Goal: Task Accomplishment & Management: Use online tool/utility

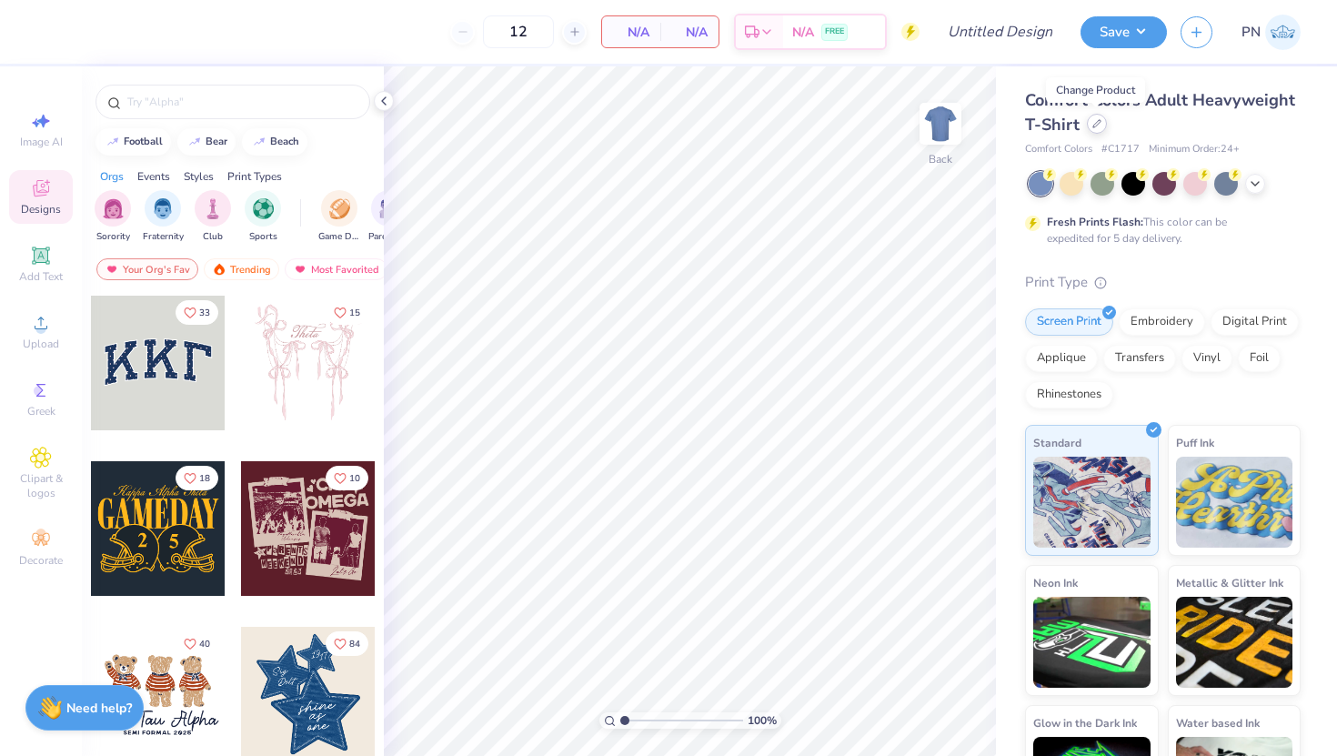
click at [1099, 124] on icon at bounding box center [1096, 123] width 9 height 9
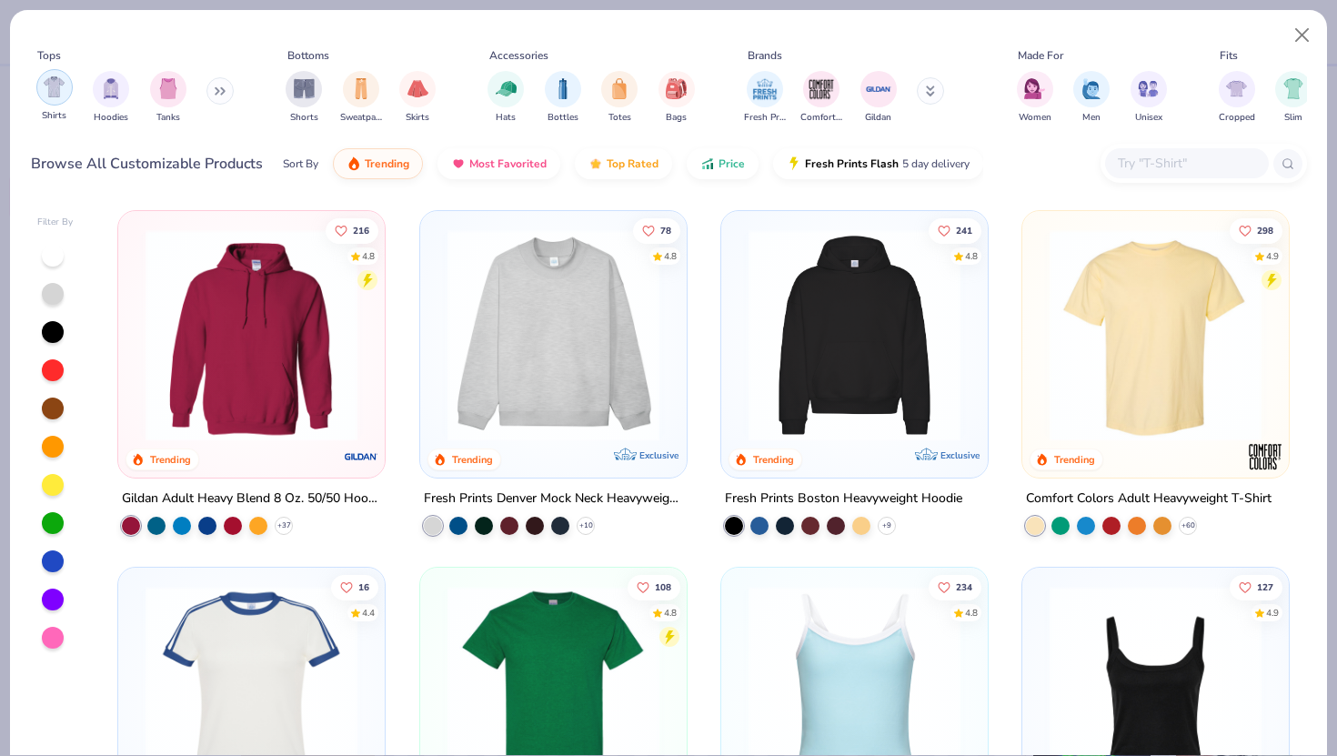
click at [63, 102] on div "filter for Shirts" at bounding box center [54, 87] width 36 height 36
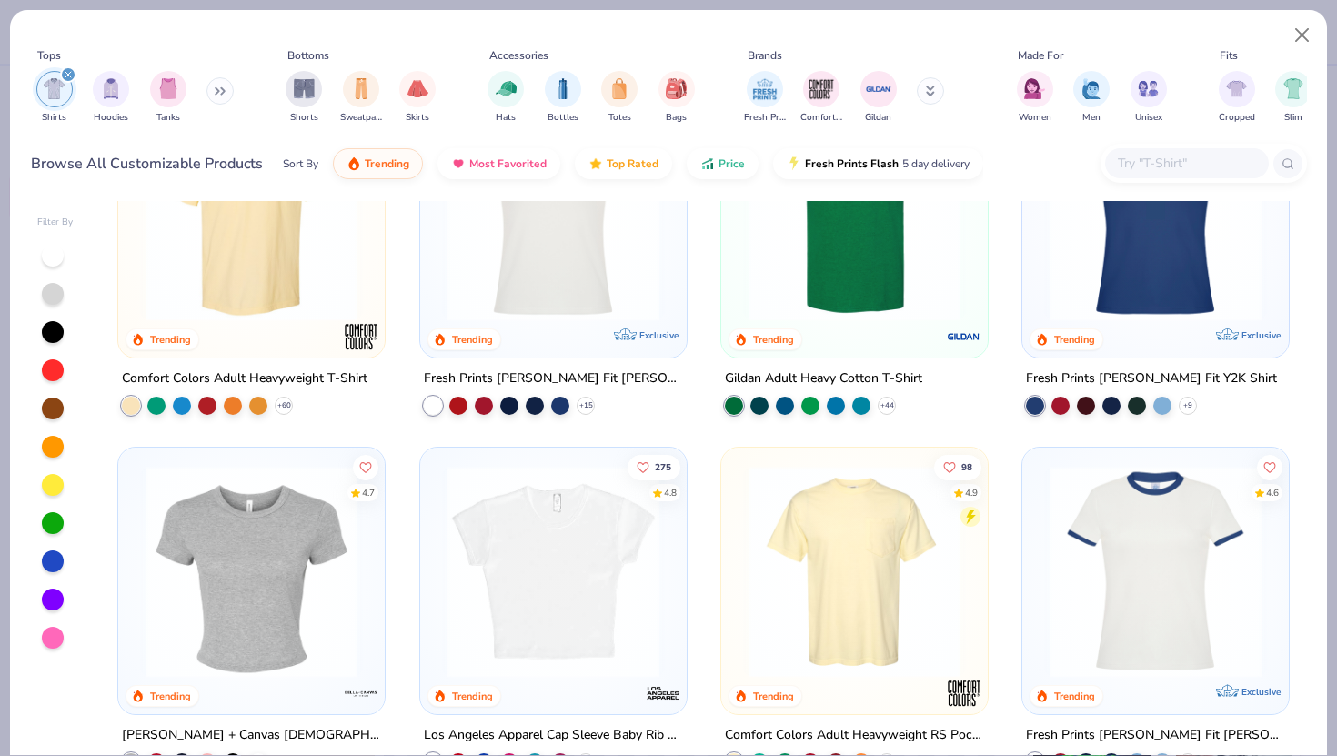
scroll to position [116, 0]
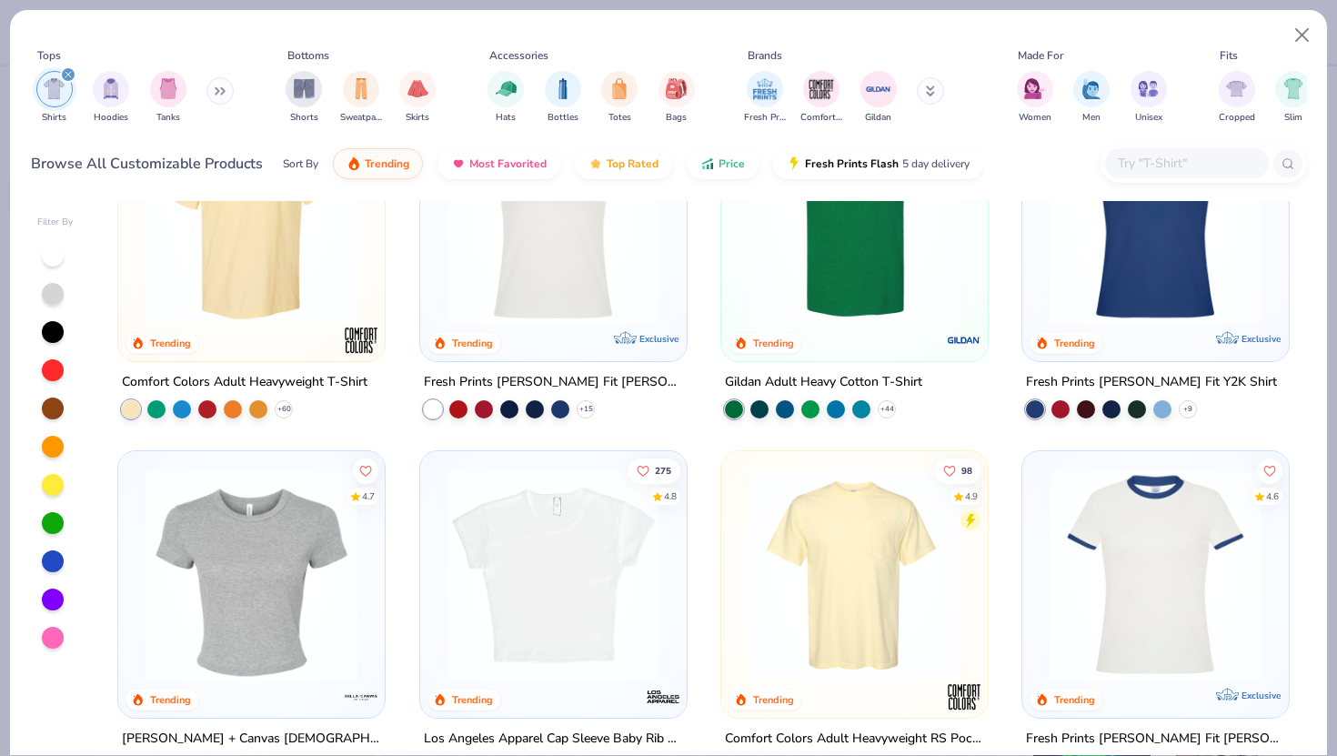
click at [899, 293] on img at bounding box center [854, 219] width 230 height 212
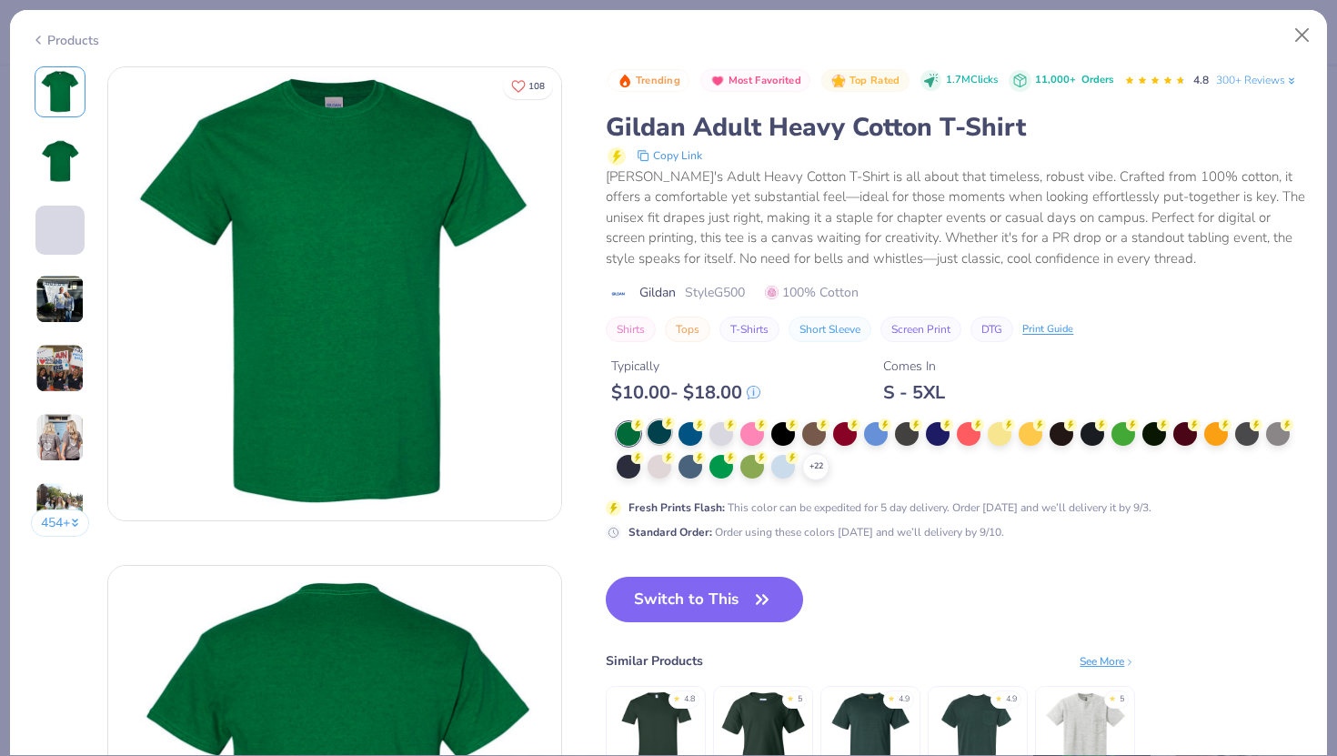
click at [665, 430] on div at bounding box center [660, 432] width 24 height 24
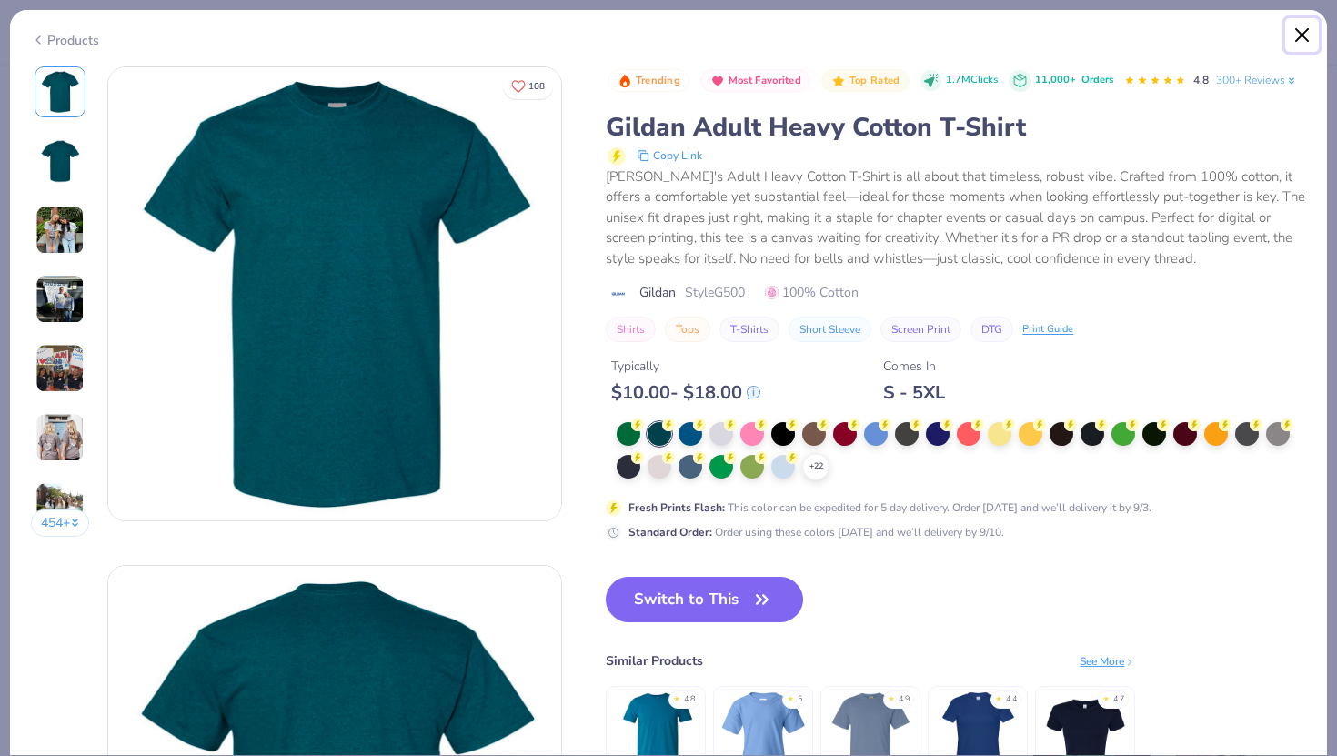
click at [1301, 35] on button "Close" at bounding box center [1302, 35] width 35 height 35
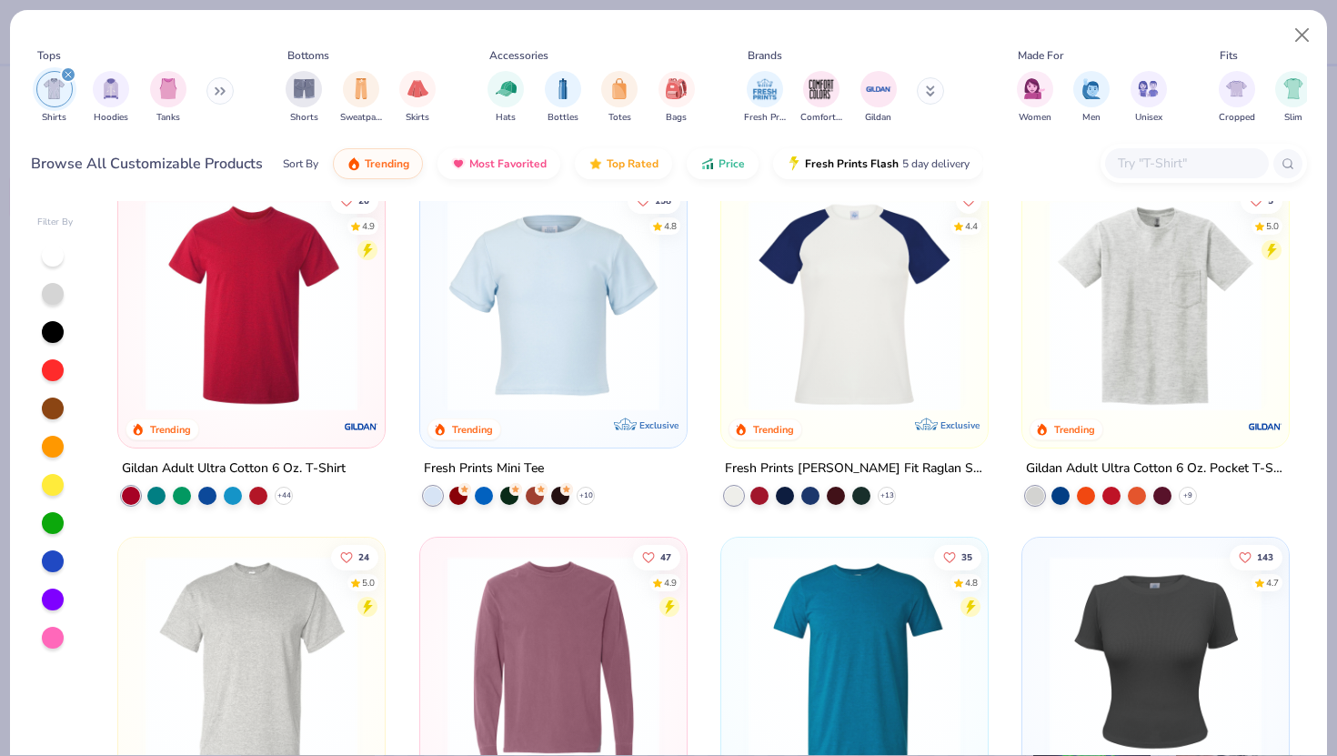
scroll to position [749, 0]
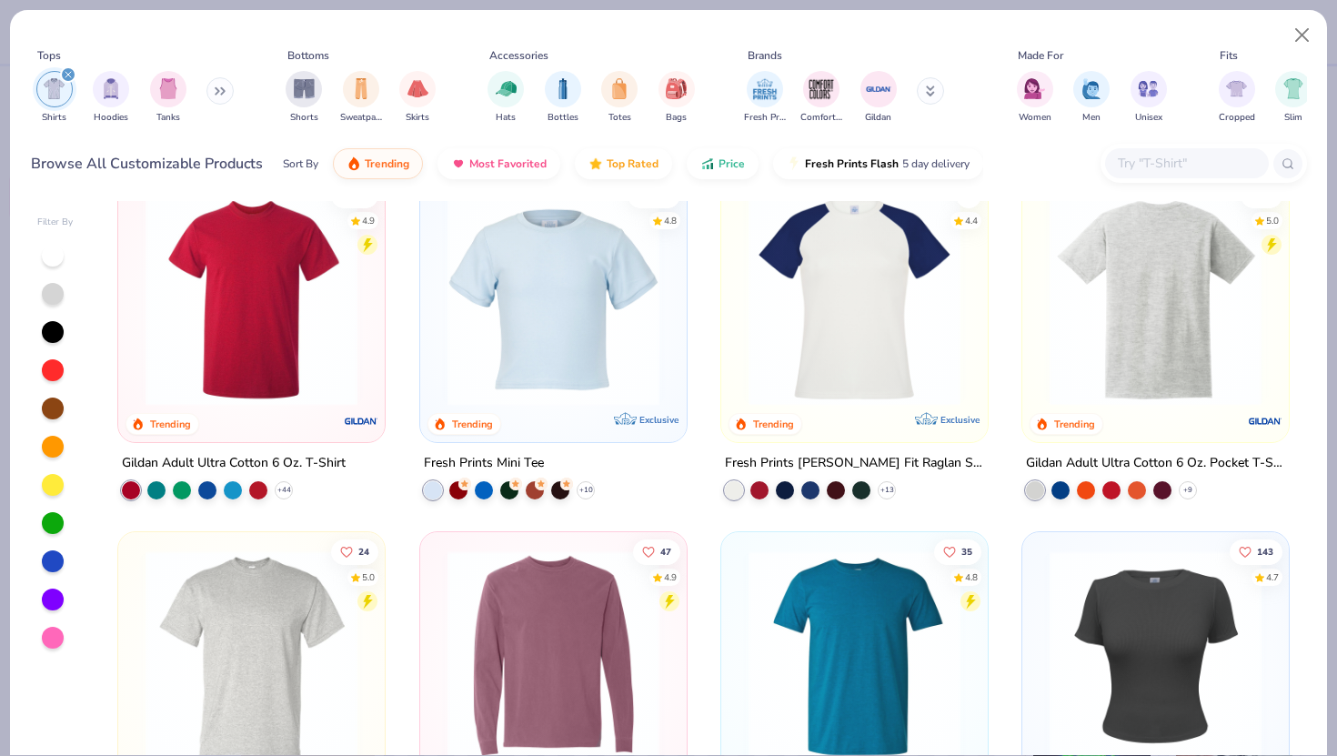
click at [1040, 361] on img at bounding box center [925, 299] width 230 height 212
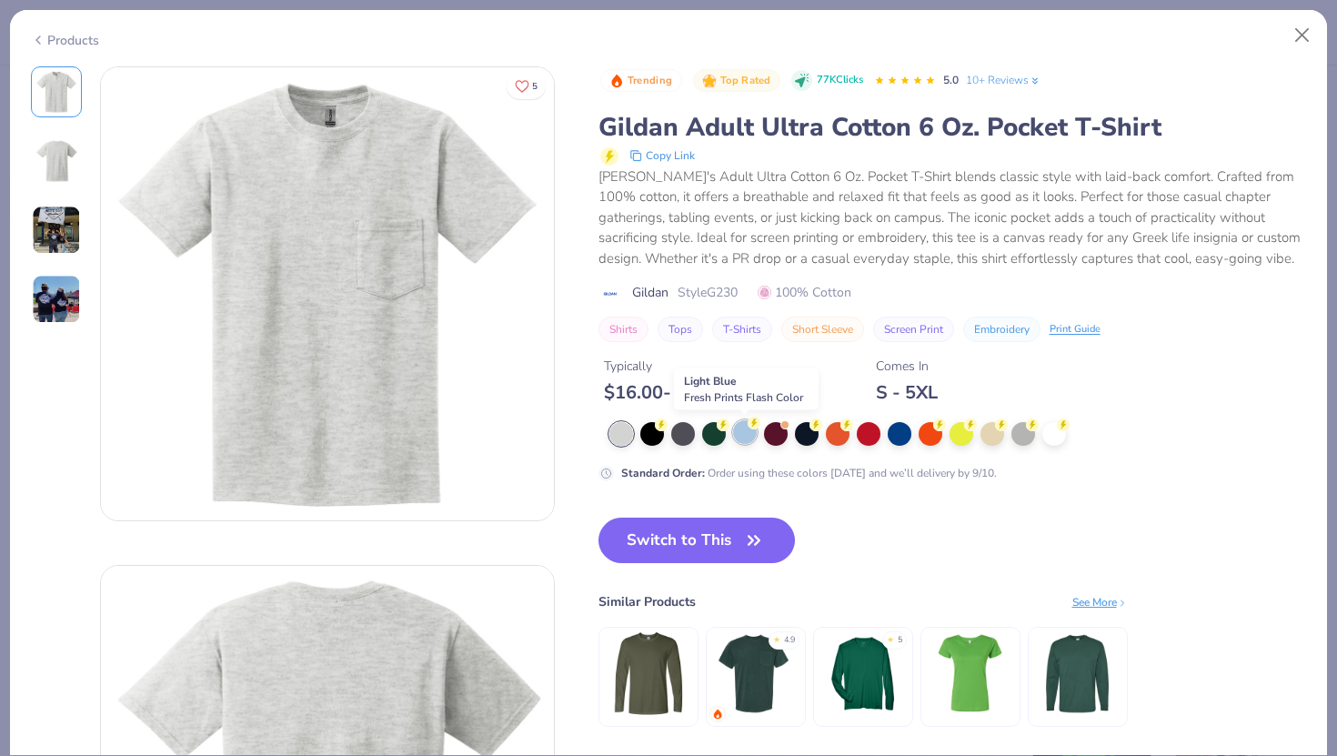
click at [668, 428] on circle at bounding box center [661, 424] width 13 height 13
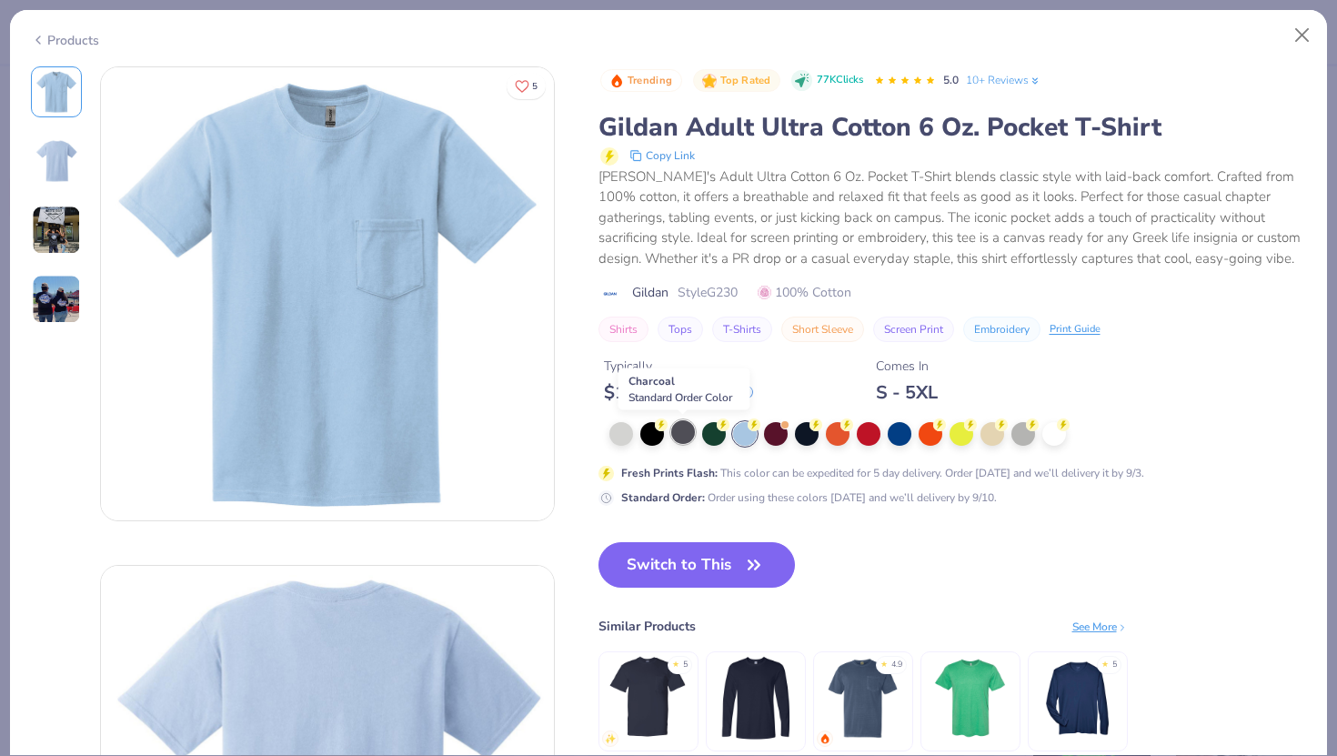
click at [678, 426] on div at bounding box center [683, 432] width 24 height 24
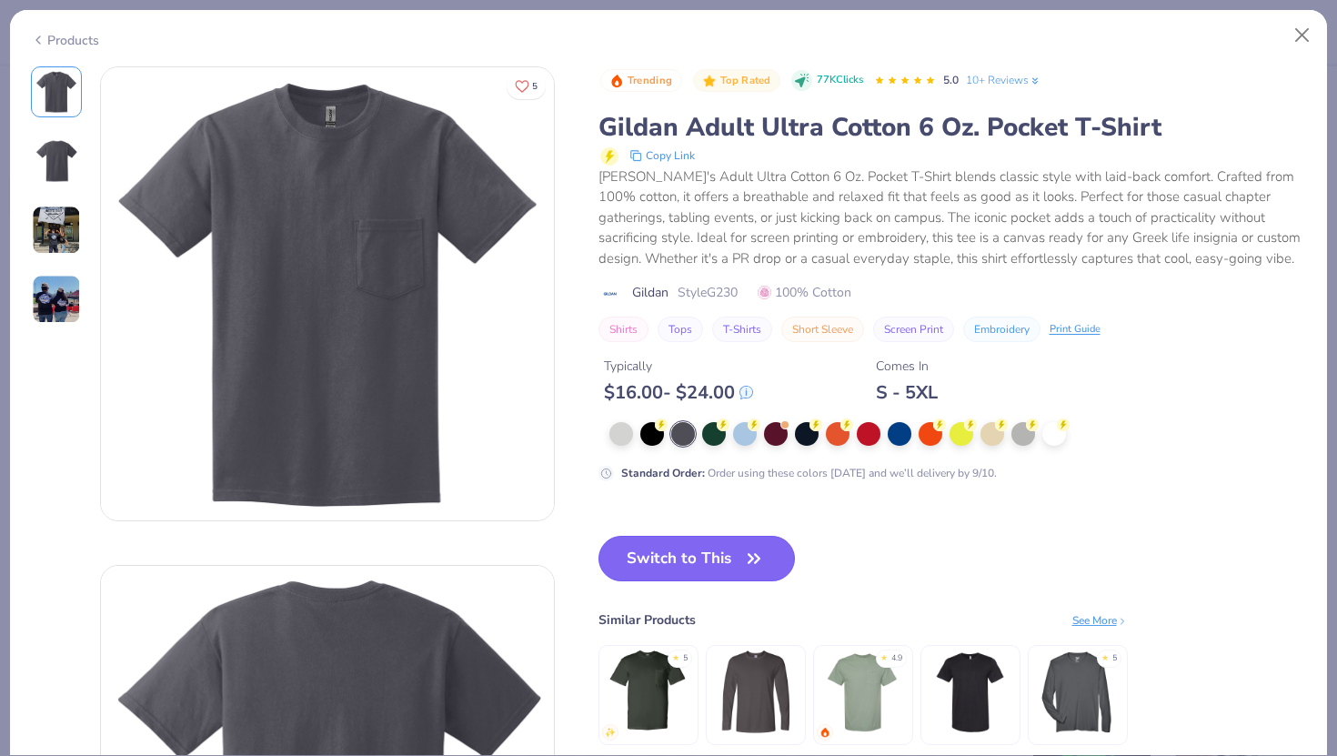
click at [712, 553] on button "Switch to This" at bounding box center [696, 558] width 197 height 45
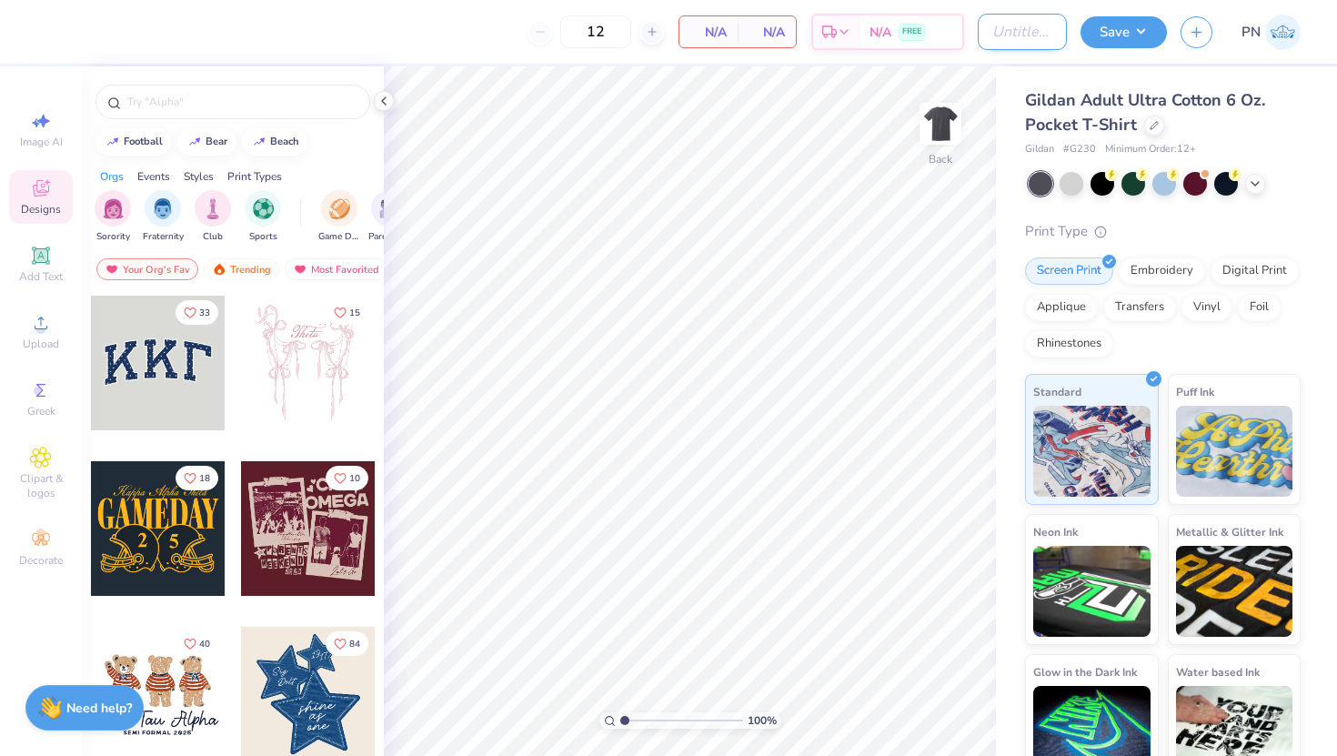
click at [1018, 35] on input "Design Title" at bounding box center [1022, 32] width 89 height 36
type input "CC T-Shirt"
click at [35, 340] on span "Upload" at bounding box center [41, 344] width 36 height 15
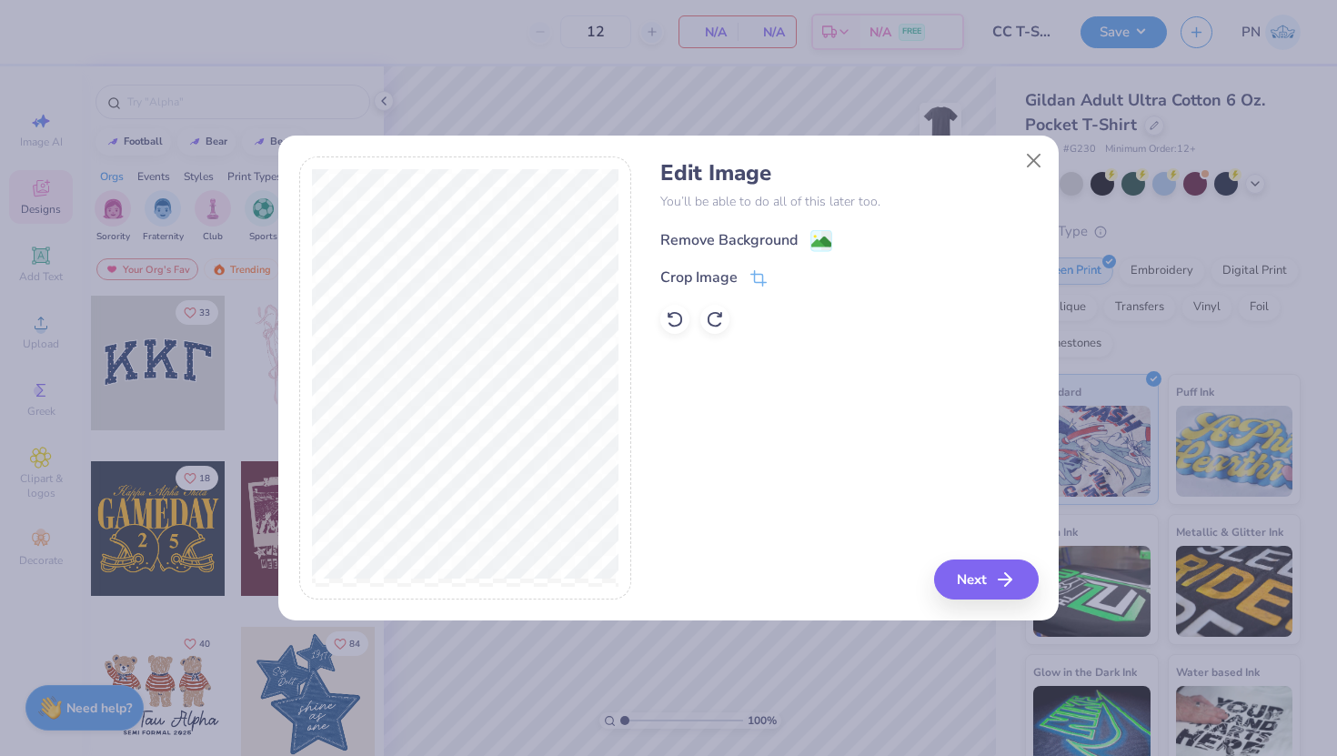
click at [713, 245] on div "Remove Background" at bounding box center [728, 240] width 137 height 22
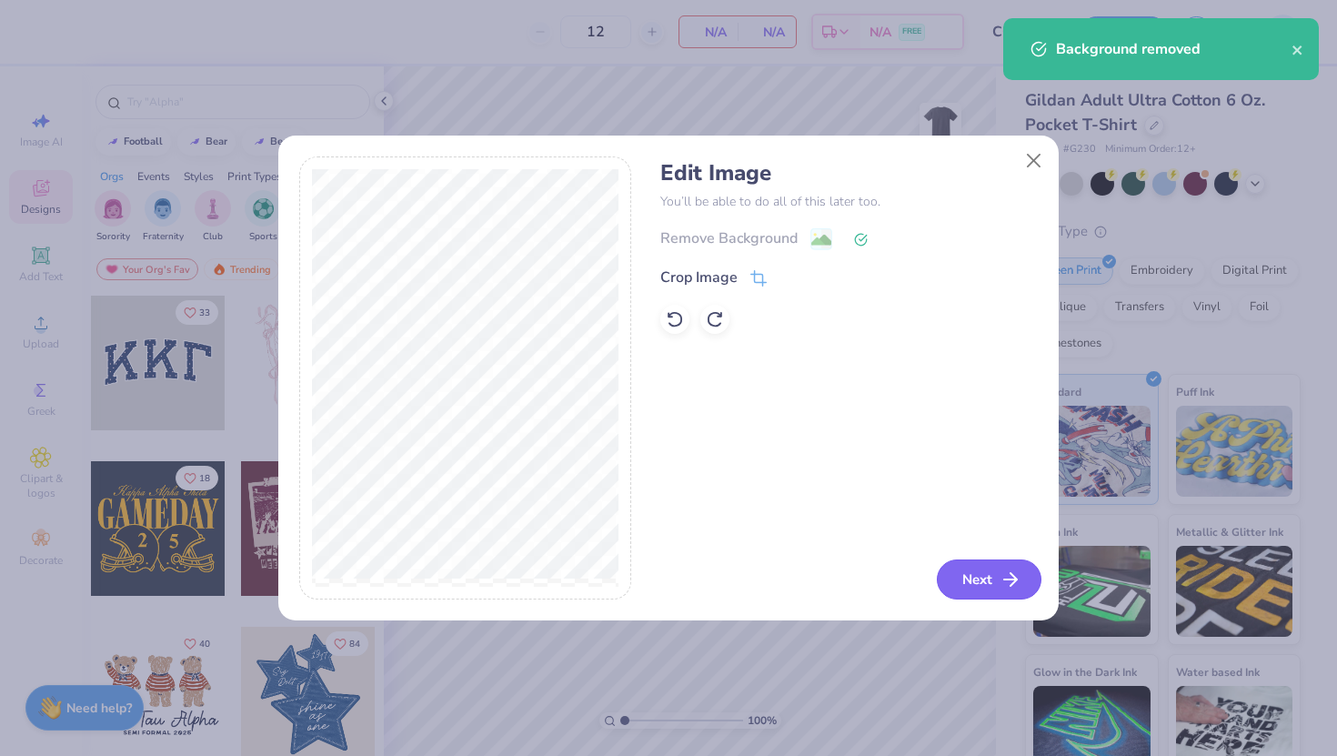
click at [977, 588] on button "Next" at bounding box center [989, 579] width 105 height 40
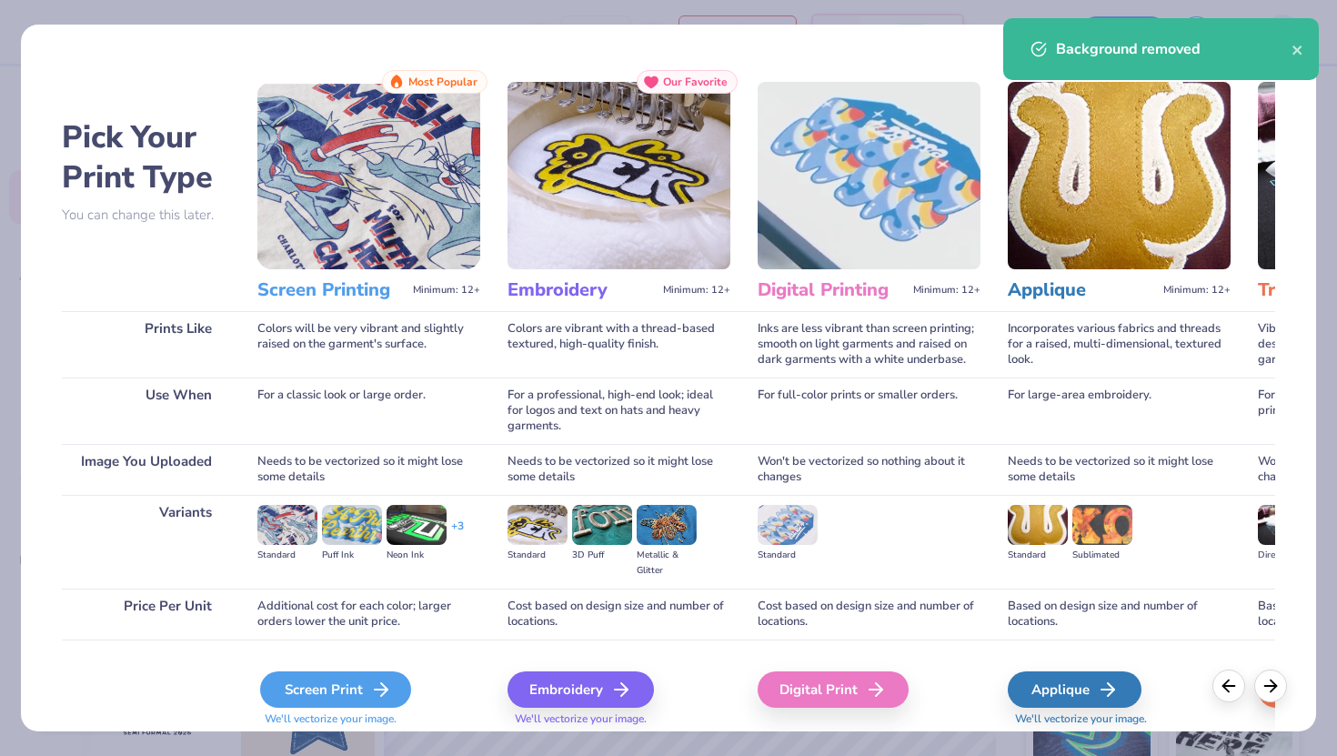
click at [363, 688] on div "Screen Print" at bounding box center [335, 689] width 151 height 36
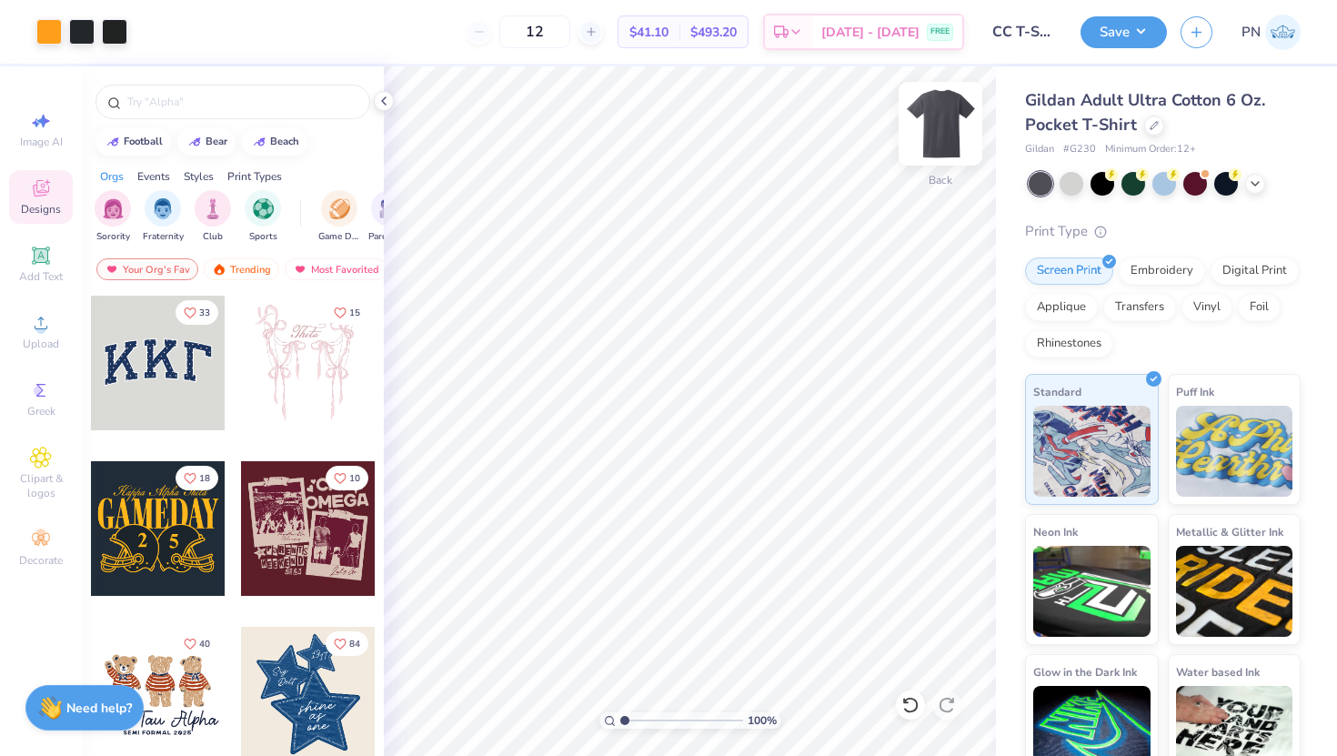
click at [940, 137] on img at bounding box center [940, 123] width 73 height 73
click at [51, 332] on icon at bounding box center [41, 323] width 22 height 22
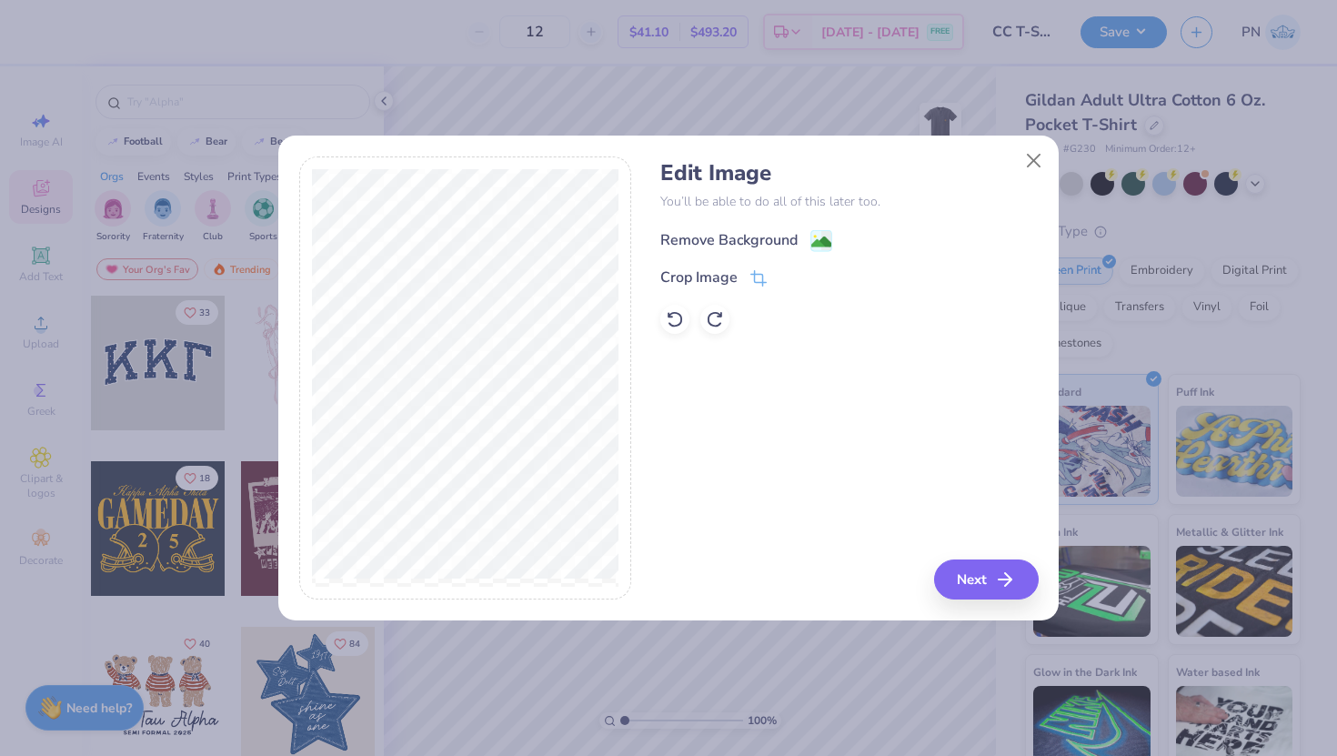
click at [698, 236] on div "Remove Background" at bounding box center [728, 240] width 137 height 22
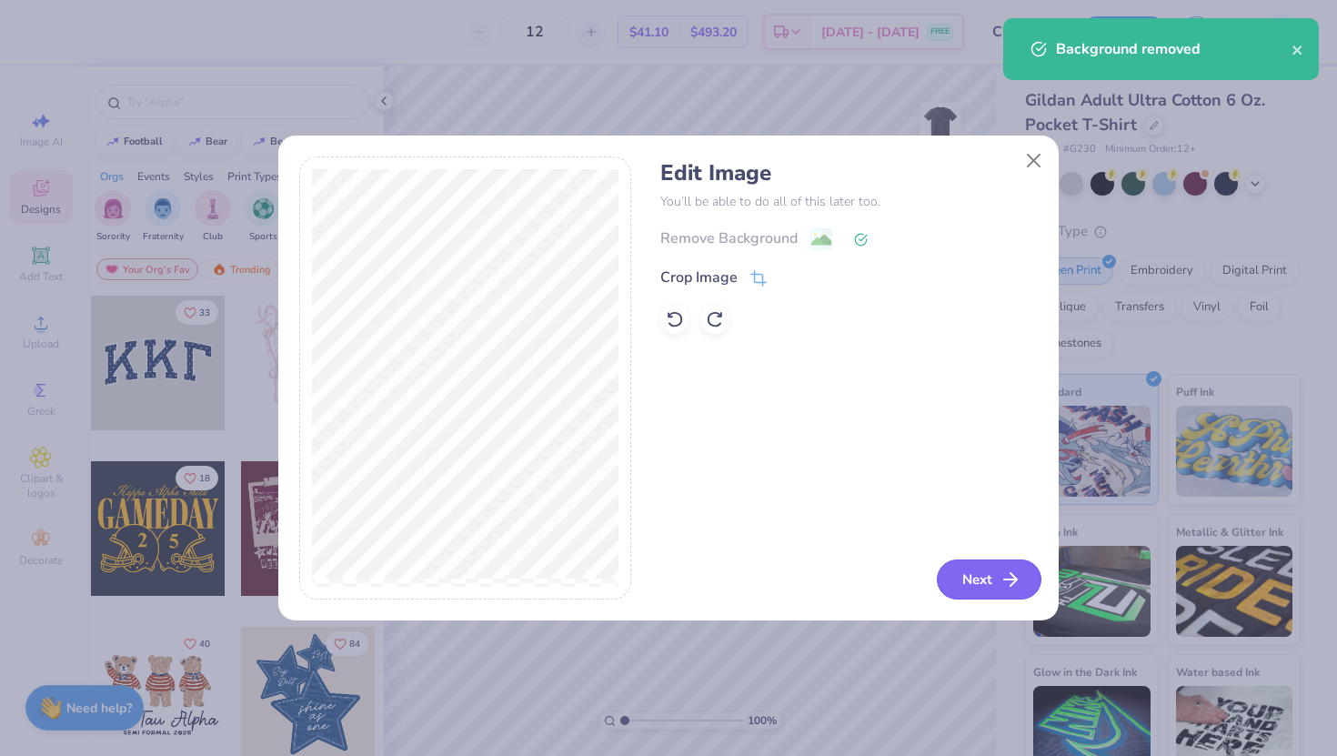
click at [995, 569] on button "Next" at bounding box center [989, 579] width 105 height 40
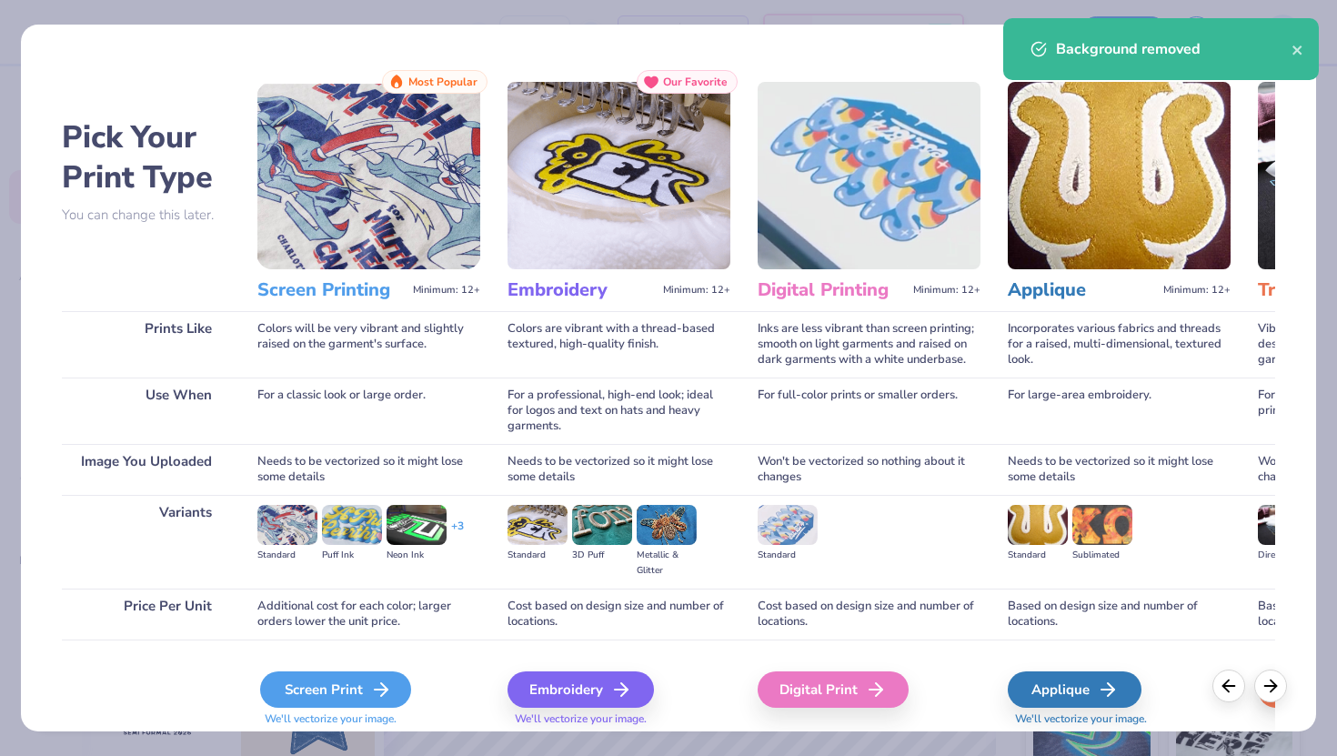
click at [365, 699] on div "Screen Print" at bounding box center [335, 689] width 151 height 36
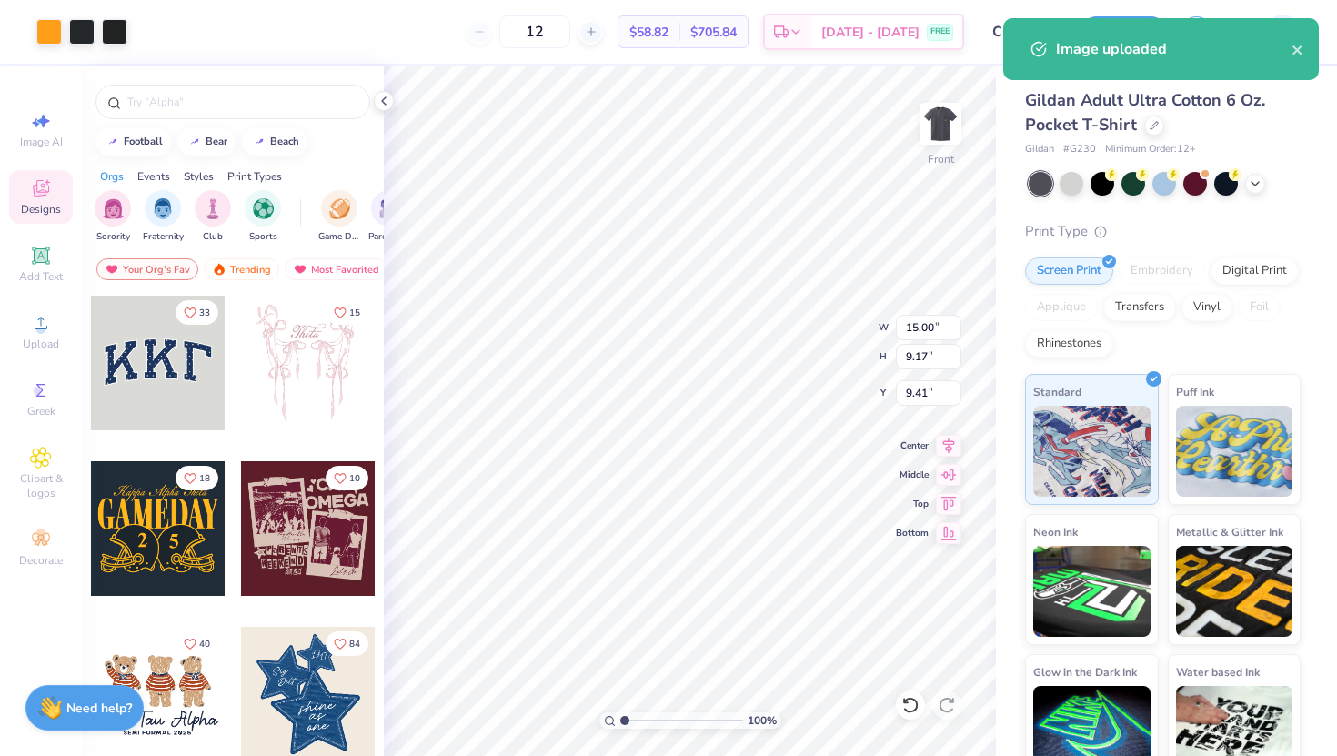
type input "3.00"
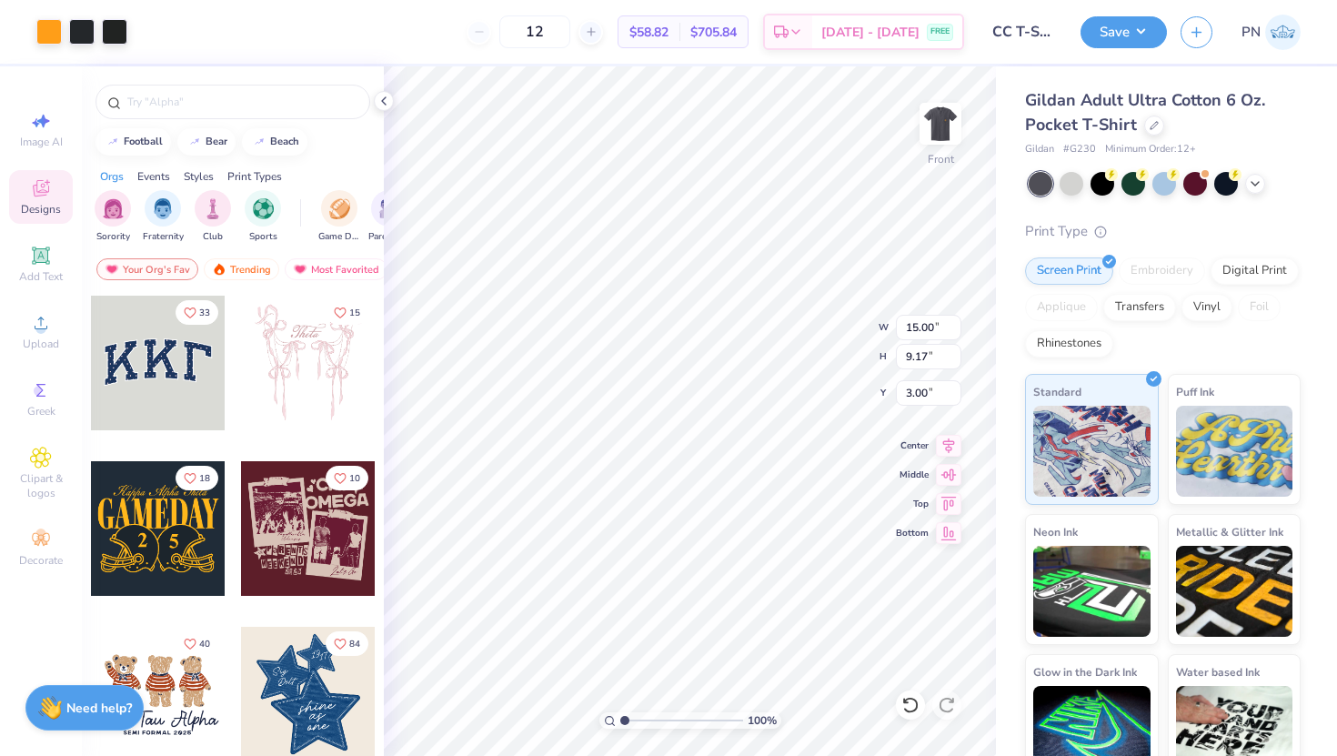
type input "13.41"
type input "8.20"
type input "3.00"
click at [953, 126] on img at bounding box center [940, 123] width 73 height 73
click at [953, 126] on img at bounding box center [940, 124] width 36 height 36
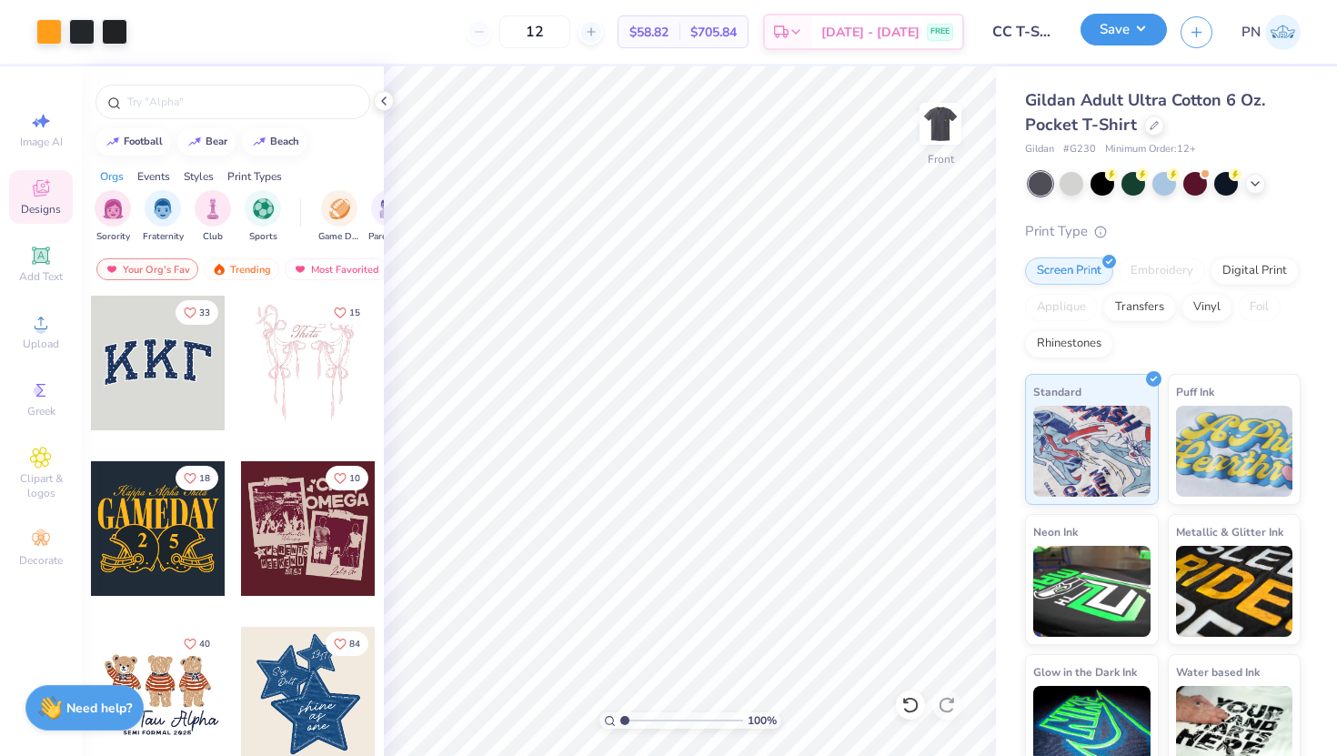
click at [1119, 21] on button "Save" at bounding box center [1123, 30] width 86 height 32
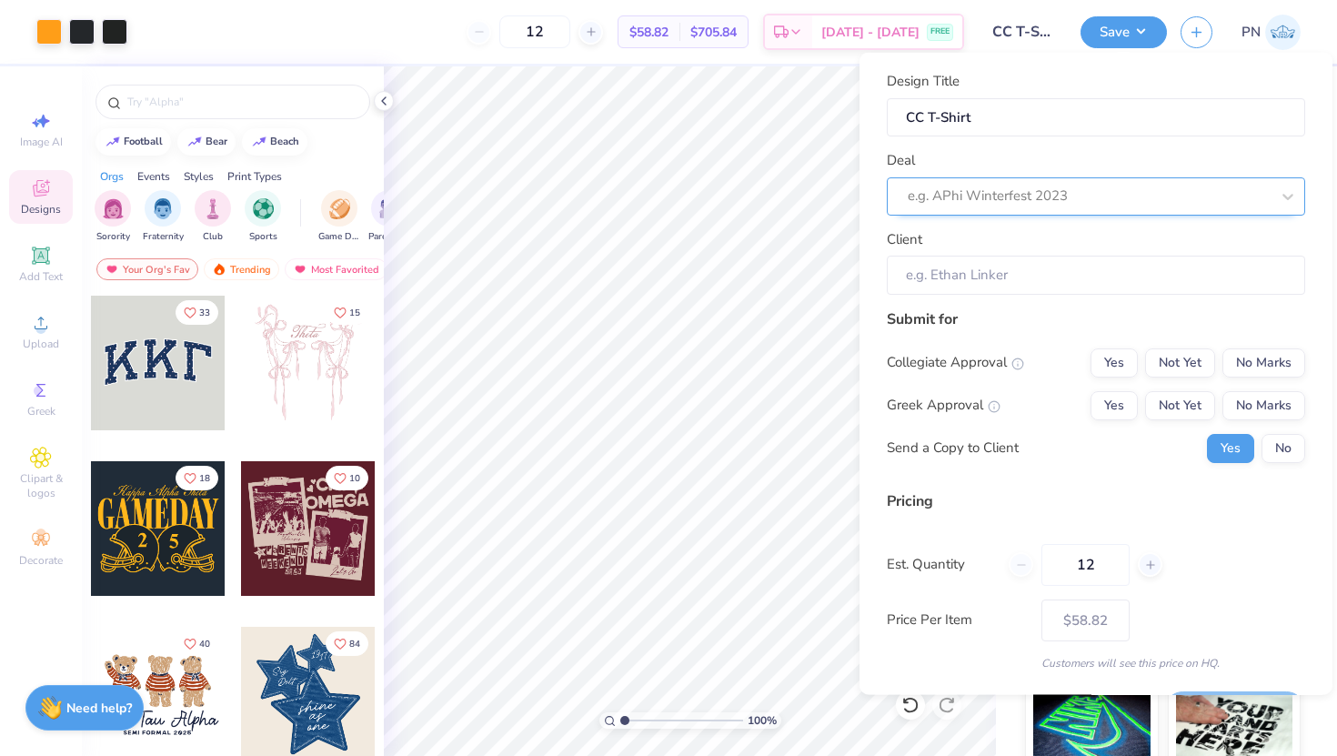
click at [1086, 198] on div at bounding box center [1089, 196] width 362 height 25
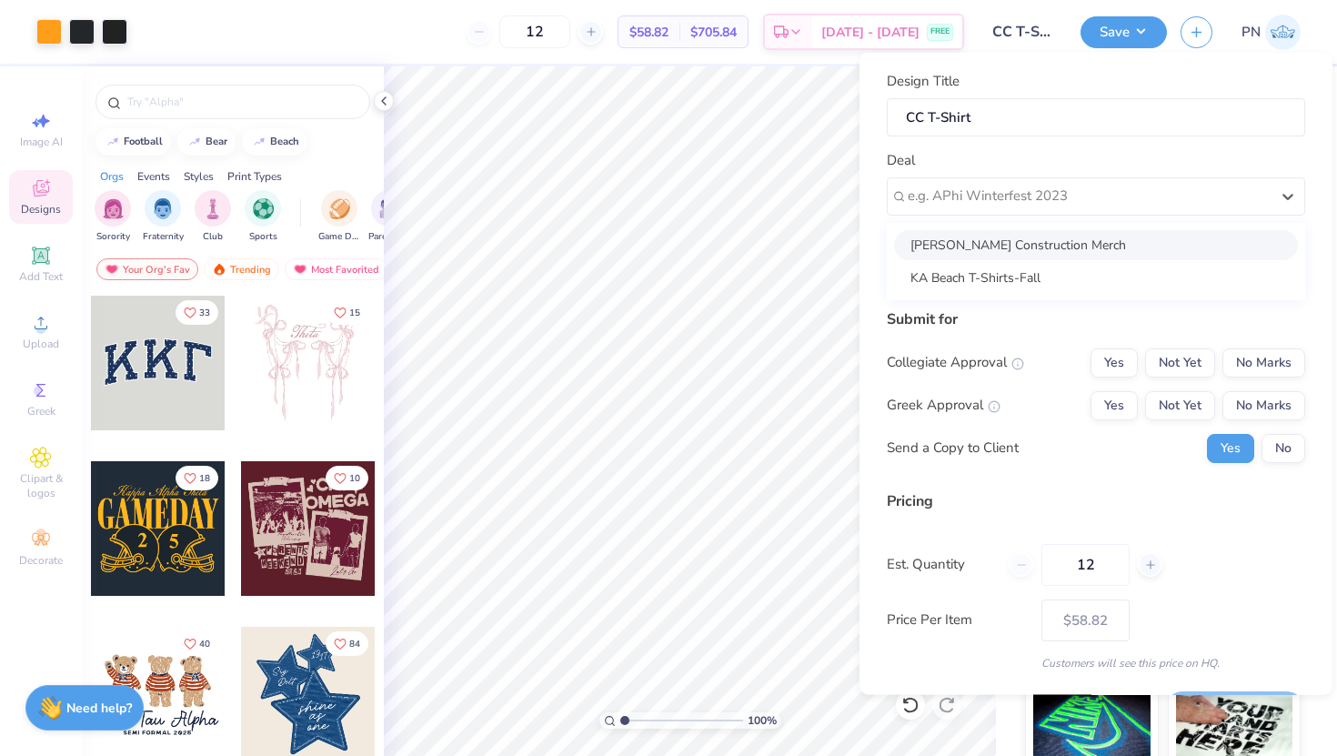
click at [1025, 243] on div "[PERSON_NAME] Construction Merch" at bounding box center [1096, 244] width 404 height 30
type input "[PERSON_NAME]"
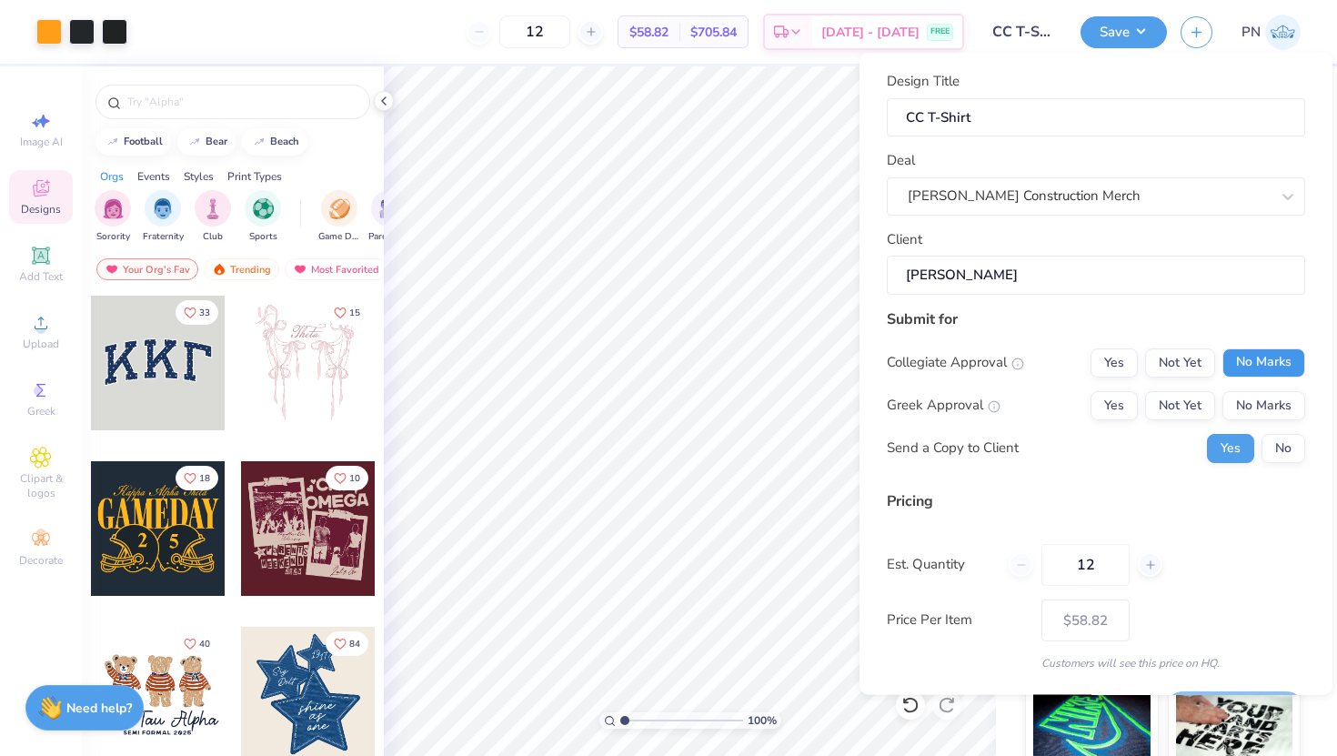
click at [1271, 368] on button "No Marks" at bounding box center [1263, 361] width 83 height 29
click at [1254, 403] on button "No Marks" at bounding box center [1263, 404] width 83 height 29
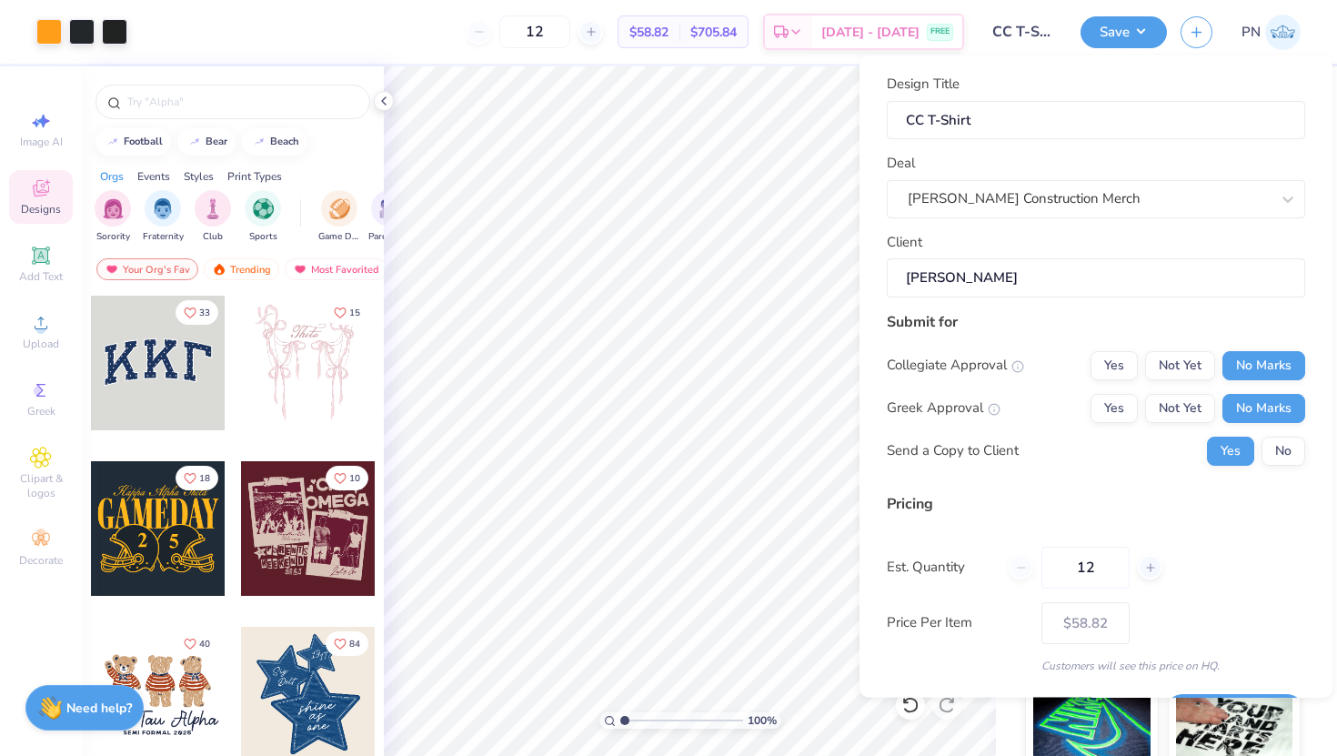
scroll to position [51, 0]
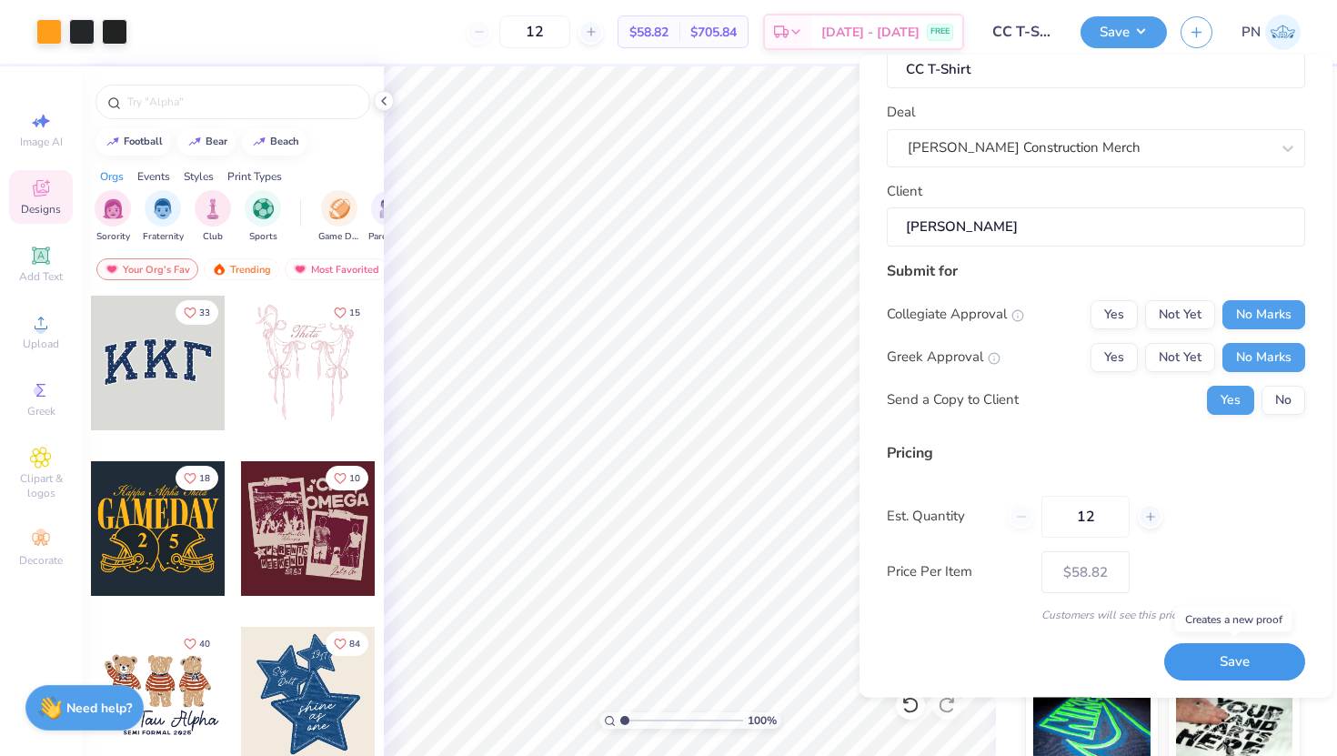
click at [1241, 665] on button "Save" at bounding box center [1234, 661] width 141 height 37
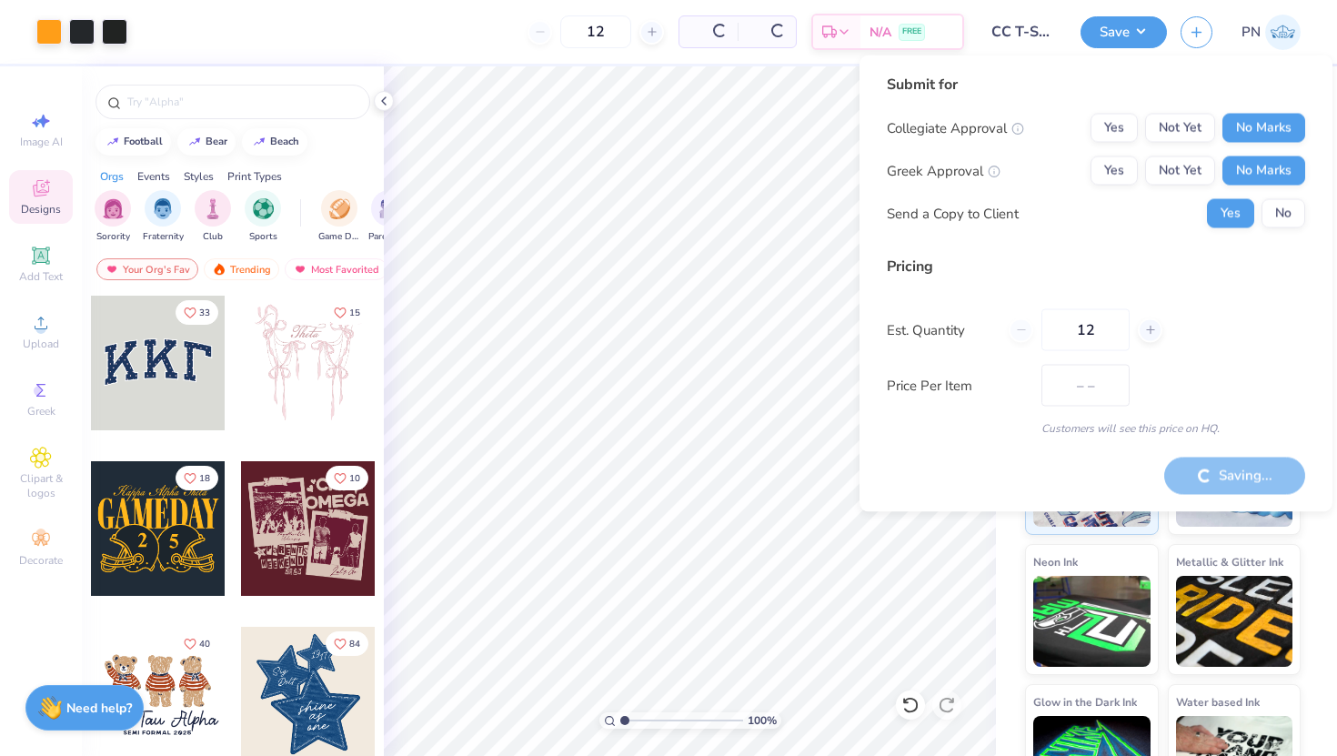
type input "$58.82"
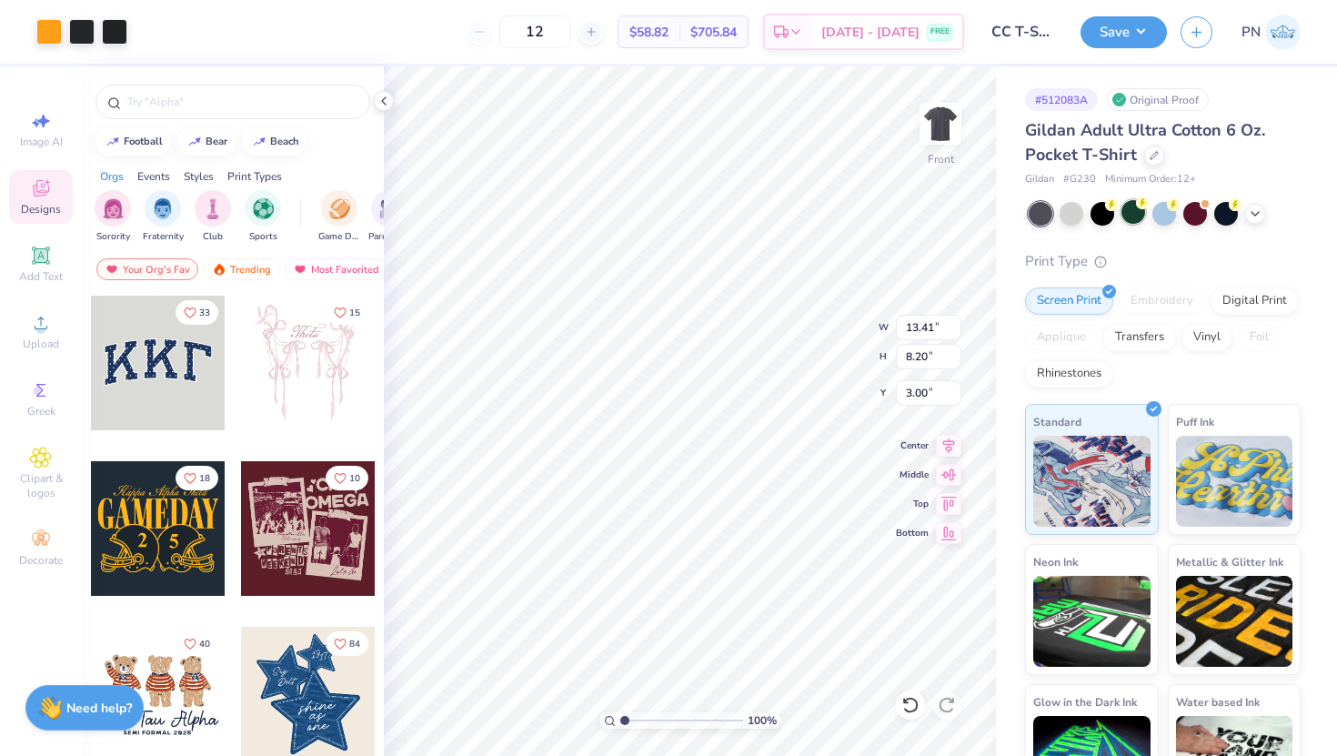
click at [1130, 210] on div at bounding box center [1133, 212] width 24 height 24
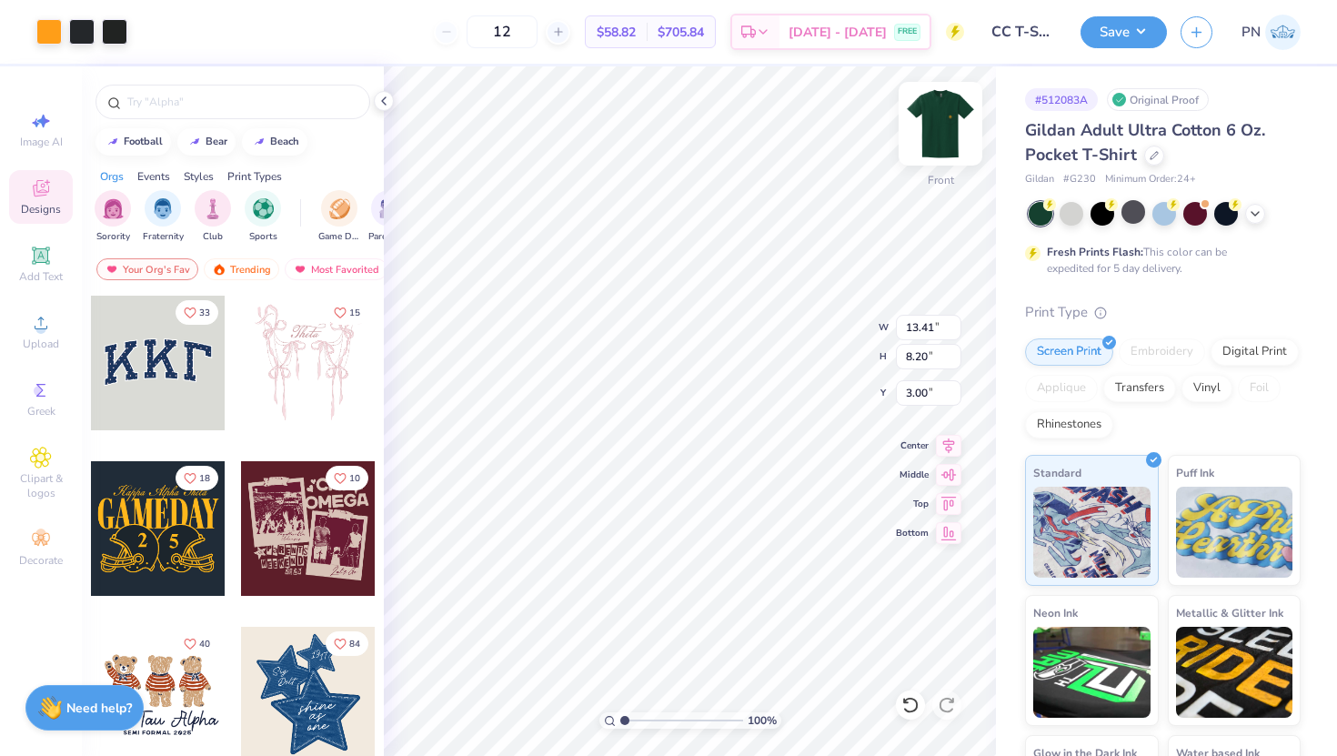
click at [939, 115] on img at bounding box center [940, 123] width 73 height 73
click at [69, 23] on div at bounding box center [81, 29] width 25 height 25
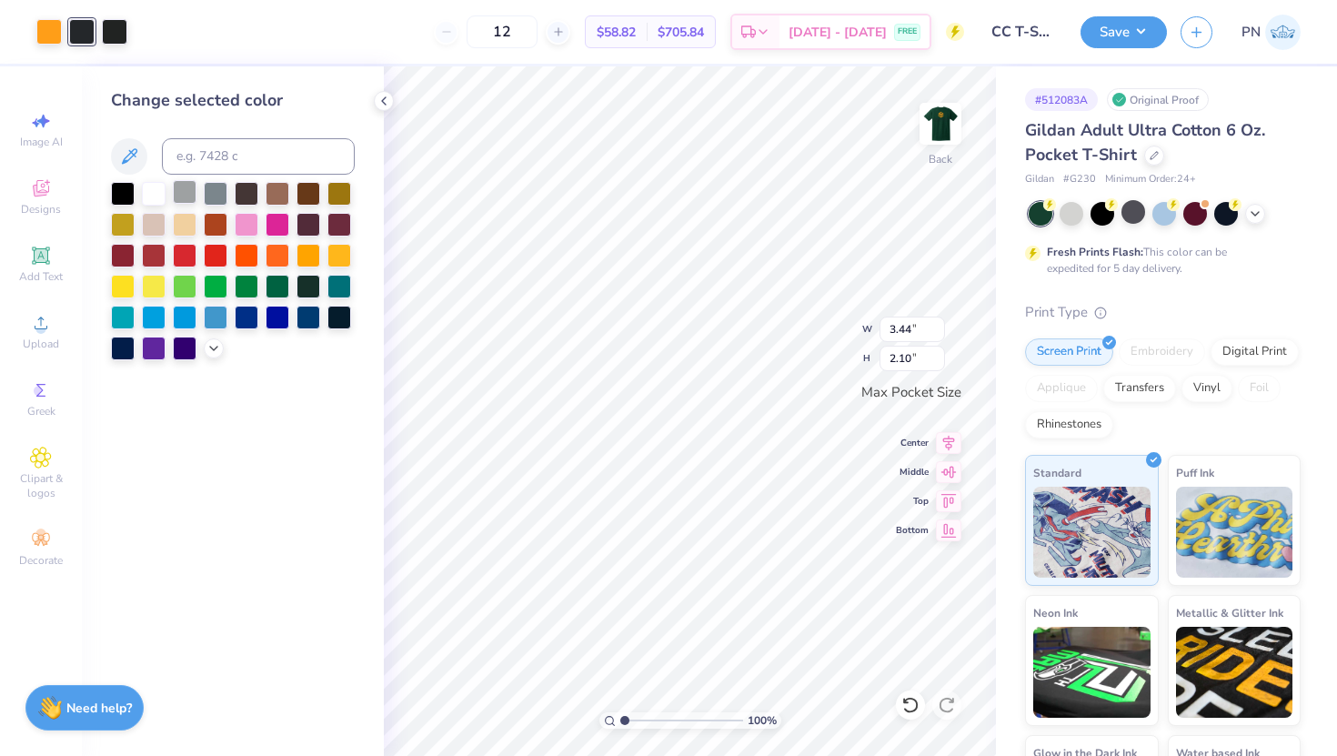
click at [188, 188] on div at bounding box center [185, 192] width 24 height 24
click at [113, 22] on div at bounding box center [114, 29] width 25 height 25
click at [191, 183] on div at bounding box center [185, 192] width 24 height 24
click at [936, 126] on img at bounding box center [940, 123] width 73 height 73
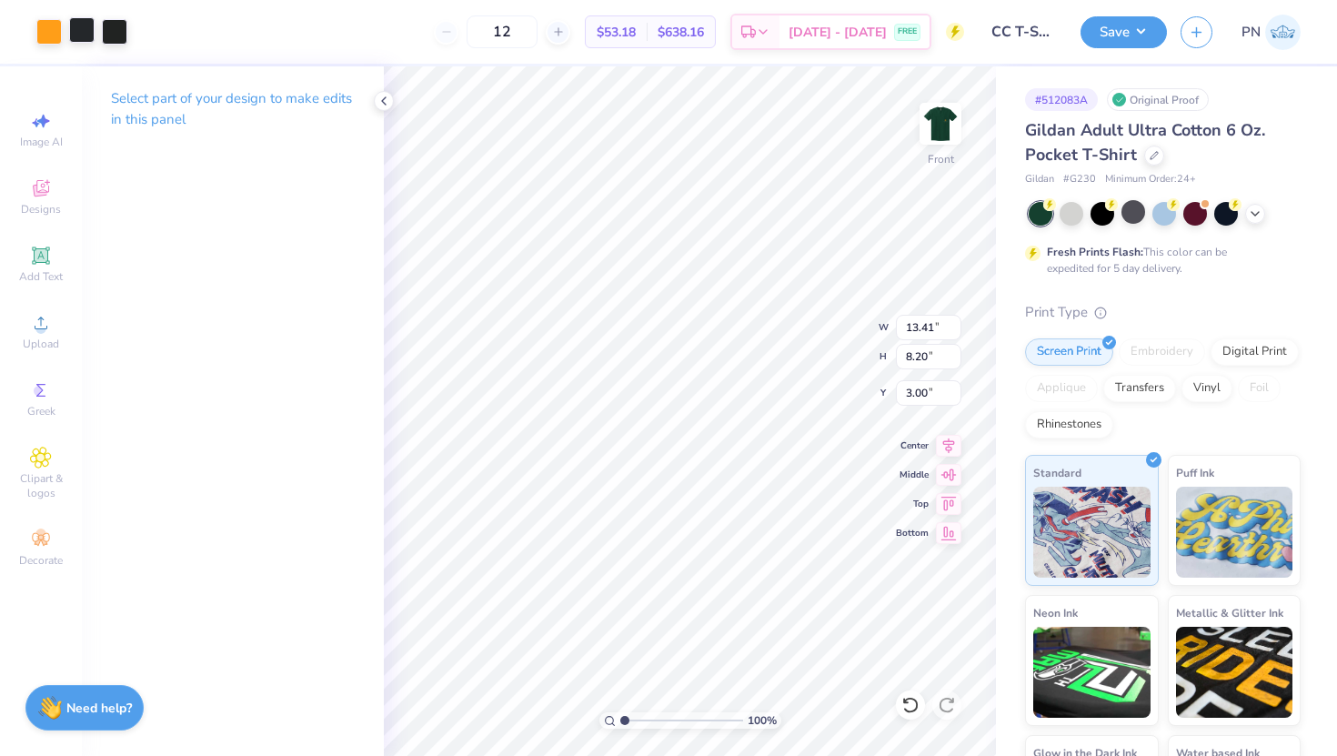
click at [78, 28] on div at bounding box center [81, 29] width 25 height 25
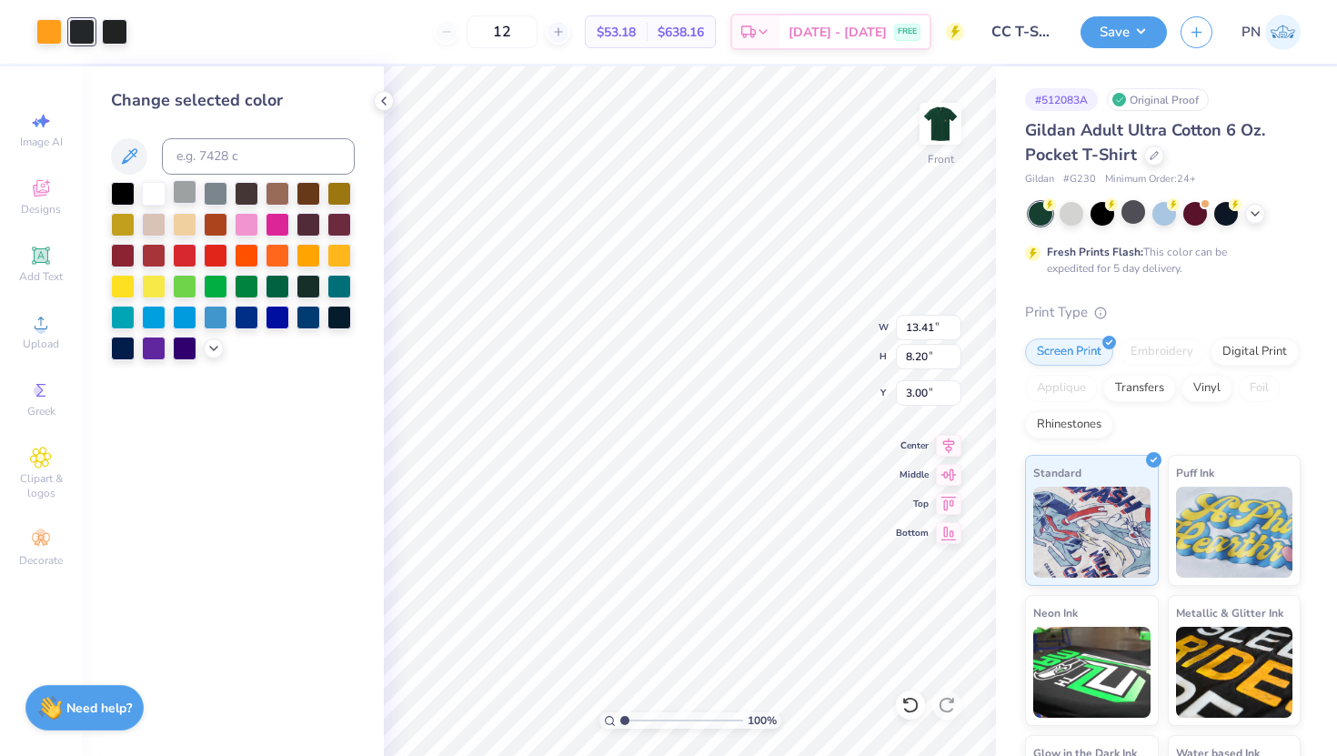
click at [181, 180] on div at bounding box center [185, 192] width 24 height 24
click at [114, 31] on div at bounding box center [114, 29] width 25 height 25
click at [184, 186] on div at bounding box center [185, 192] width 24 height 24
click at [393, 58] on div "12 $47.54 Per Item $570.48 Total Est. Delivery Sep 7 - 10 FREE" at bounding box center [536, 32] width 856 height 64
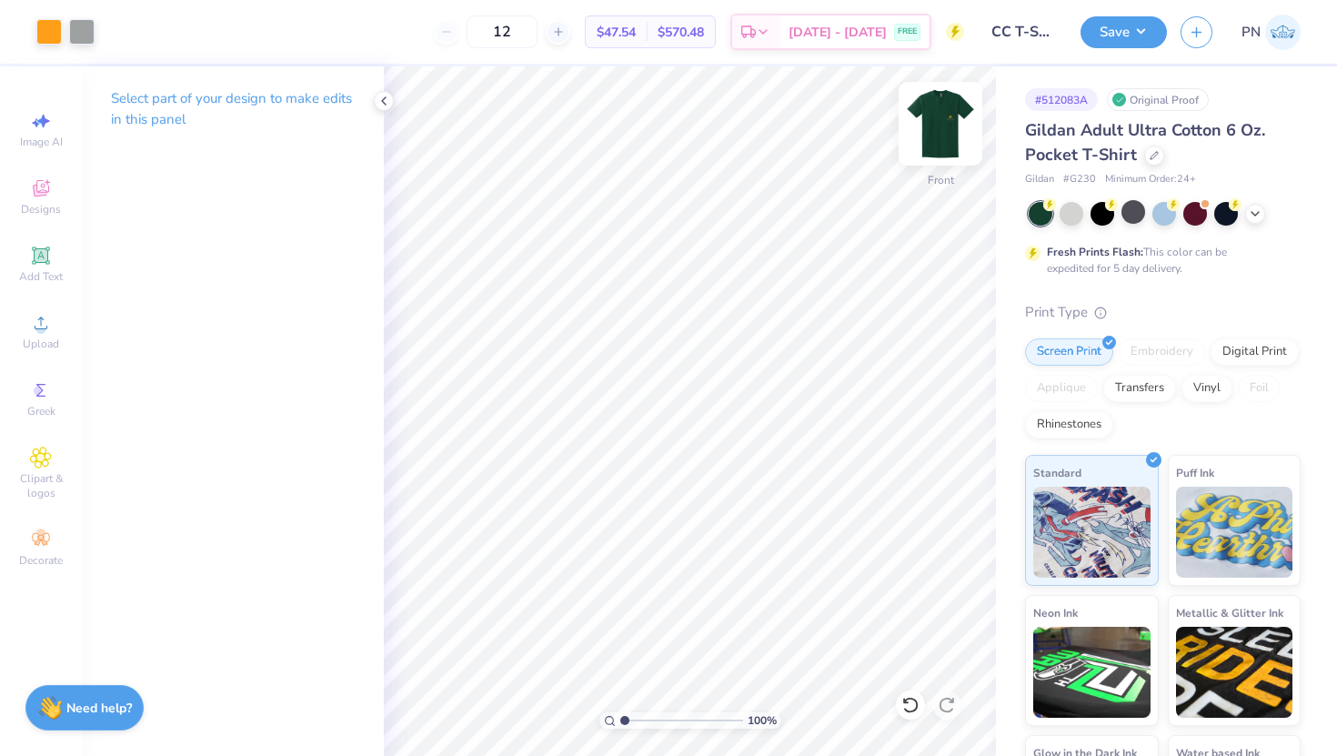
click at [939, 116] on img at bounding box center [940, 123] width 73 height 73
click at [1112, 30] on button "Save" at bounding box center [1123, 30] width 86 height 32
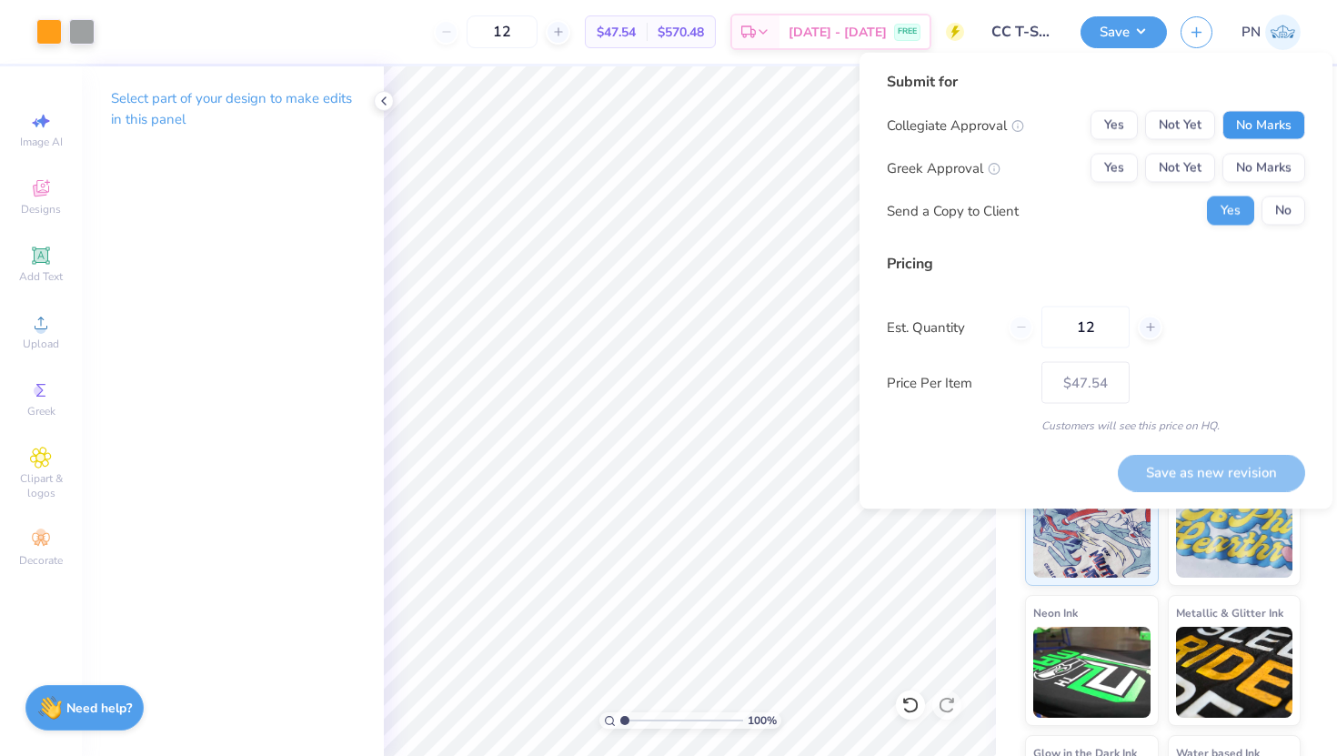
click at [1245, 127] on button "No Marks" at bounding box center [1263, 125] width 83 height 29
click at [1259, 171] on button "No Marks" at bounding box center [1263, 168] width 83 height 29
click at [1213, 477] on button "Save as new revision" at bounding box center [1211, 472] width 187 height 37
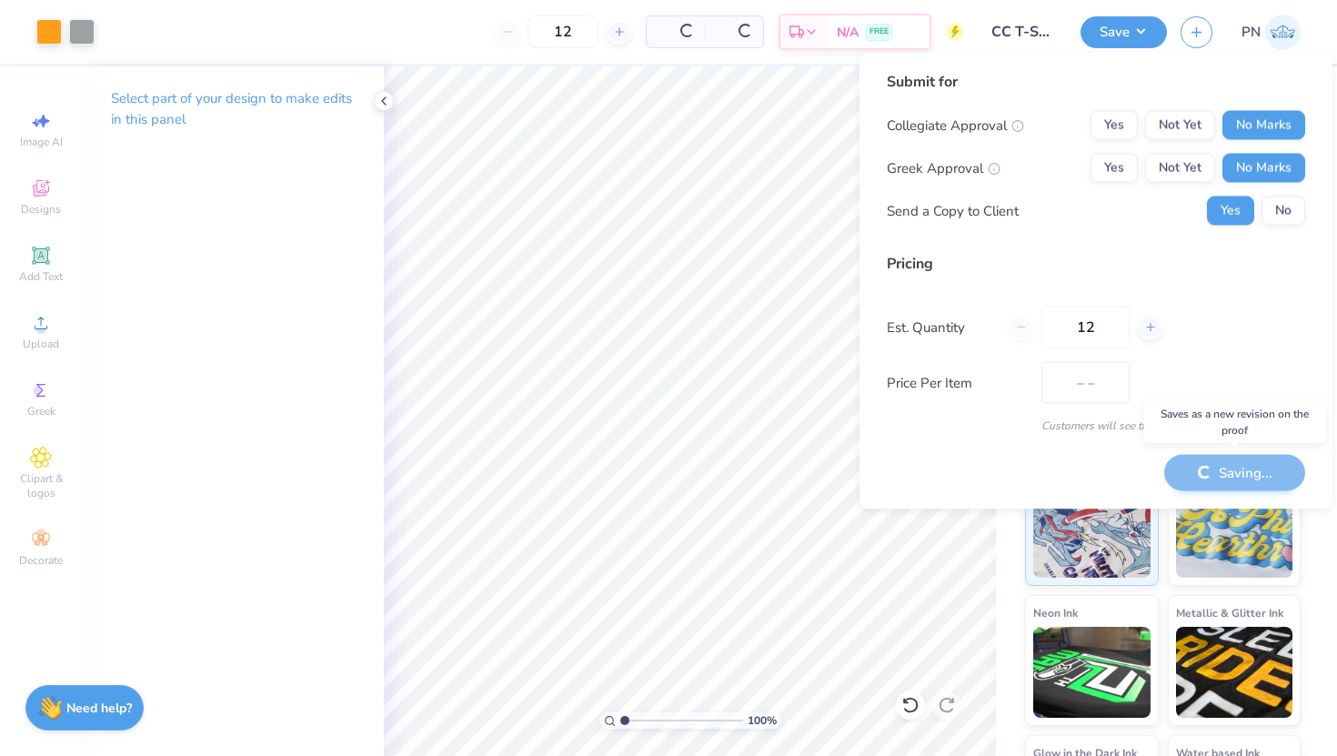
type input "$47.54"
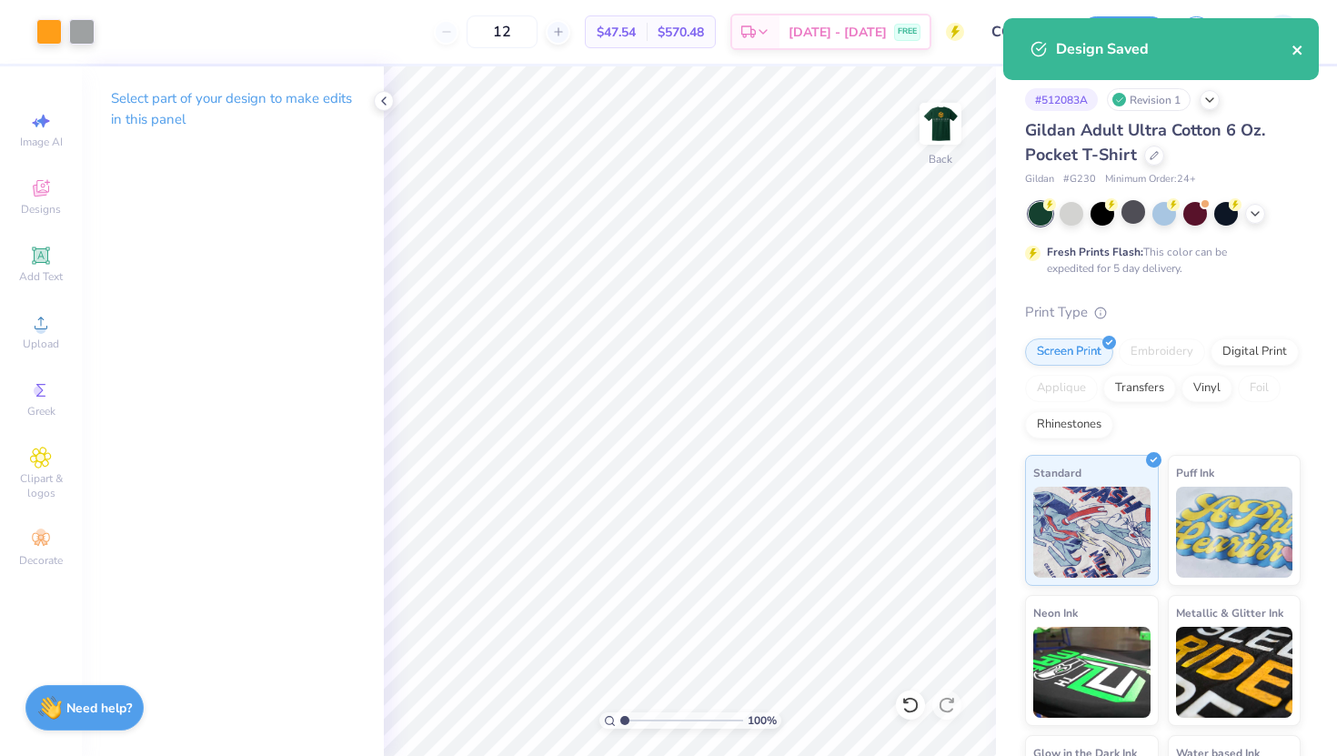
click at [1295, 52] on icon "close" at bounding box center [1296, 49] width 9 height 9
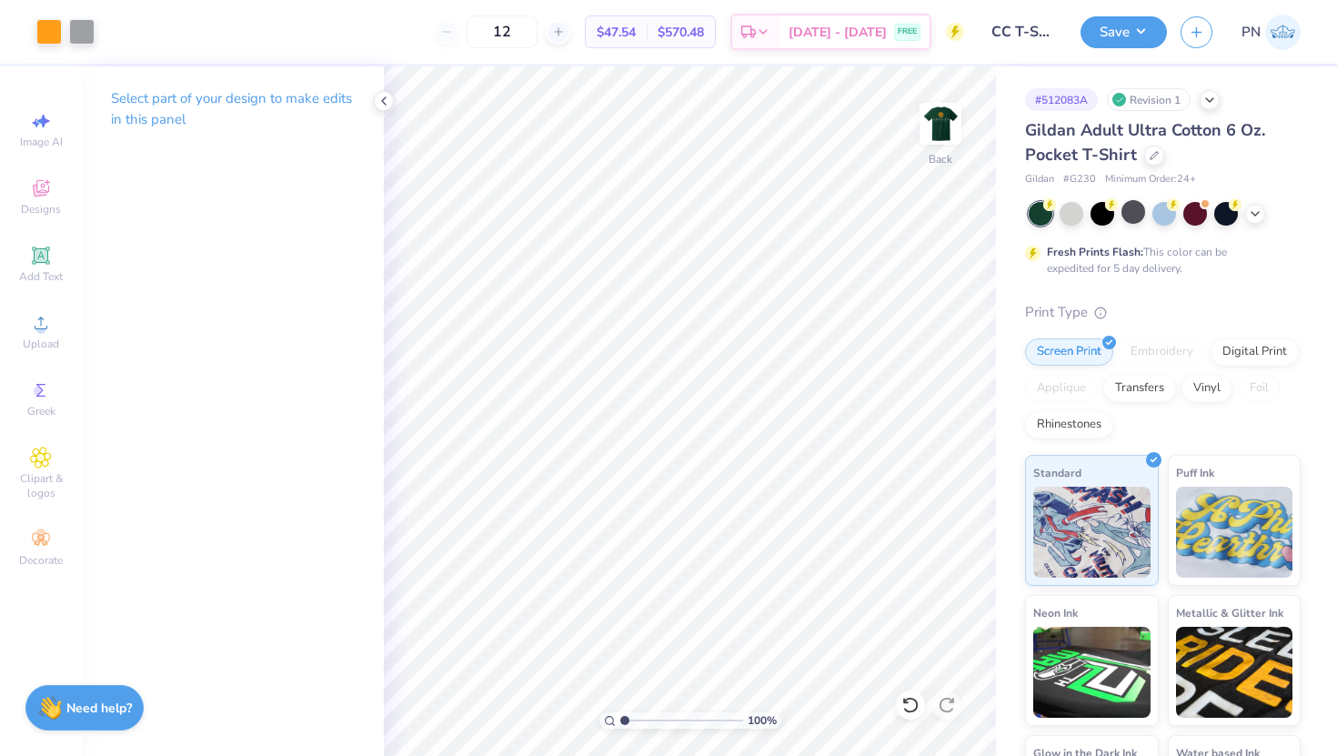
click at [1275, 23] on img at bounding box center [1282, 32] width 35 height 35
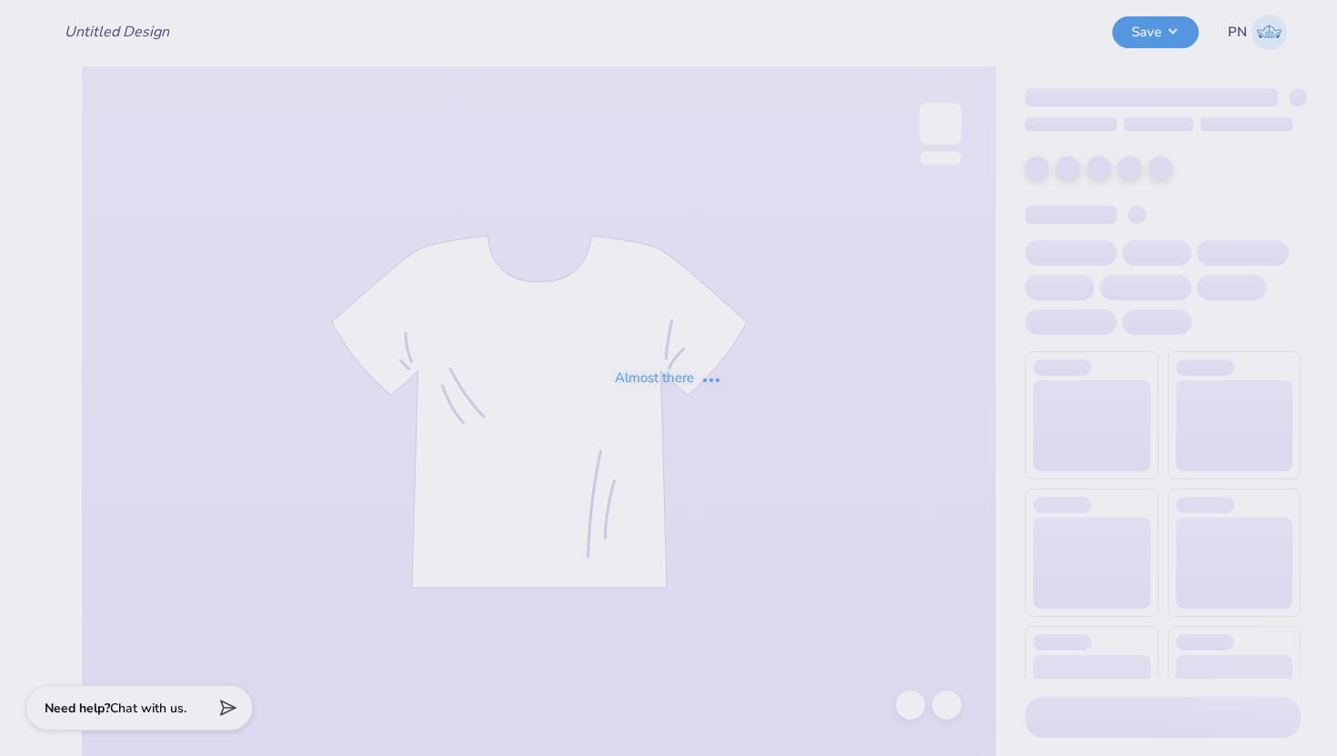
type input "CC T-Shirt"
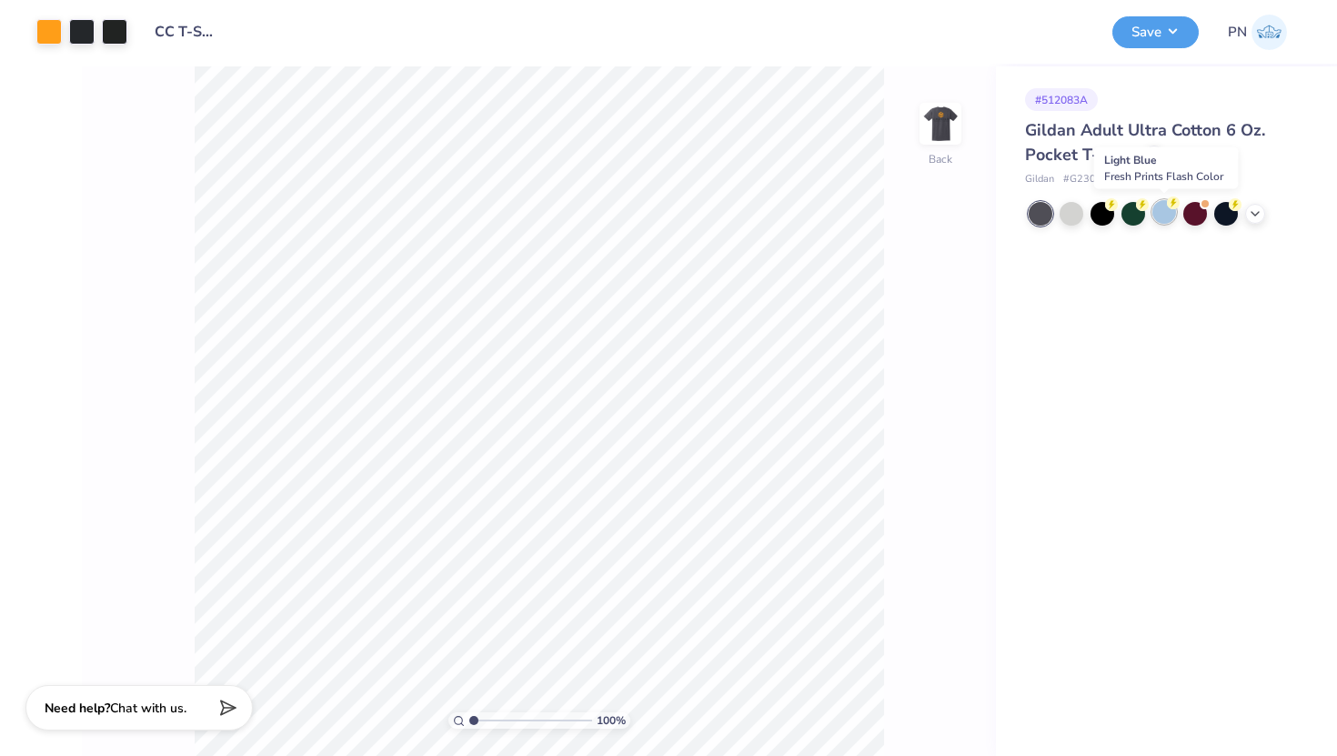
click at [1161, 220] on div at bounding box center [1164, 212] width 24 height 24
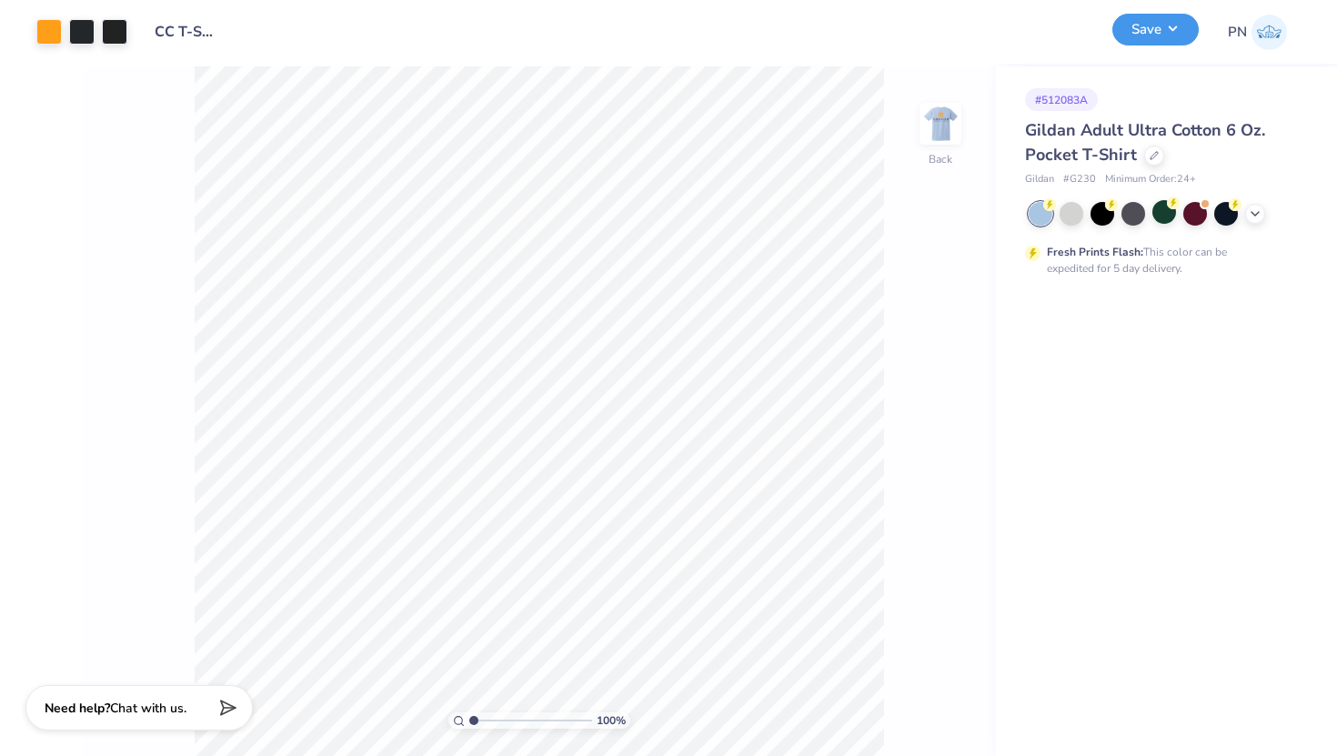
click at [1149, 30] on button "Save" at bounding box center [1155, 30] width 86 height 32
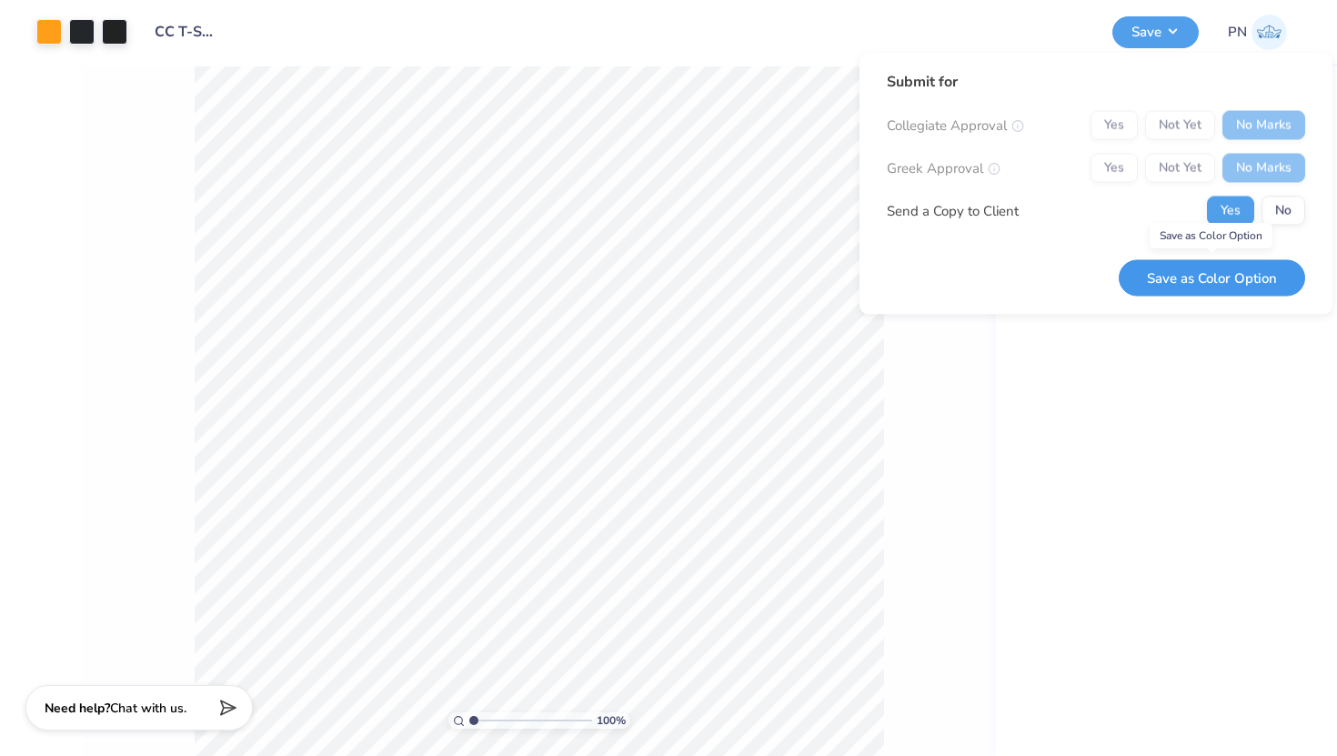
click at [1237, 276] on button "Save as Color Option" at bounding box center [1212, 277] width 186 height 37
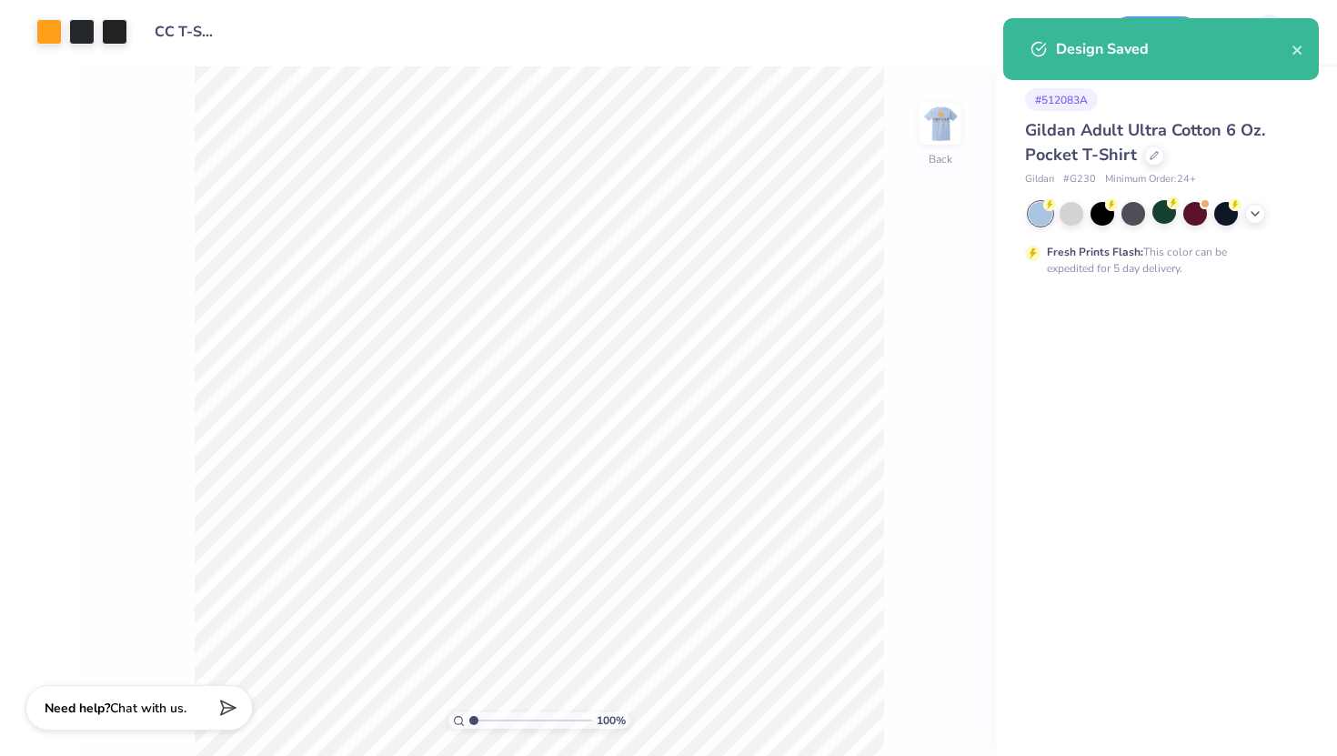
click at [1260, 197] on div "Gildan Adult Ultra Cotton 6 Oz. Pocket T-Shirt Gildan # G230 Minimum Order: 24 …" at bounding box center [1163, 197] width 276 height 158
click at [1253, 206] on icon at bounding box center [1255, 212] width 15 height 15
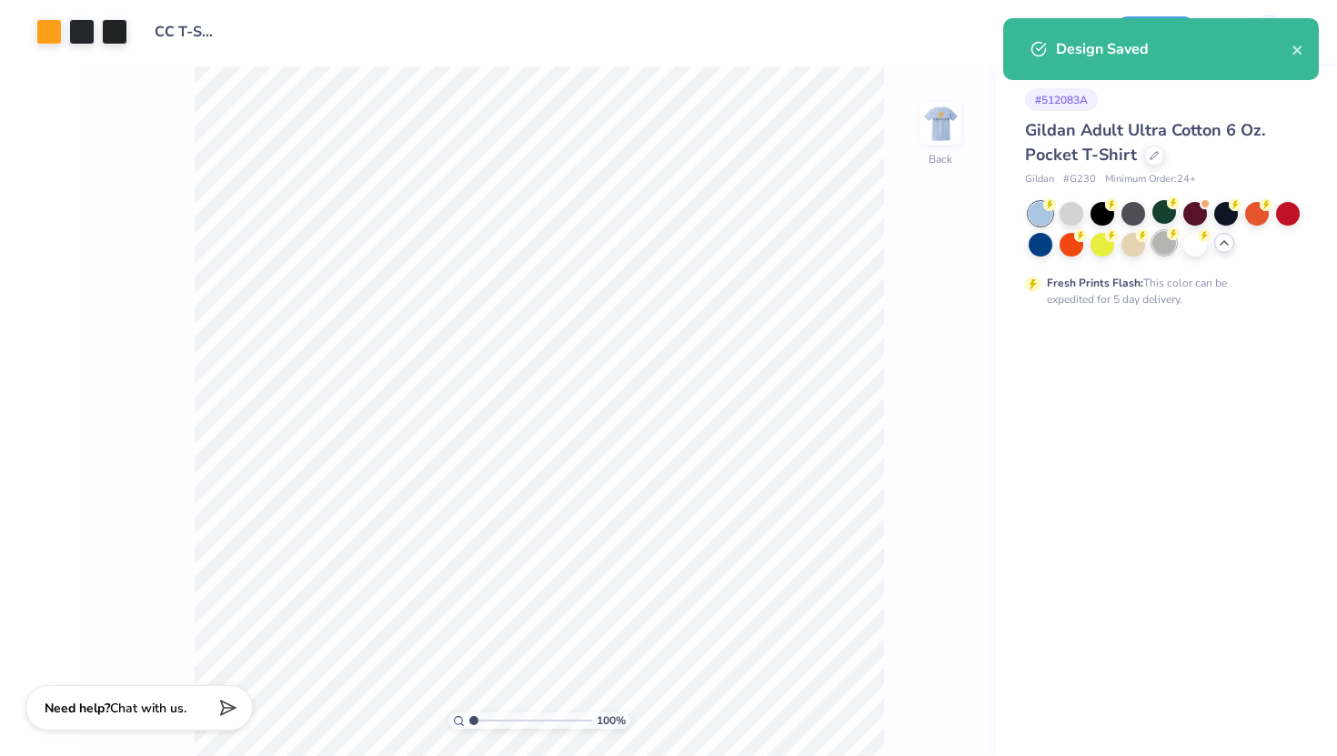
click at [1161, 238] on div at bounding box center [1164, 243] width 24 height 24
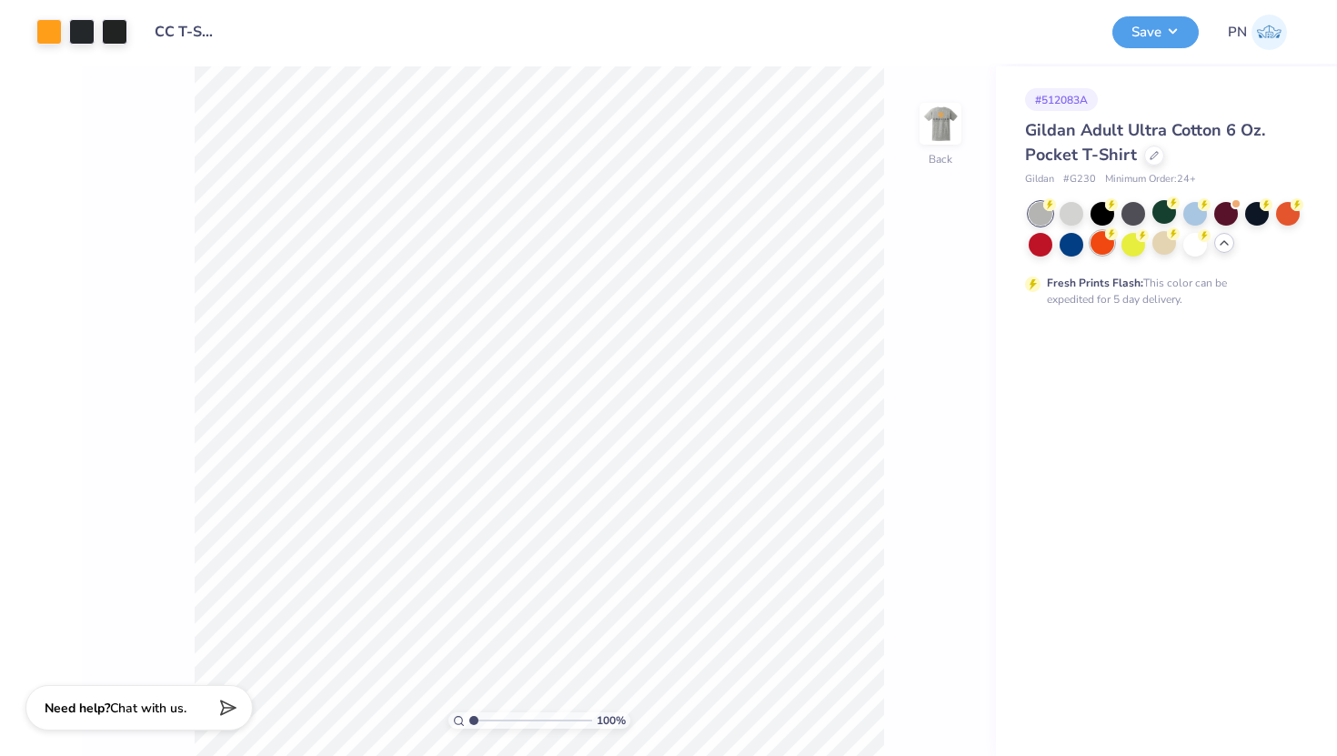
click at [1105, 242] on div at bounding box center [1102, 243] width 24 height 24
click at [1106, 238] on icon at bounding box center [1111, 233] width 13 height 13
click at [1152, 38] on button "Save" at bounding box center [1155, 30] width 86 height 32
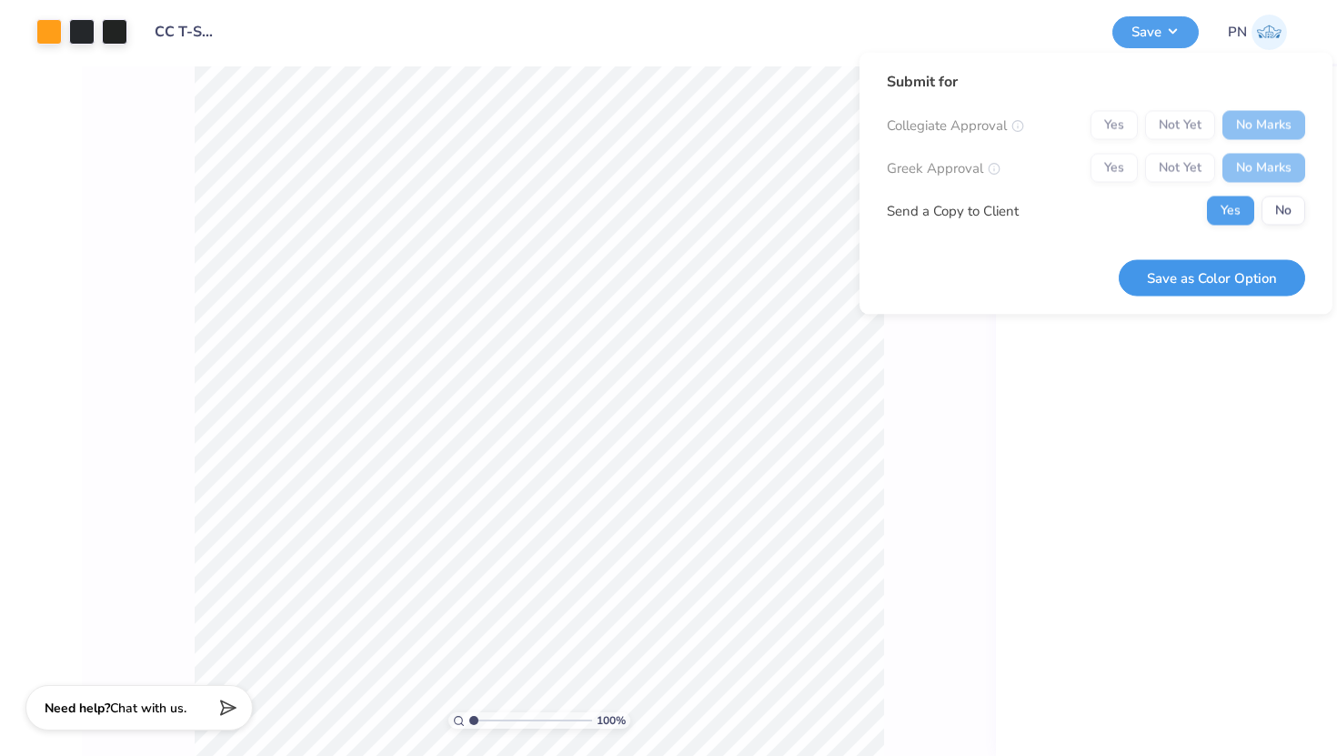
click at [1215, 285] on button "Save as Color Option" at bounding box center [1212, 277] width 186 height 37
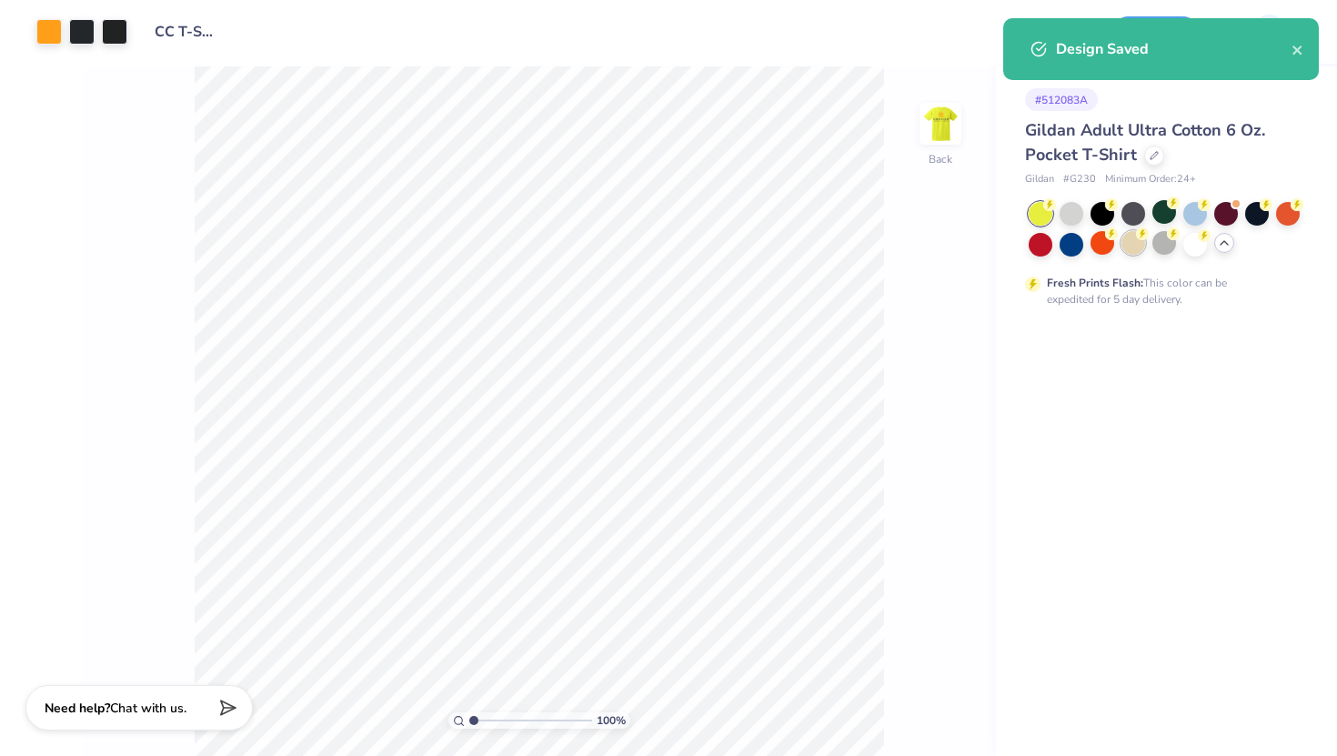
click at [1137, 246] on div at bounding box center [1133, 243] width 24 height 24
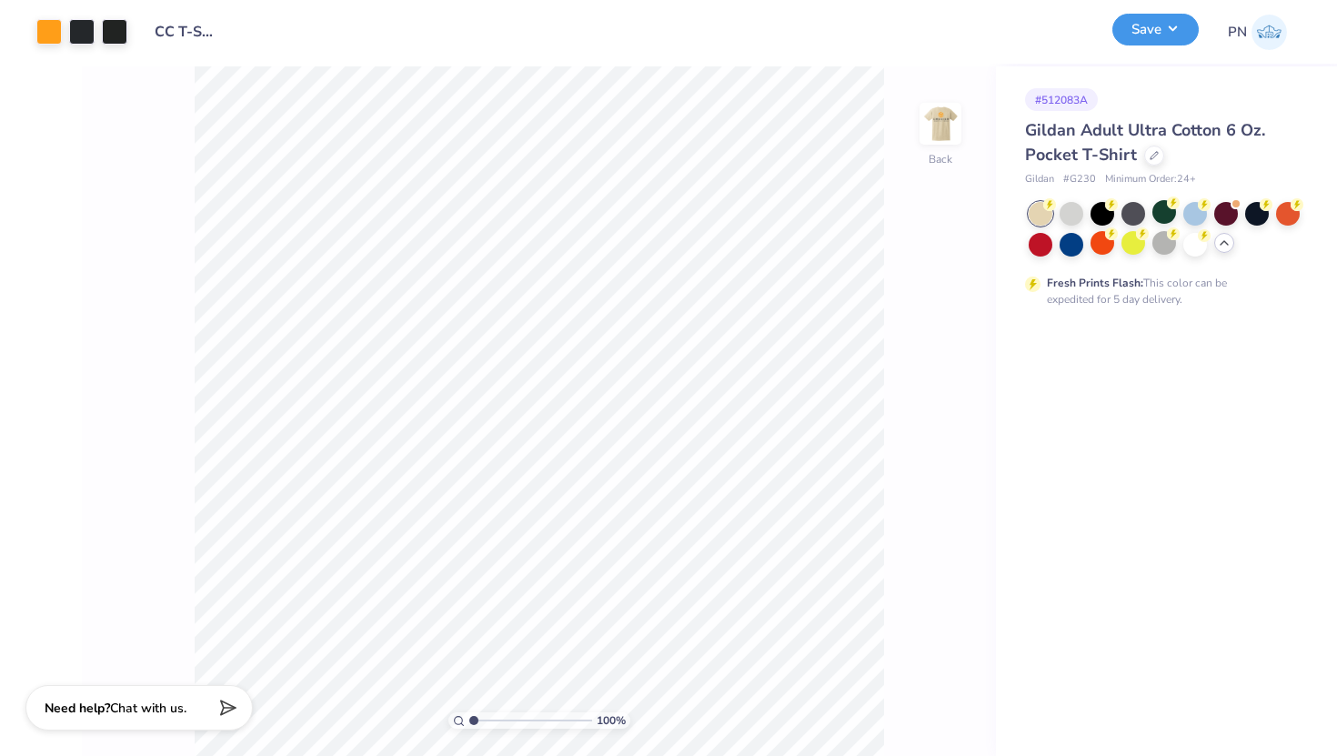
click at [1138, 27] on button "Save" at bounding box center [1155, 30] width 86 height 32
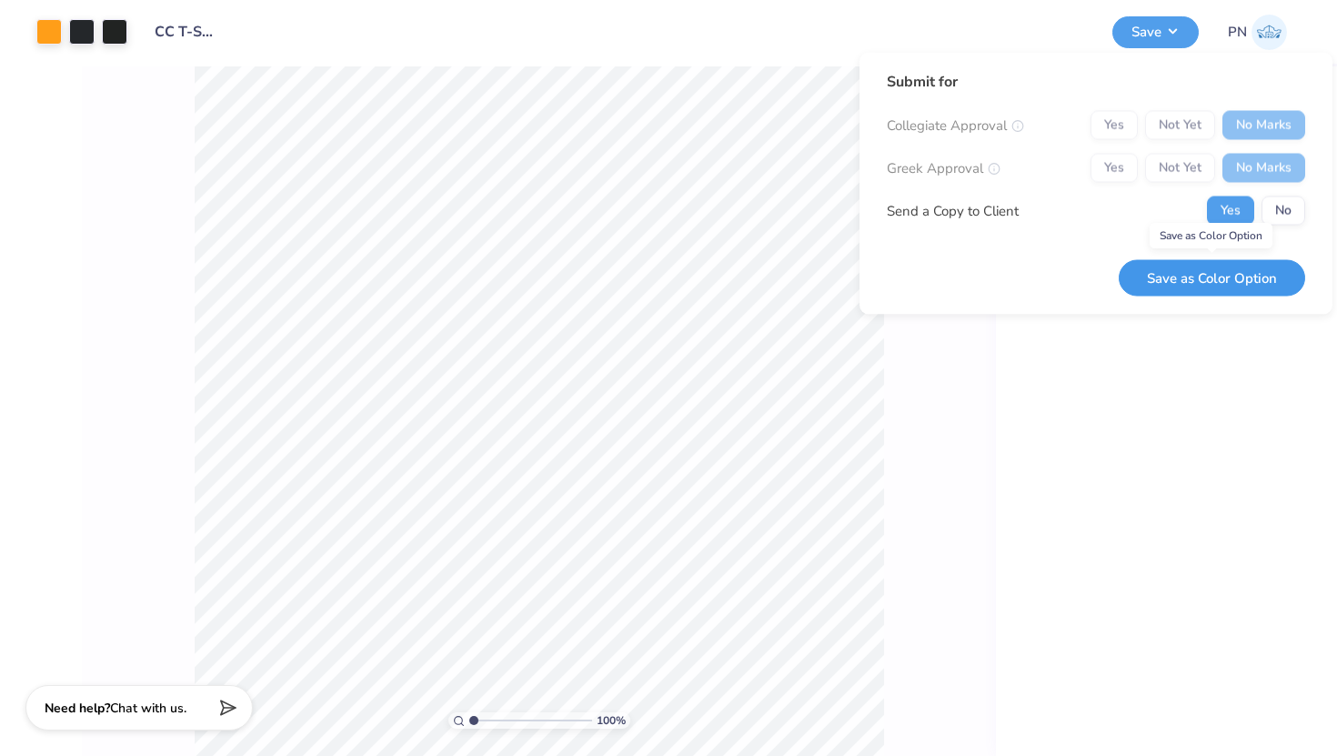
click at [1225, 279] on button "Save as Color Option" at bounding box center [1212, 277] width 186 height 37
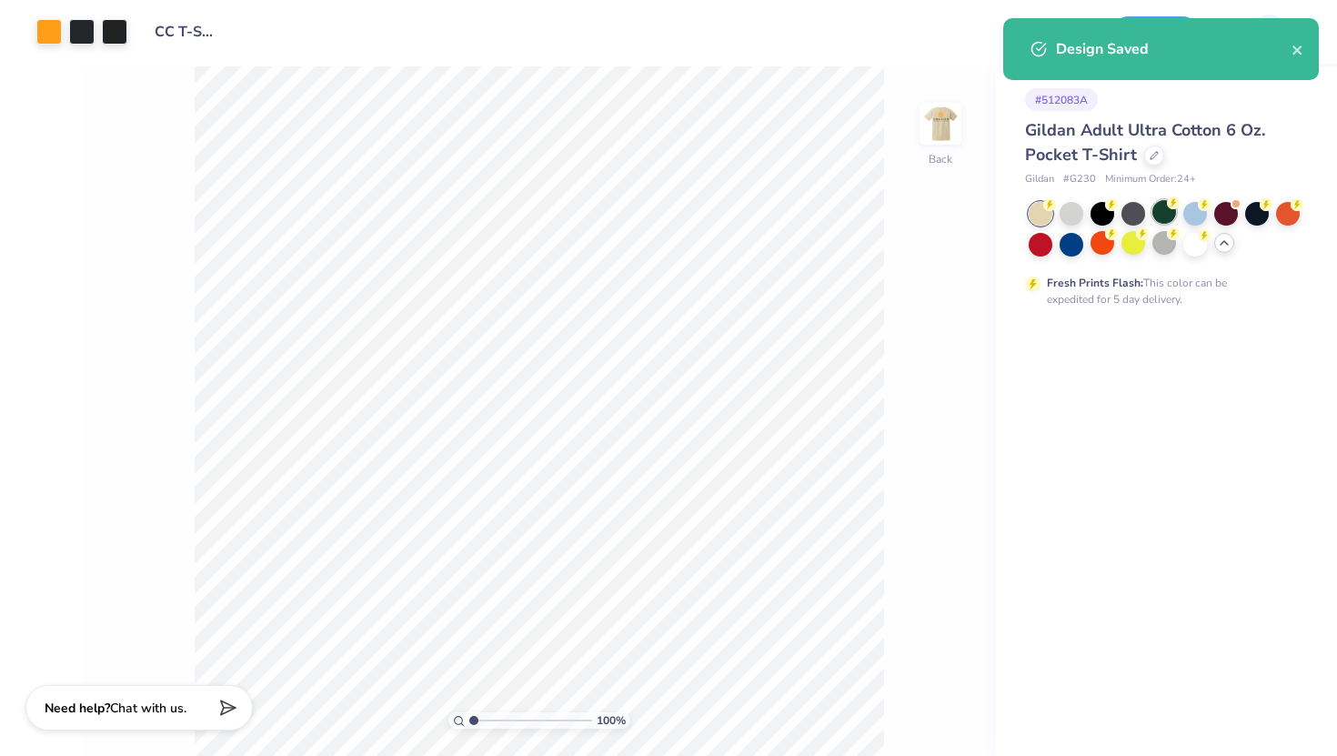
click at [1163, 211] on div at bounding box center [1164, 212] width 24 height 24
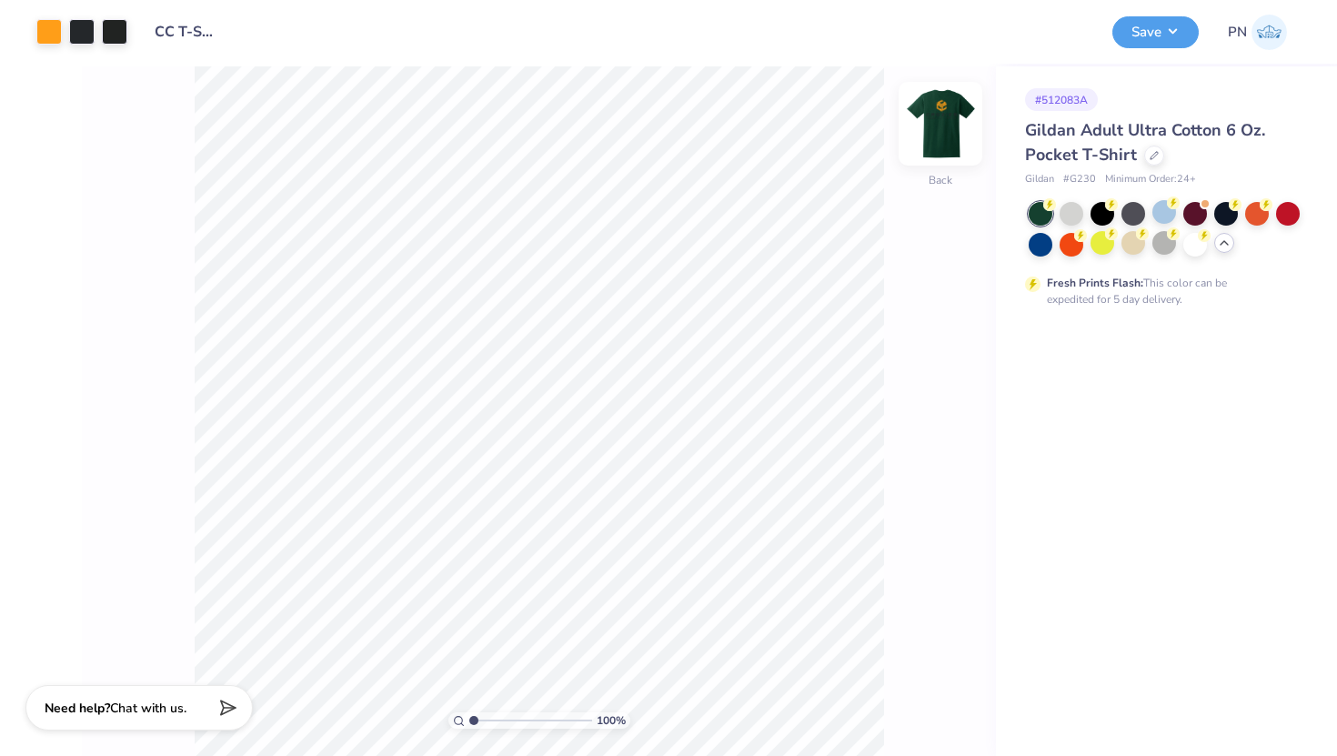
click at [926, 126] on img at bounding box center [940, 123] width 73 height 73
click at [82, 39] on div at bounding box center [81, 29] width 25 height 25
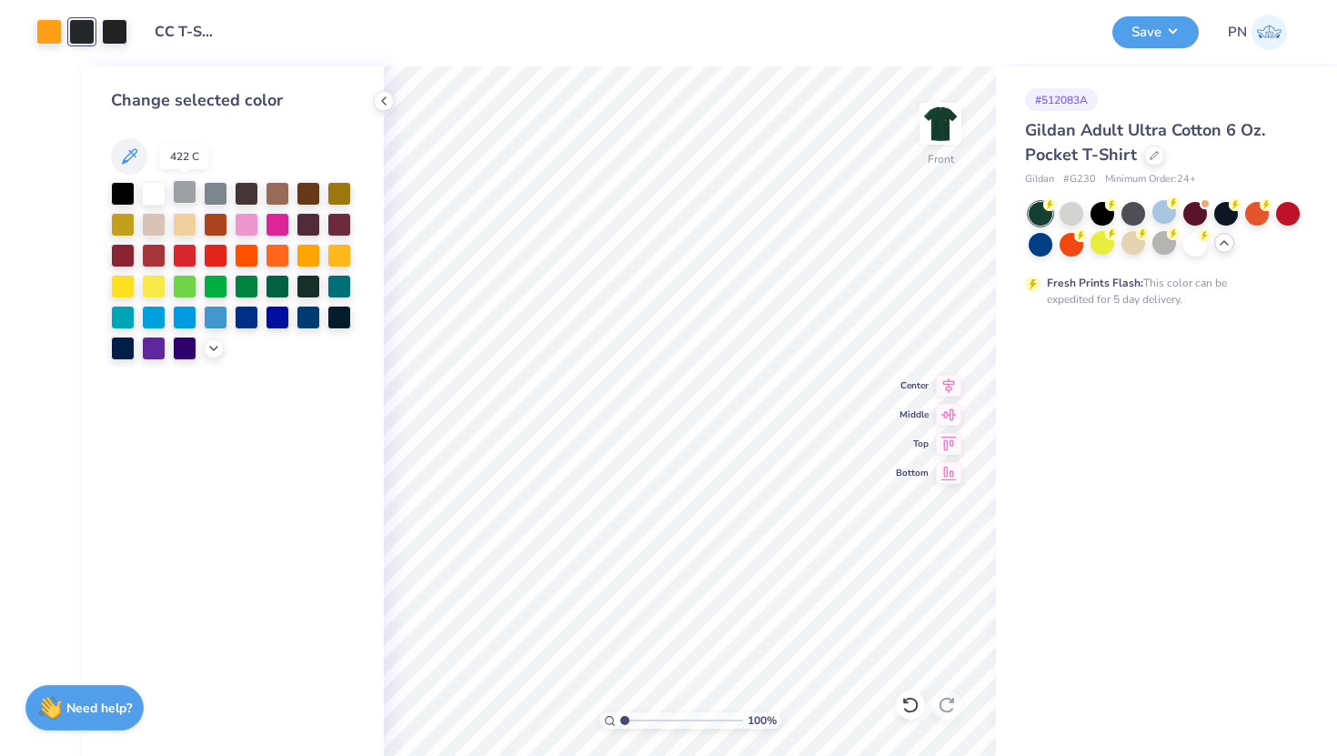
click at [186, 193] on div at bounding box center [185, 192] width 24 height 24
click at [112, 22] on div at bounding box center [114, 29] width 25 height 25
click at [184, 191] on div at bounding box center [185, 194] width 24 height 24
click at [208, 193] on div at bounding box center [216, 192] width 24 height 24
click at [71, 37] on div at bounding box center [81, 29] width 25 height 25
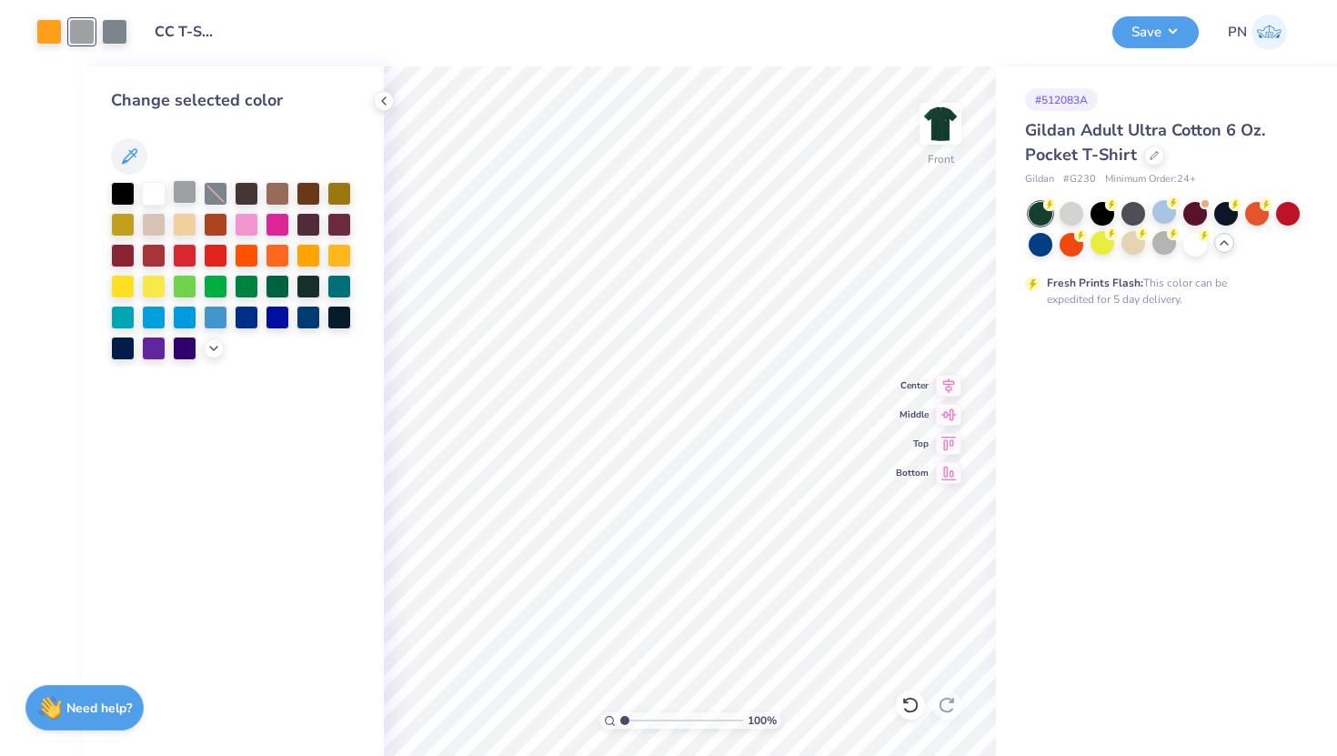
click at [182, 188] on div at bounding box center [185, 192] width 24 height 24
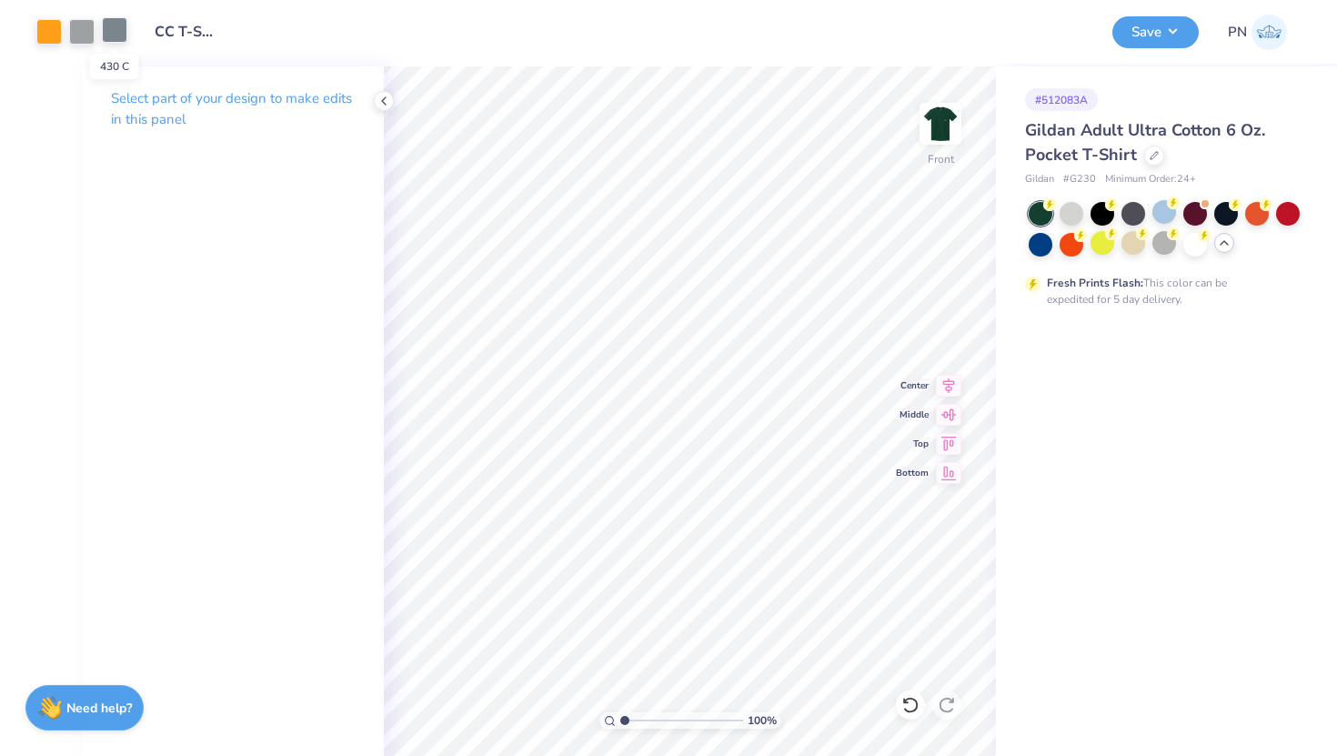
click at [118, 25] on div at bounding box center [114, 29] width 25 height 25
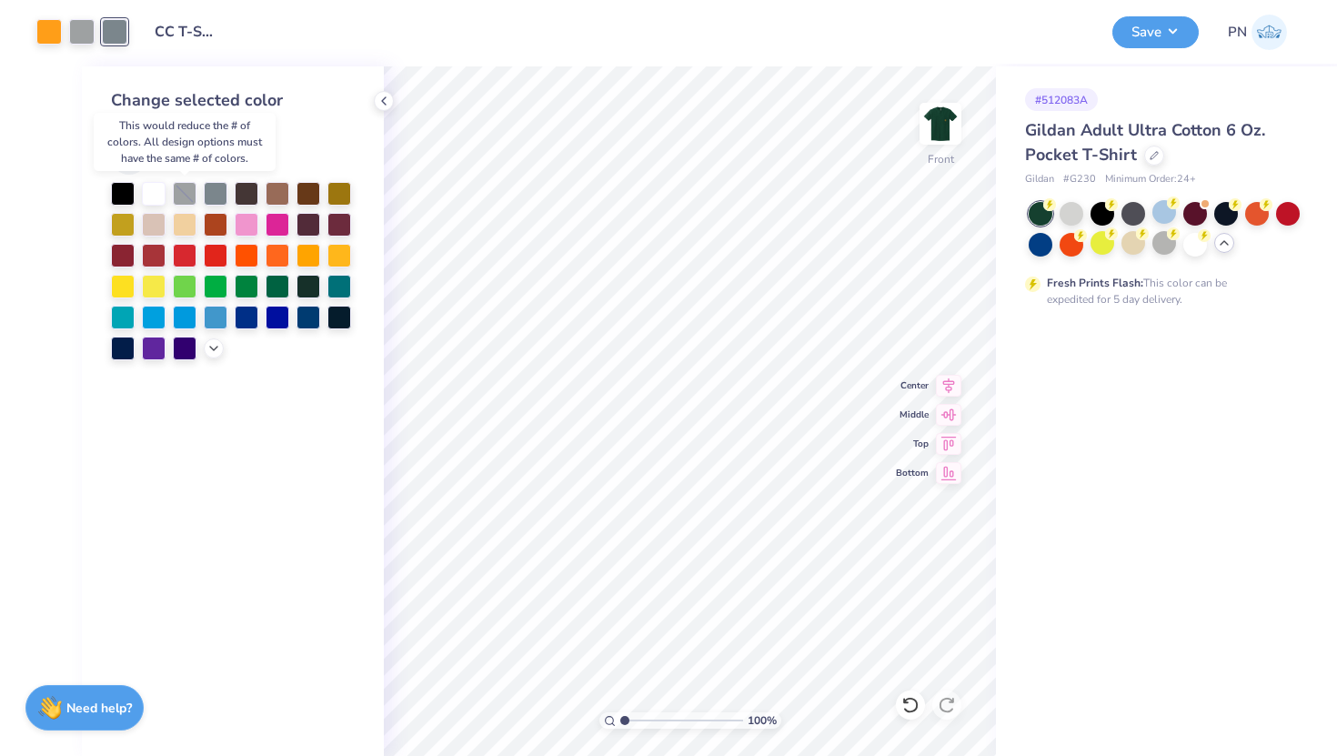
click at [186, 189] on div at bounding box center [185, 194] width 24 height 24
click at [938, 116] on img at bounding box center [940, 123] width 73 height 73
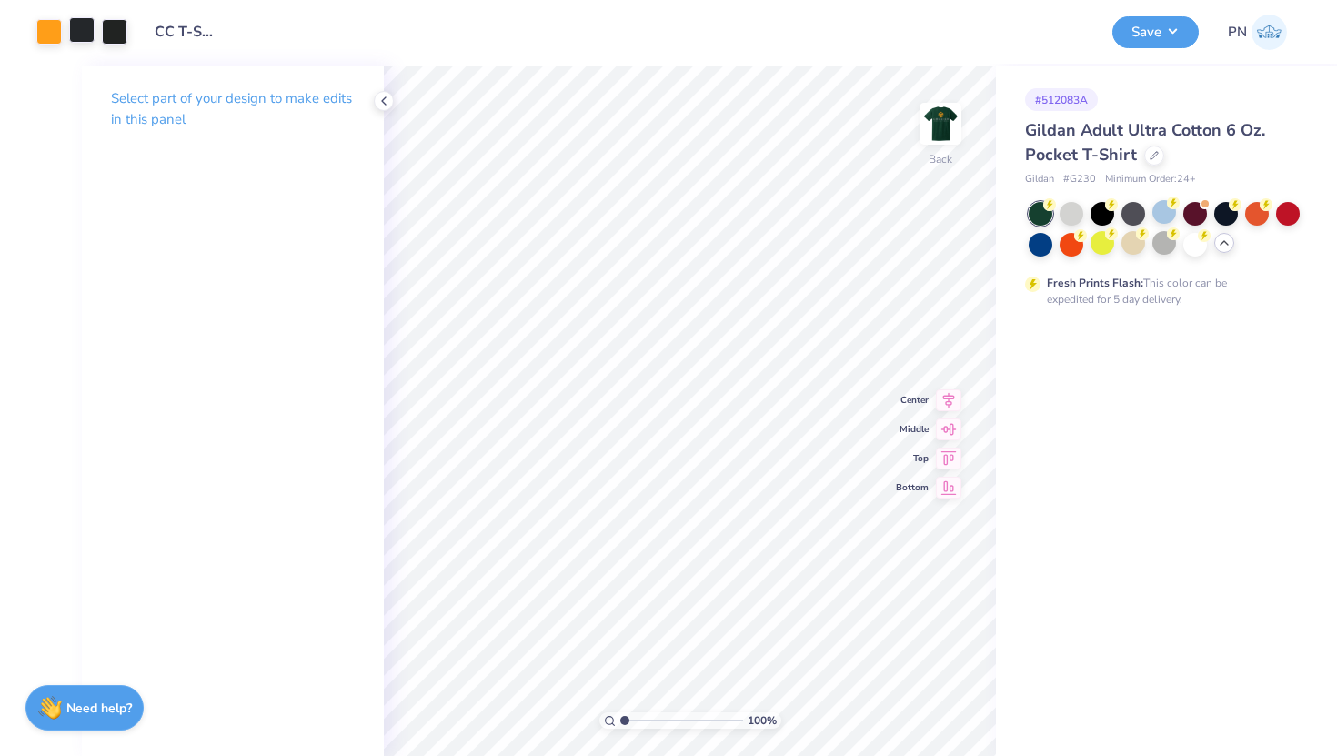
click at [79, 24] on div at bounding box center [81, 29] width 25 height 25
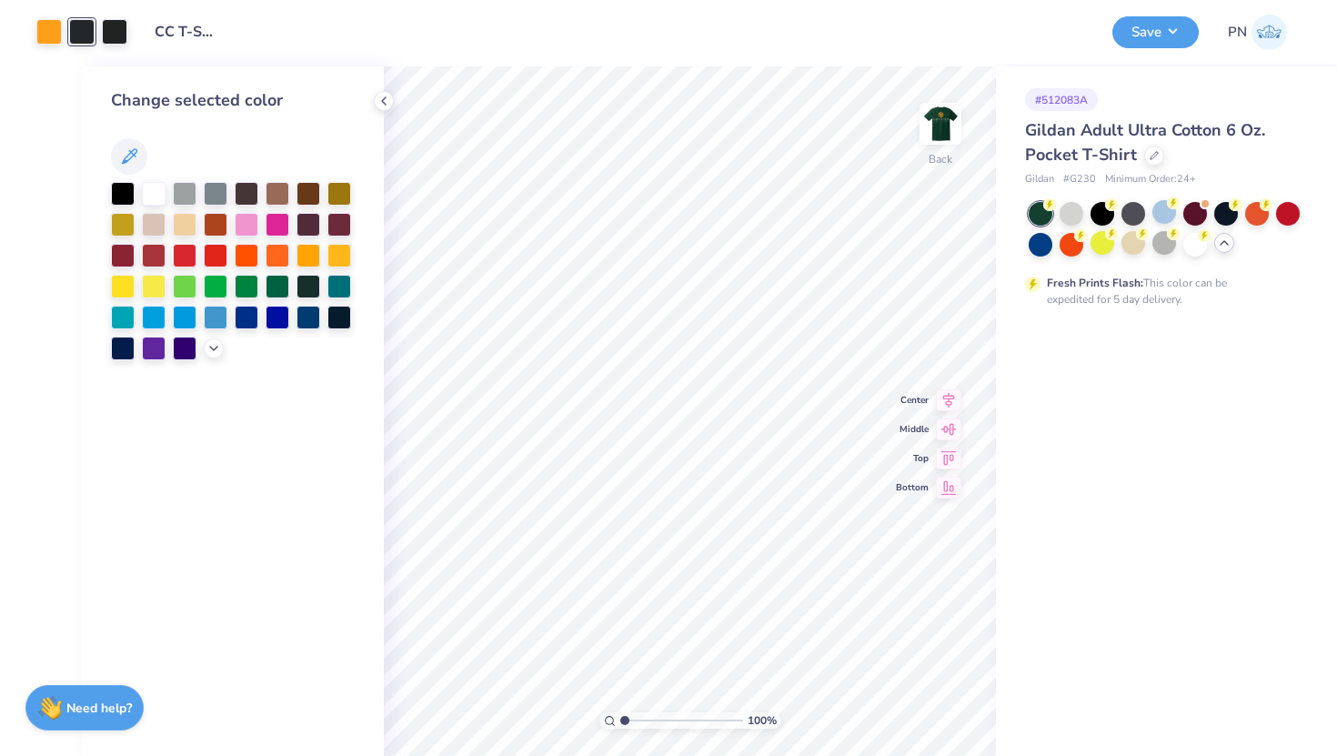
click at [210, 175] on div "Change selected color" at bounding box center [233, 224] width 244 height 272
click at [212, 184] on div at bounding box center [216, 192] width 24 height 24
click at [112, 30] on div at bounding box center [114, 29] width 25 height 25
click at [190, 193] on div at bounding box center [185, 192] width 24 height 24
click at [426, 45] on div "Design Title CC T-Shirt" at bounding box center [620, 32] width 958 height 64
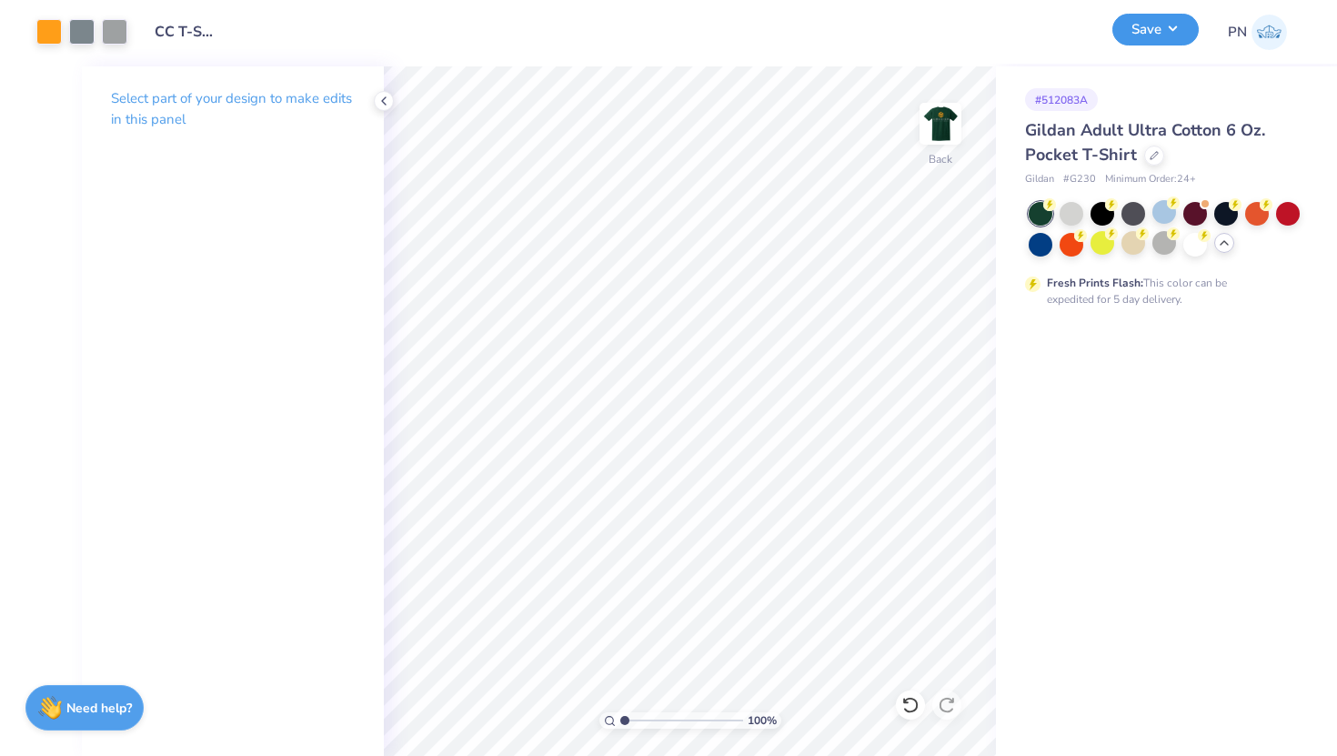
click at [1163, 30] on button "Save" at bounding box center [1155, 30] width 86 height 32
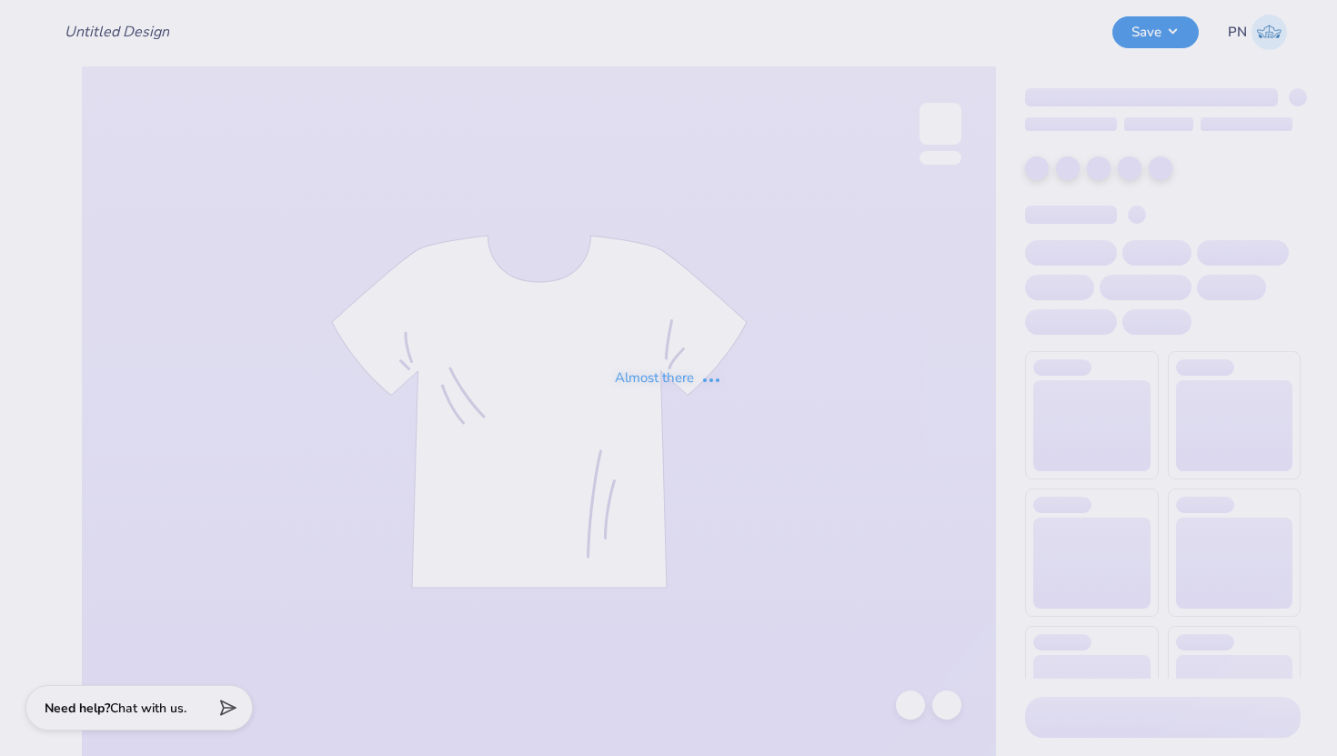
type input "CC T-Shirt"
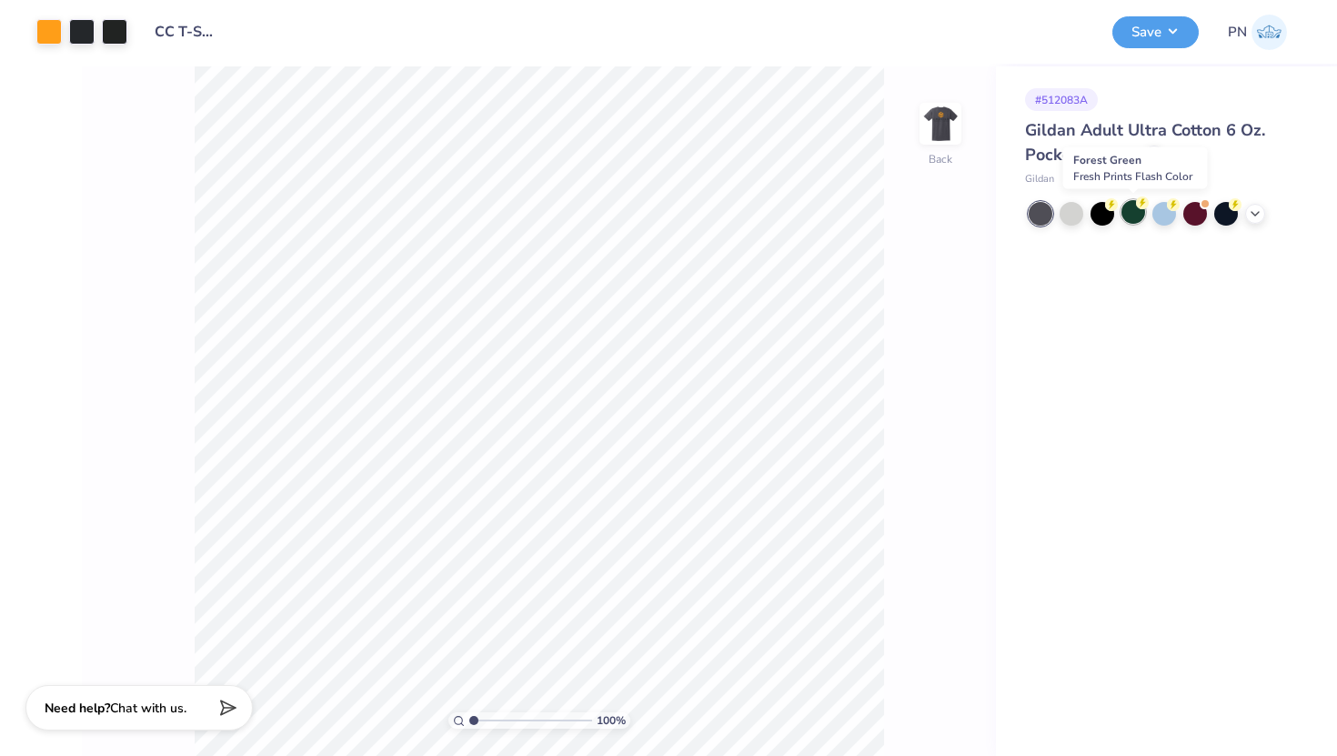
click at [1128, 213] on div at bounding box center [1133, 212] width 24 height 24
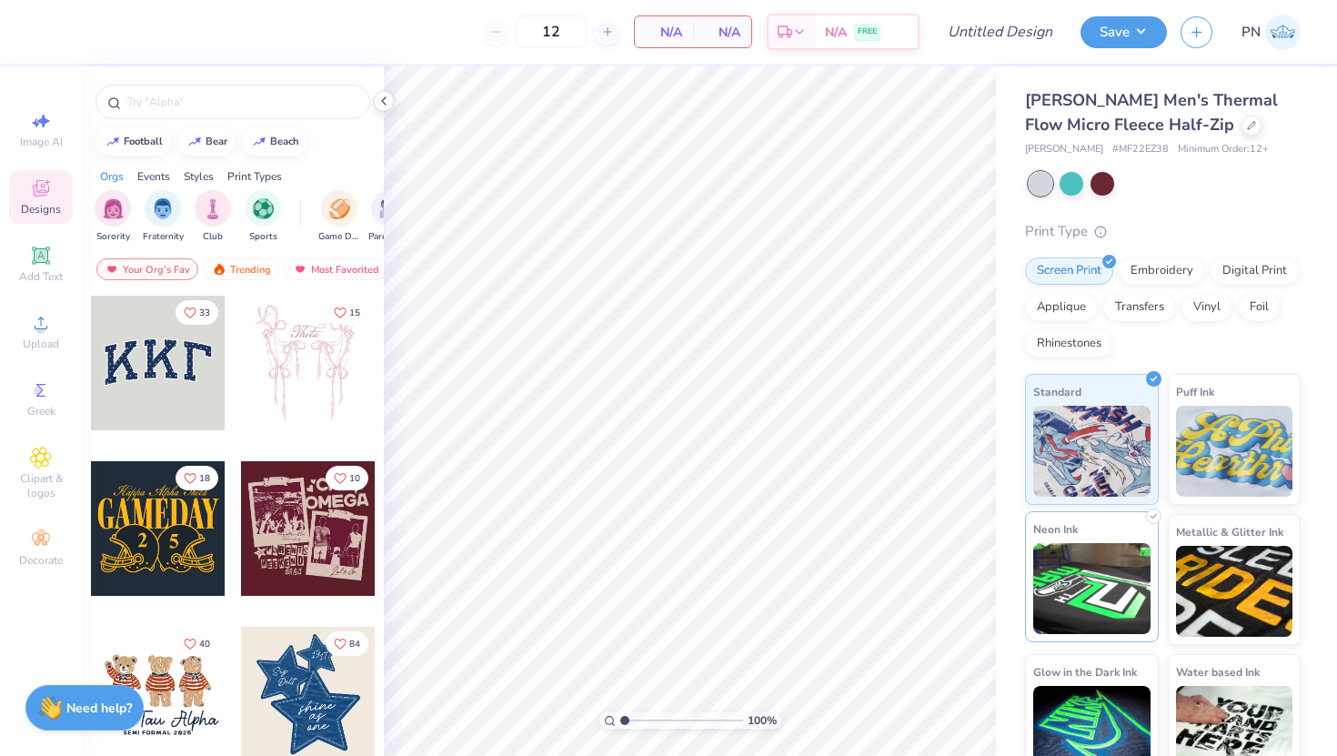
scroll to position [29, 0]
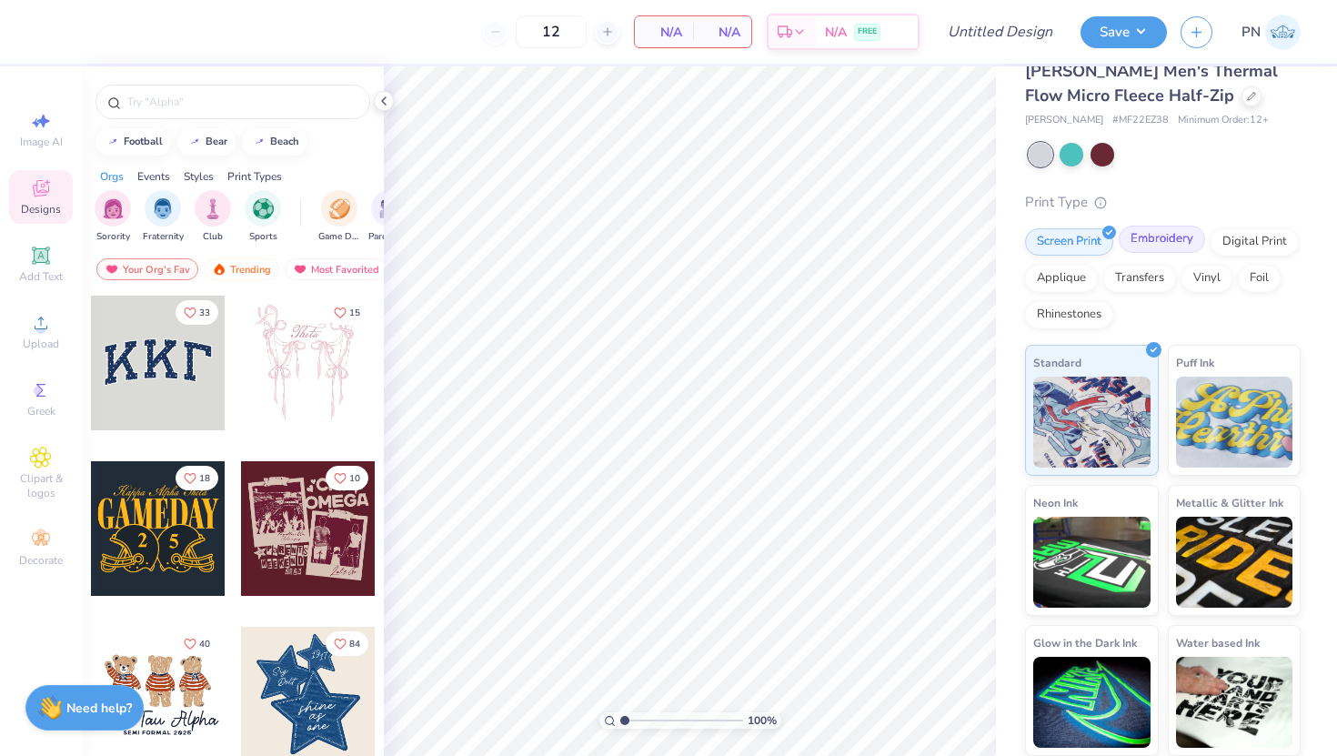
click at [1160, 250] on div "Embroidery" at bounding box center [1162, 239] width 86 height 27
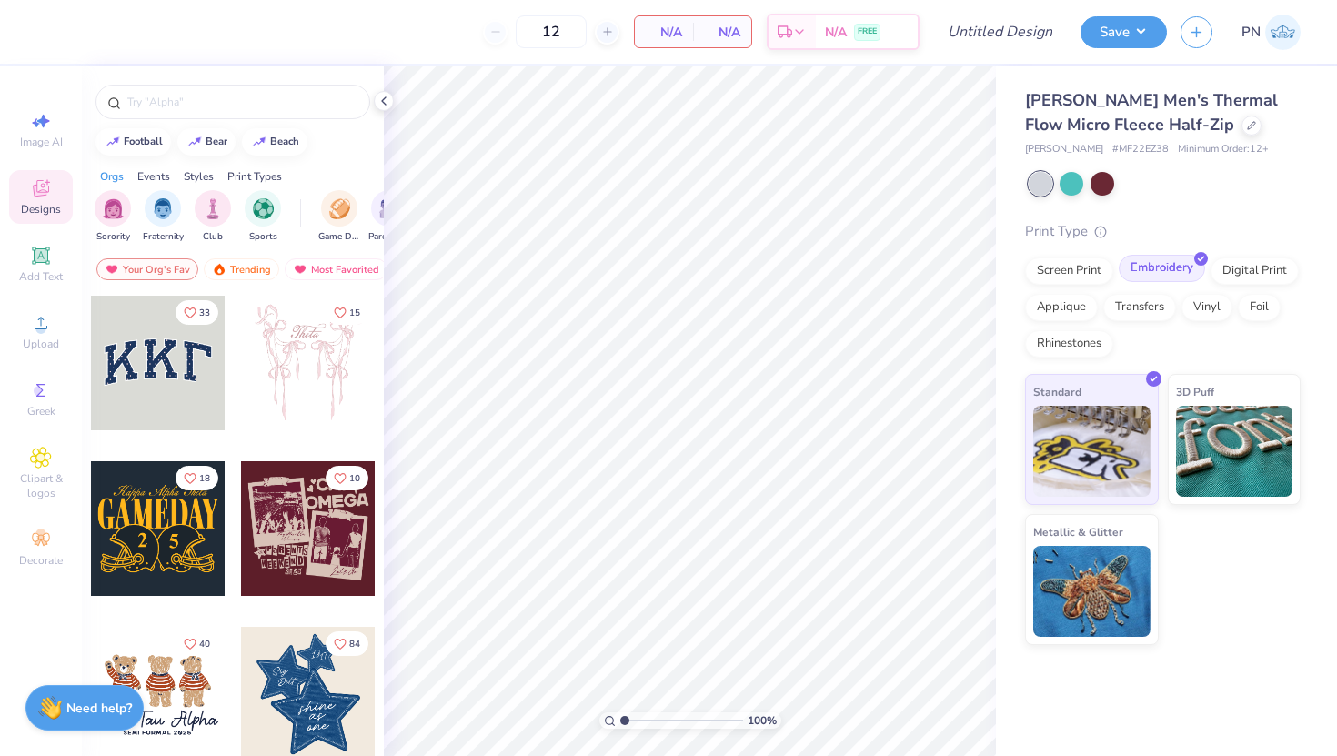
scroll to position [0, 0]
click at [37, 317] on icon at bounding box center [41, 323] width 22 height 22
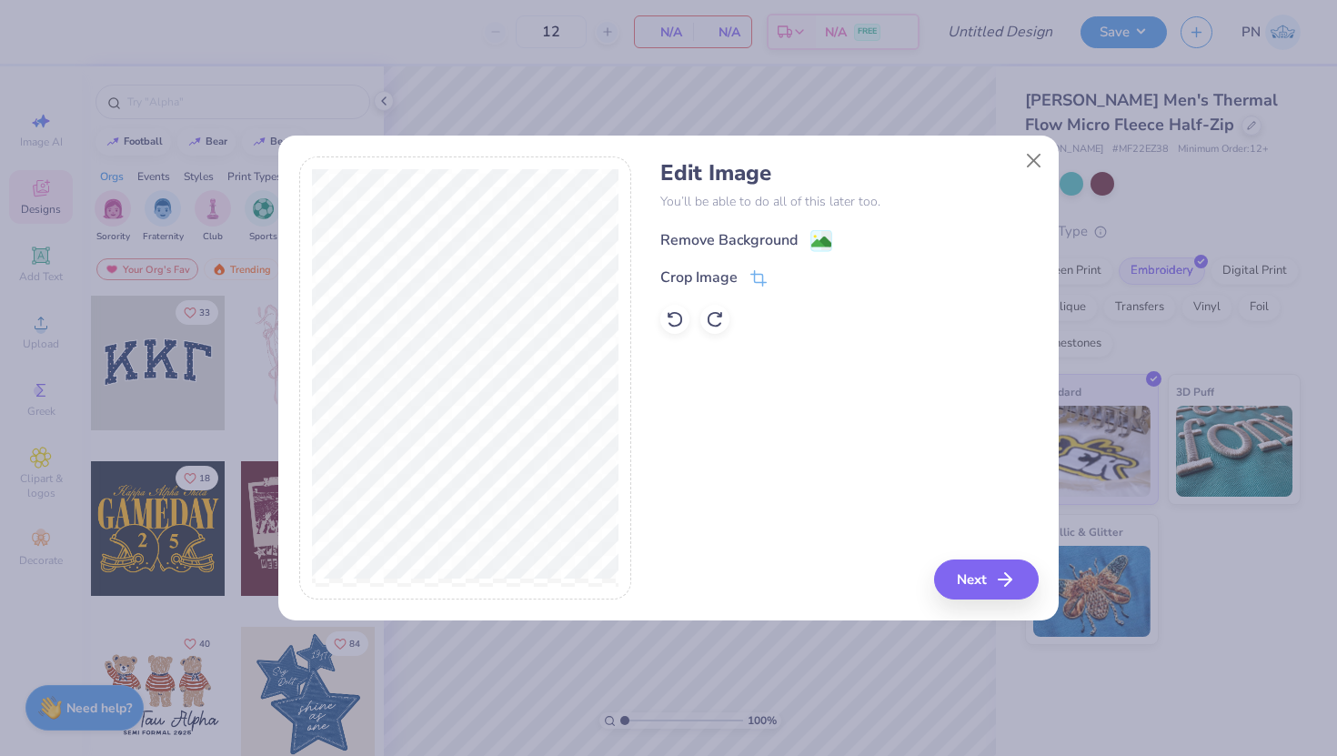
click at [705, 242] on div "Remove Background" at bounding box center [728, 240] width 137 height 22
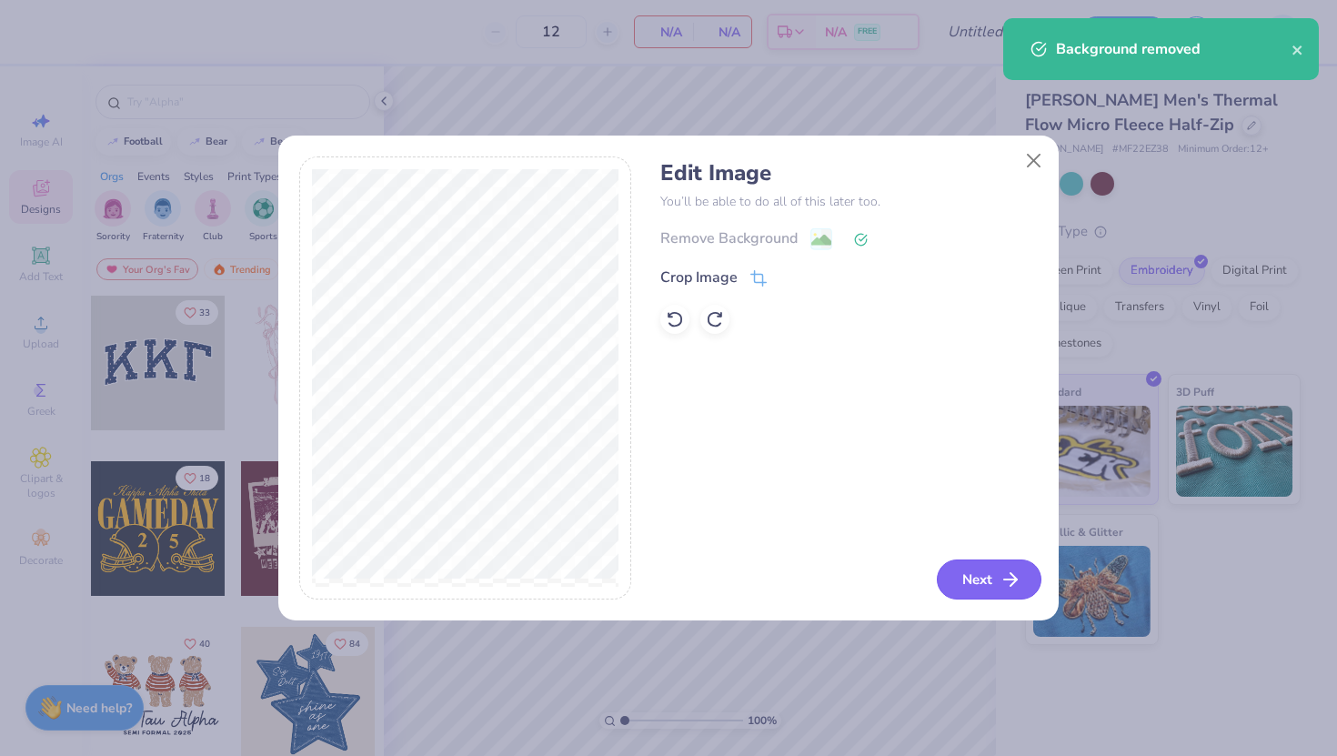
click at [993, 566] on button "Next" at bounding box center [989, 579] width 105 height 40
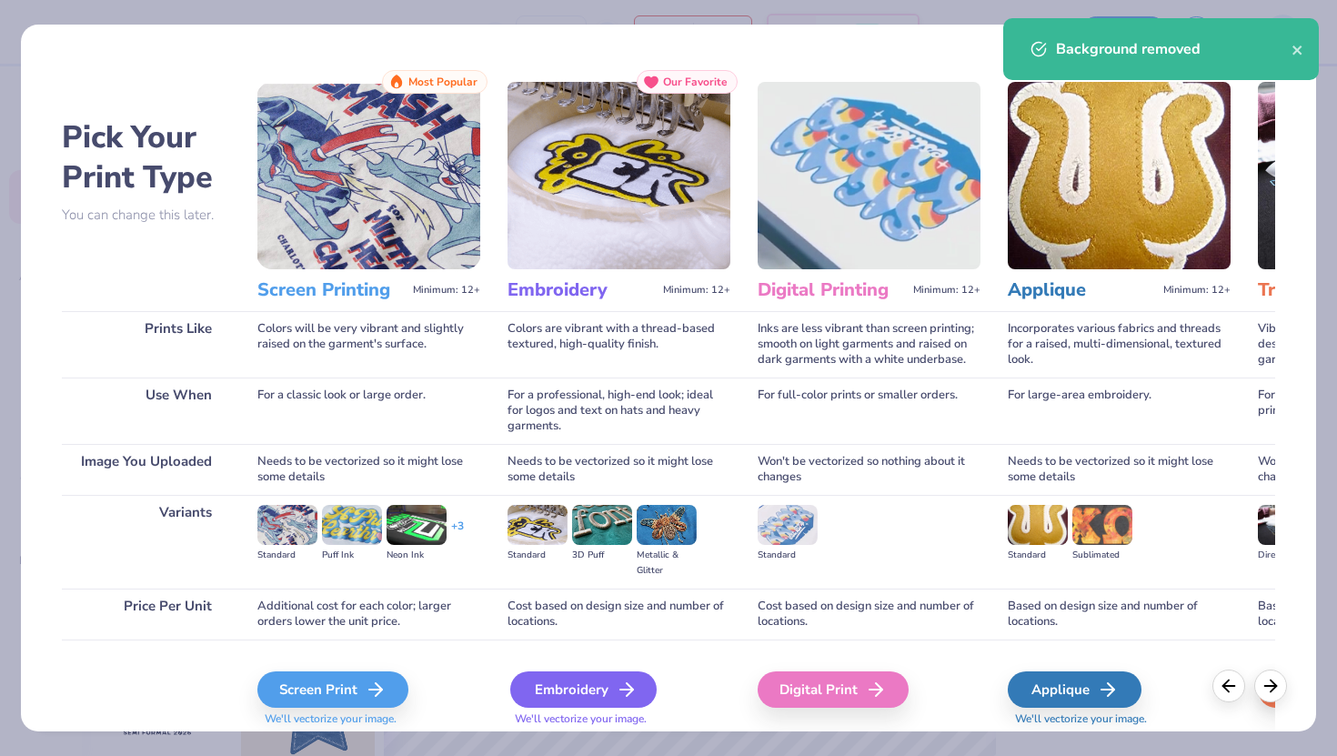
click at [585, 692] on div "Embroidery" at bounding box center [583, 689] width 146 height 36
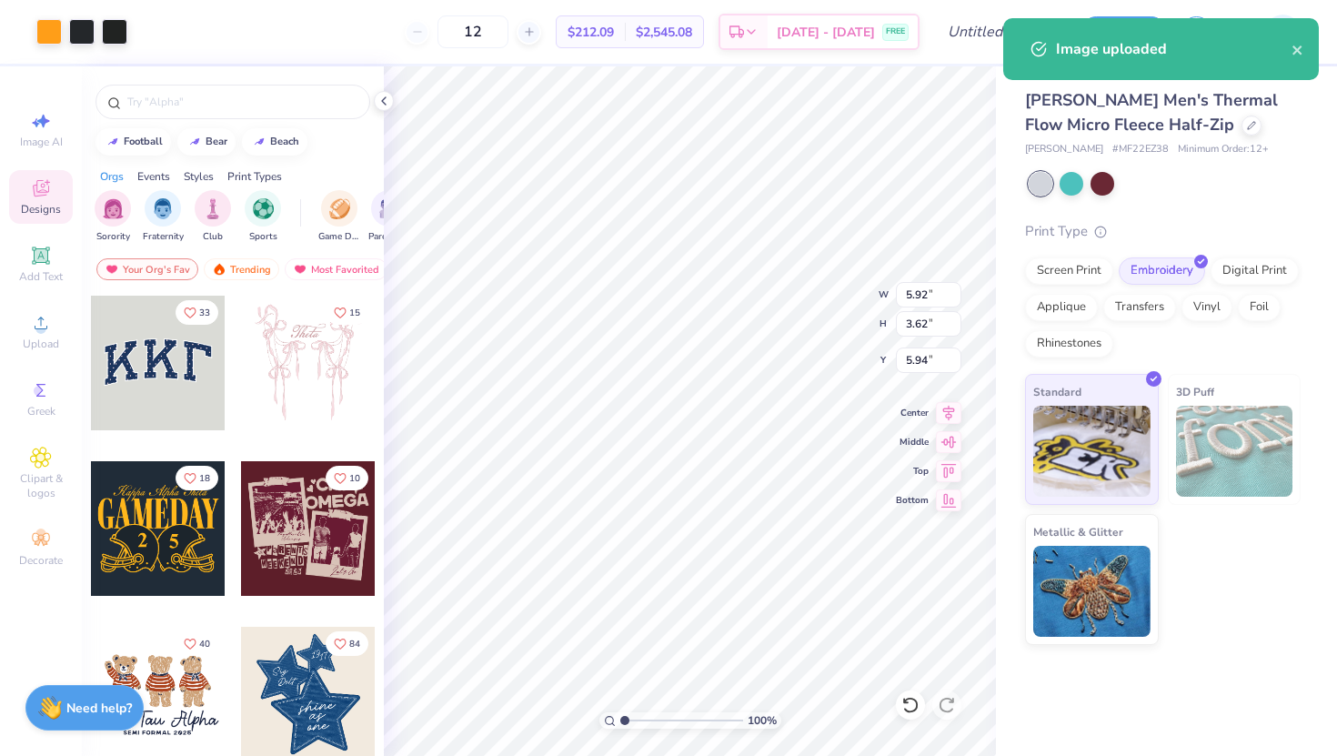
type input "4.17"
type input "2.55"
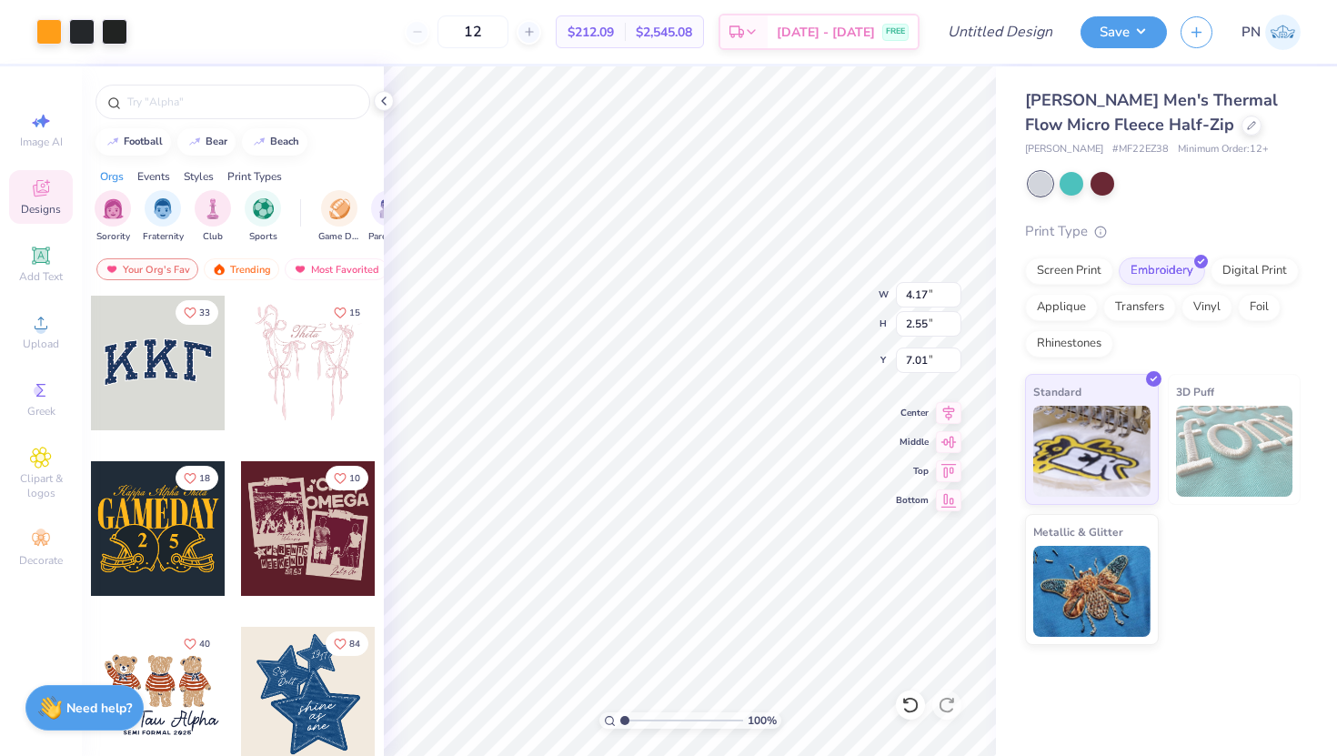
type input "5.20"
type input "5.59"
click at [81, 25] on div at bounding box center [81, 29] width 25 height 25
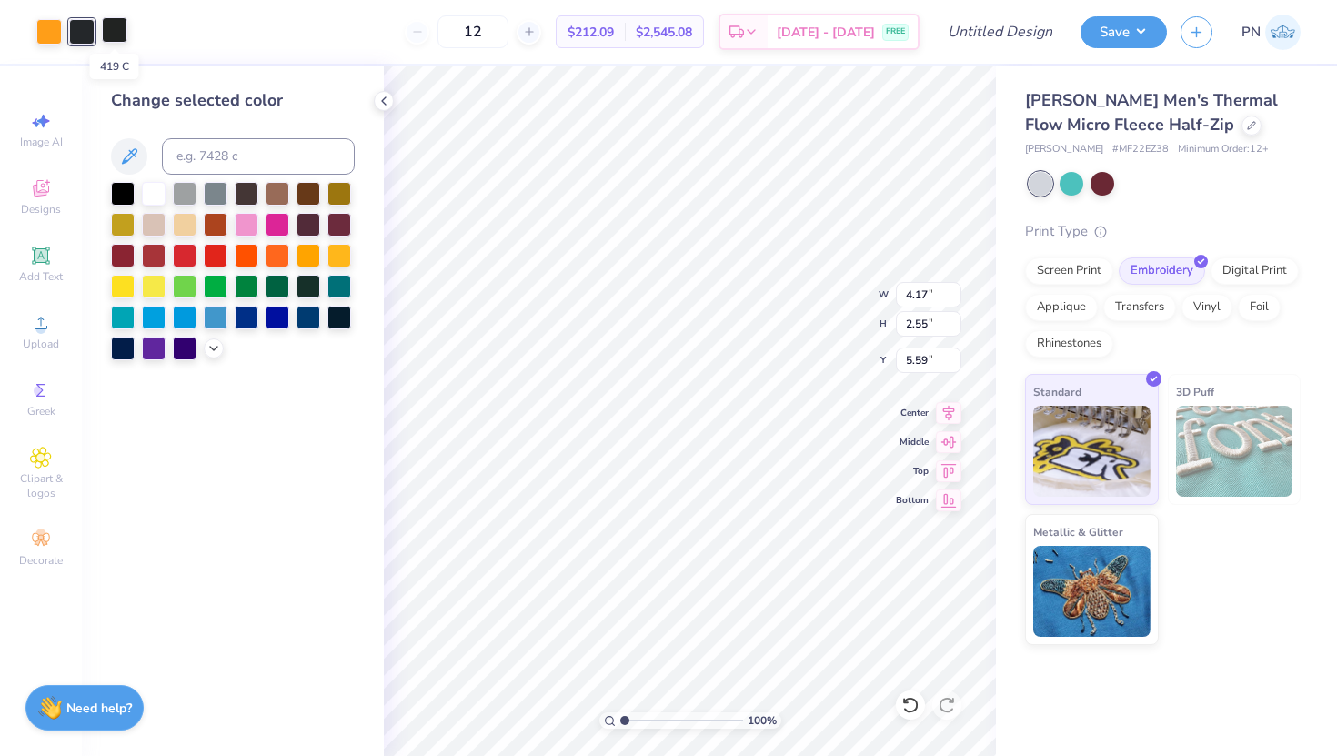
click at [111, 30] on div at bounding box center [114, 29] width 25 height 25
click at [198, 156] on input at bounding box center [258, 156] width 193 height 36
type input "426"
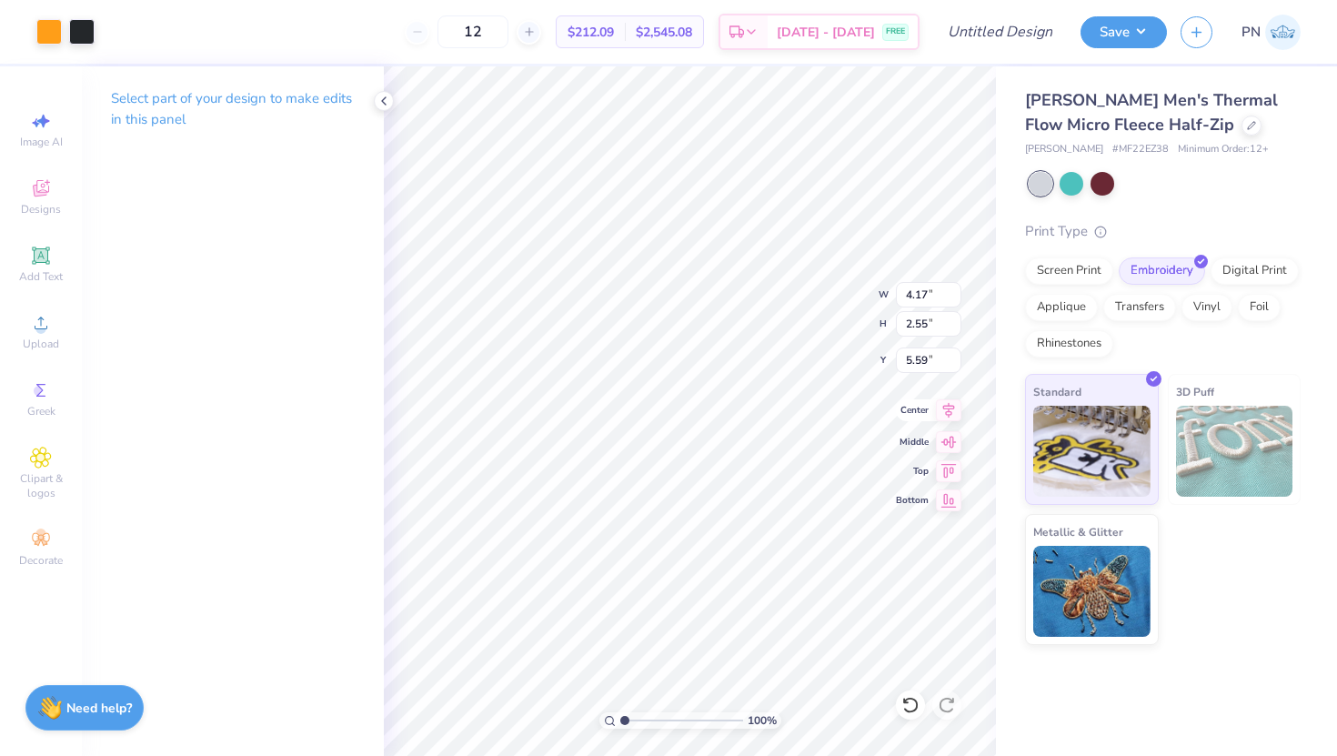
type input "5.20"
type input "4.37"
type input "2.67"
type input "5.08"
type input "3.83"
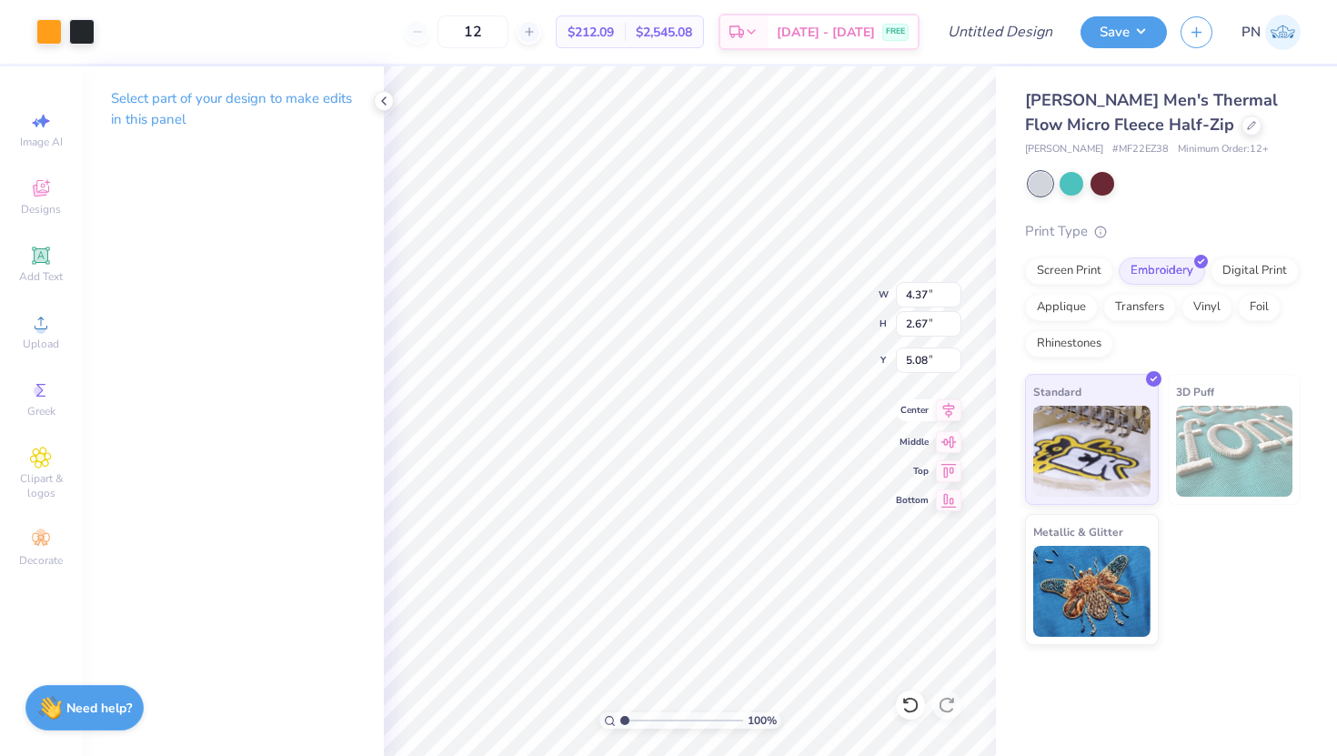
type input "2.35"
type input "5.40"
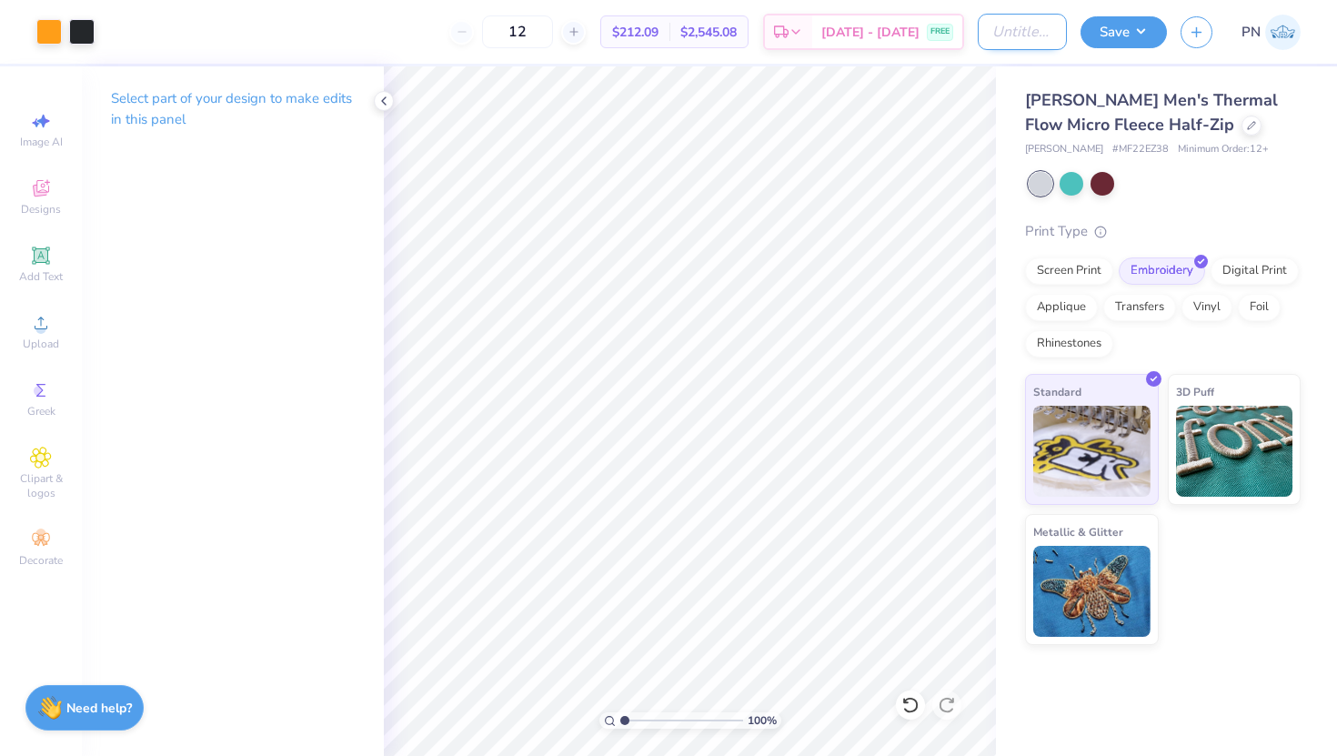
click at [1028, 43] on input "Design Title" at bounding box center [1022, 32] width 89 height 36
type input "CC Quarter Zip"
click at [1127, 30] on button "Save" at bounding box center [1123, 30] width 86 height 32
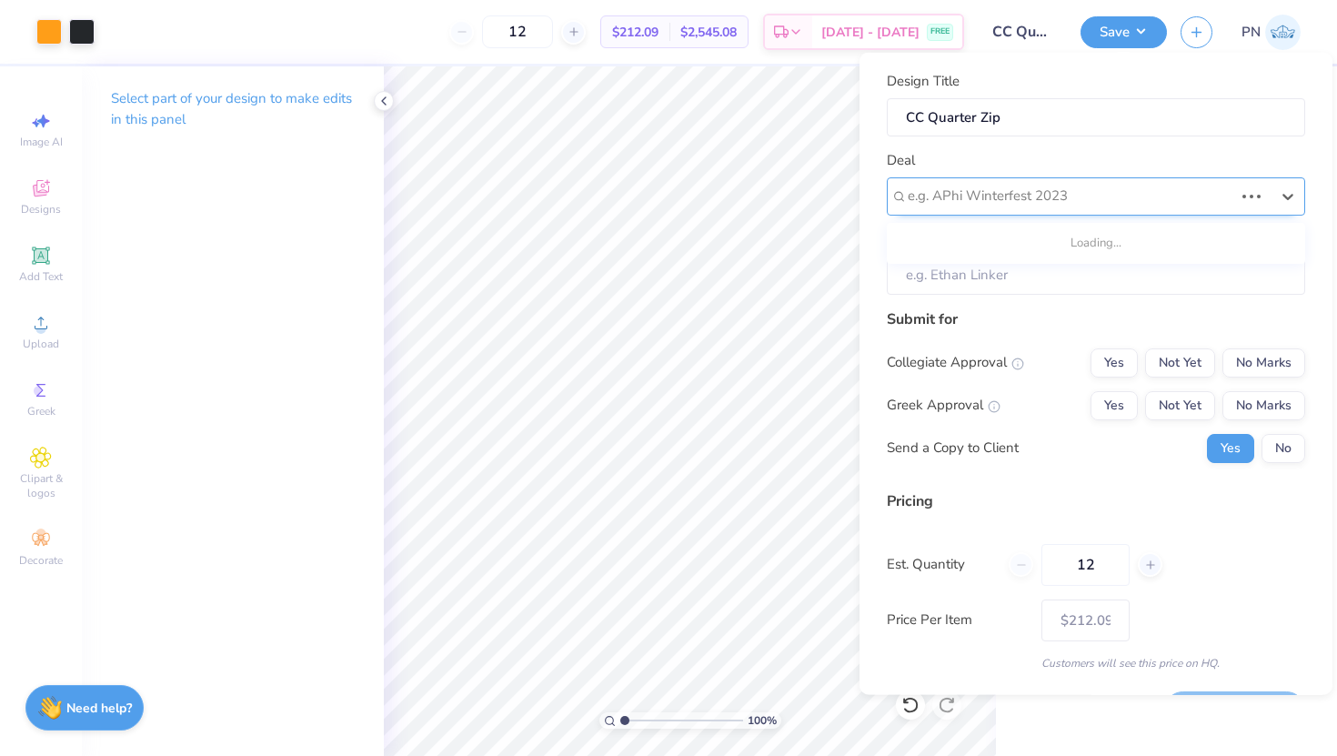
click at [1023, 198] on div at bounding box center [1071, 196] width 326 height 25
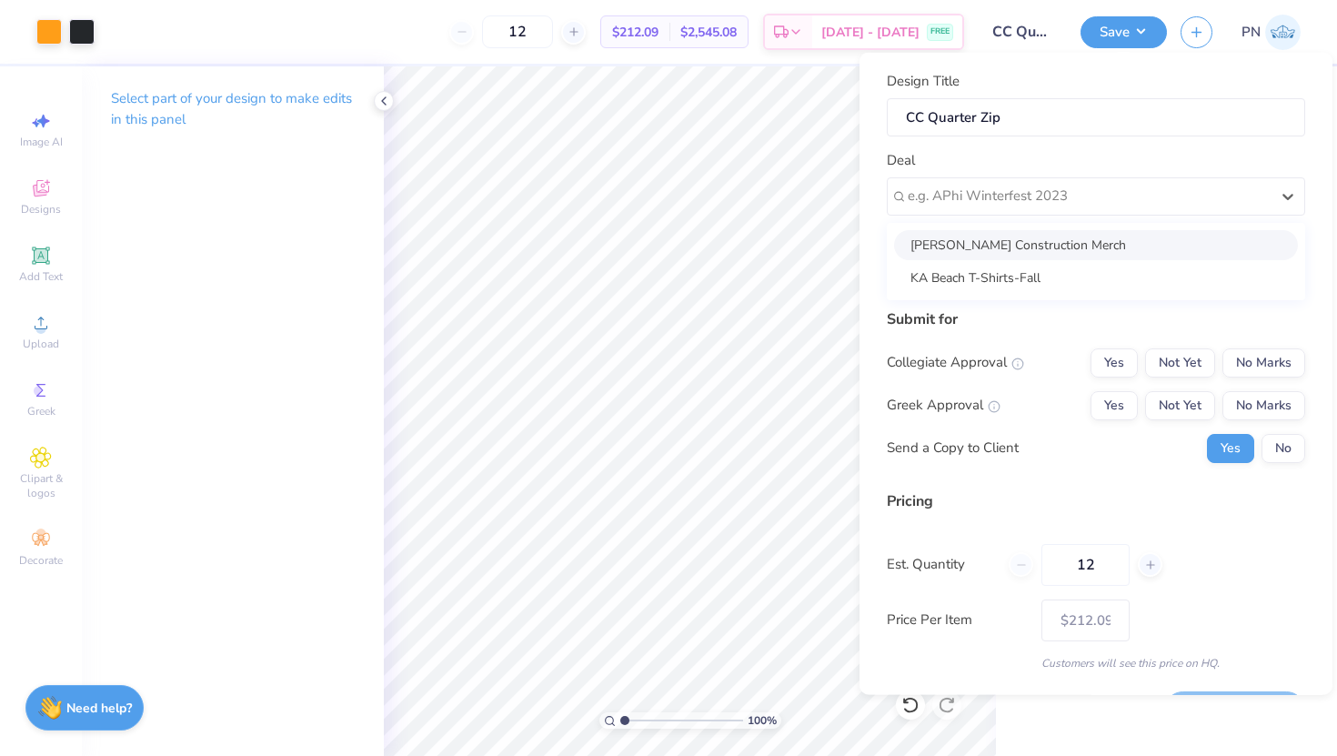
click at [990, 250] on div "Crozier Construction Merch" at bounding box center [1096, 244] width 404 height 30
type input "Ben Nuckols"
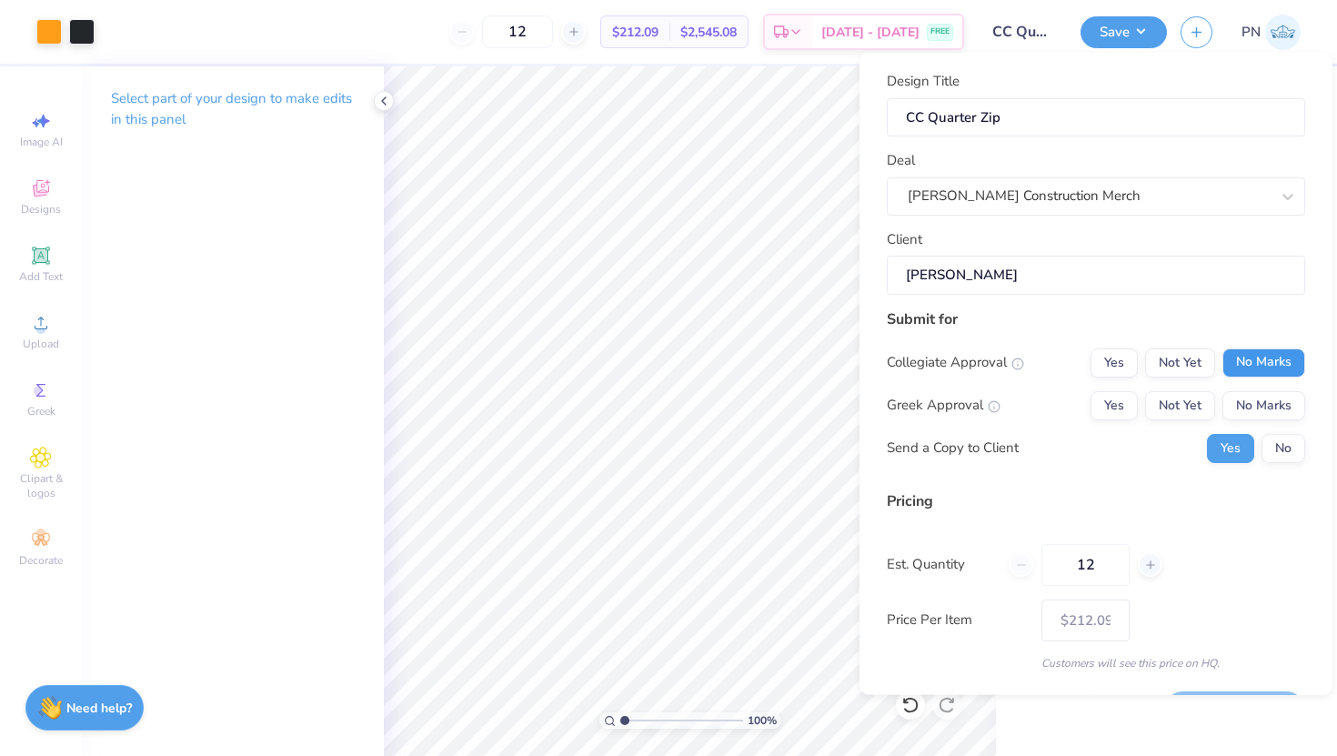
click at [1273, 356] on button "No Marks" at bounding box center [1263, 361] width 83 height 29
click at [1273, 402] on button "No Marks" at bounding box center [1263, 404] width 83 height 29
type input "$212.09"
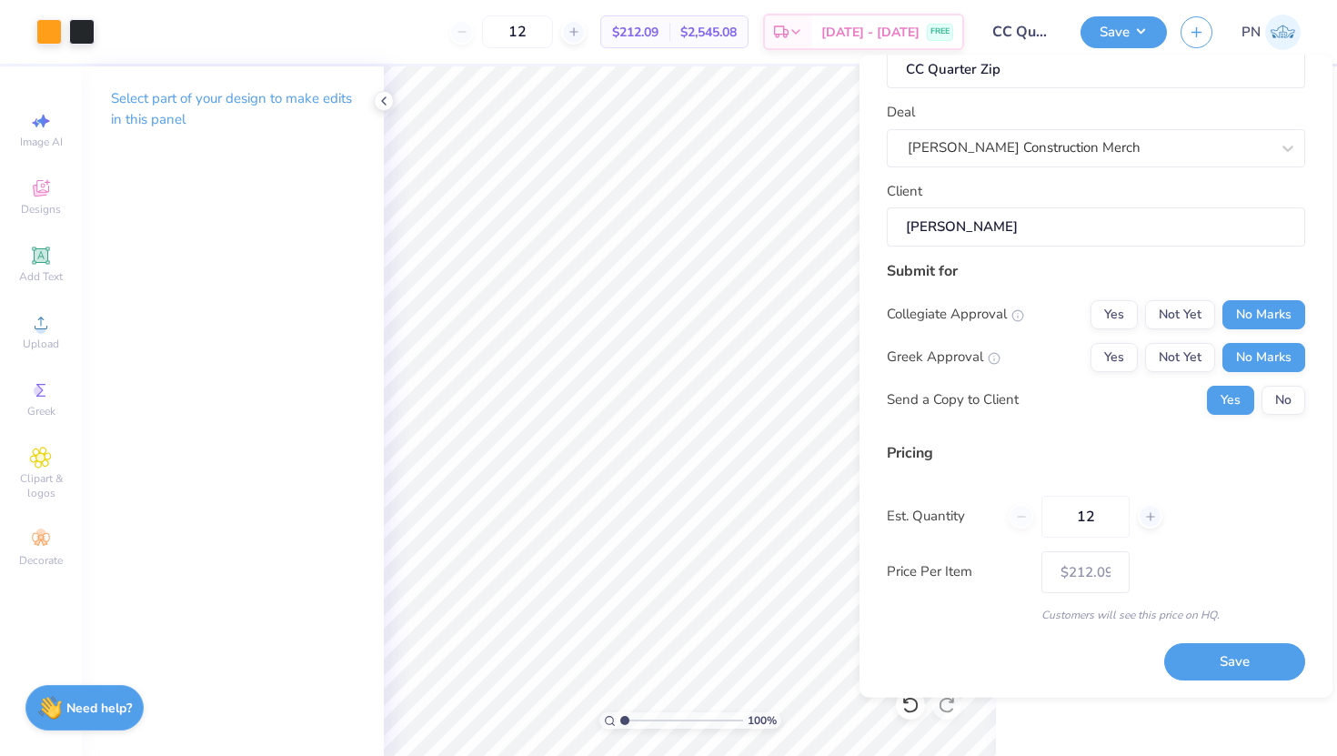
click at [1016, 511] on div "12" at bounding box center [1086, 516] width 154 height 42
click at [1017, 512] on div "12" at bounding box center [1086, 516] width 154 height 42
click at [1098, 514] on input "12" at bounding box center [1085, 516] width 88 height 42
type input "1"
type input "0"
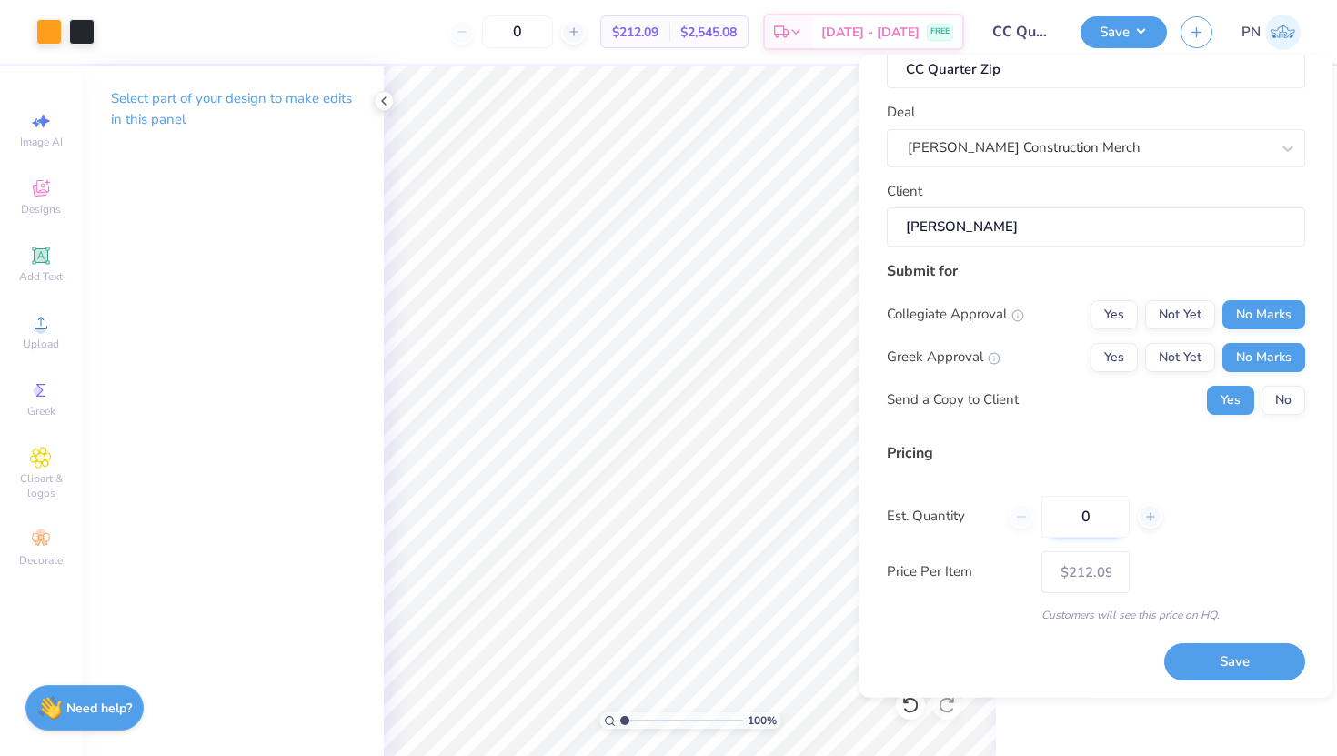
type input "02"
type input "2"
type input "0"
type input "12"
click at [1207, 666] on div "Design Title CC Quarter Zip Deal Crozier Construction Merch Client Ben Nuckols …" at bounding box center [1096, 352] width 418 height 658
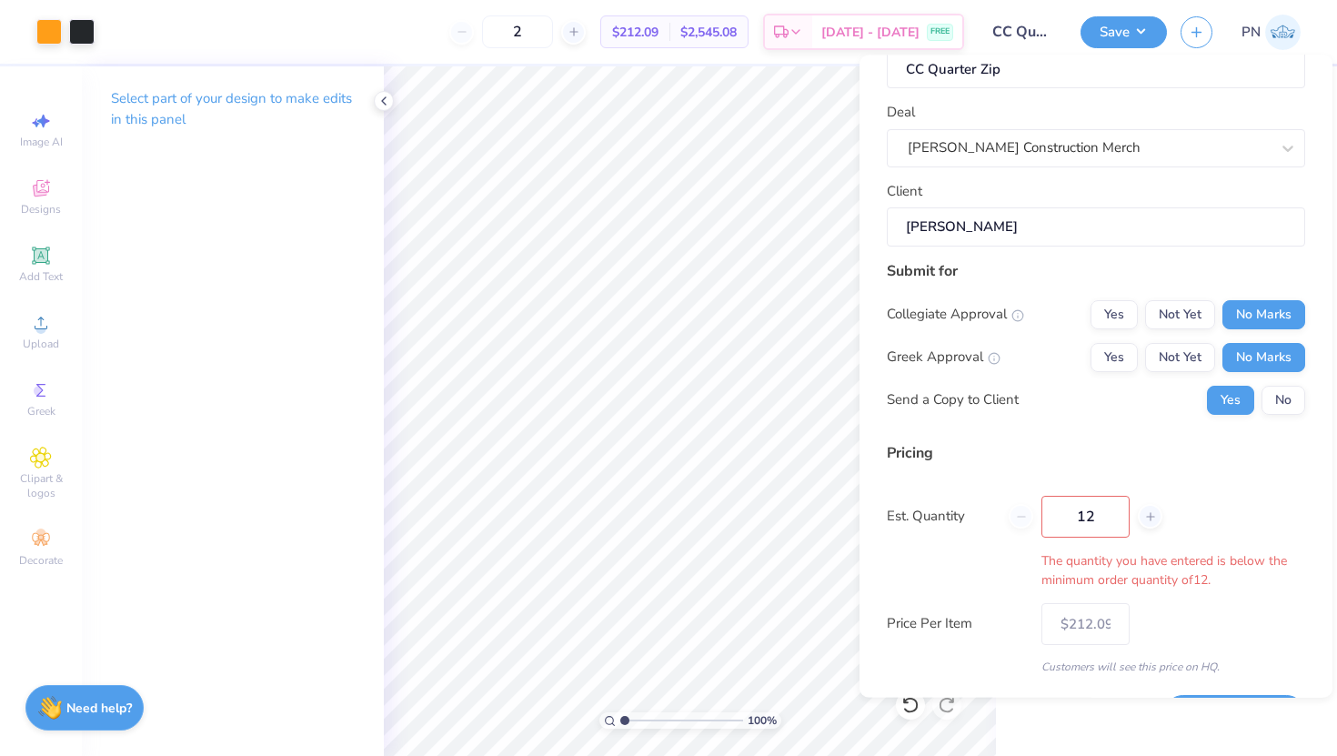
type input "12"
click at [1103, 507] on input "12" at bounding box center [1085, 516] width 88 height 42
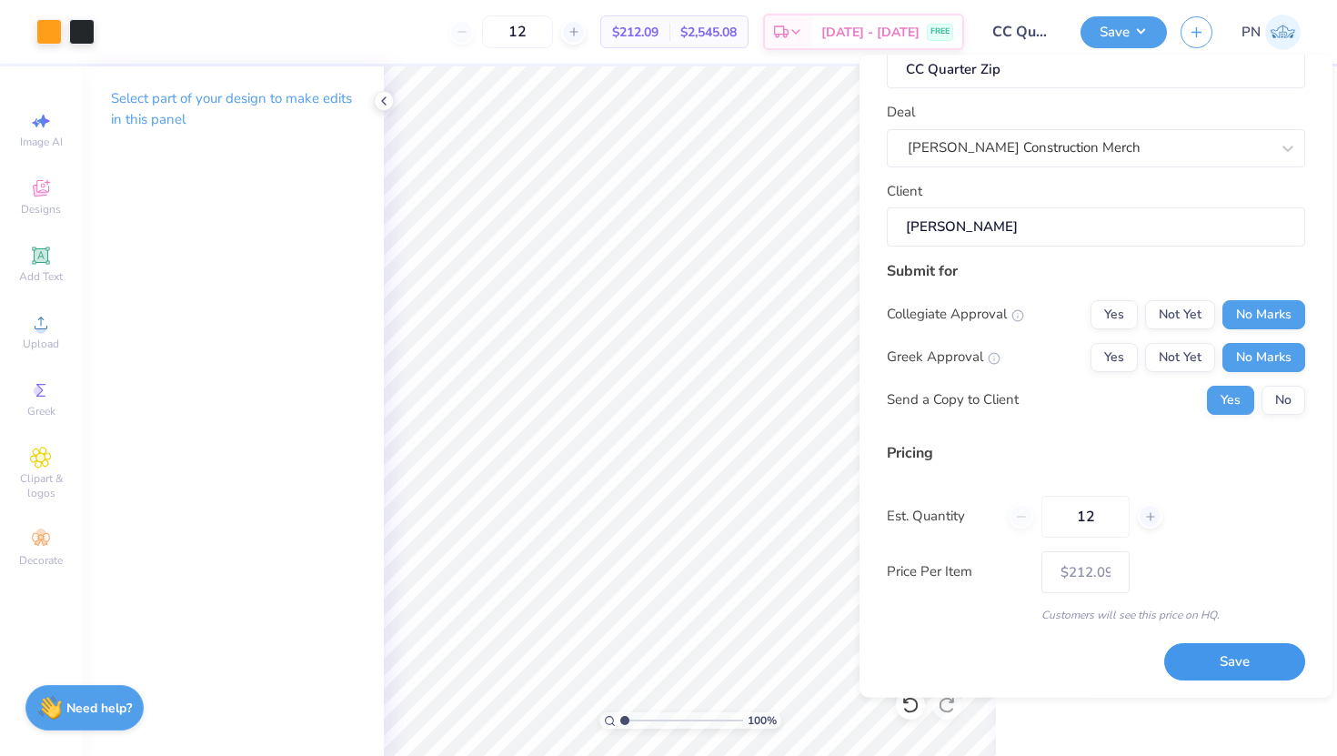
click at [1215, 648] on button "Save" at bounding box center [1234, 661] width 141 height 37
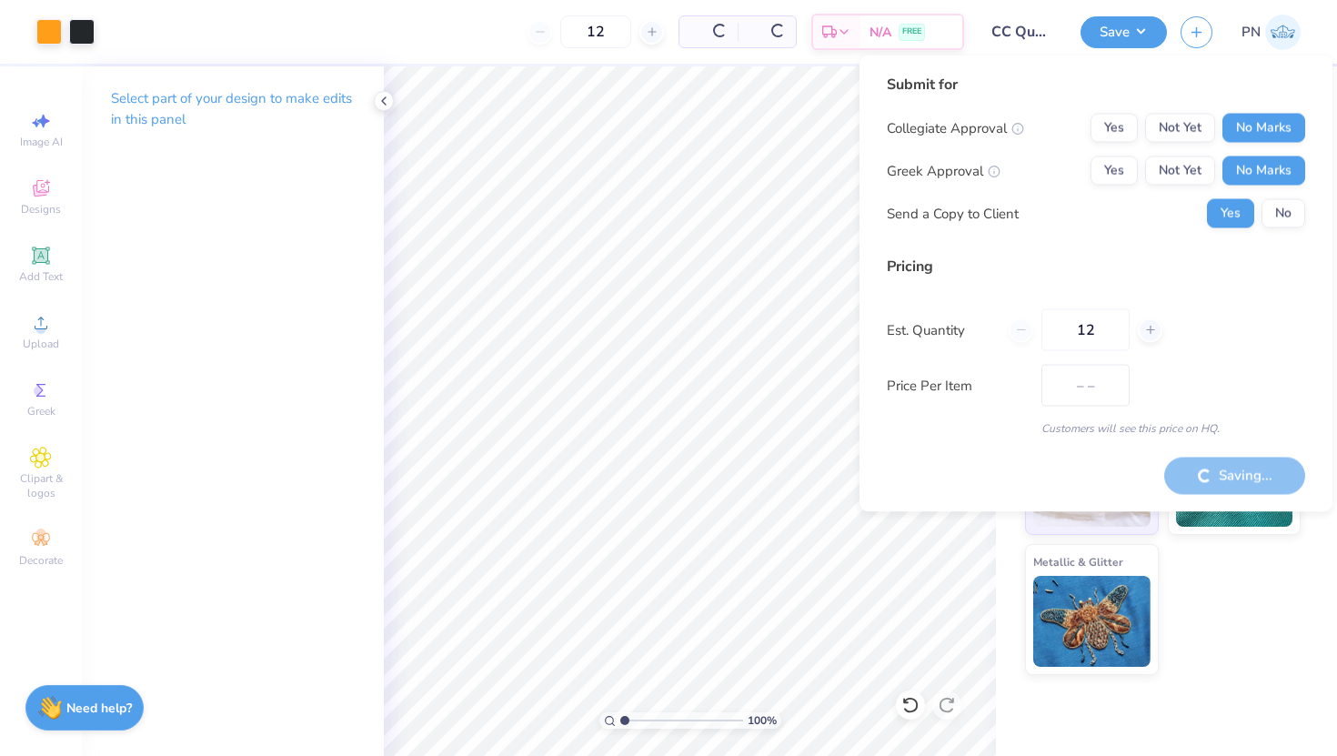
type input "$212.09"
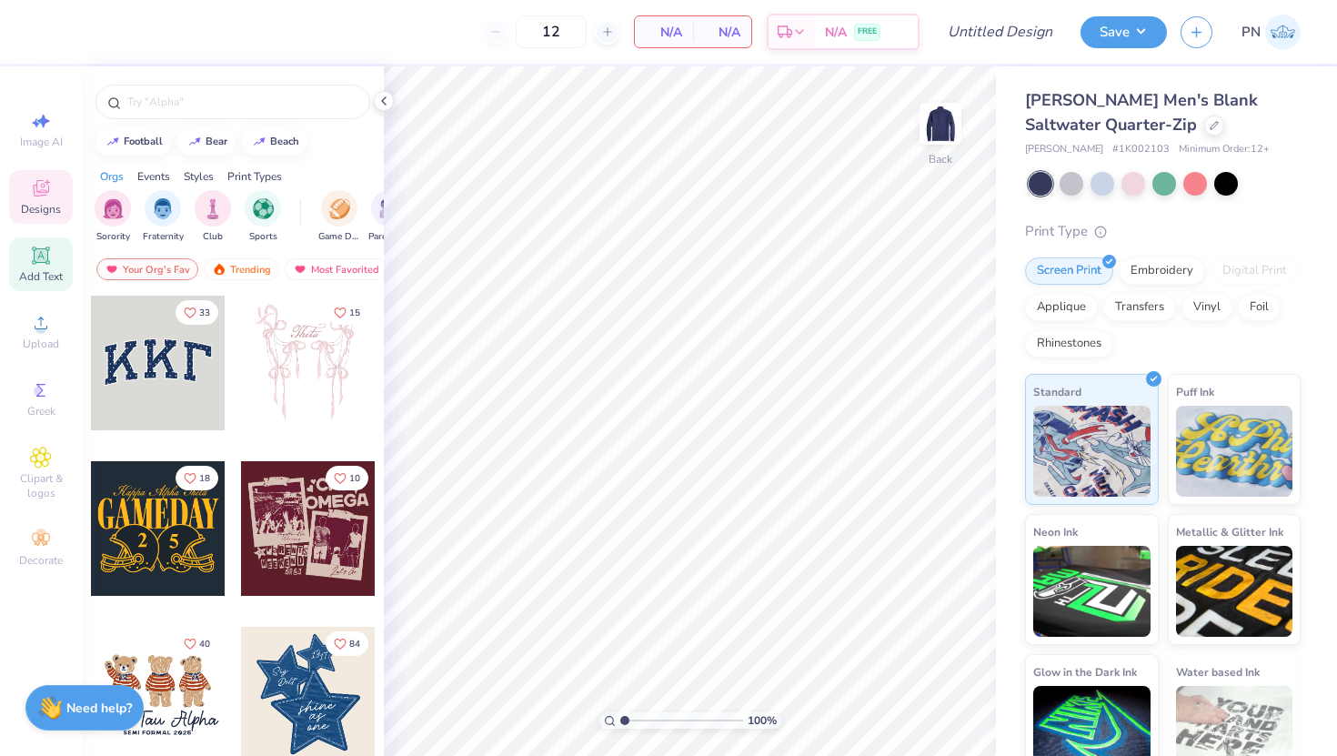
click at [42, 274] on span "Add Text" at bounding box center [41, 276] width 44 height 15
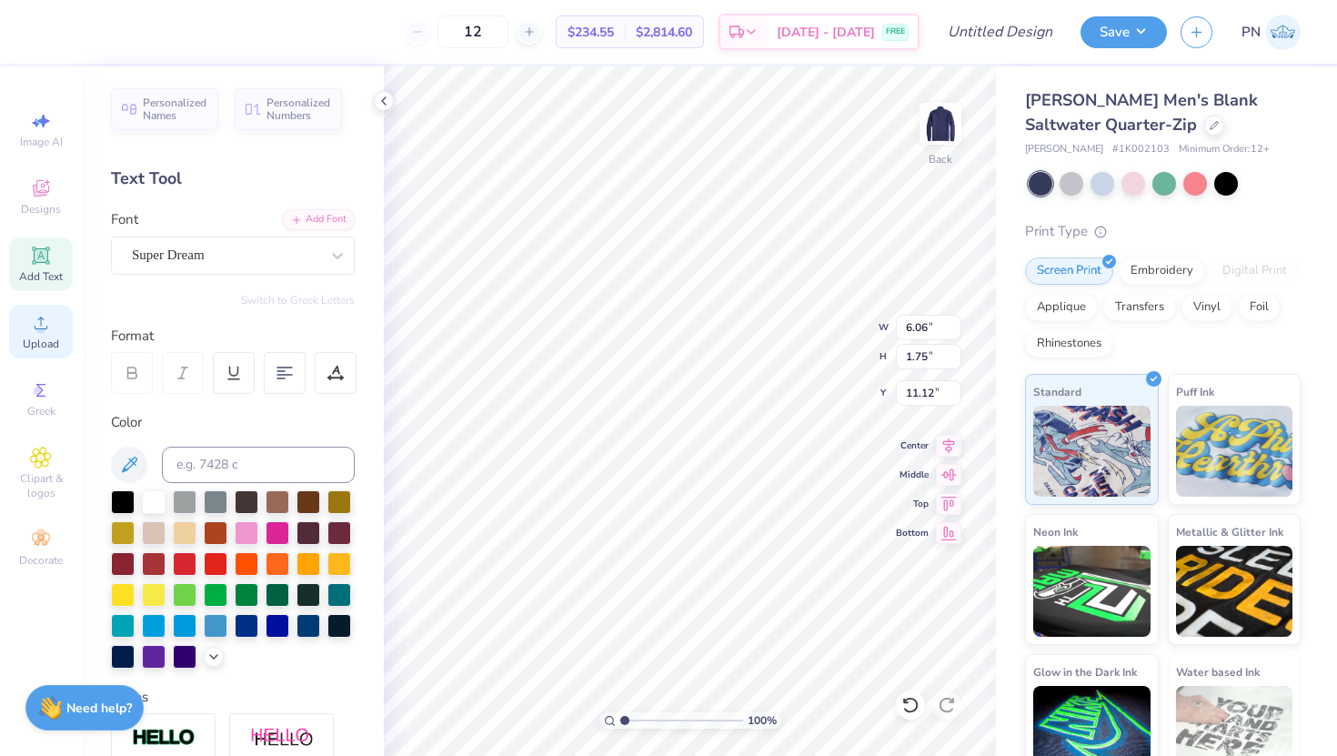
click at [42, 327] on circle at bounding box center [40, 329] width 10 height 10
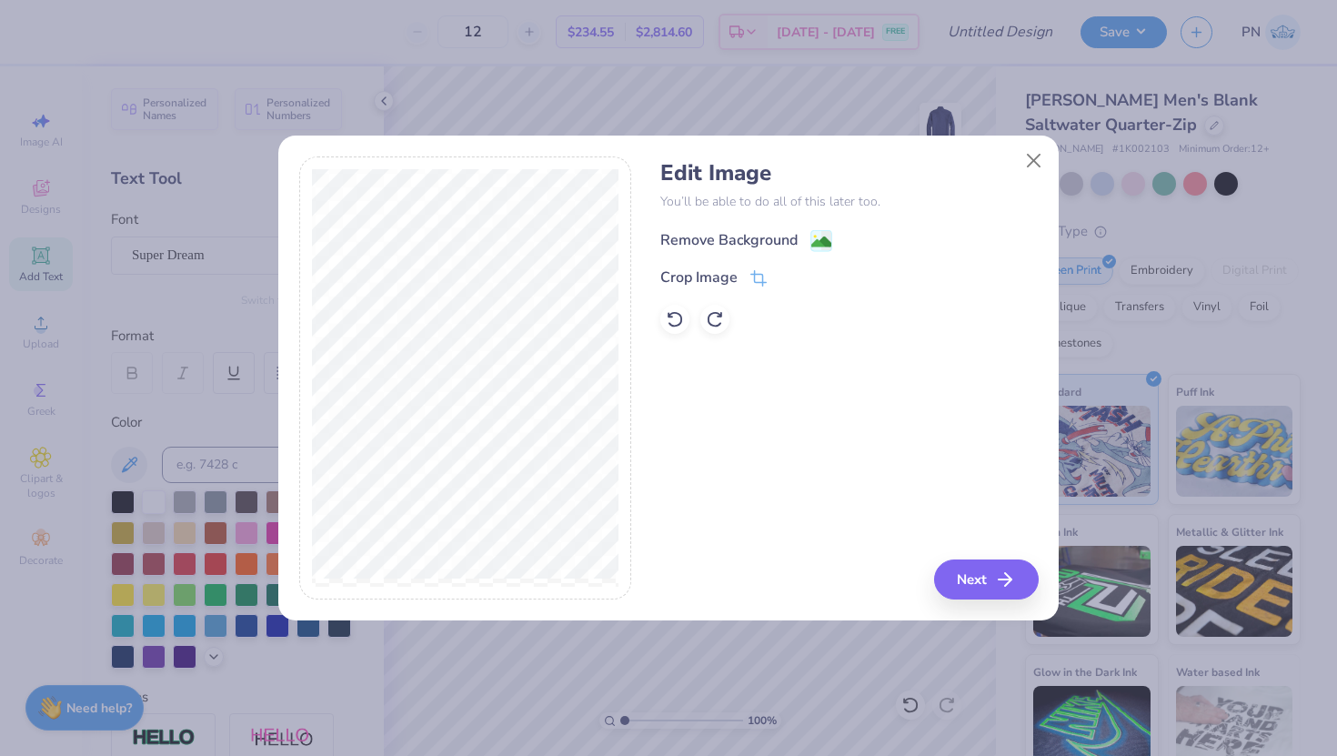
click at [717, 235] on div "Remove Background" at bounding box center [728, 240] width 137 height 22
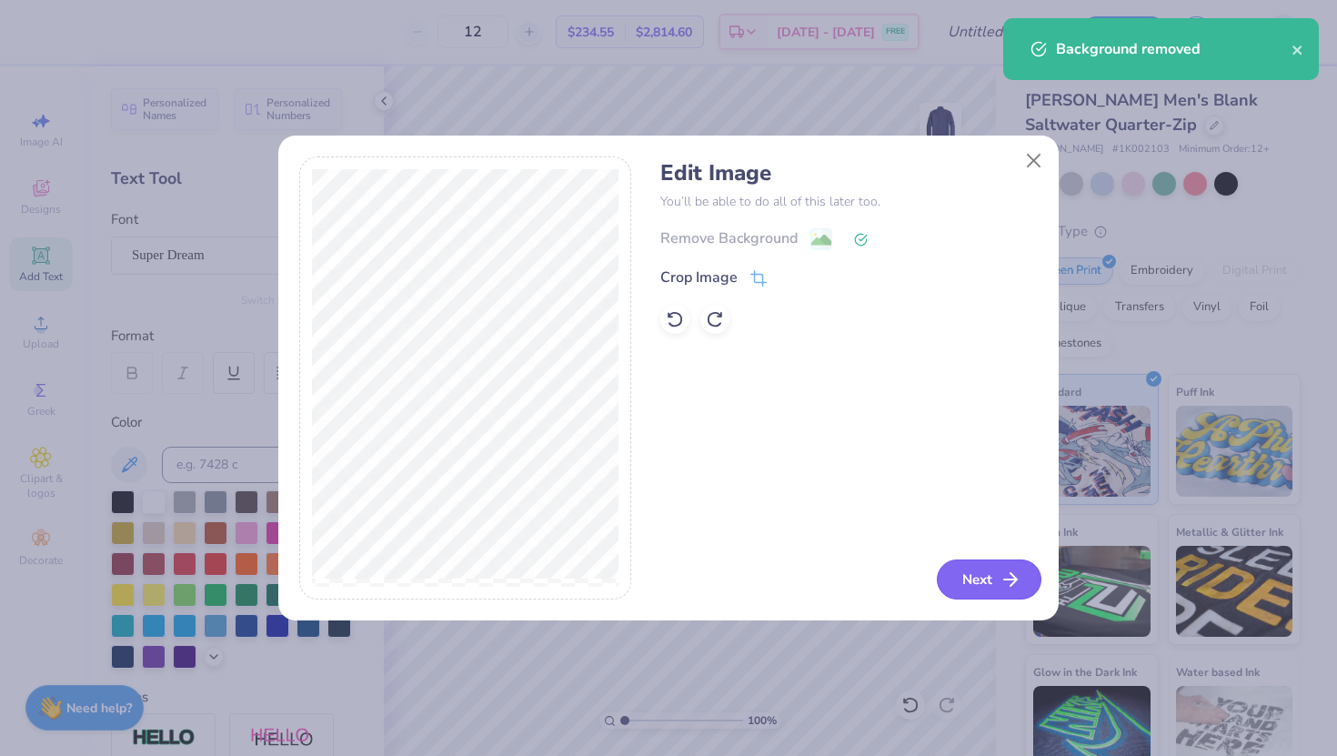
click at [960, 586] on button "Next" at bounding box center [989, 579] width 105 height 40
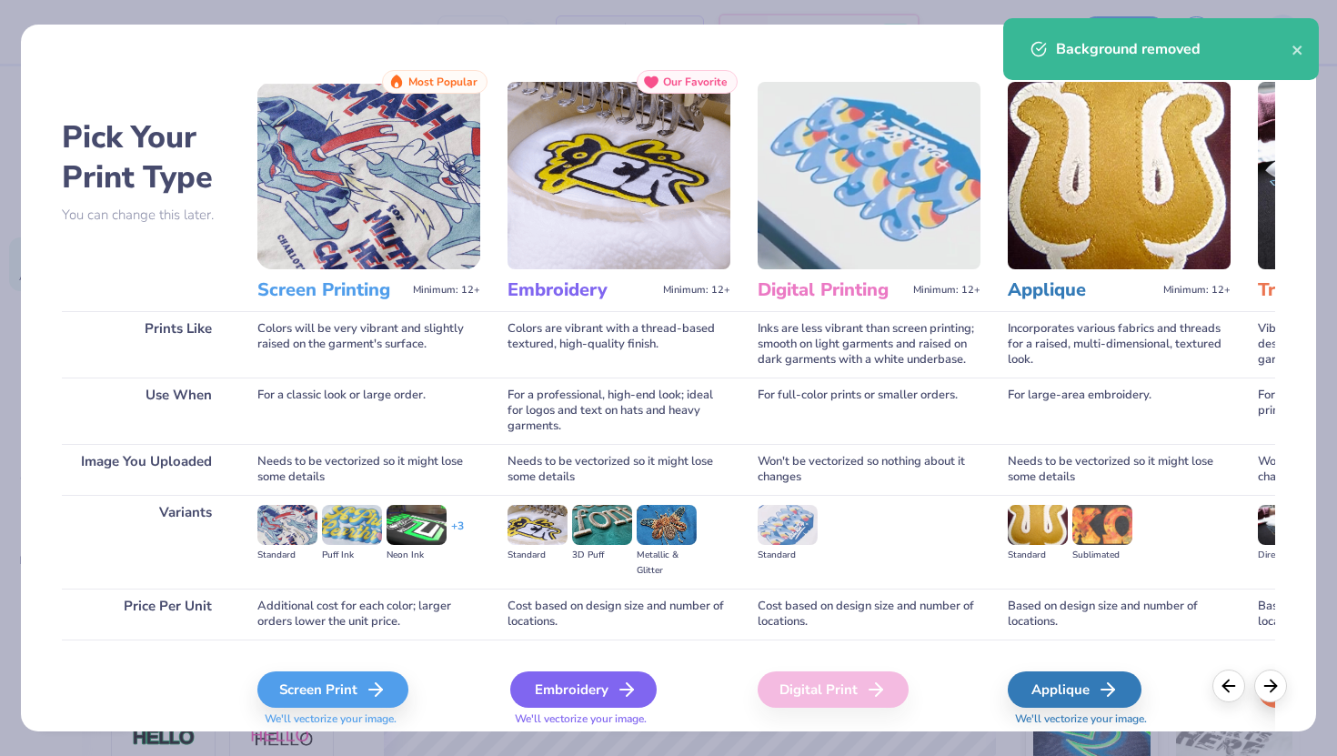
click at [558, 690] on div "Embroidery" at bounding box center [583, 689] width 146 height 36
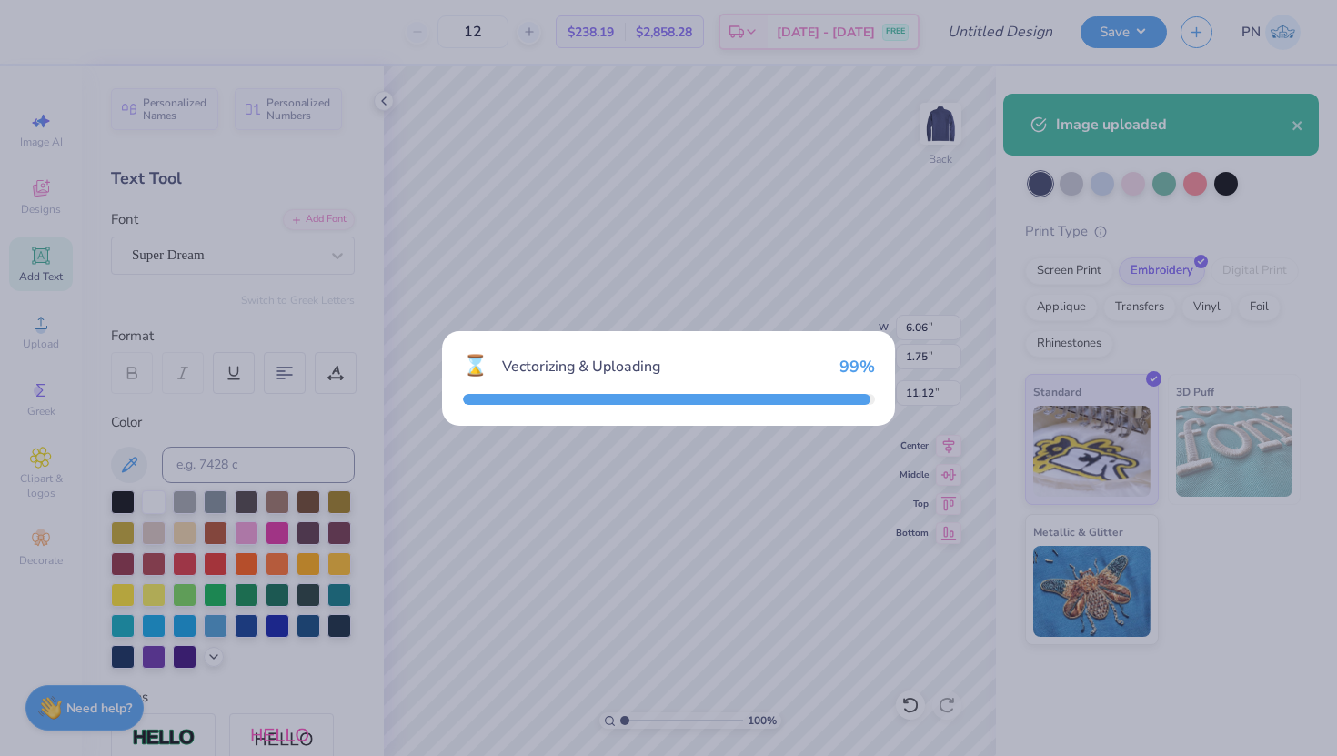
type input "6.75"
type input "4.13"
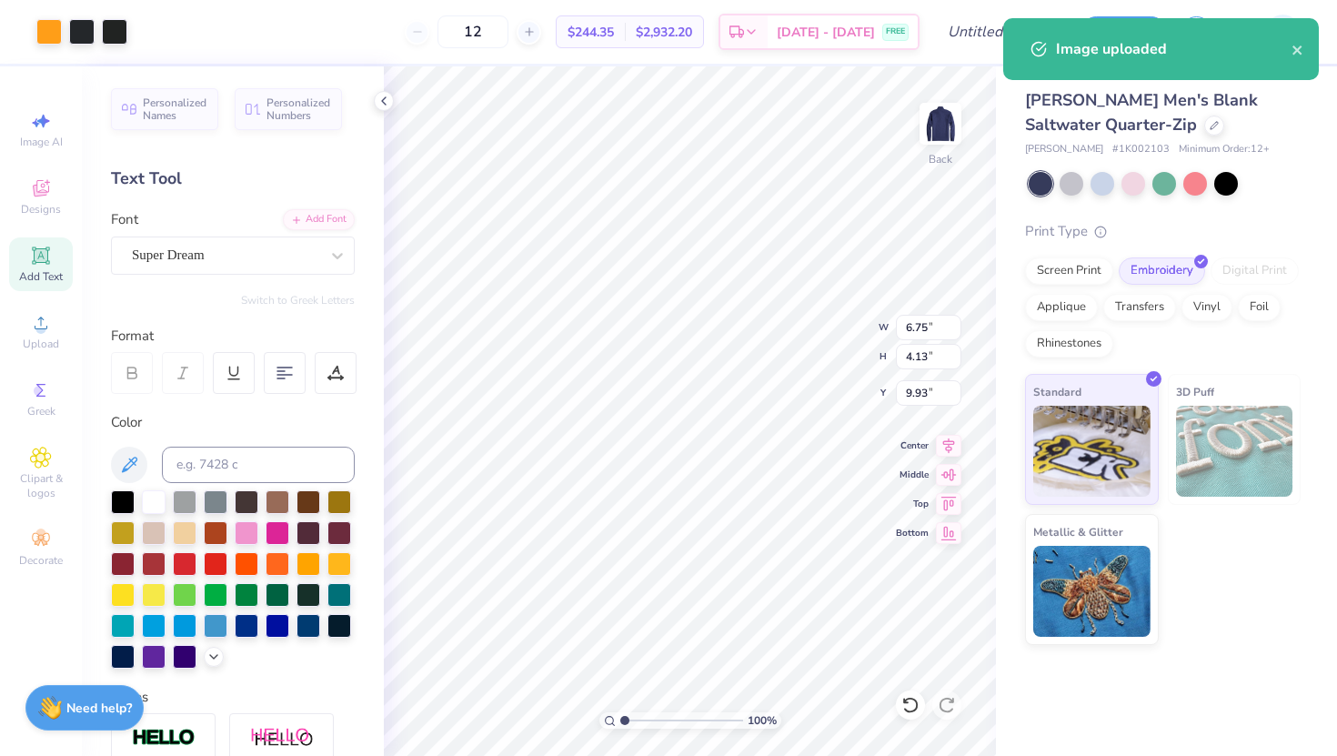
type input "3.00"
type input "6.06"
type input "1.75"
type input "11.12"
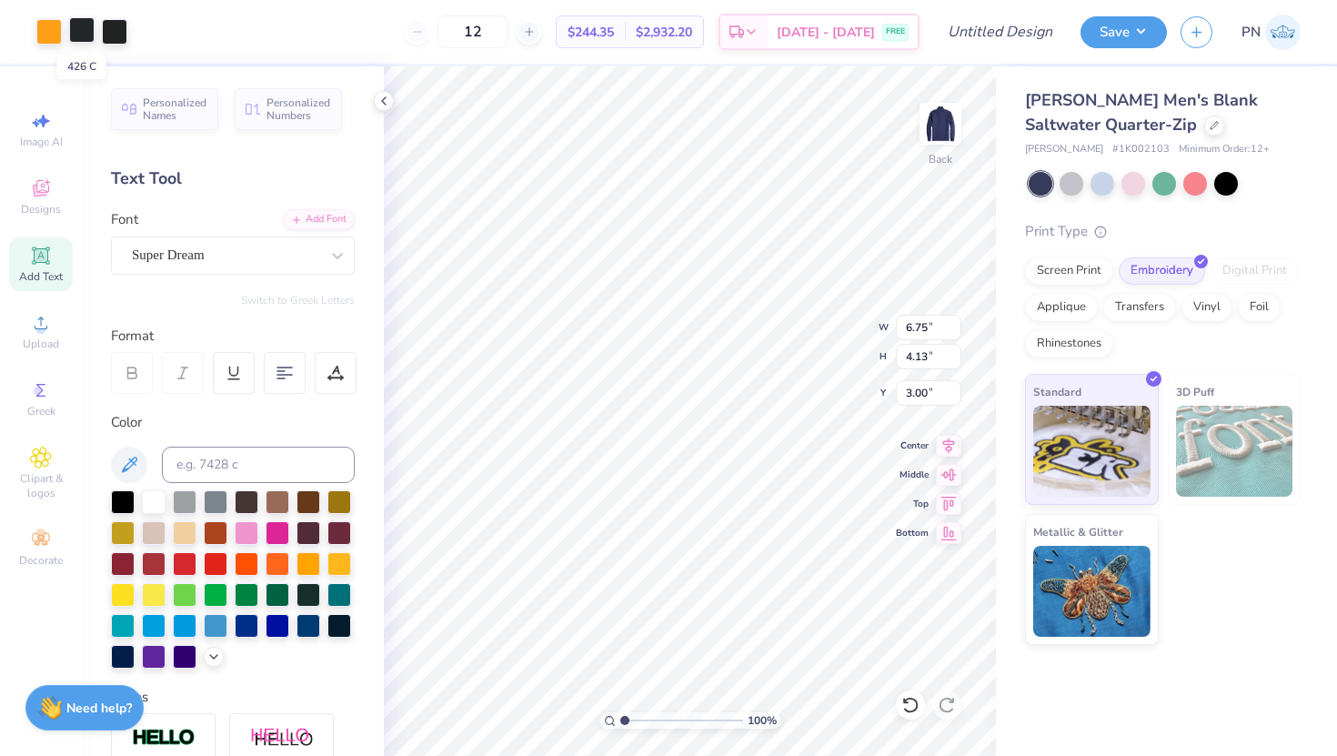
click at [83, 23] on div at bounding box center [81, 29] width 25 height 25
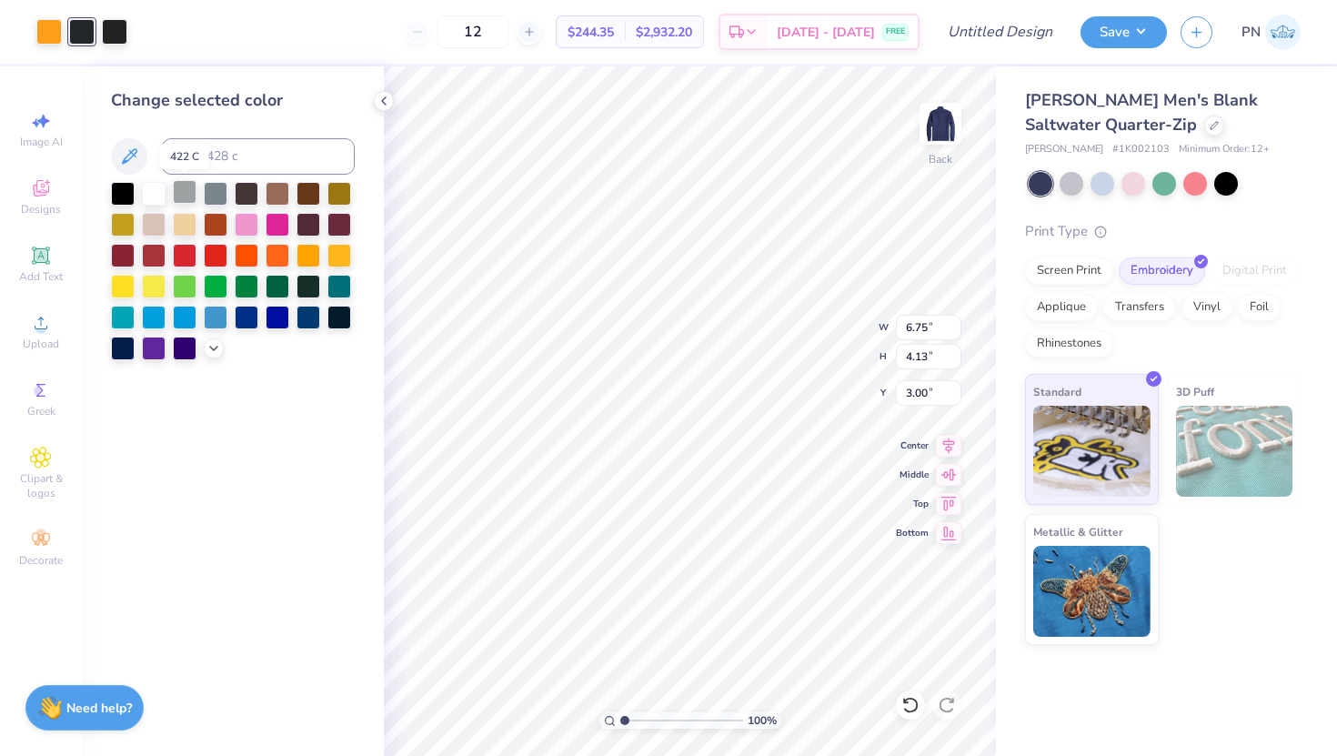
click at [186, 192] on div at bounding box center [185, 192] width 24 height 24
click at [117, 25] on div at bounding box center [114, 29] width 25 height 25
click at [183, 194] on div at bounding box center [185, 192] width 24 height 24
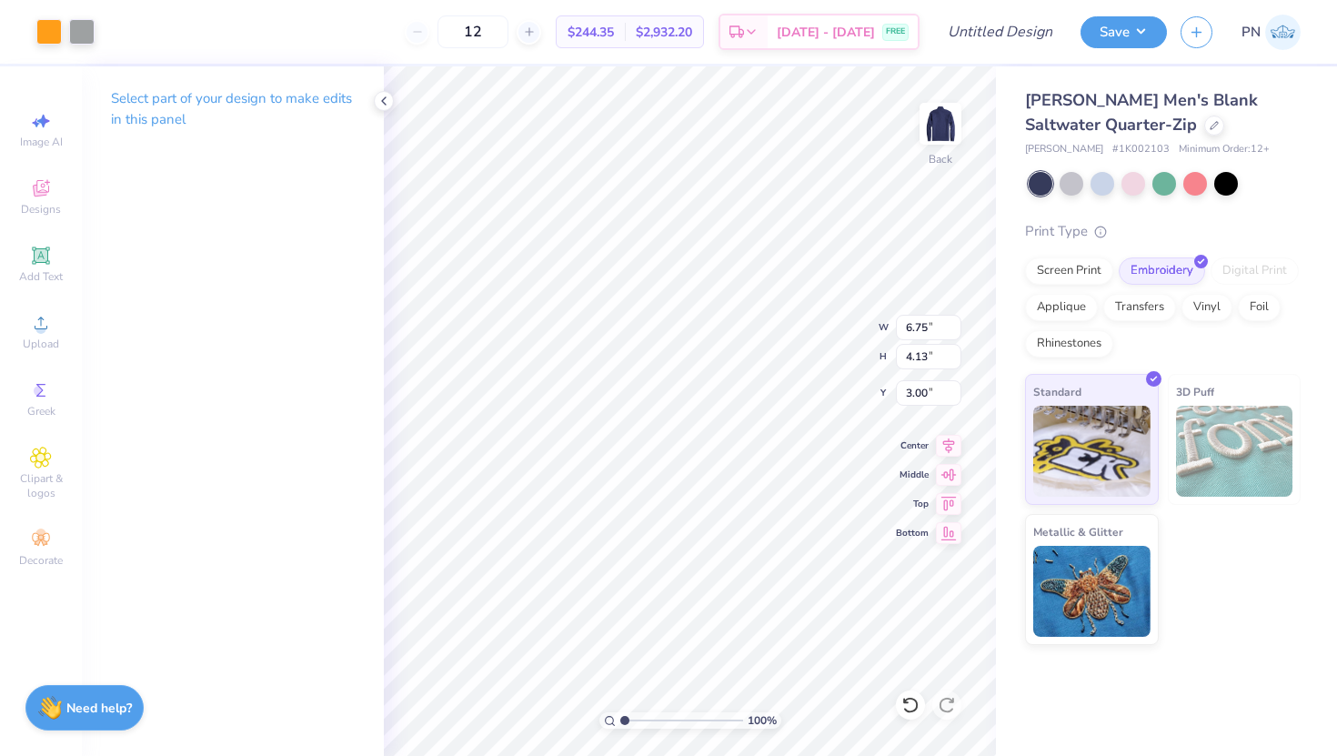
type input "4.49"
type input "2.74"
type input "3.41"
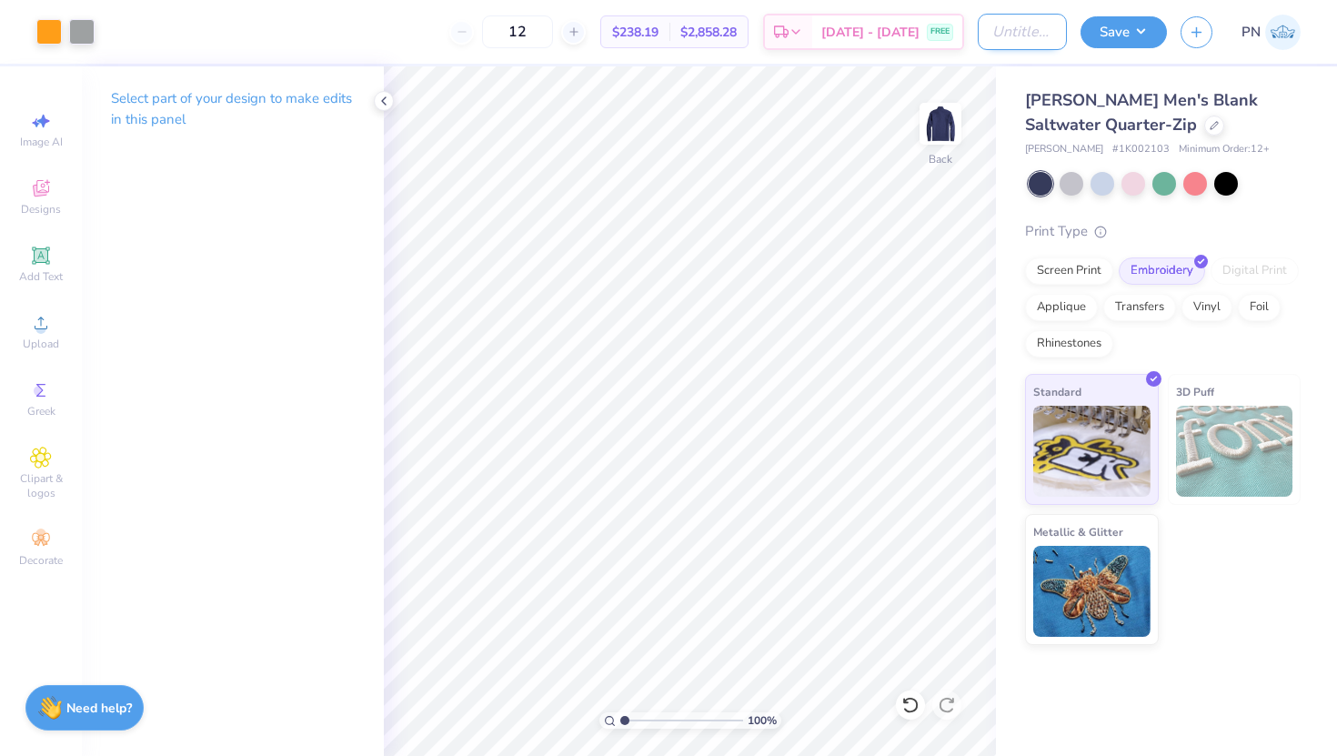
click at [993, 41] on input "Design Title" at bounding box center [1022, 32] width 89 height 36
click at [1044, 31] on input "CC Quarter Zip" at bounding box center [1022, 32] width 89 height 36
type input "CC Quarter Zip-VV"
click at [1129, 33] on button "Save" at bounding box center [1123, 30] width 86 height 32
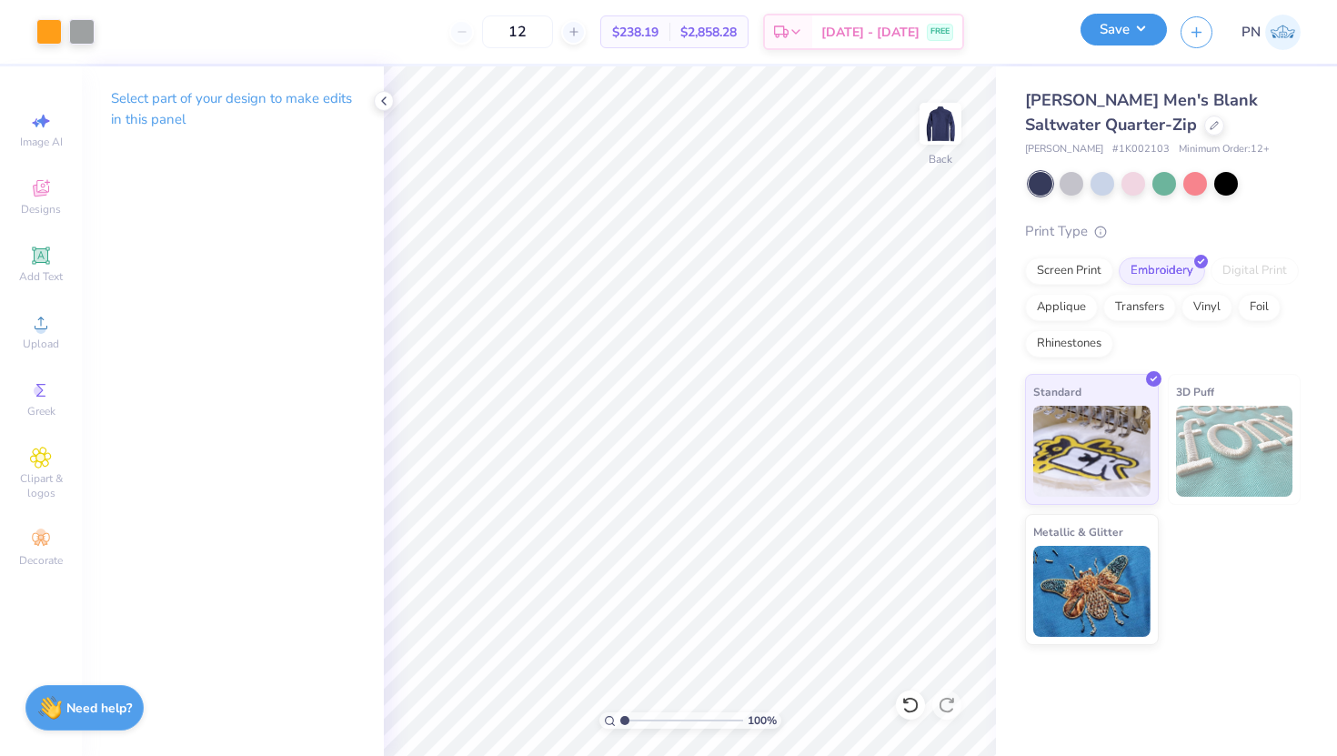
scroll to position [0, 0]
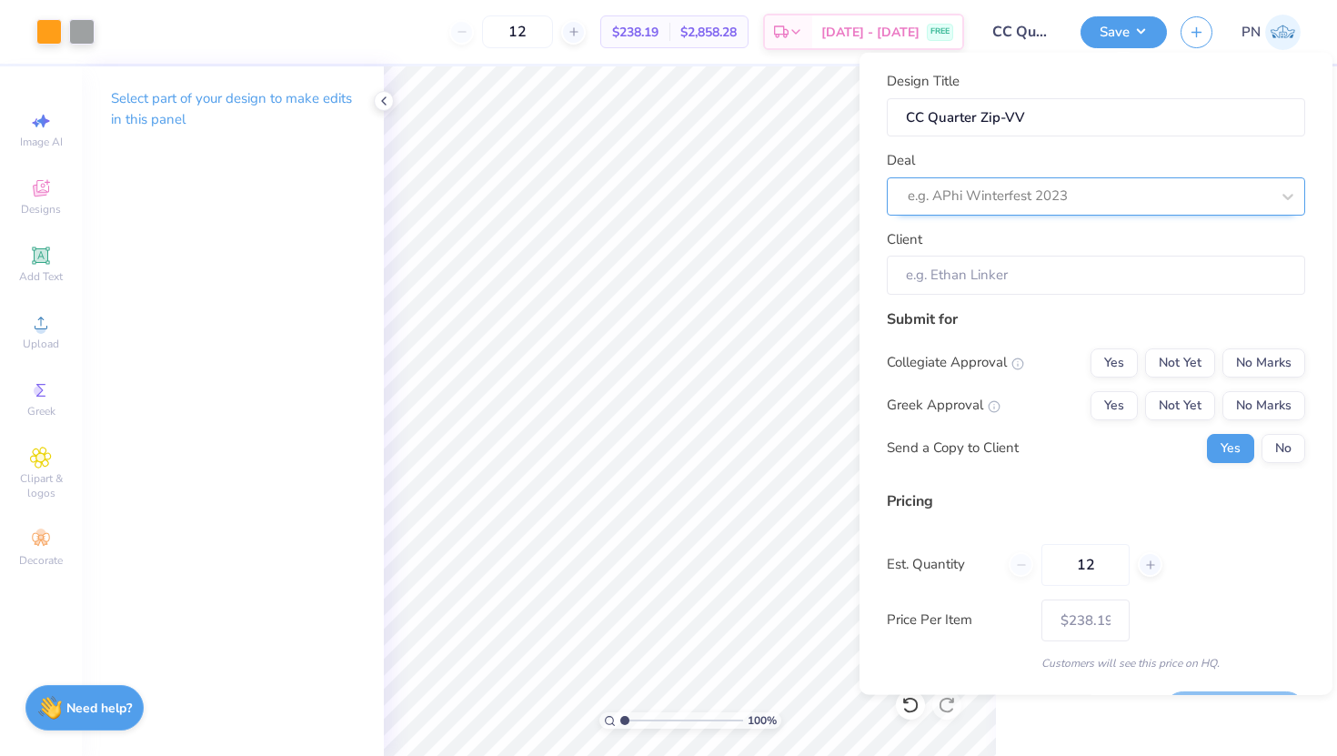
click at [1138, 192] on div at bounding box center [1089, 196] width 362 height 25
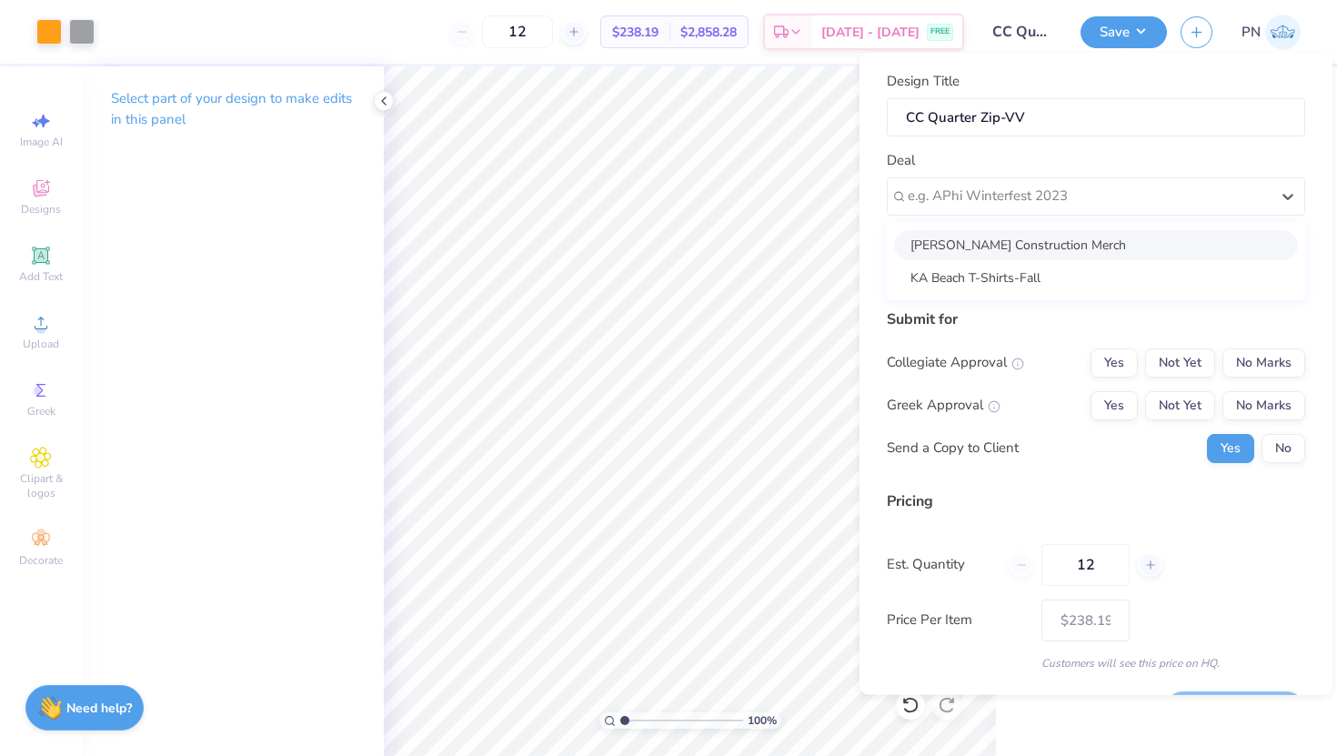
click at [994, 242] on div "Crozier Construction Merch" at bounding box center [1096, 244] width 404 height 30
type input "Ben Nuckols"
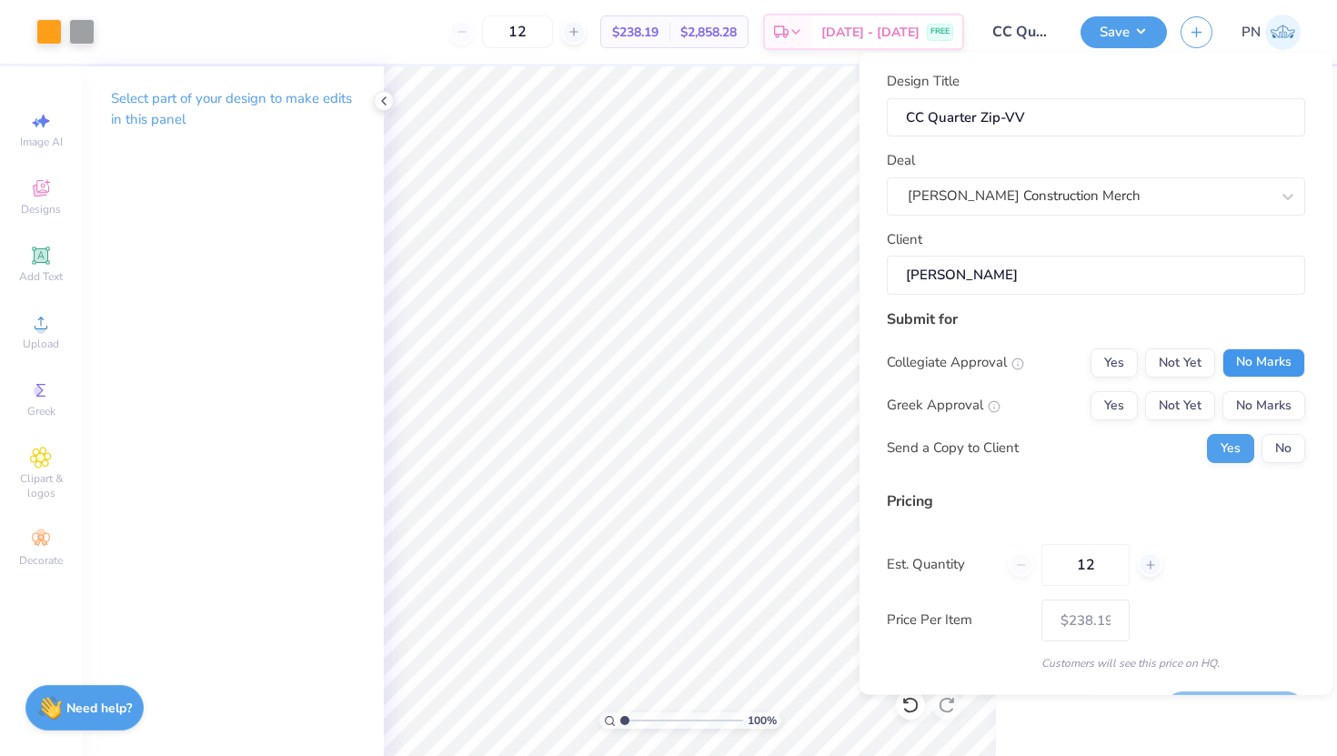
click at [1276, 362] on button "No Marks" at bounding box center [1263, 361] width 83 height 29
click at [1279, 402] on button "No Marks" at bounding box center [1263, 404] width 83 height 29
click at [1275, 445] on button "No" at bounding box center [1283, 447] width 44 height 29
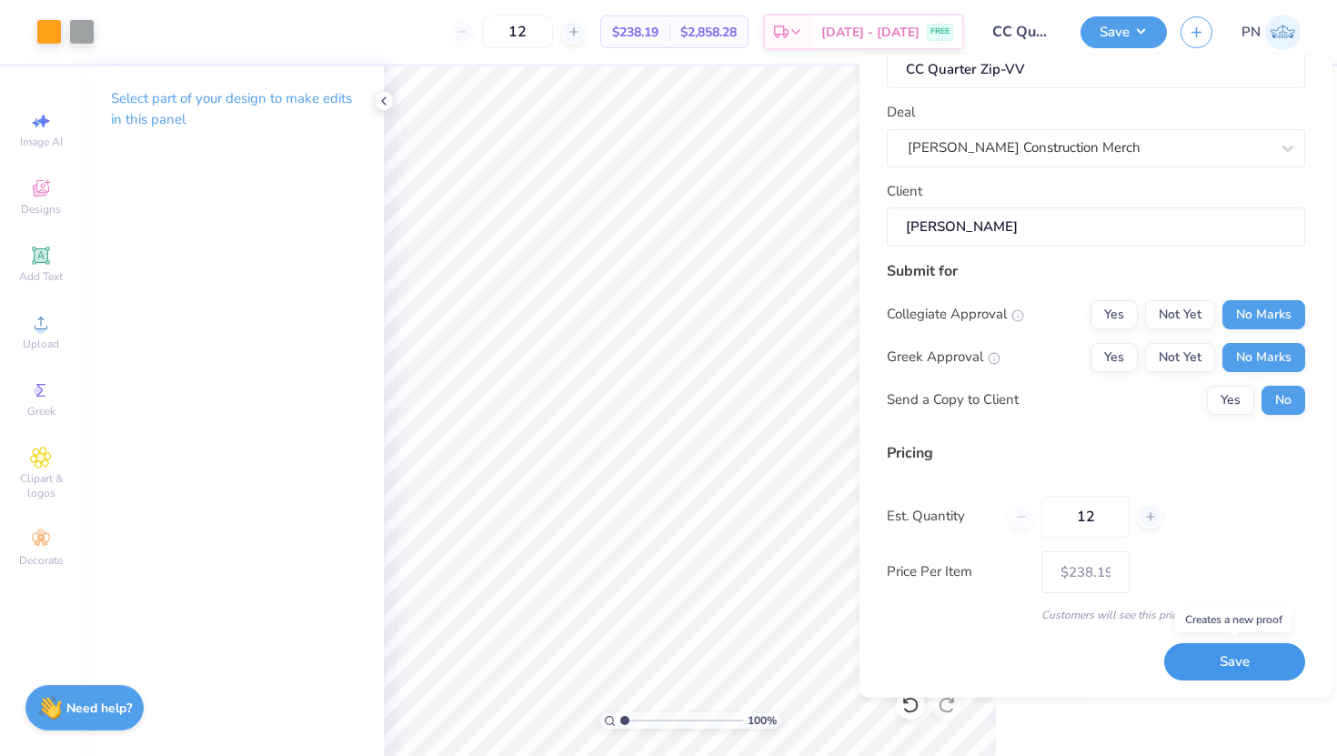
click at [1239, 668] on button "Save" at bounding box center [1234, 661] width 141 height 37
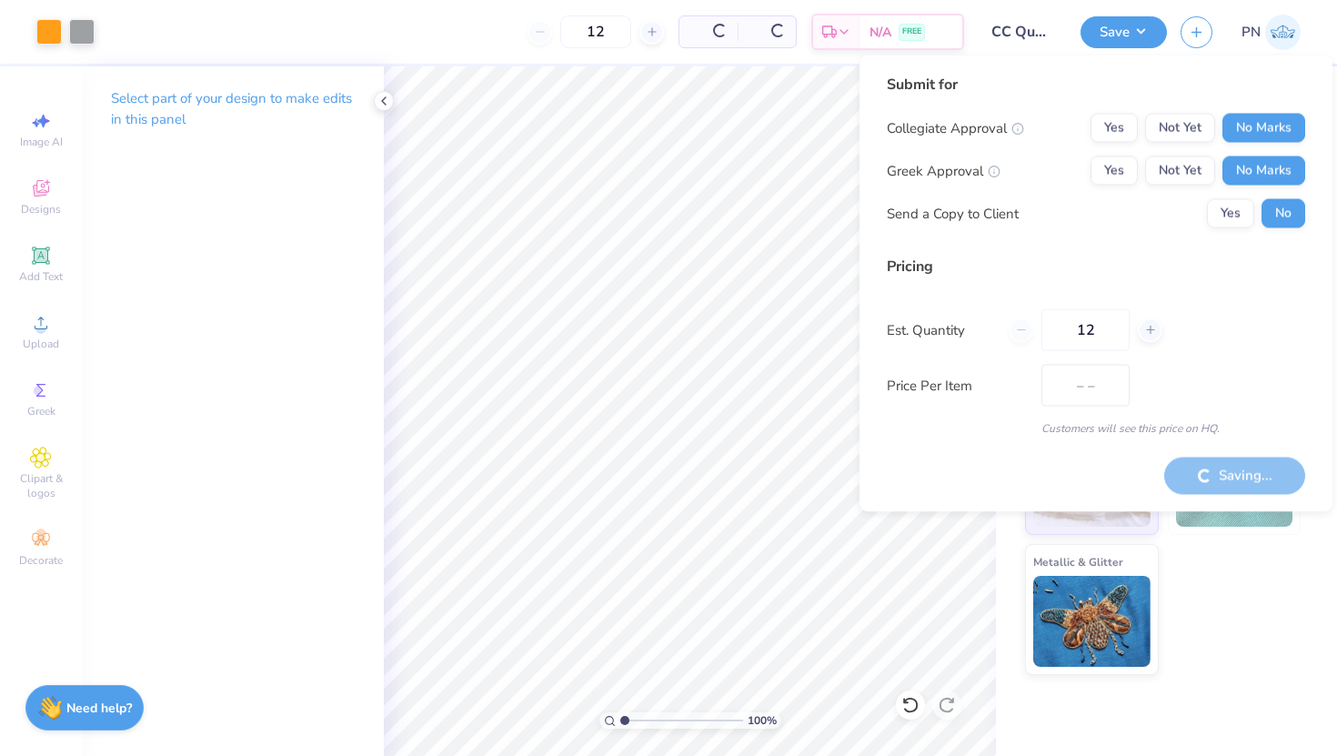
type input "$238.19"
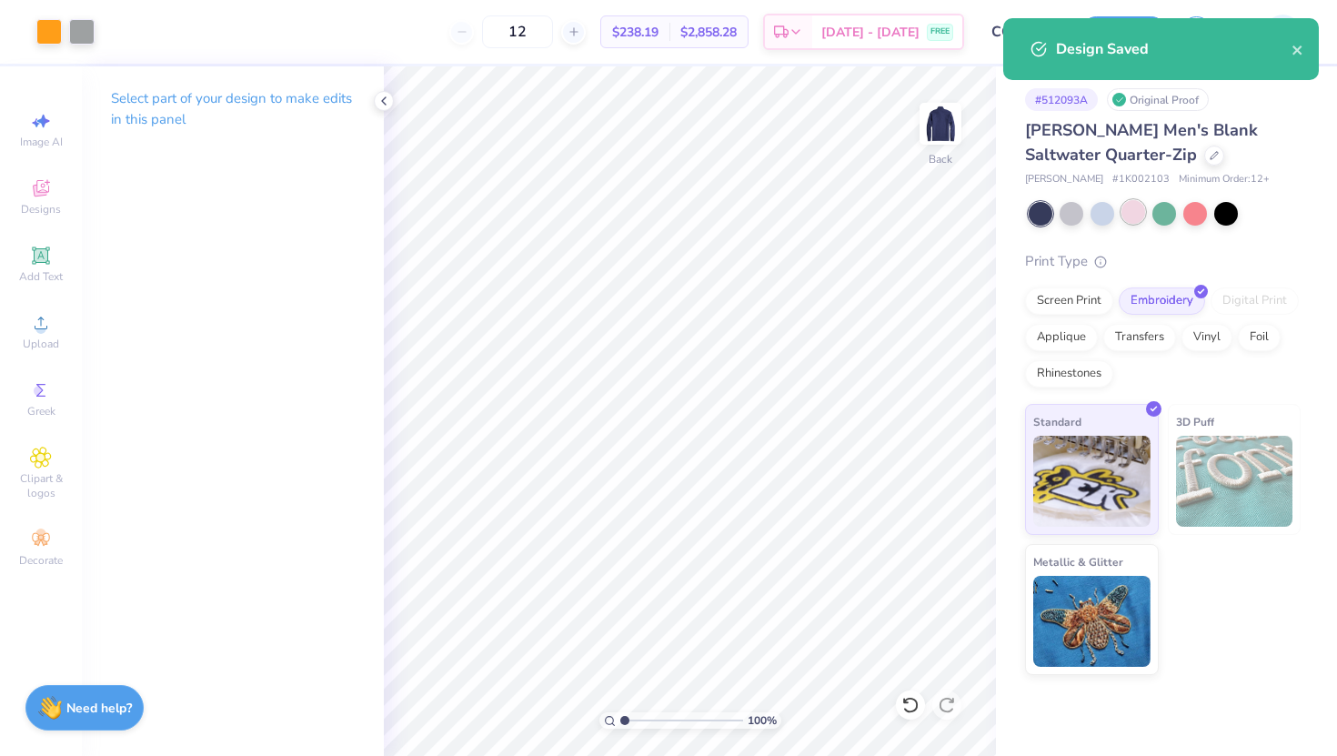
click at [1138, 210] on div at bounding box center [1133, 212] width 24 height 24
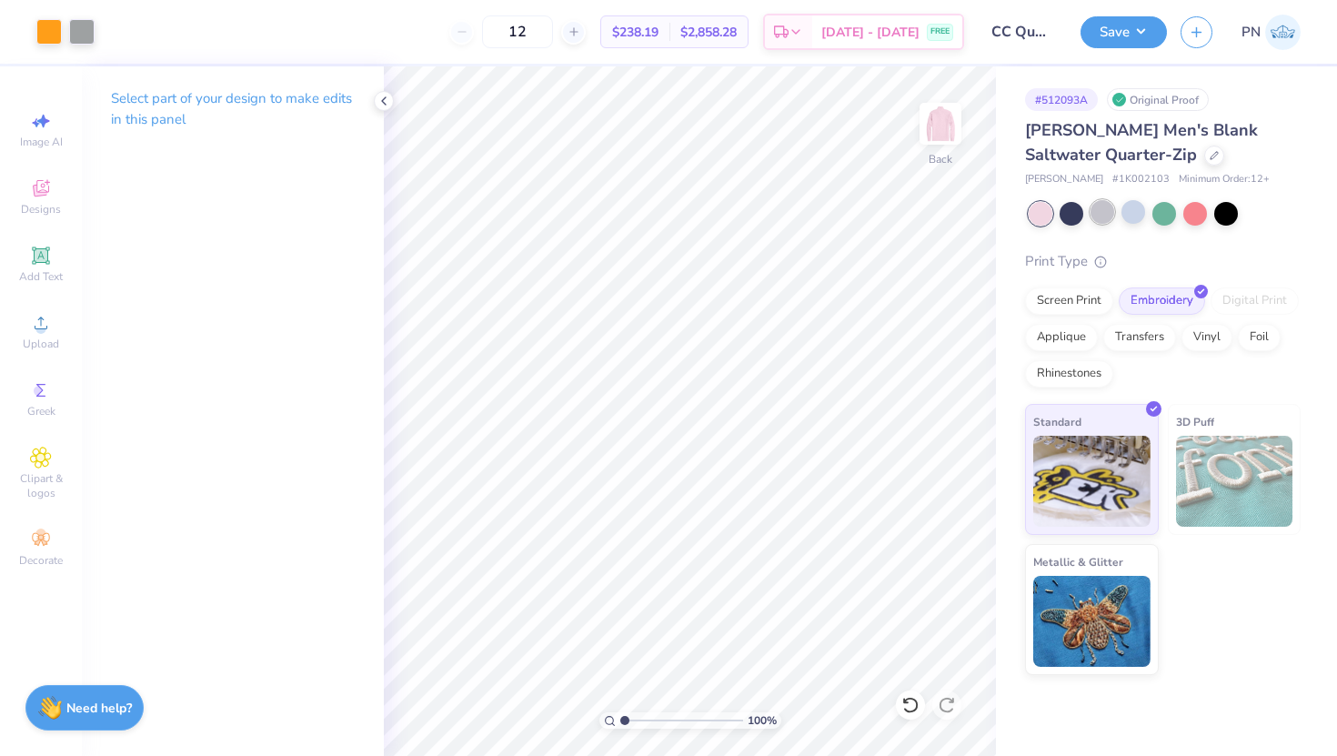
click at [1110, 207] on div at bounding box center [1102, 212] width 24 height 24
click at [83, 35] on div at bounding box center [81, 29] width 25 height 25
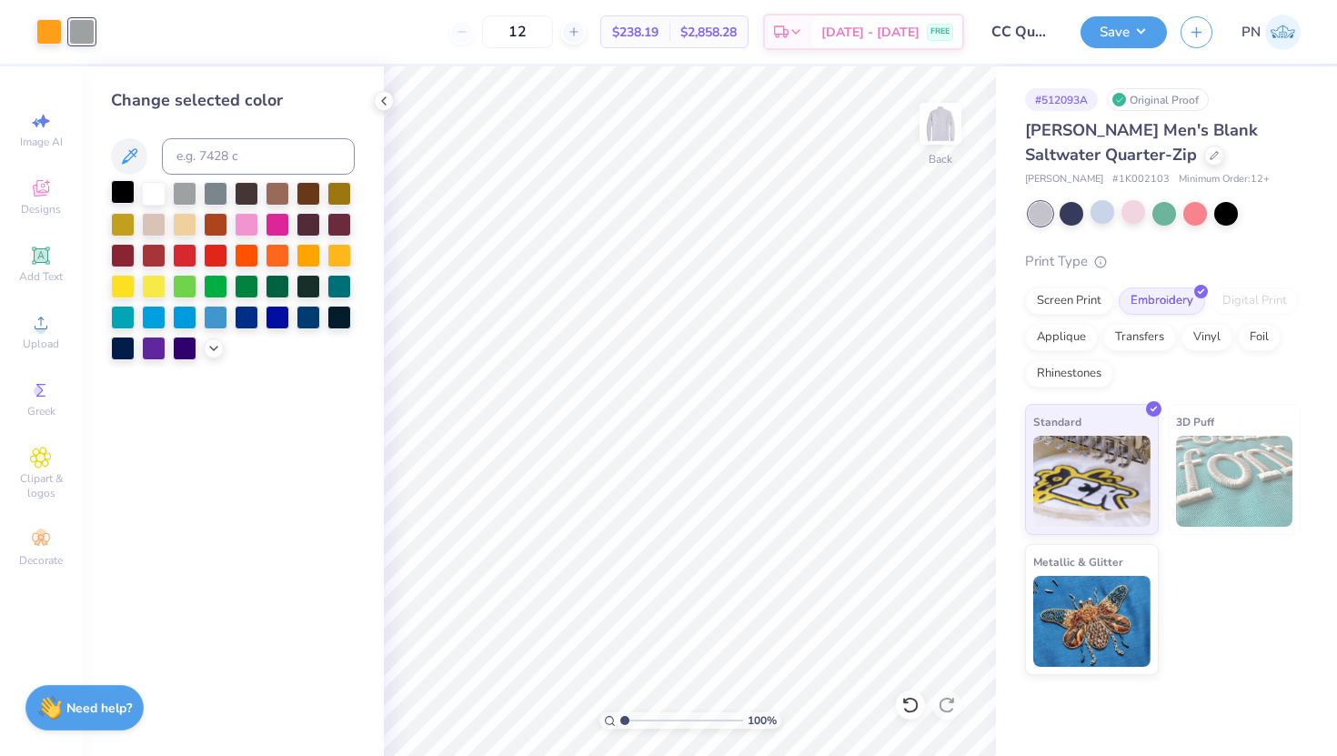
click at [128, 194] on div at bounding box center [123, 192] width 24 height 24
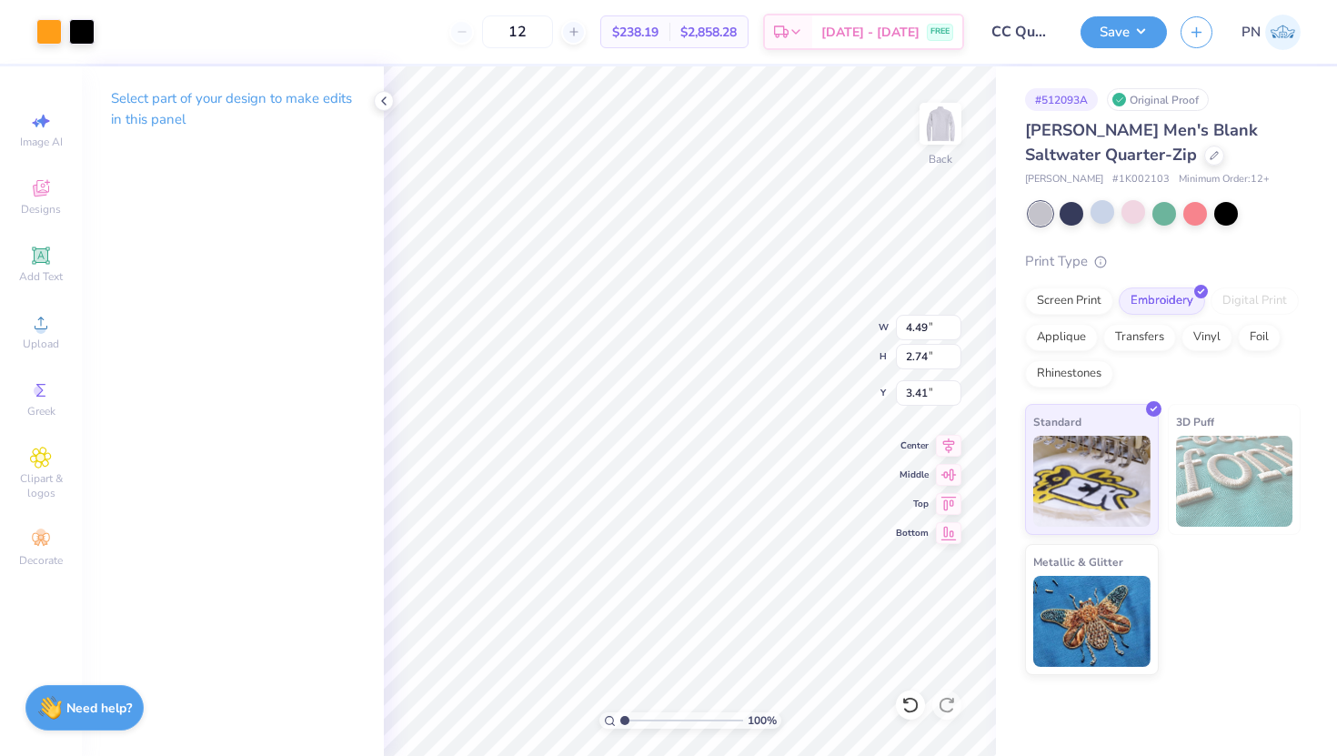
type input "3.34"
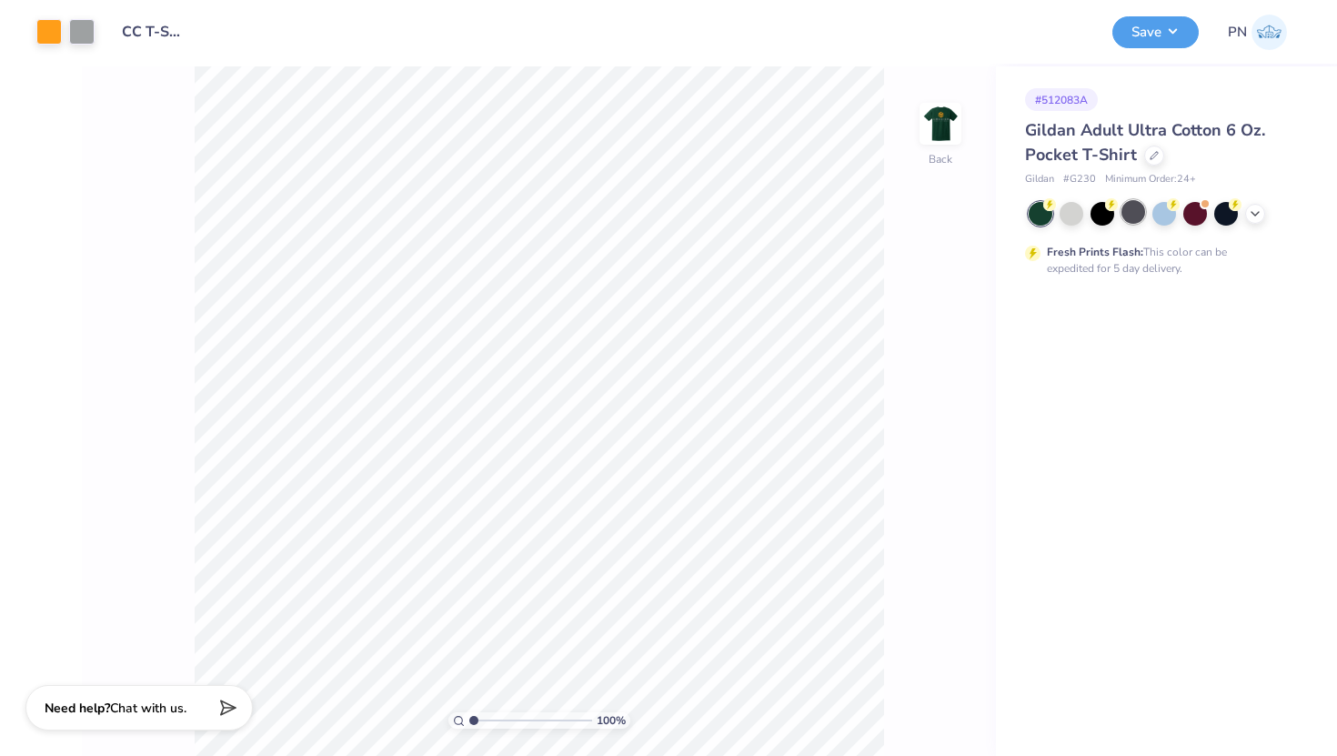
click at [1133, 206] on div at bounding box center [1133, 212] width 24 height 24
click at [1144, 30] on button "Save" at bounding box center [1155, 30] width 86 height 32
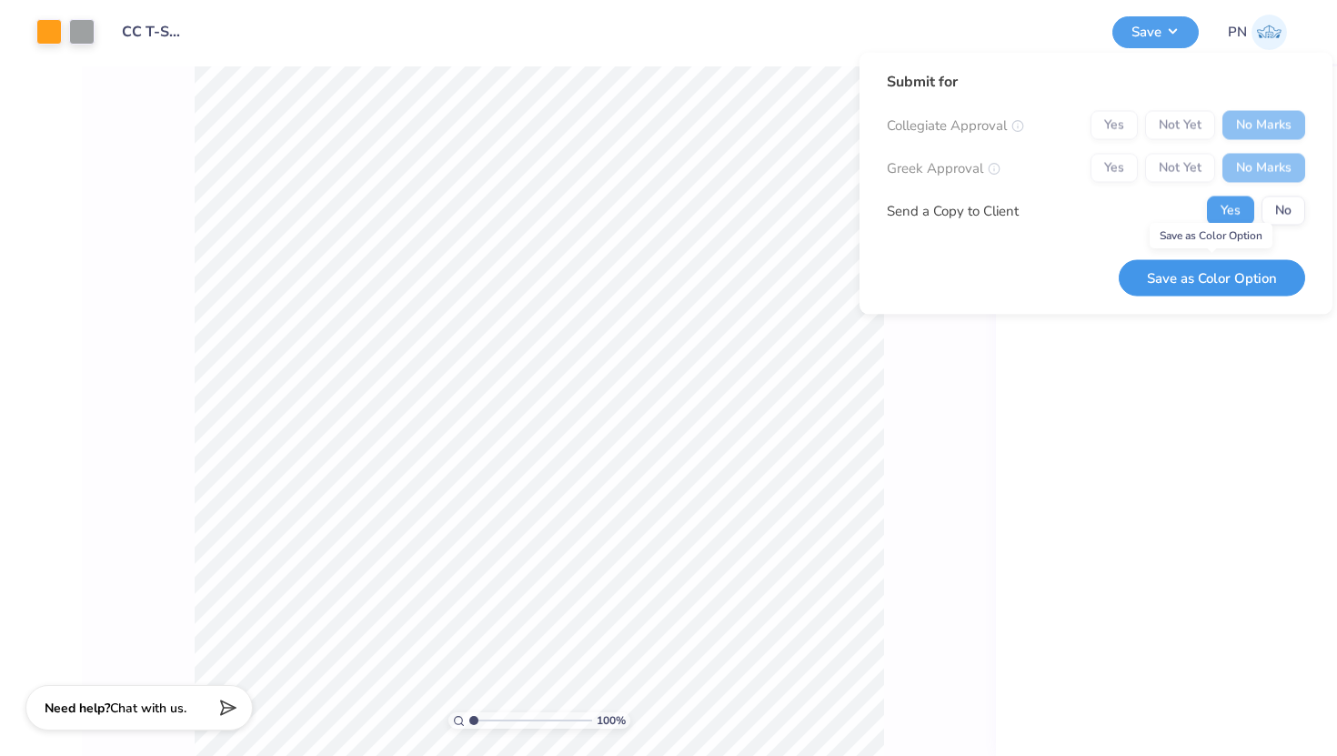
click at [1192, 279] on button "Save as Color Option" at bounding box center [1212, 277] width 186 height 37
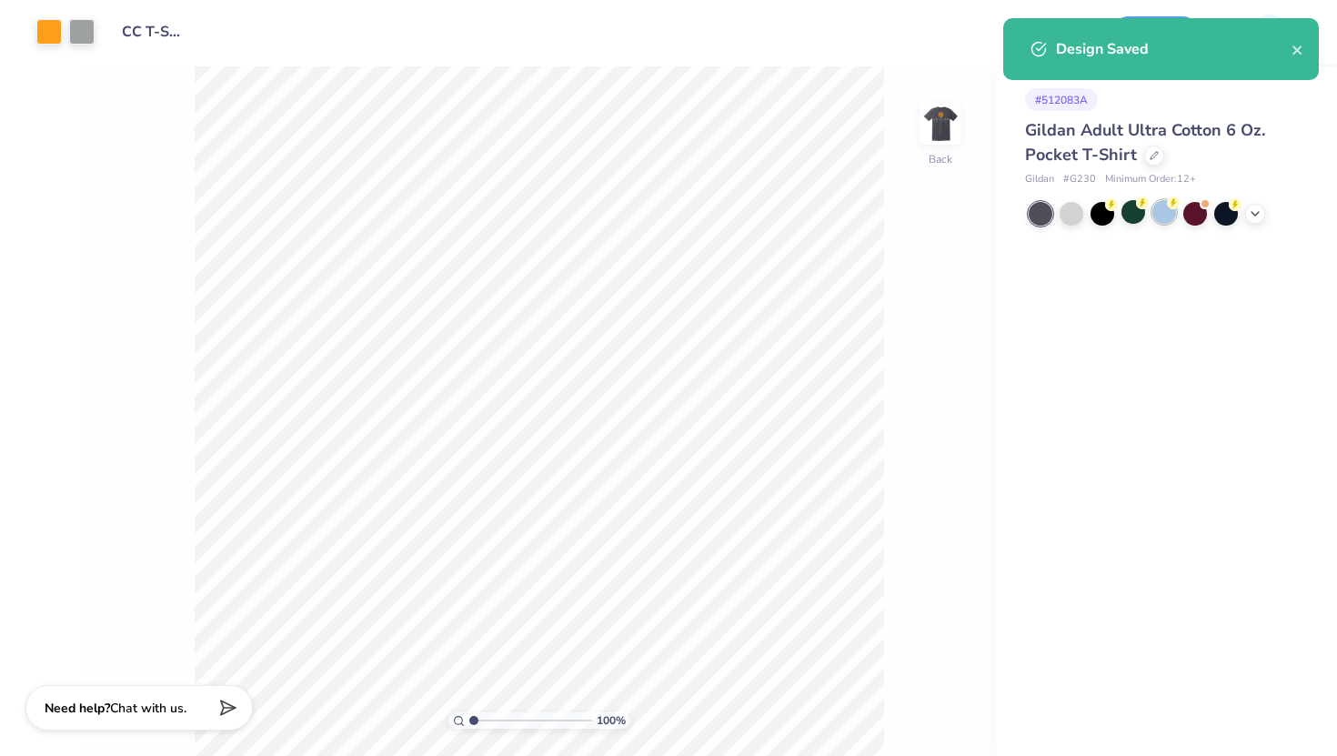
click at [1167, 210] on div at bounding box center [1164, 212] width 24 height 24
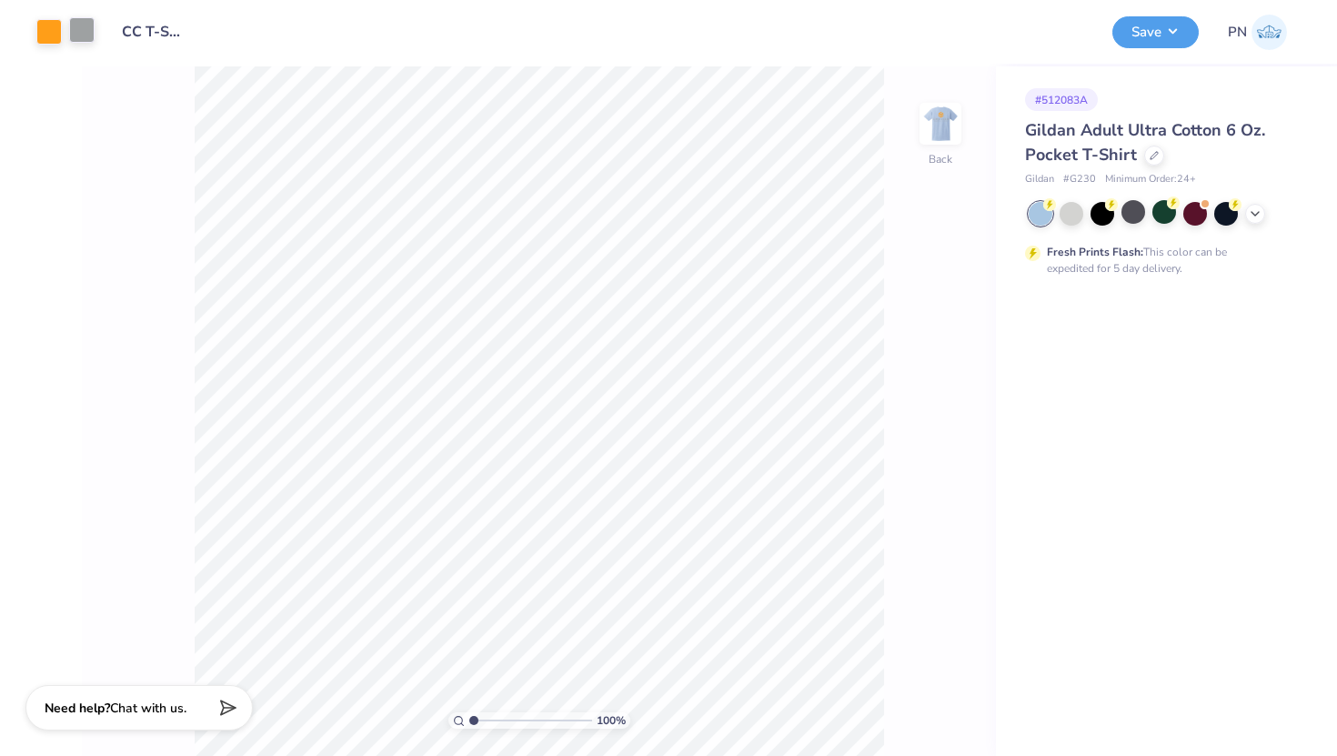
click at [82, 33] on div at bounding box center [81, 29] width 25 height 25
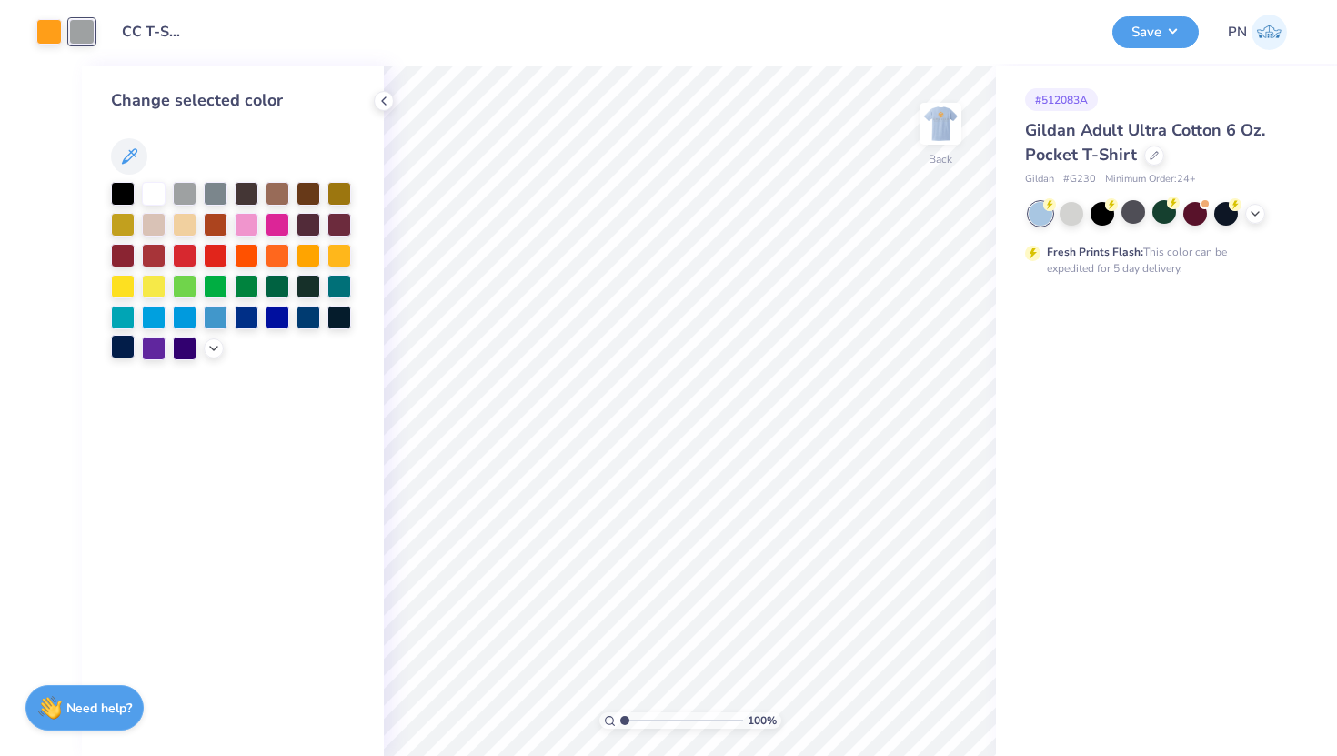
click at [128, 344] on div at bounding box center [123, 347] width 24 height 24
click at [943, 132] on img at bounding box center [940, 123] width 73 height 73
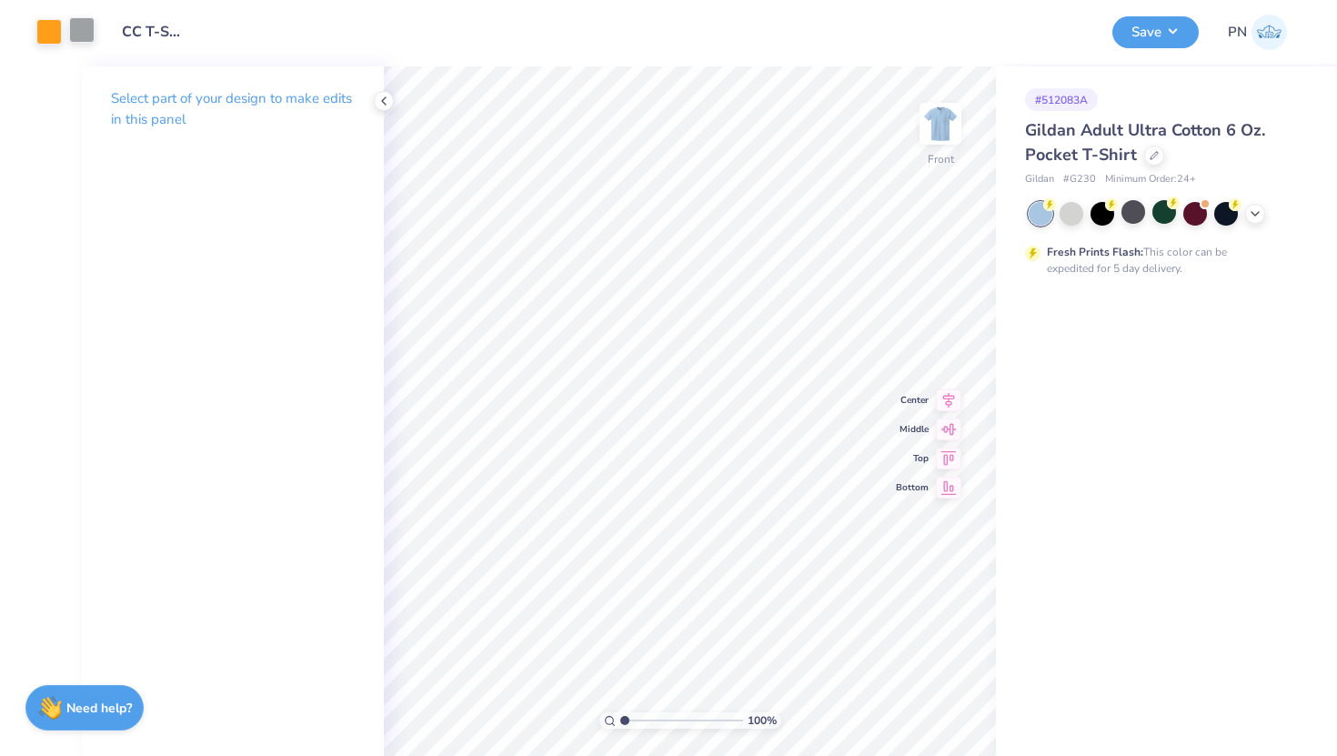
click at [72, 24] on div at bounding box center [81, 29] width 25 height 25
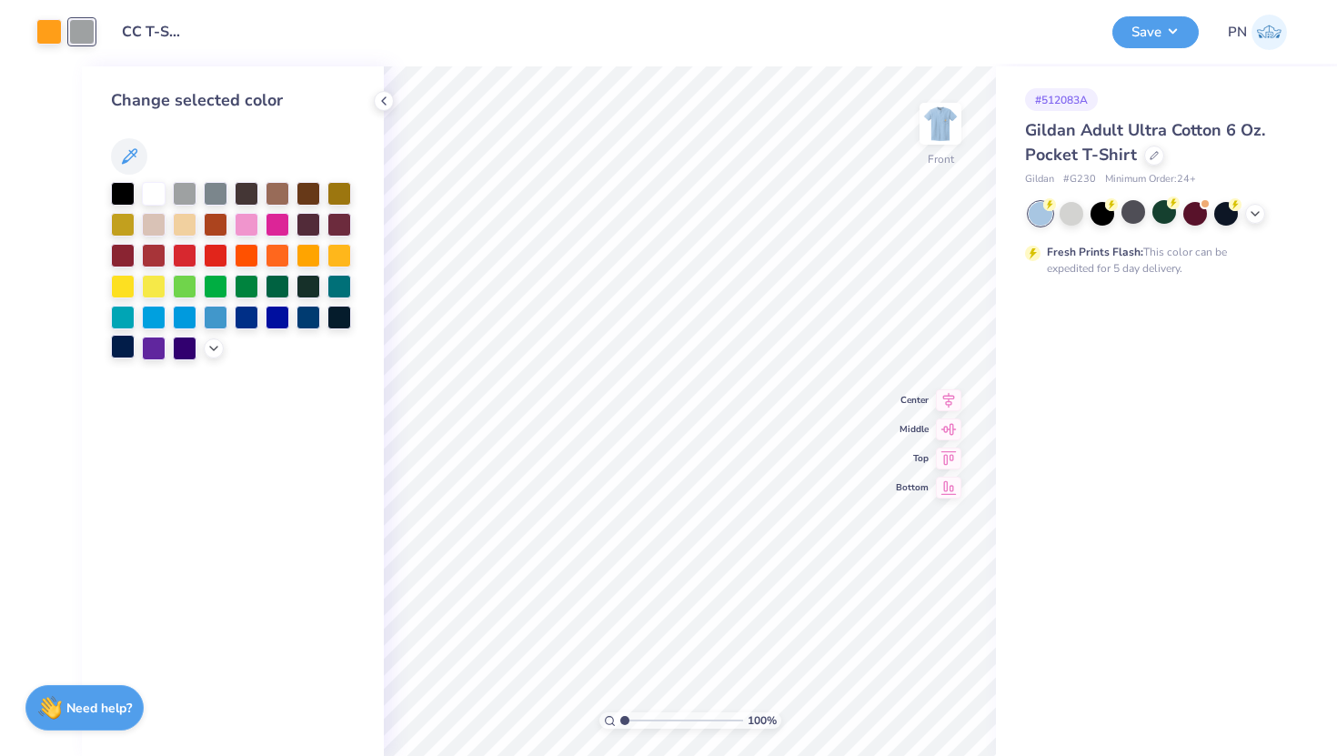
click at [126, 342] on div at bounding box center [123, 347] width 24 height 24
click at [478, 55] on div "Design Title CC T-Shirt" at bounding box center [603, 32] width 990 height 64
click at [1140, 35] on button "Save" at bounding box center [1155, 30] width 86 height 32
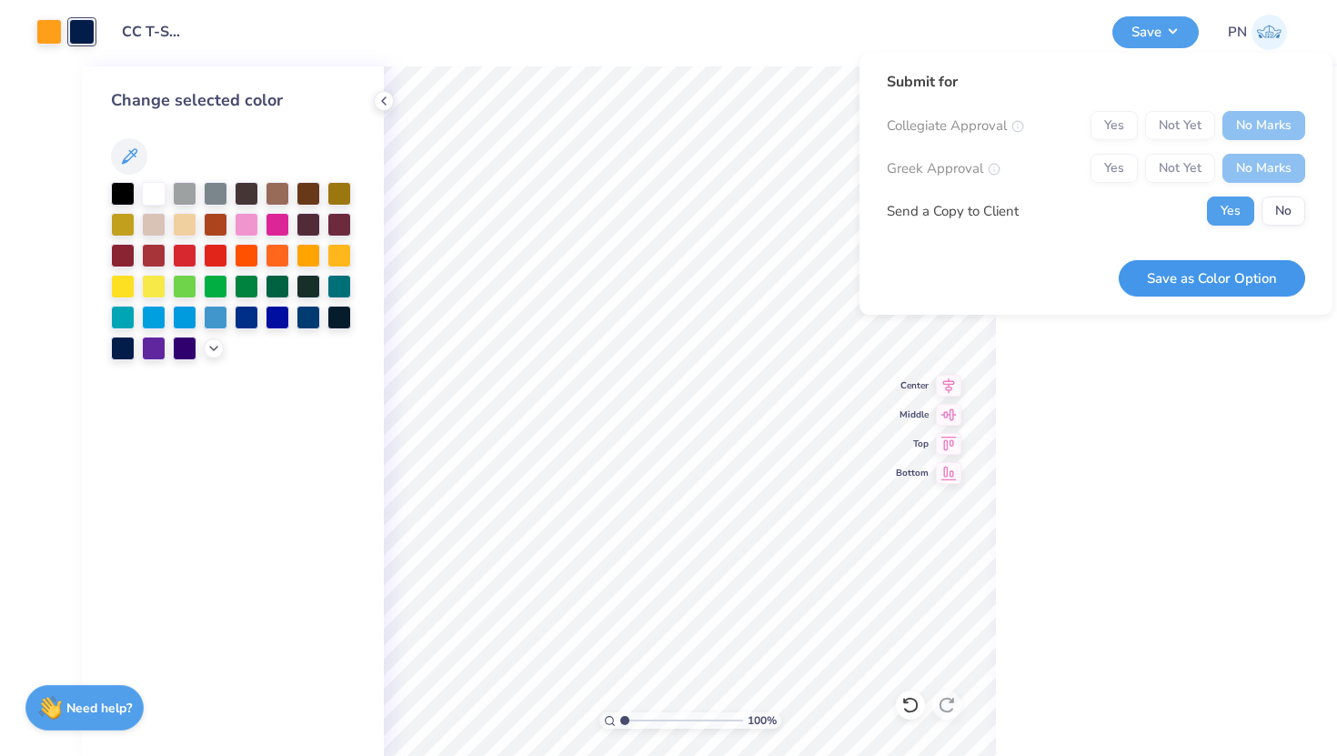
click at [1228, 276] on button "Save as Color Option" at bounding box center [1212, 278] width 186 height 37
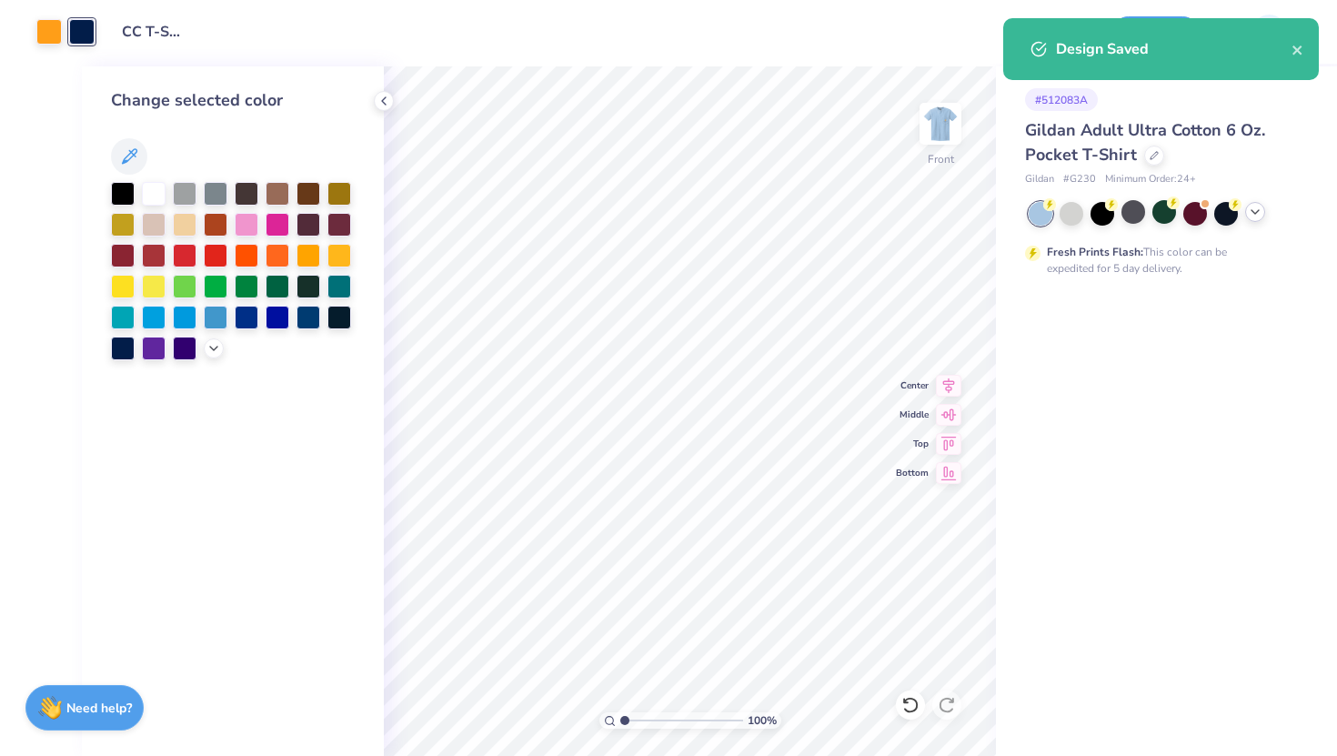
click at [1256, 211] on polyline at bounding box center [1254, 212] width 7 height 4
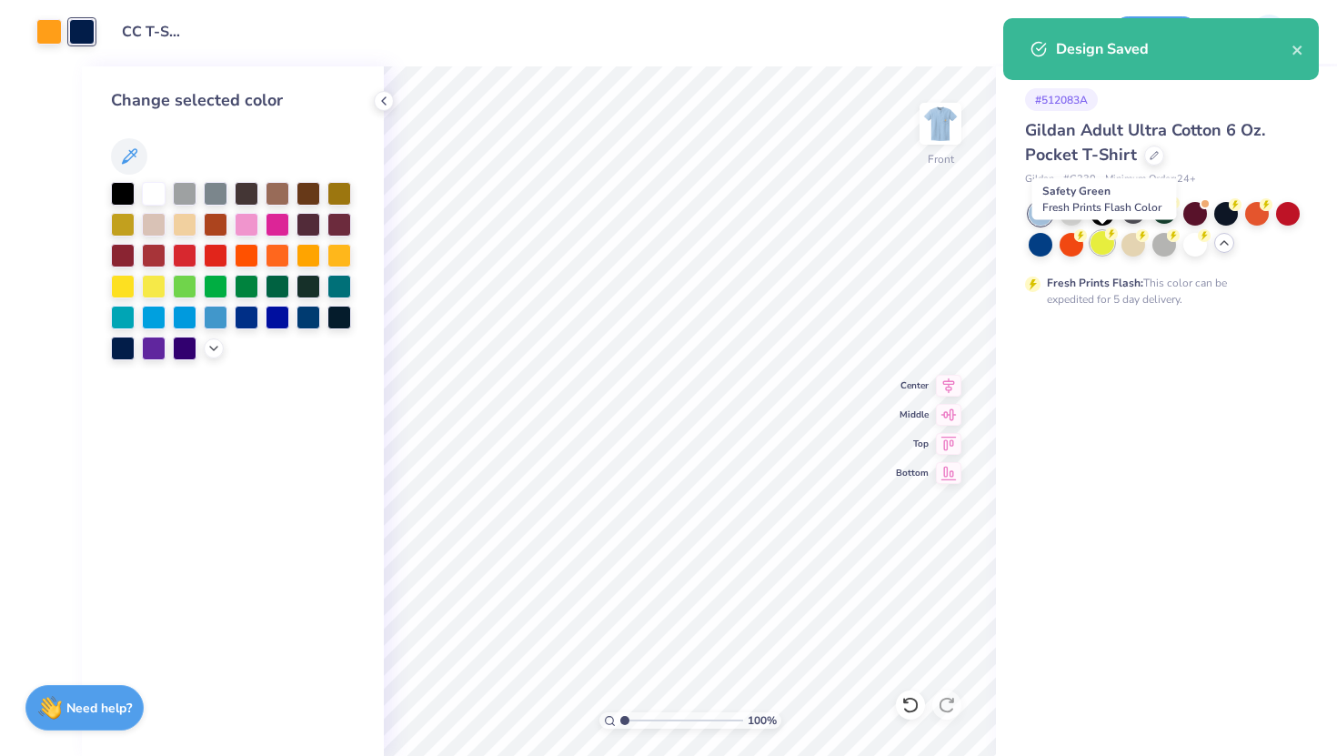
click at [1111, 243] on div at bounding box center [1102, 243] width 24 height 24
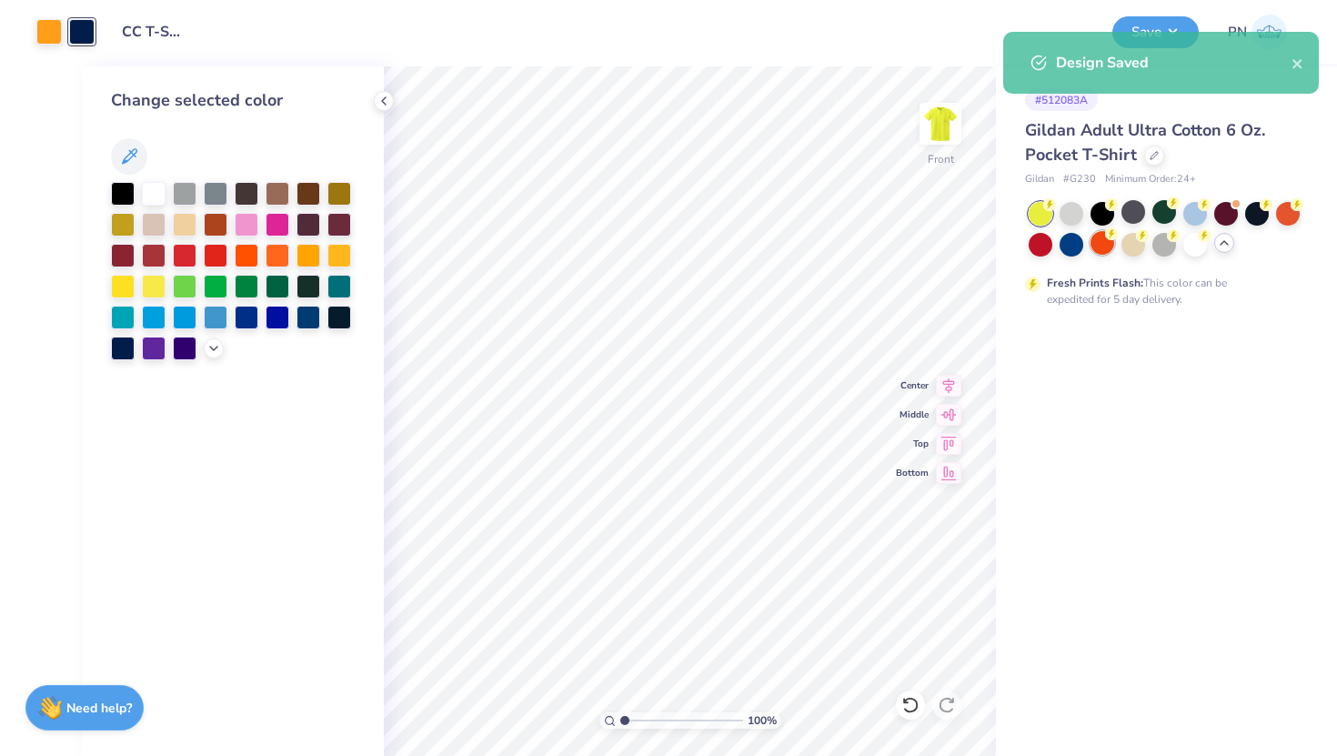
click at [1097, 243] on div at bounding box center [1102, 243] width 24 height 24
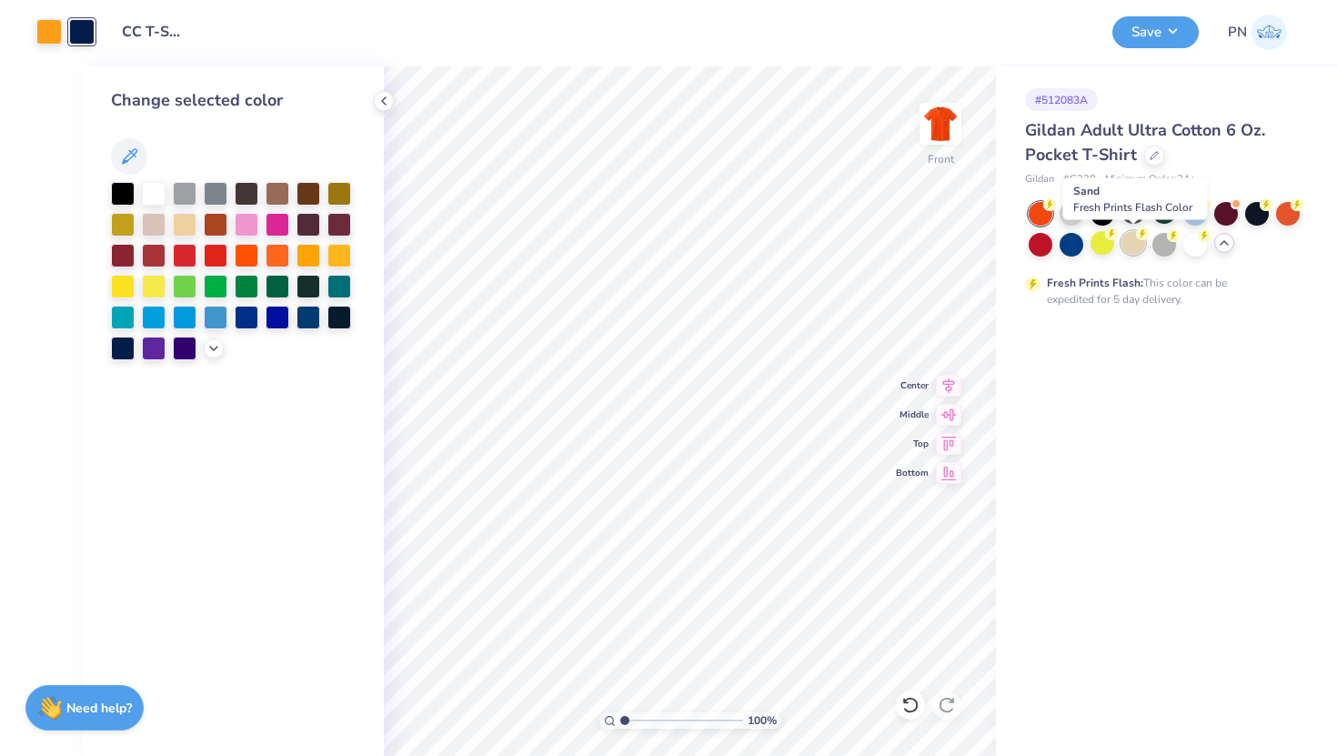
click at [1135, 243] on div at bounding box center [1133, 243] width 24 height 24
click at [120, 194] on div at bounding box center [123, 192] width 24 height 24
click at [926, 126] on img at bounding box center [940, 123] width 73 height 73
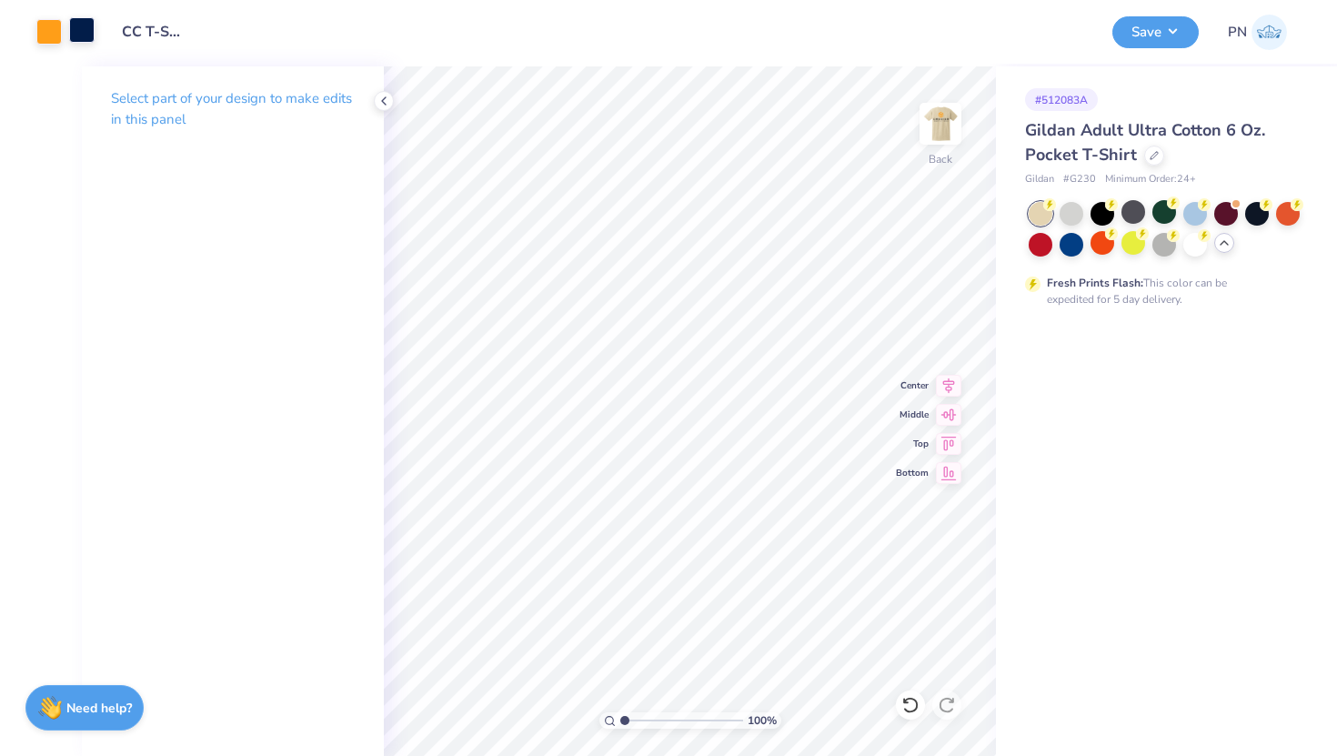
click at [69, 30] on div at bounding box center [81, 29] width 25 height 25
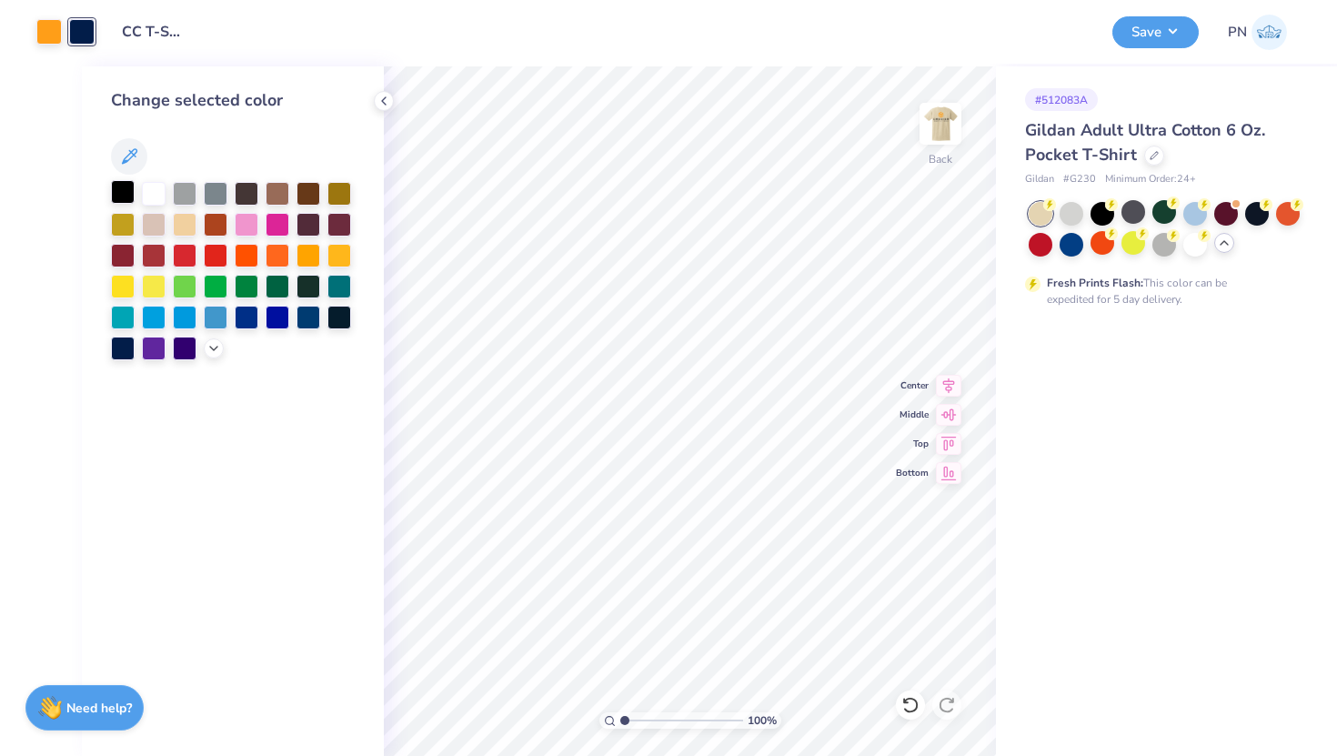
click at [113, 191] on div at bounding box center [123, 192] width 24 height 24
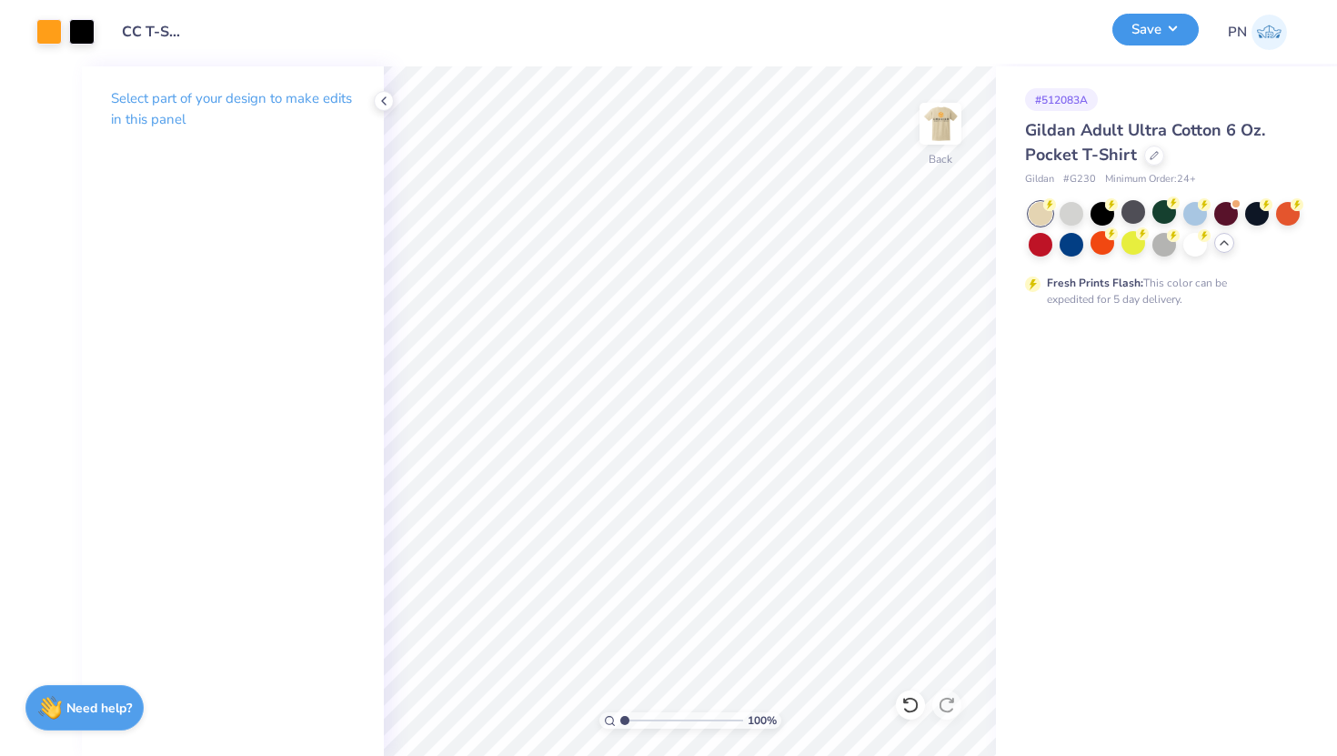
click at [1150, 36] on button "Save" at bounding box center [1155, 30] width 86 height 32
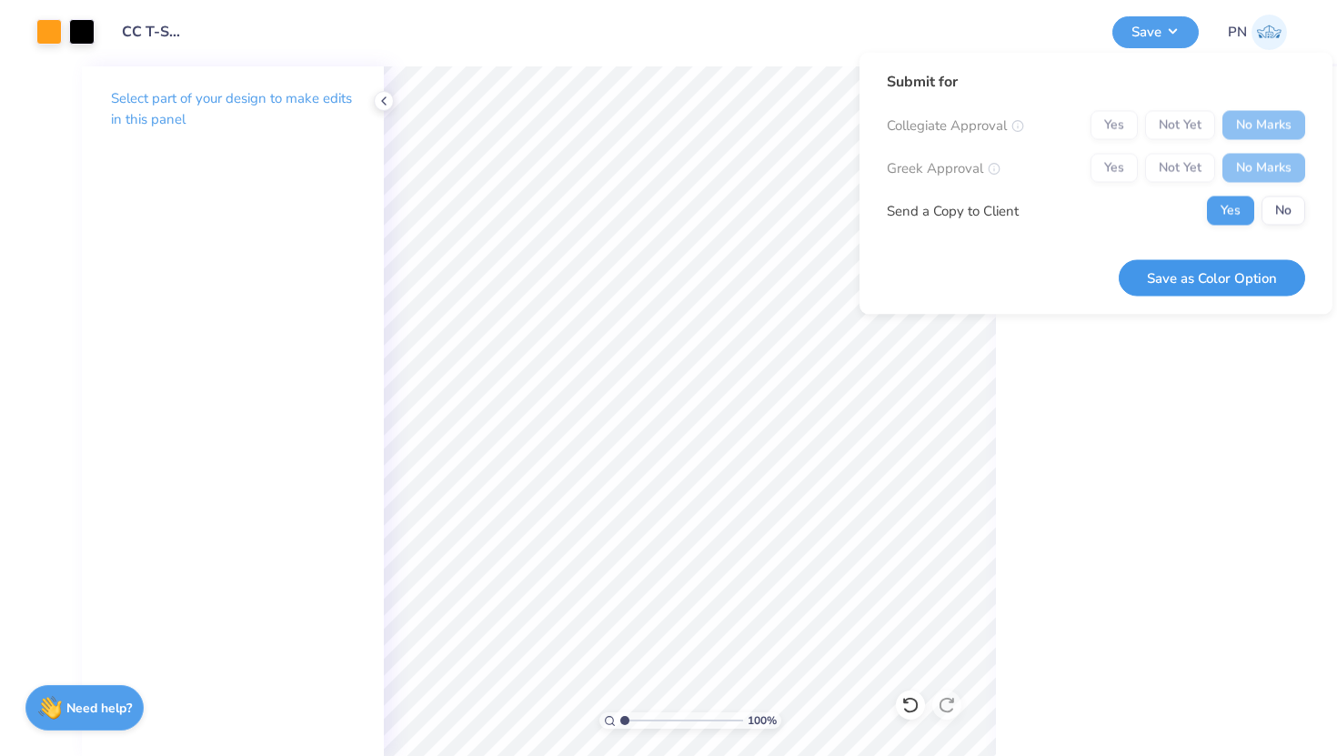
click at [1240, 275] on button "Save as Color Option" at bounding box center [1212, 277] width 186 height 37
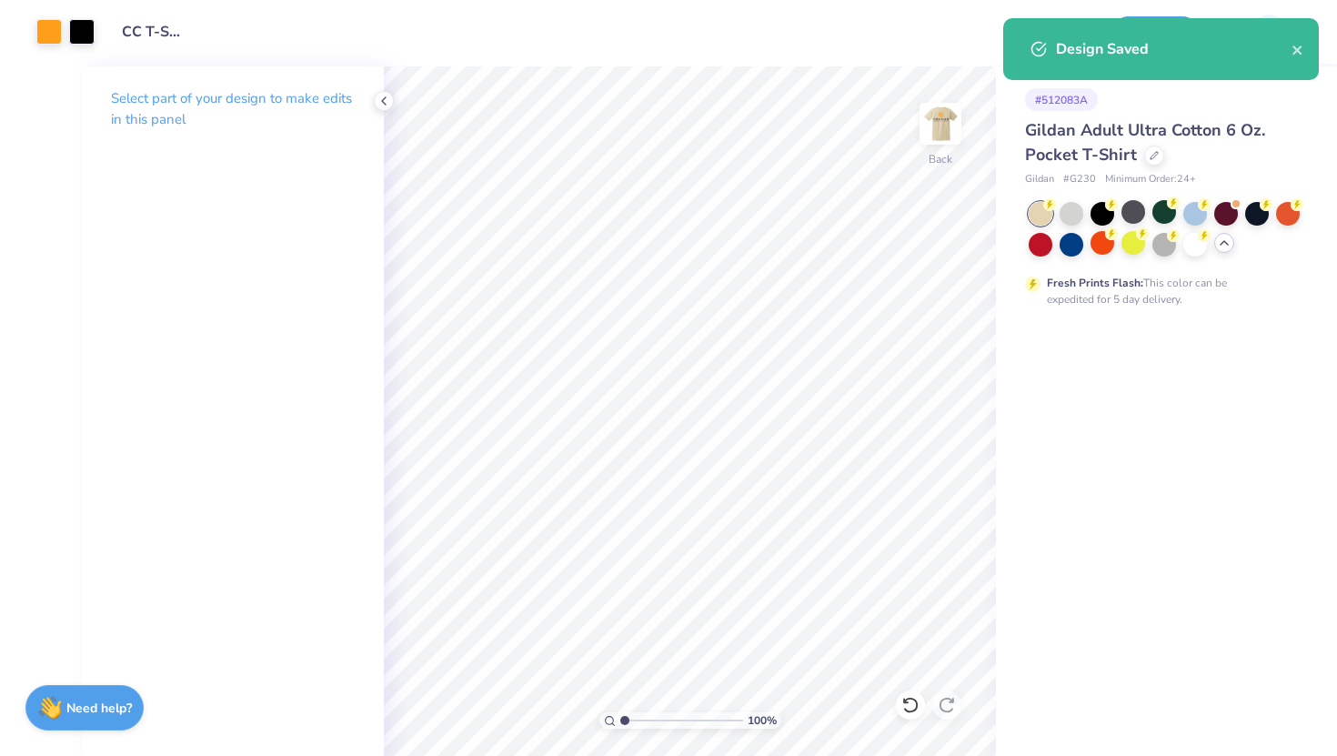
click at [1086, 450] on div "# 512083A Gildan Adult Ultra Cotton 6 Oz. Pocket T-Shirt Gildan # G230 Minimum …" at bounding box center [1166, 410] width 341 height 689
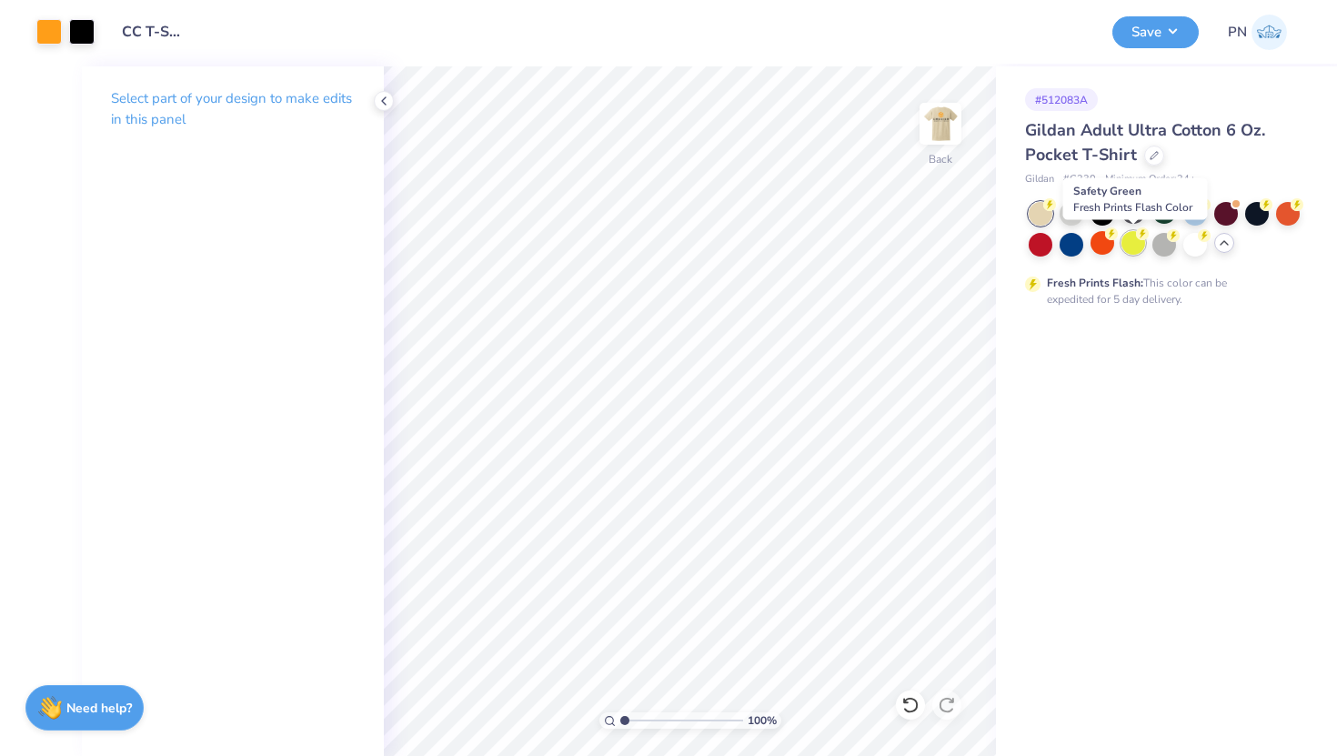
click at [1143, 245] on div at bounding box center [1133, 243] width 24 height 24
click at [1131, 32] on button "Save" at bounding box center [1155, 30] width 86 height 32
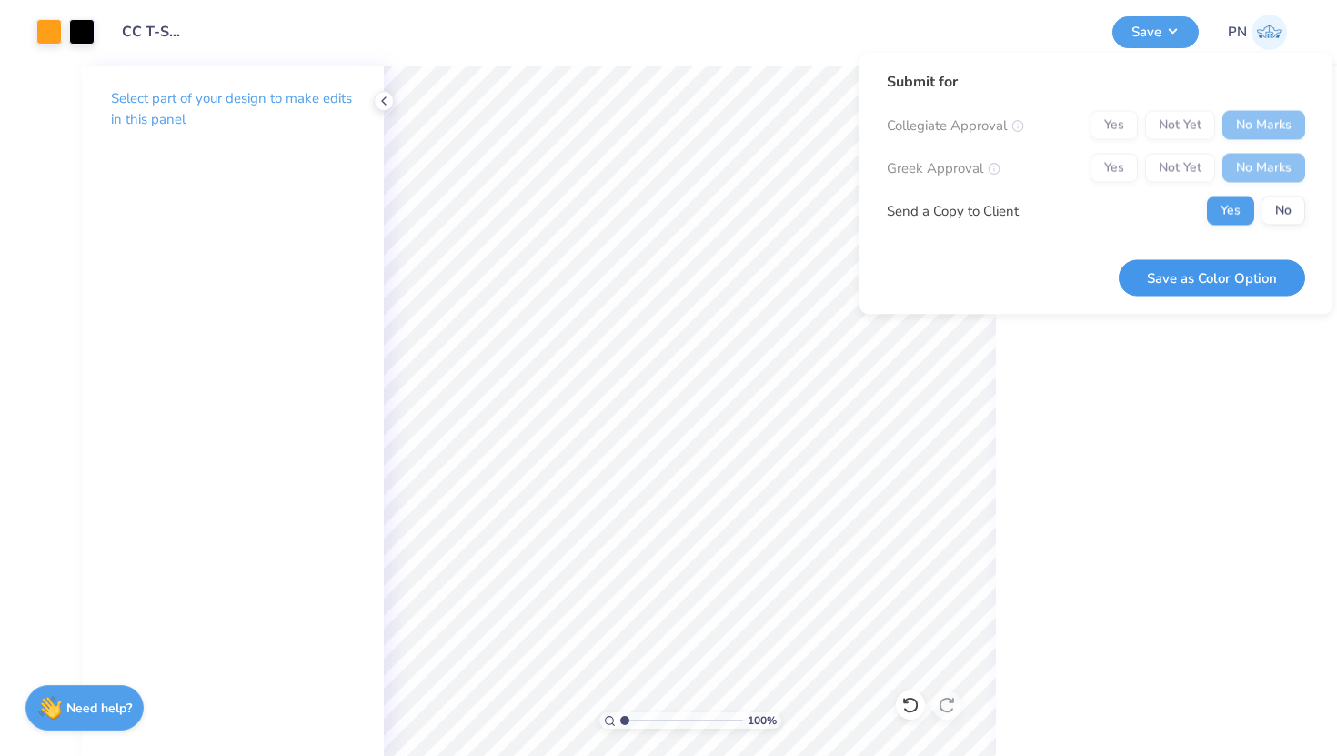
click at [1223, 289] on button "Save as Color Option" at bounding box center [1212, 277] width 186 height 37
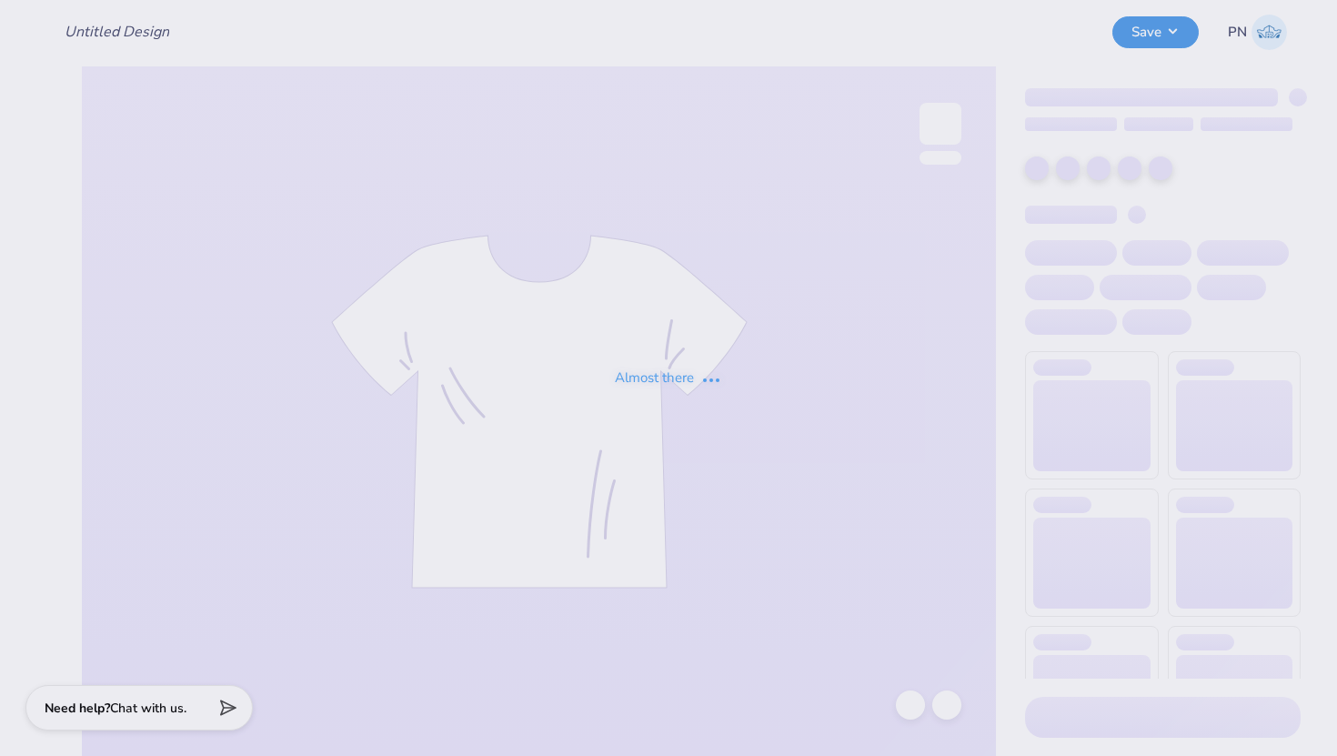
type input "CC Quarter Zip-VV"
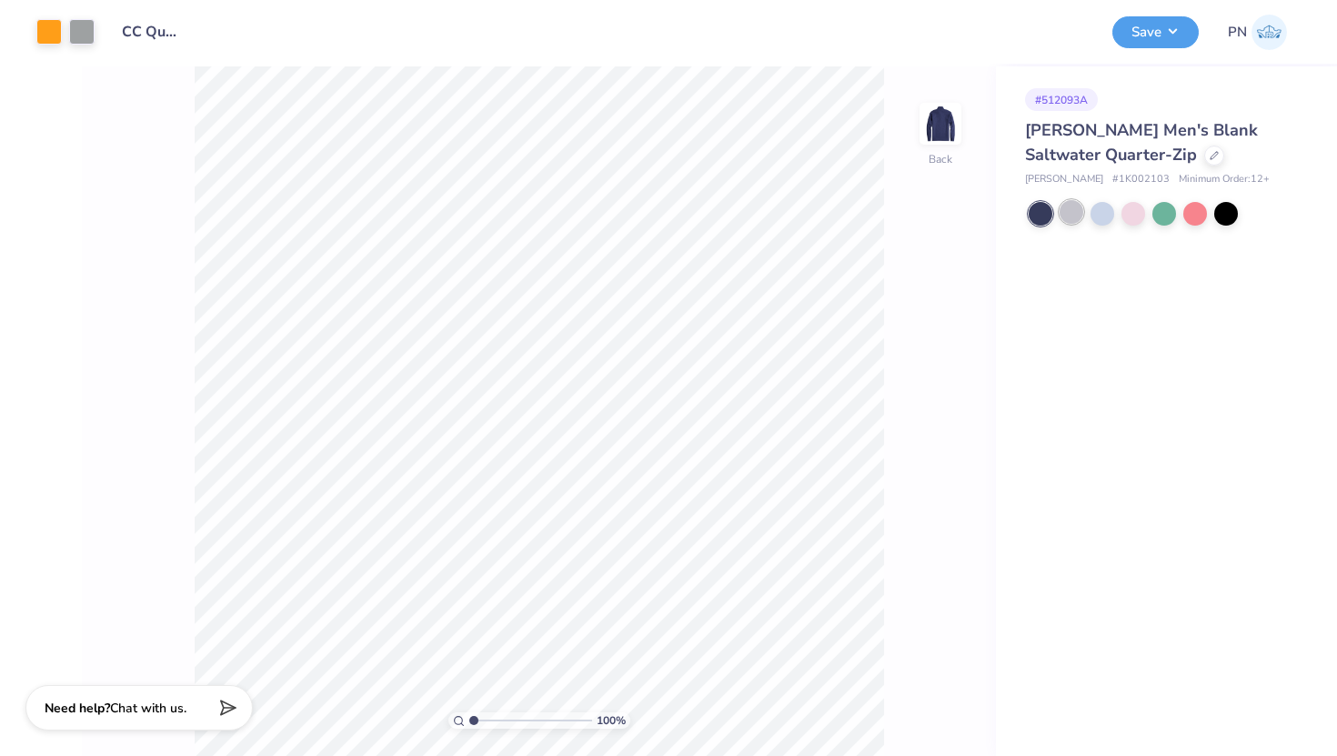
click at [1066, 207] on div at bounding box center [1072, 212] width 24 height 24
click at [85, 17] on div at bounding box center [81, 29] width 25 height 25
click at [85, 34] on div at bounding box center [81, 31] width 25 height 25
click at [43, 26] on div at bounding box center [48, 29] width 25 height 25
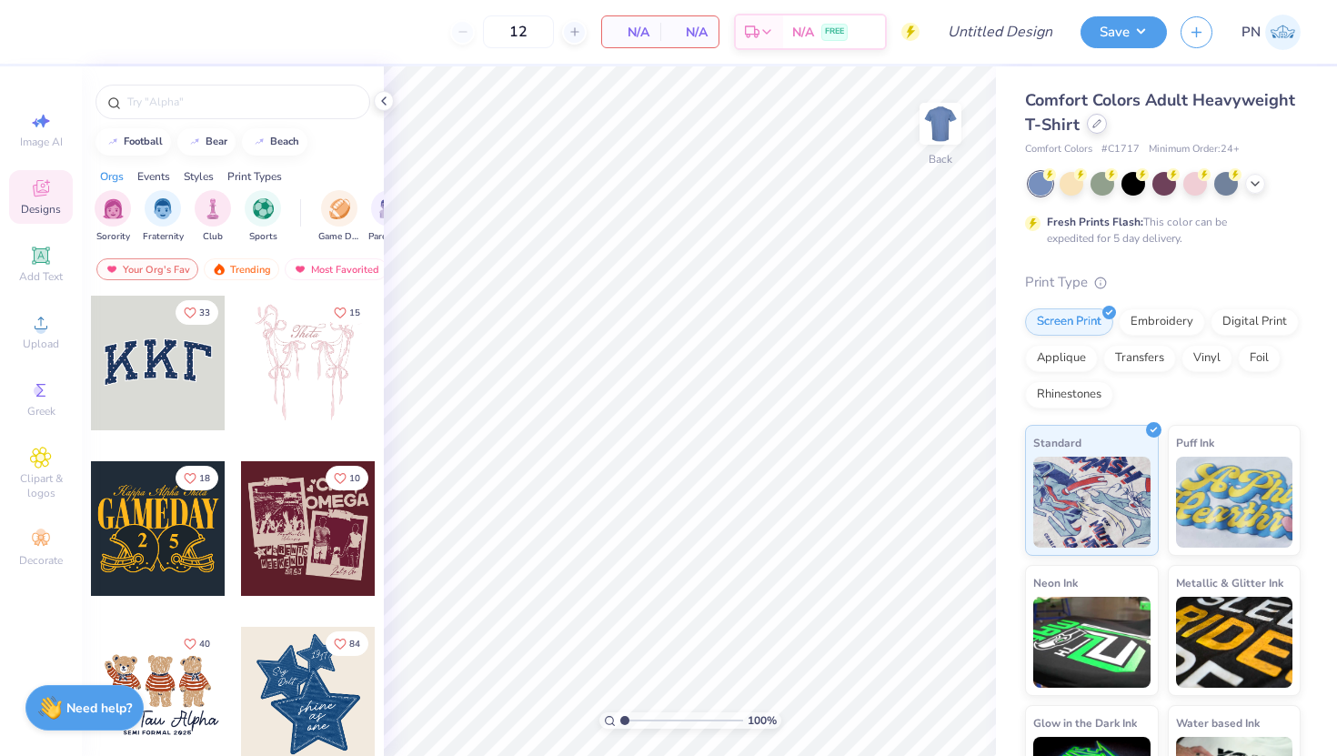
click at [1094, 126] on icon at bounding box center [1096, 123] width 7 height 7
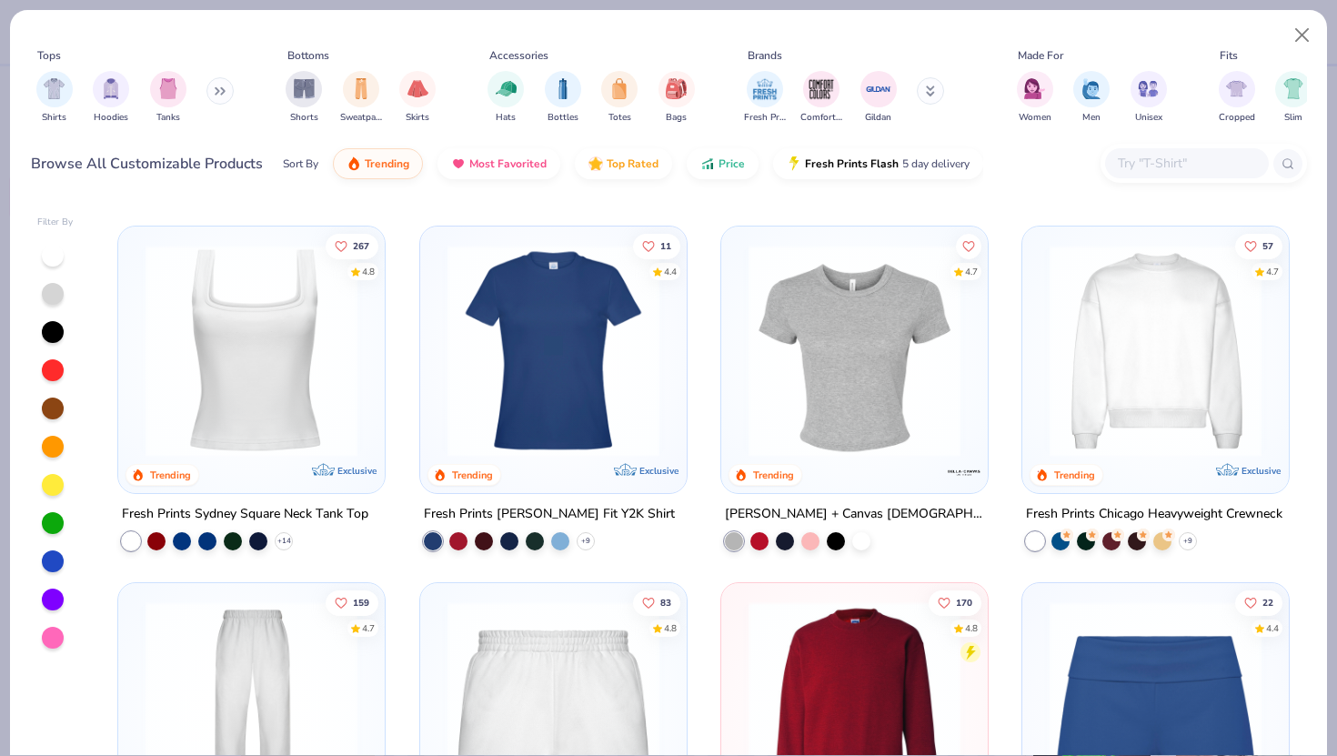
scroll to position [41, 0]
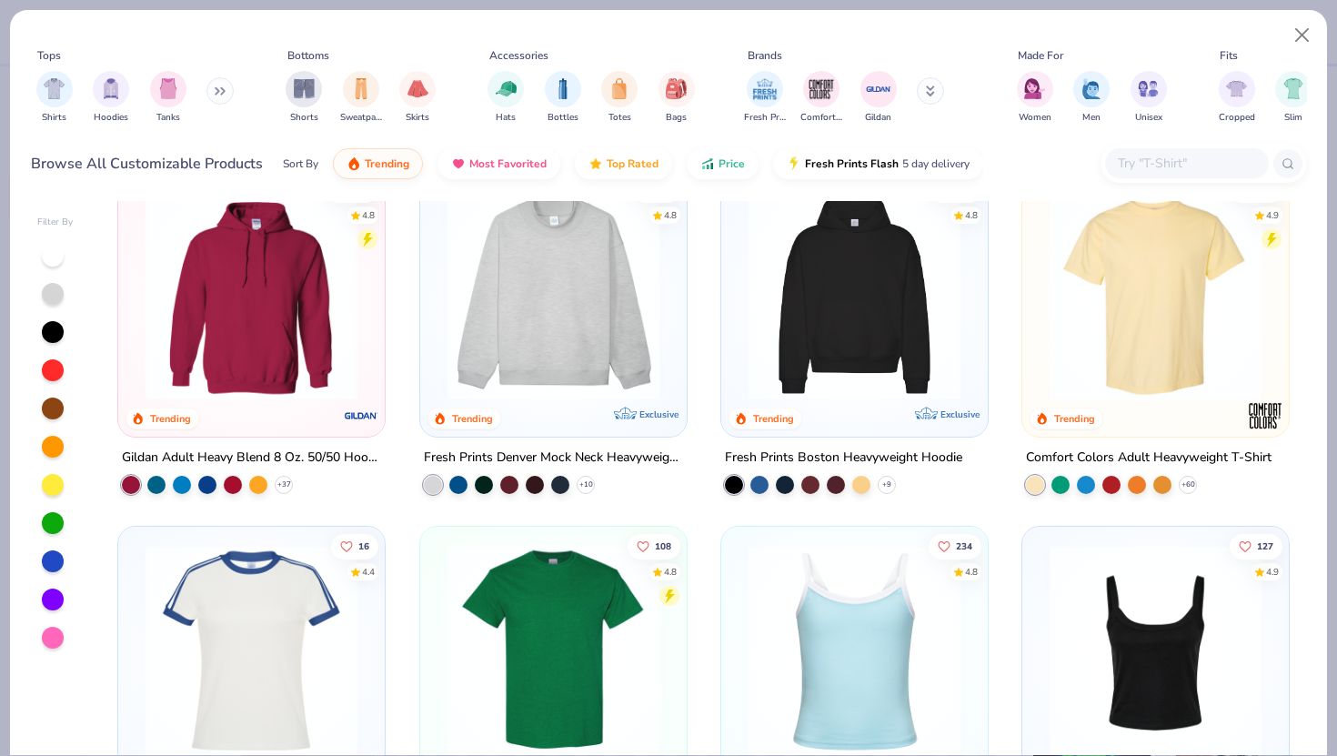
click at [226, 86] on icon at bounding box center [220, 90] width 11 height 9
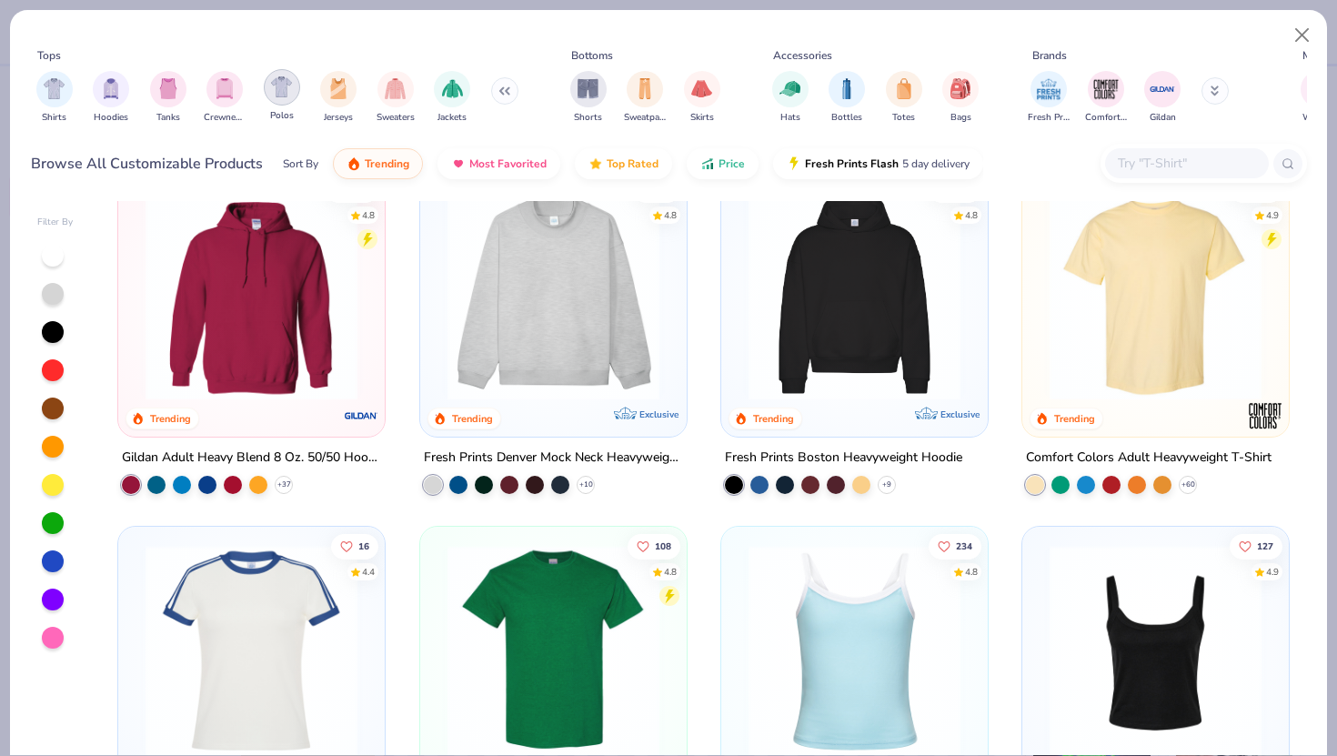
click at [287, 89] on img "filter for Polos" at bounding box center [281, 86] width 21 height 21
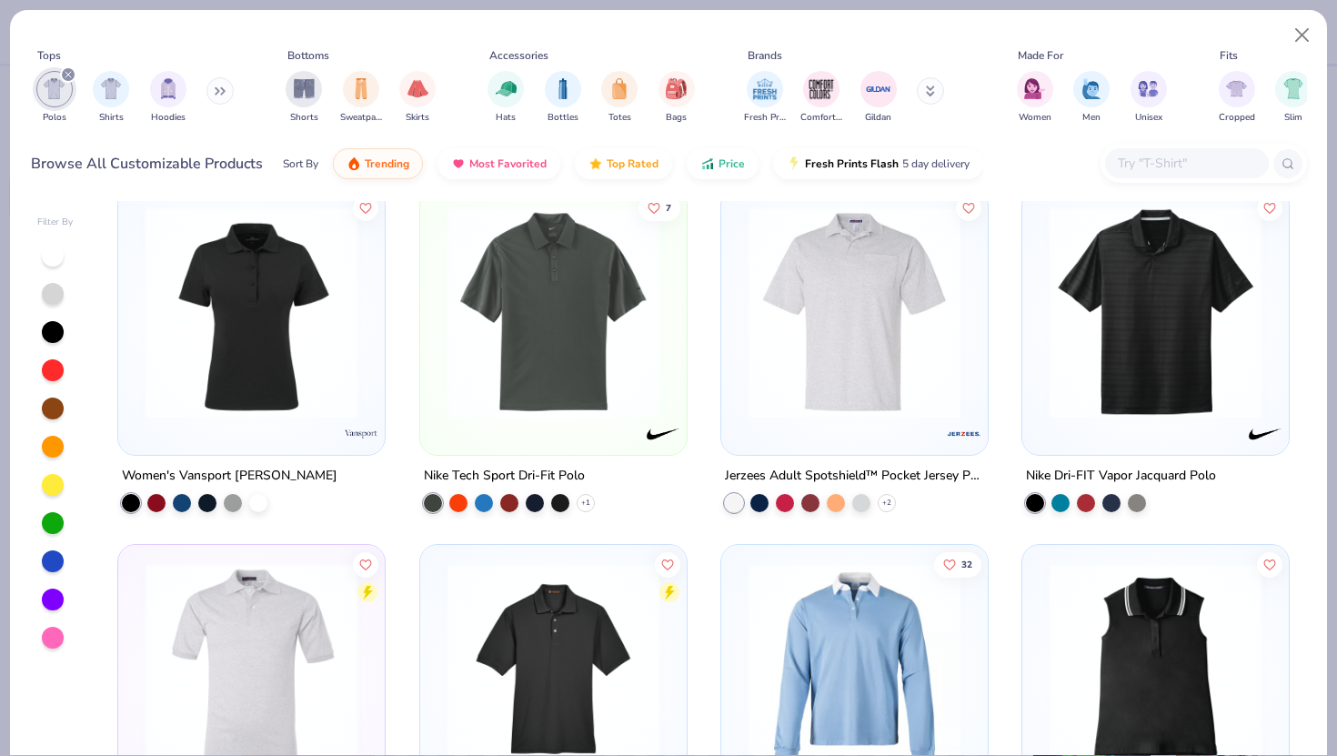
scroll to position [1097, 0]
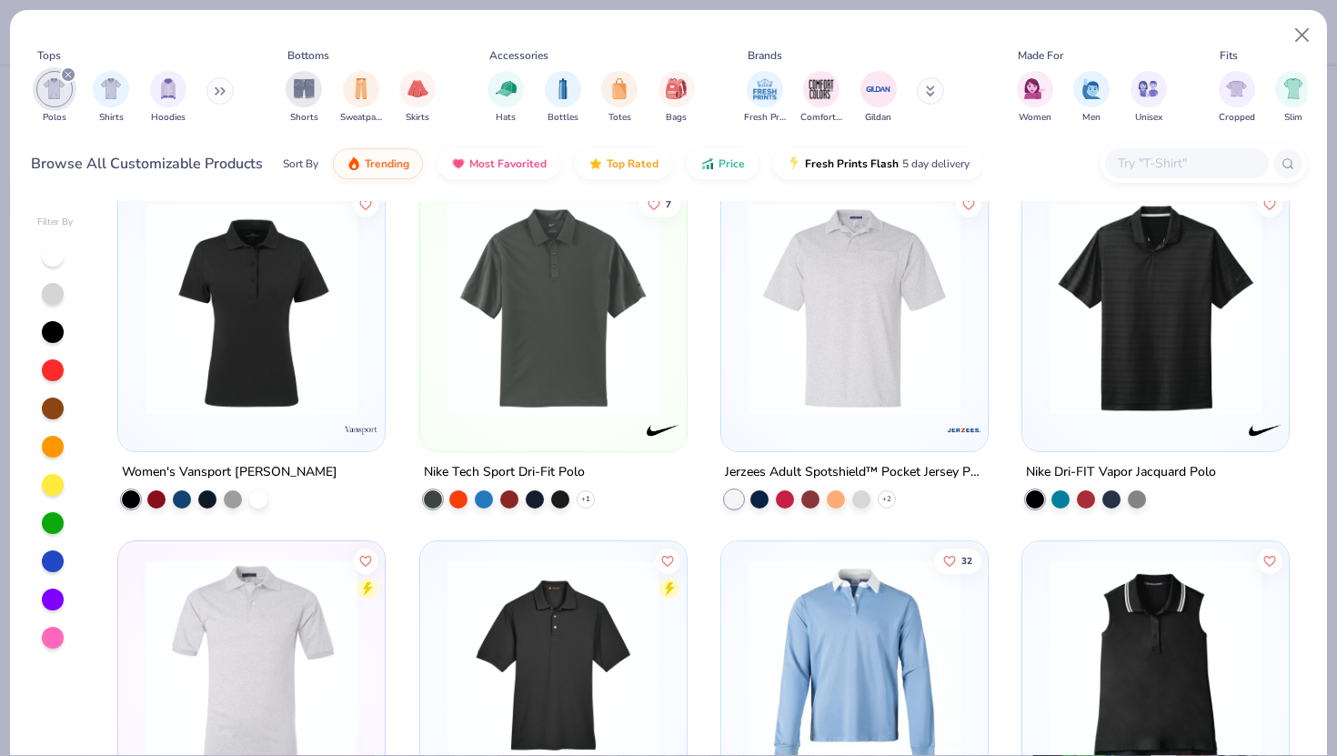
click at [1161, 166] on input "text" at bounding box center [1186, 163] width 140 height 21
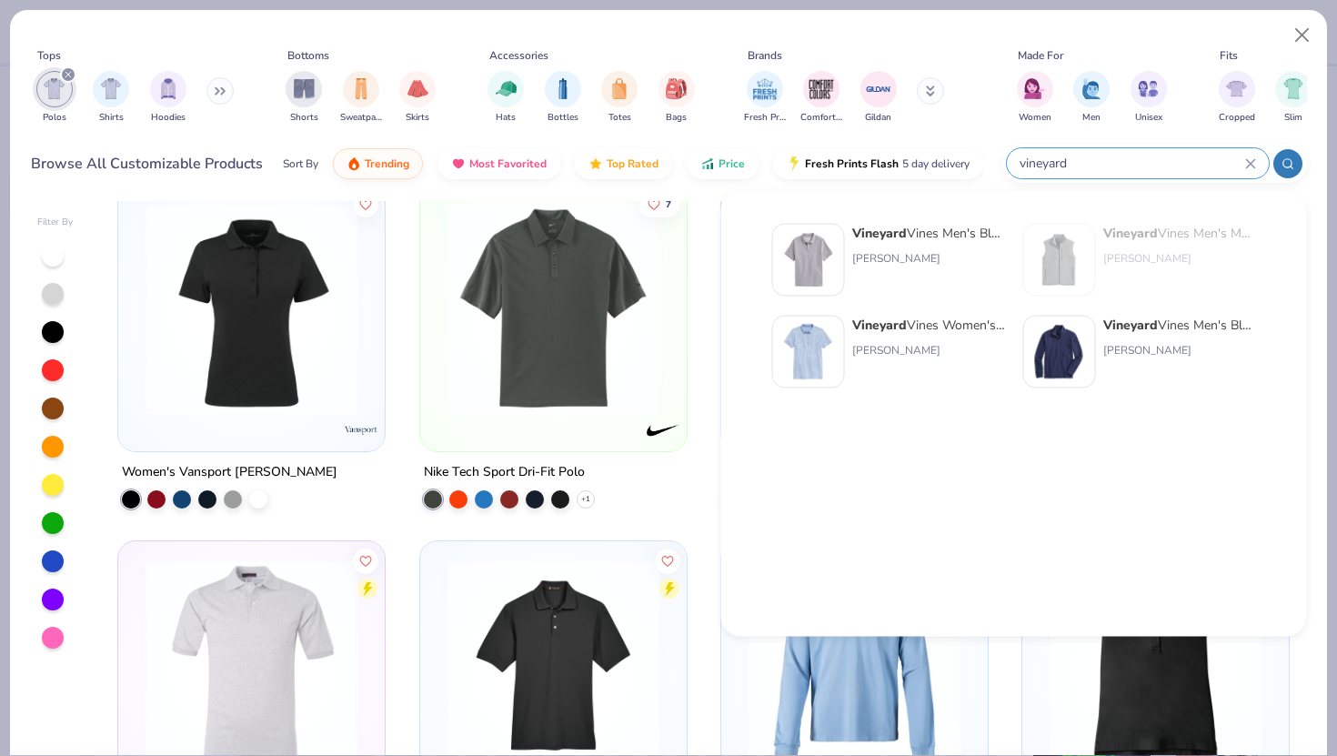
click at [1275, 166] on div at bounding box center [1287, 163] width 29 height 29
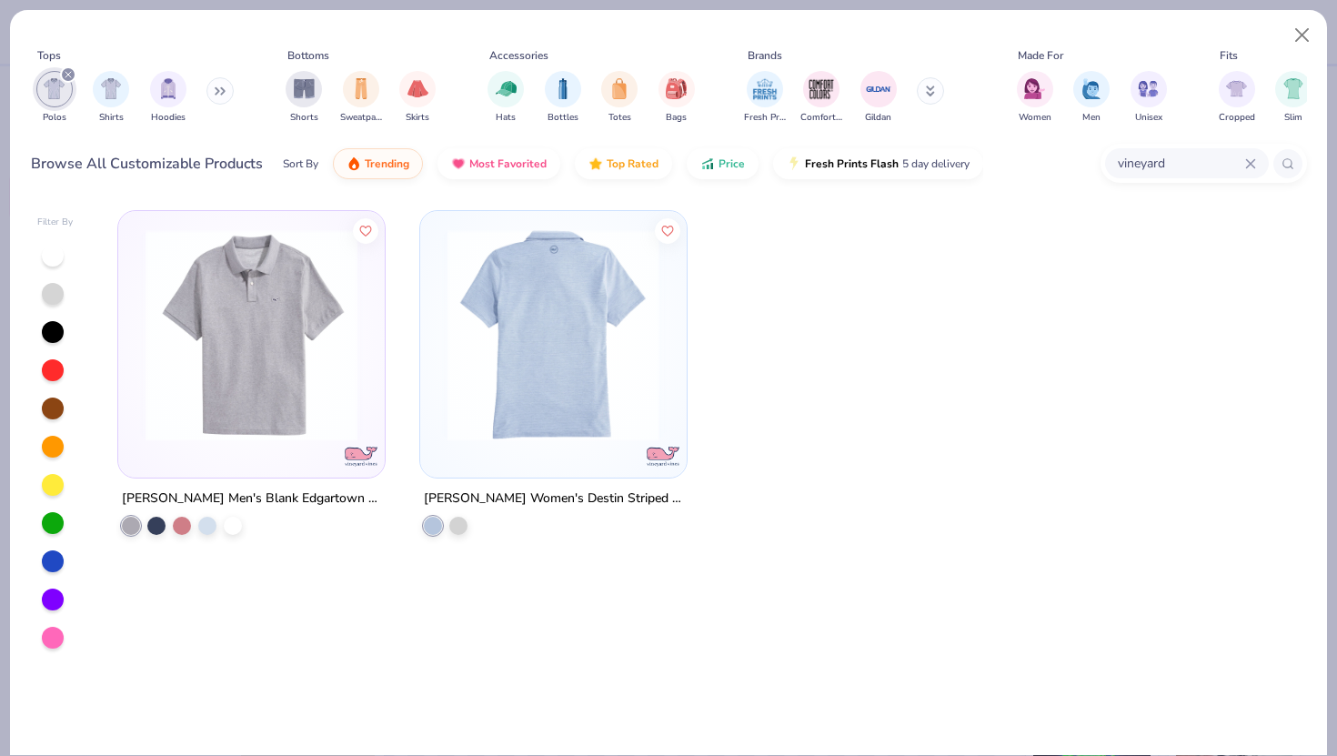
click at [437, 398] on img at bounding box center [322, 335] width 230 height 212
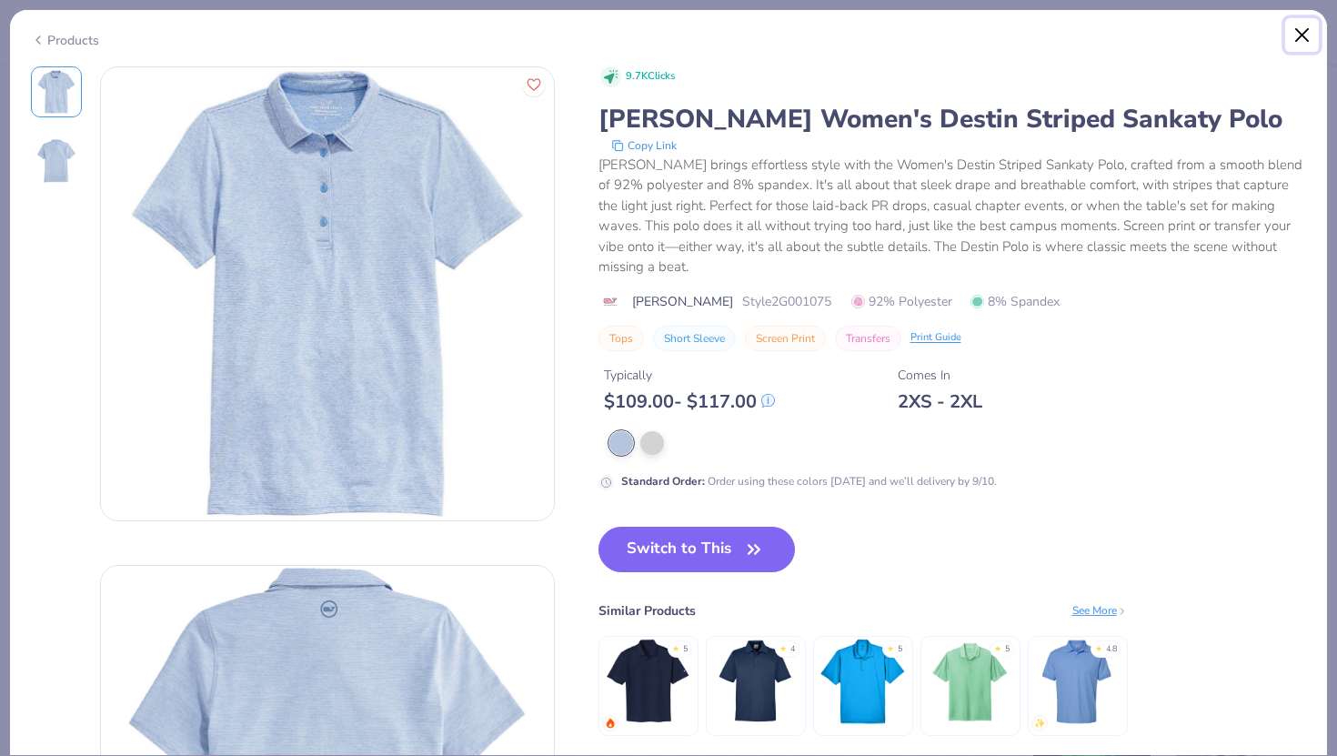
click at [1293, 26] on button "Close" at bounding box center [1302, 35] width 35 height 35
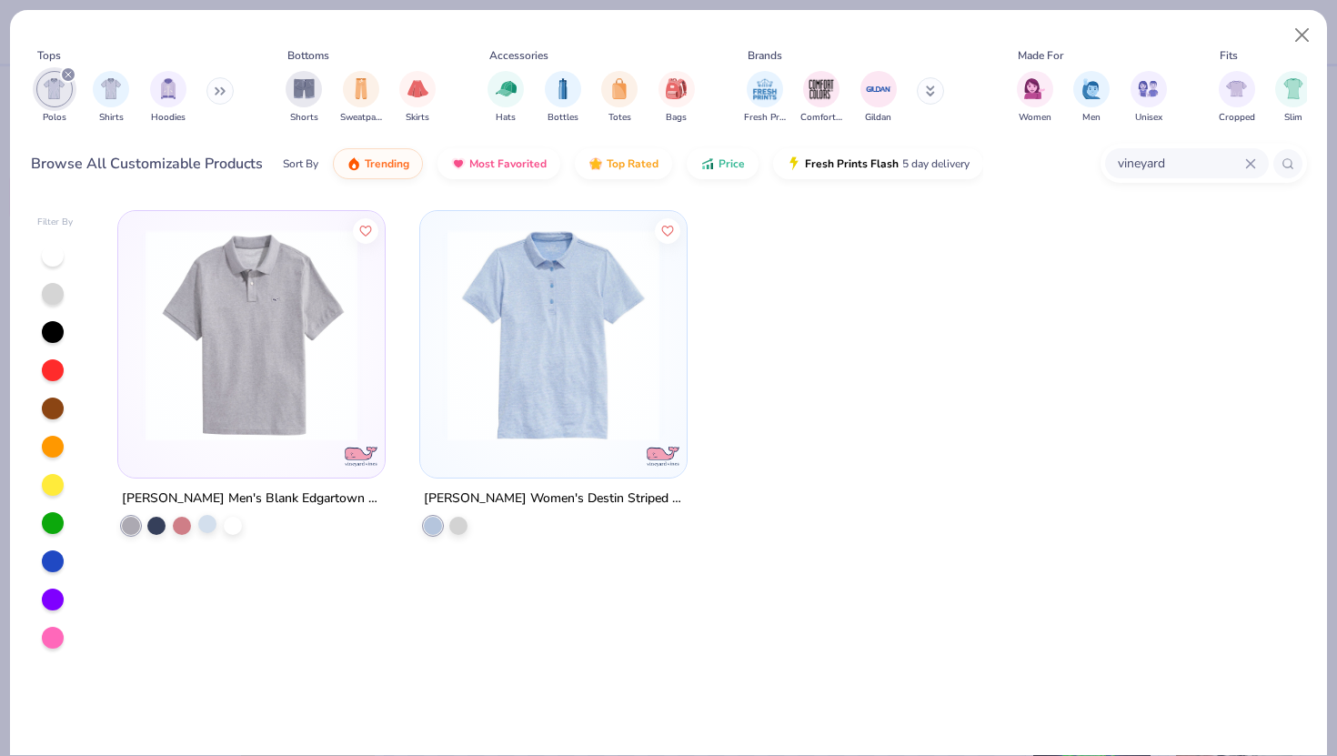
click at [205, 519] on div at bounding box center [207, 524] width 18 height 18
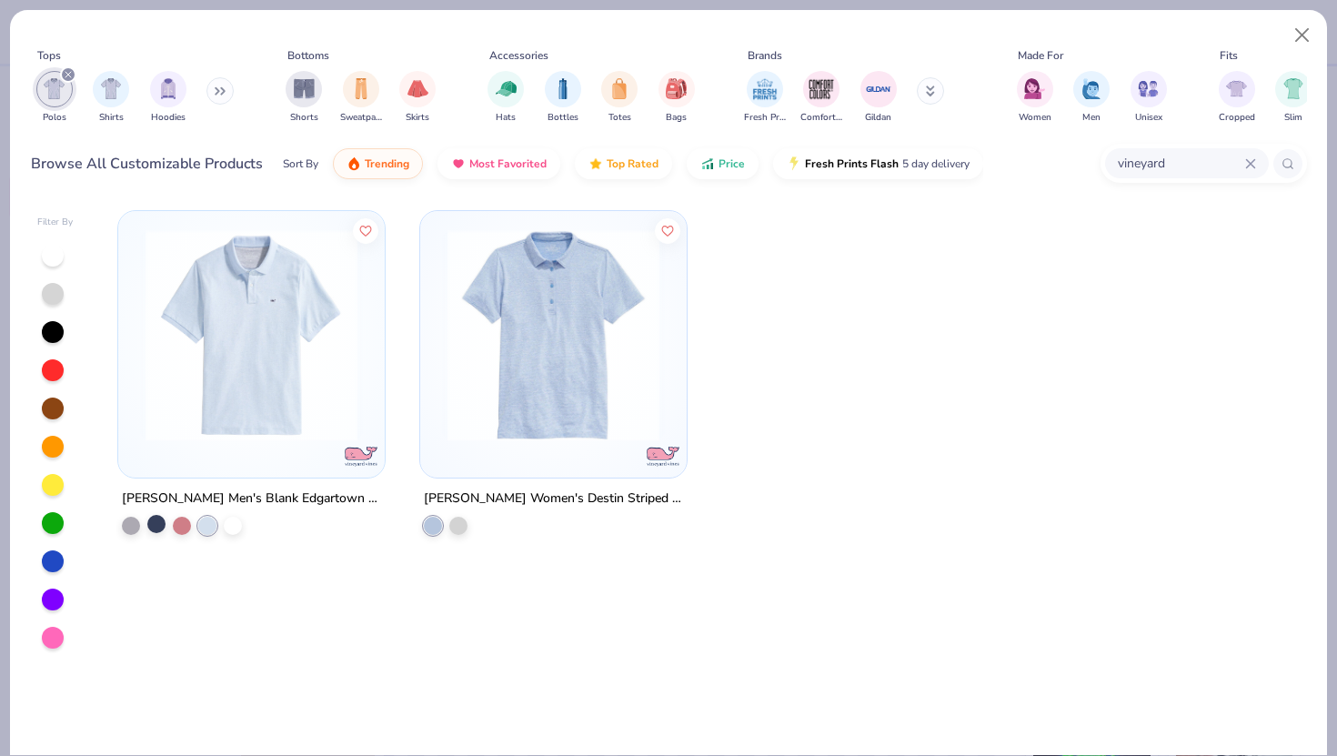
click at [157, 527] on div at bounding box center [156, 524] width 18 height 18
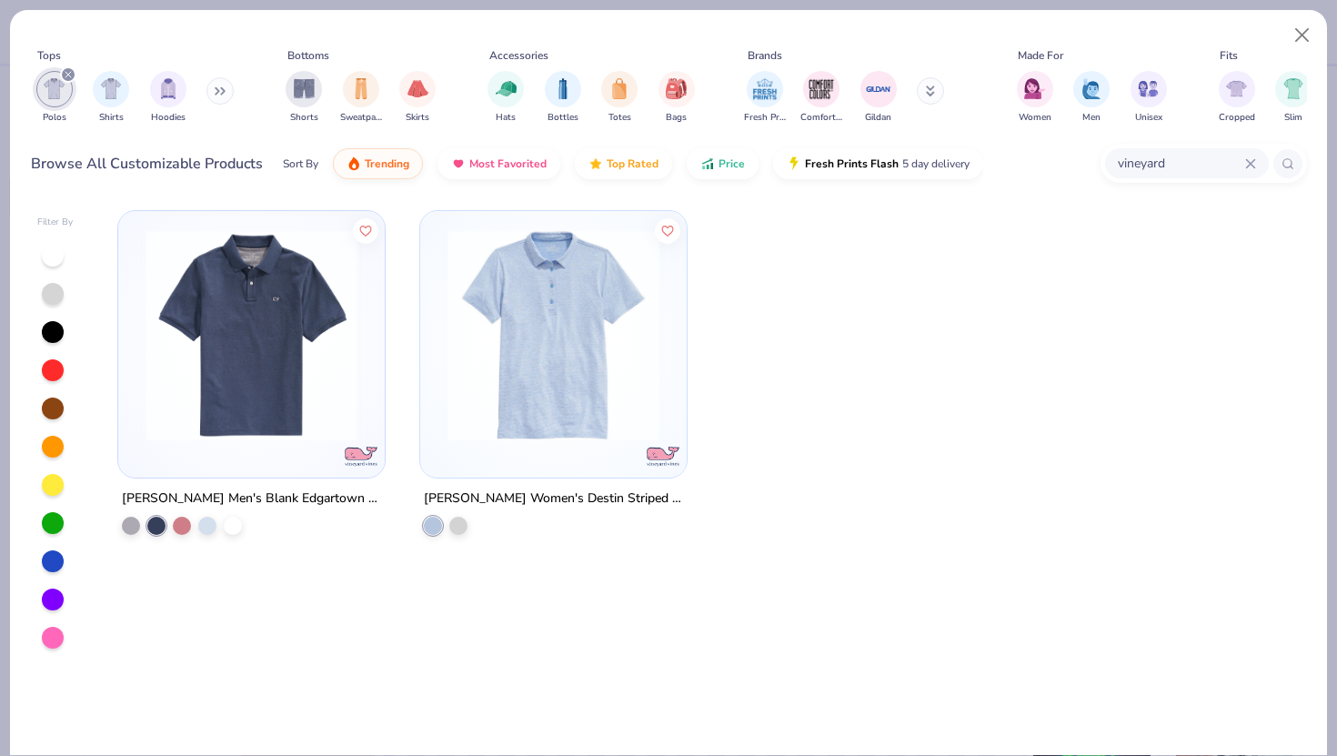
click at [1255, 156] on div "vineyard" at bounding box center [1187, 163] width 164 height 30
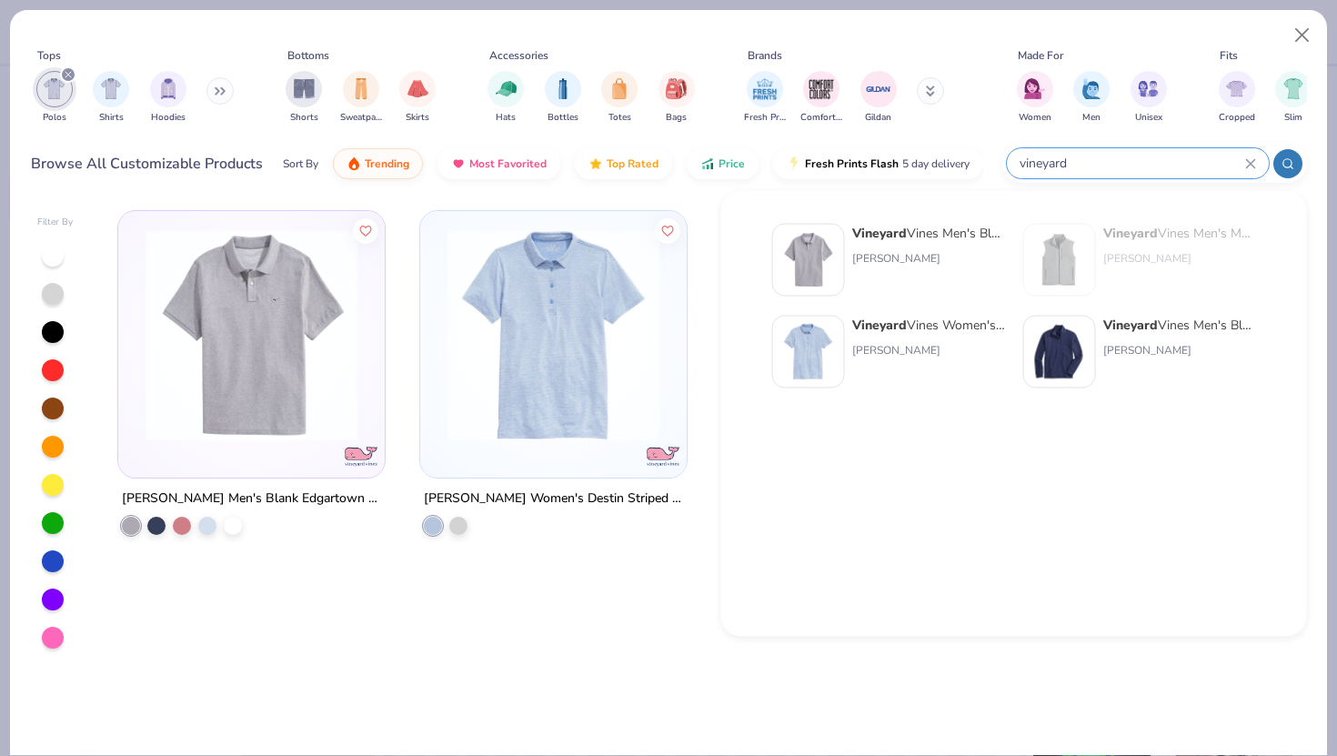
click at [1187, 163] on input "vineyard" at bounding box center [1131, 163] width 227 height 21
type input "v"
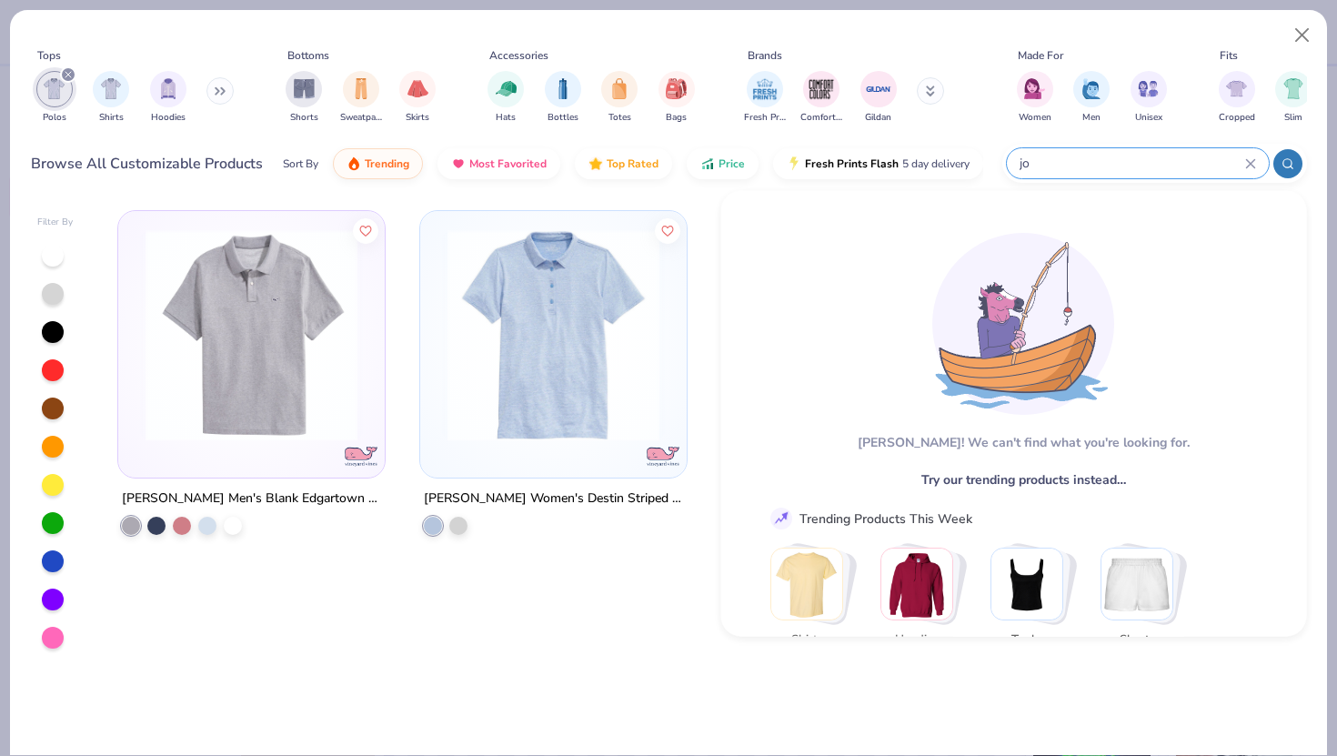
type input "j"
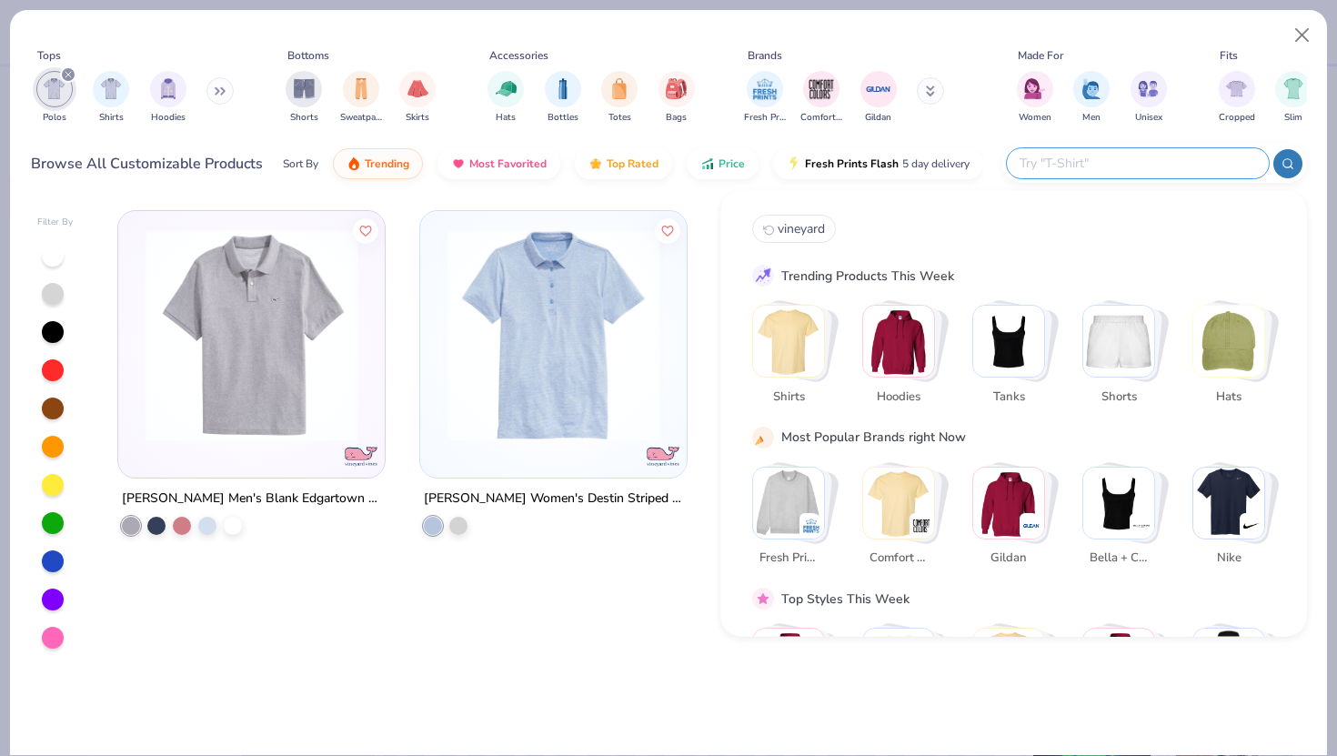
click at [903, 356] on img "Stack Card Button Hoodies" at bounding box center [898, 341] width 71 height 71
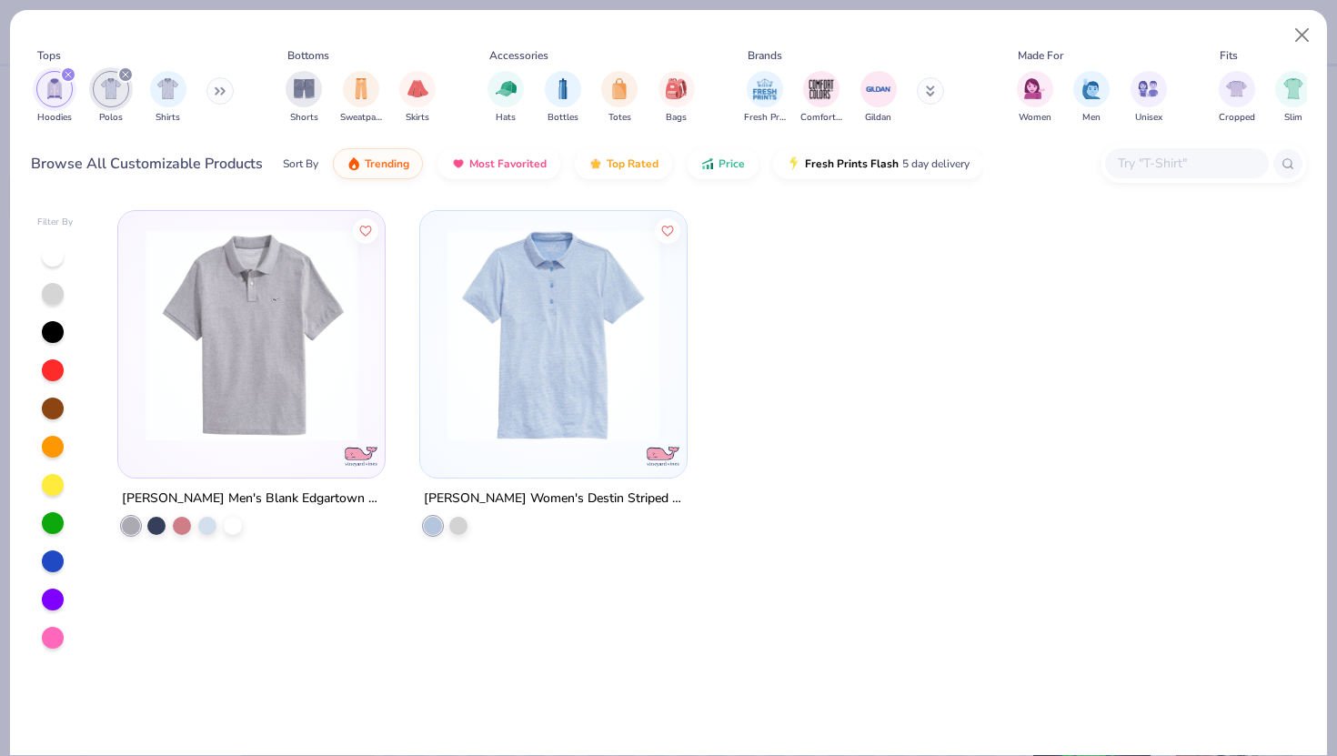
click at [126, 70] on div "filter for Polos" at bounding box center [125, 74] width 16 height 16
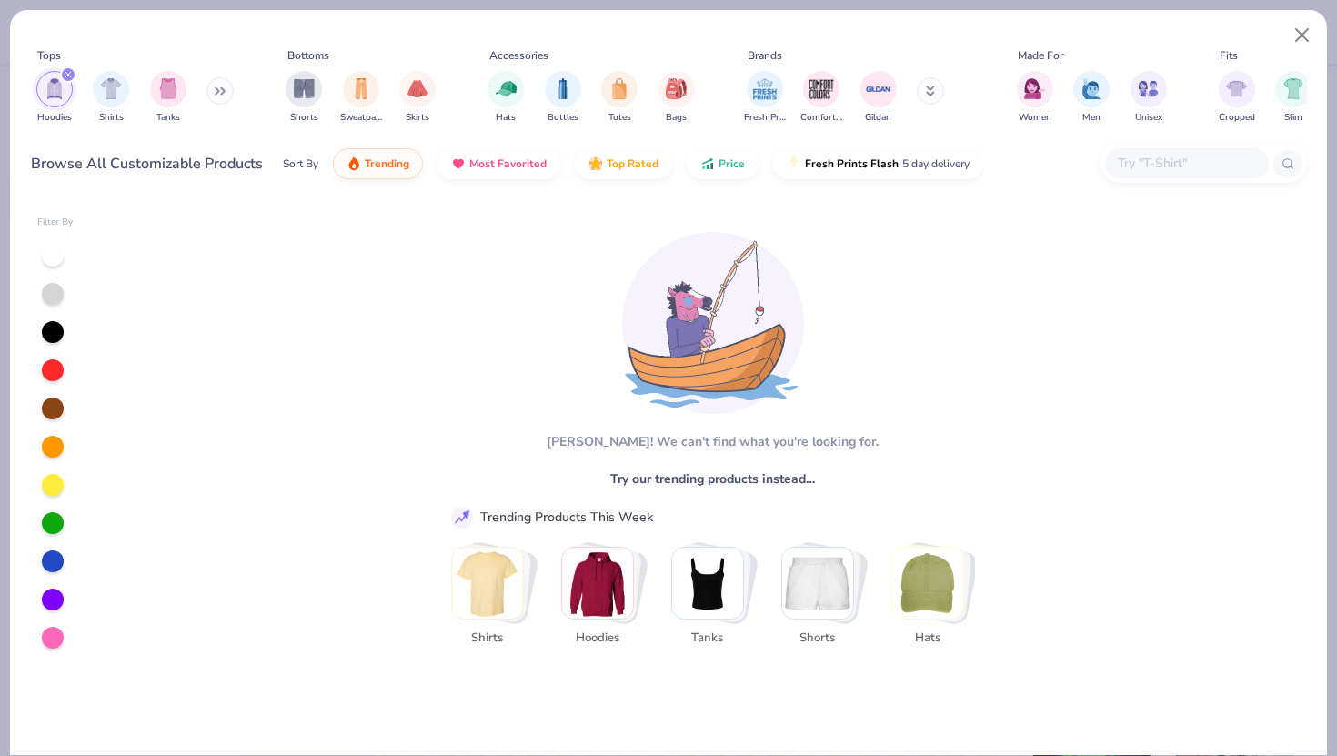
click at [71, 73] on icon "filter for Hoodies" at bounding box center [68, 74] width 7 height 7
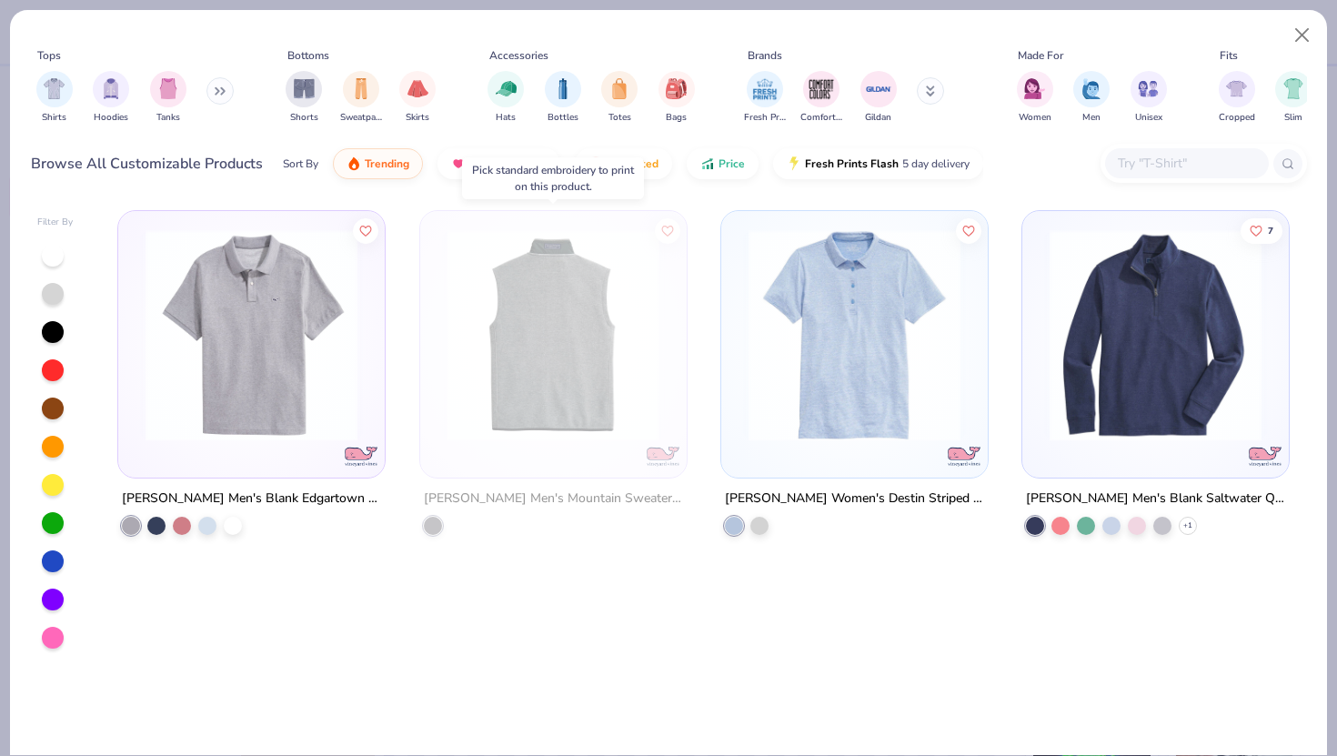
click at [577, 408] on img at bounding box center [552, 335] width 230 height 212
click at [574, 364] on img at bounding box center [553, 335] width 230 height 212
click at [1305, 23] on button "Close" at bounding box center [1302, 35] width 35 height 35
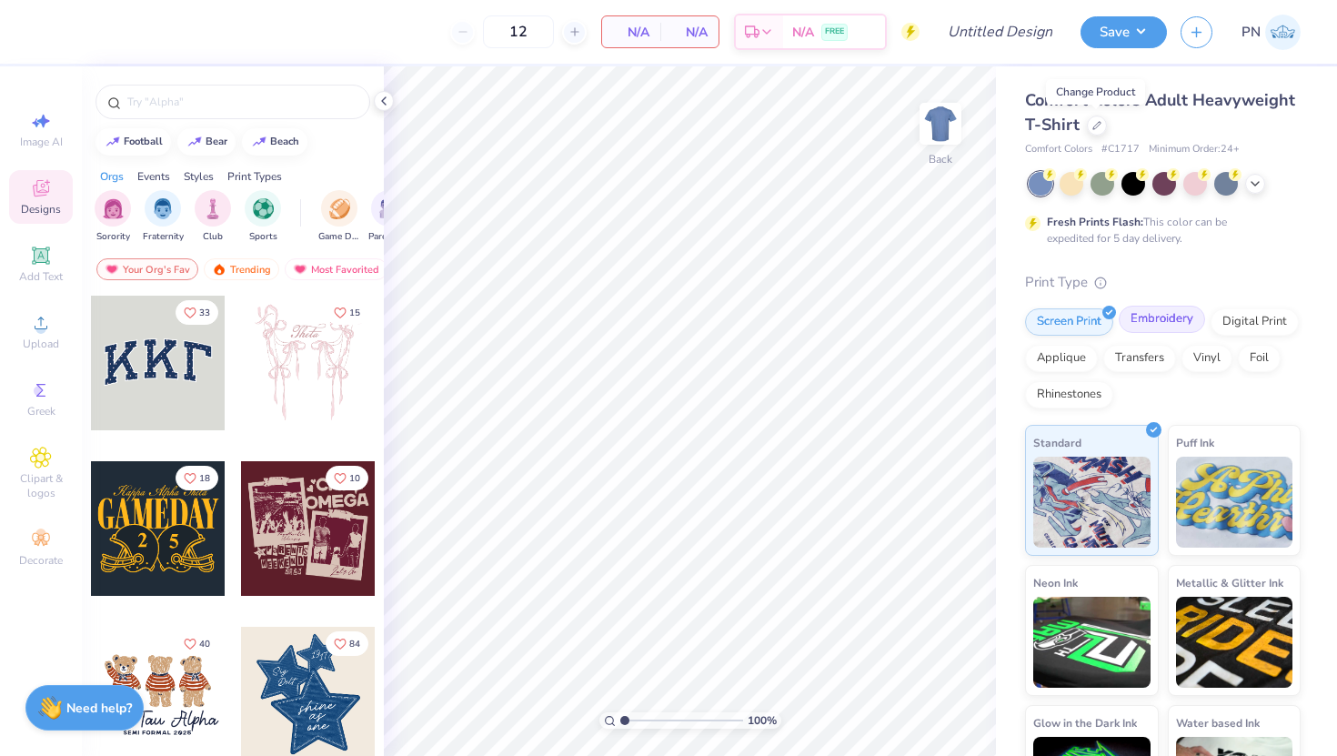
click at [1151, 319] on div "Embroidery" at bounding box center [1162, 319] width 86 height 27
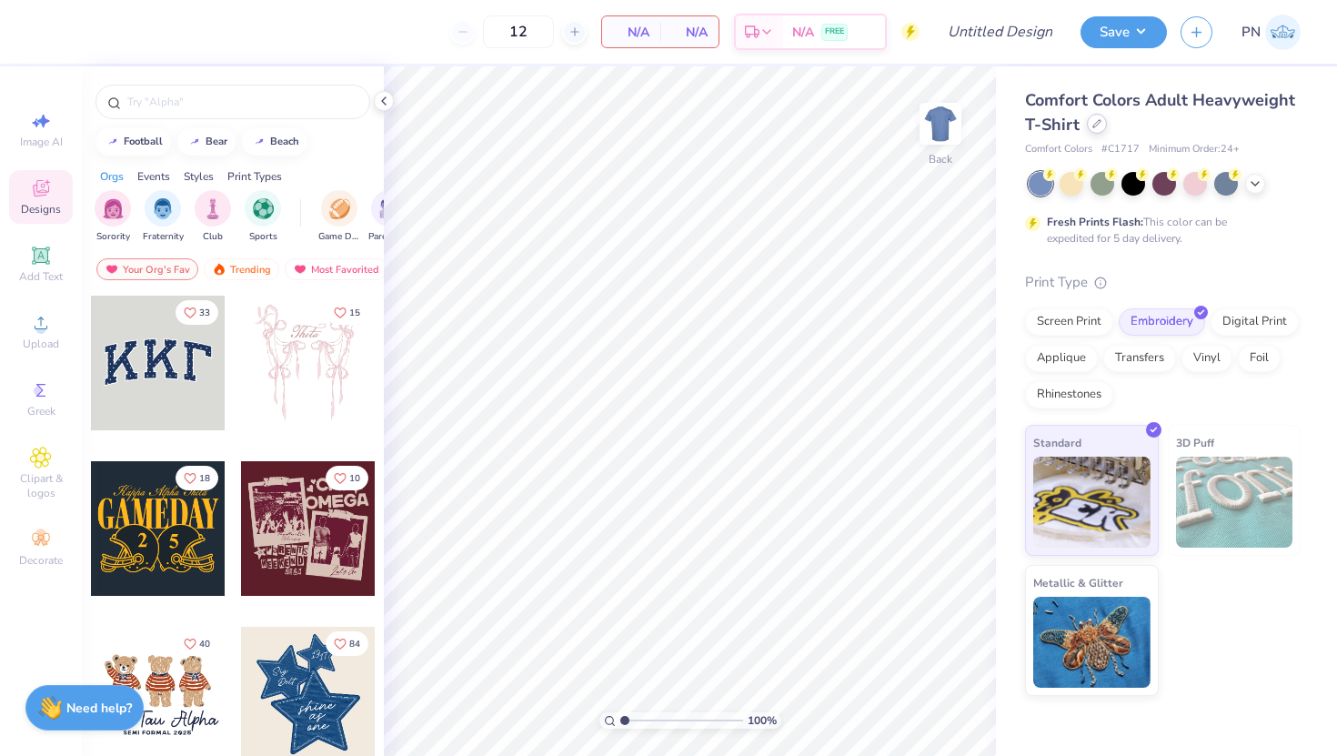
click at [1097, 126] on icon at bounding box center [1096, 123] width 9 height 9
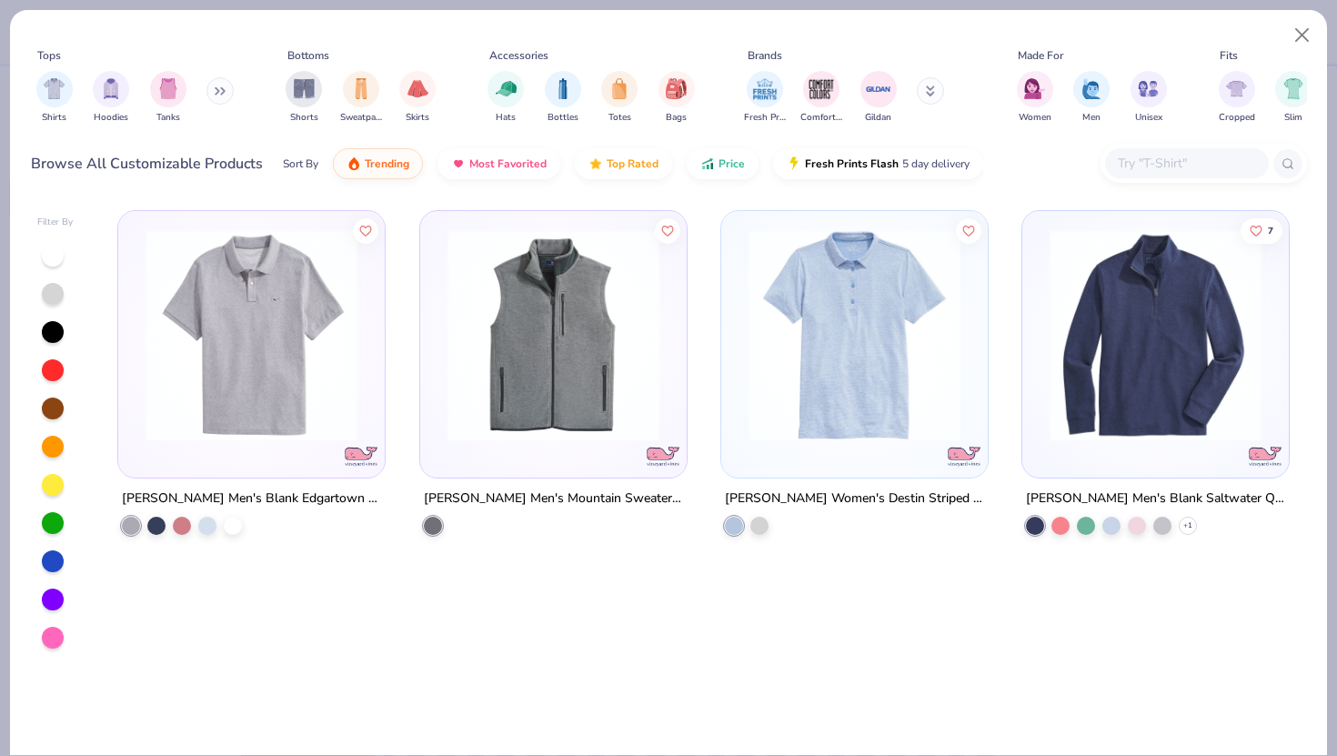
click at [598, 374] on img at bounding box center [553, 335] width 230 height 212
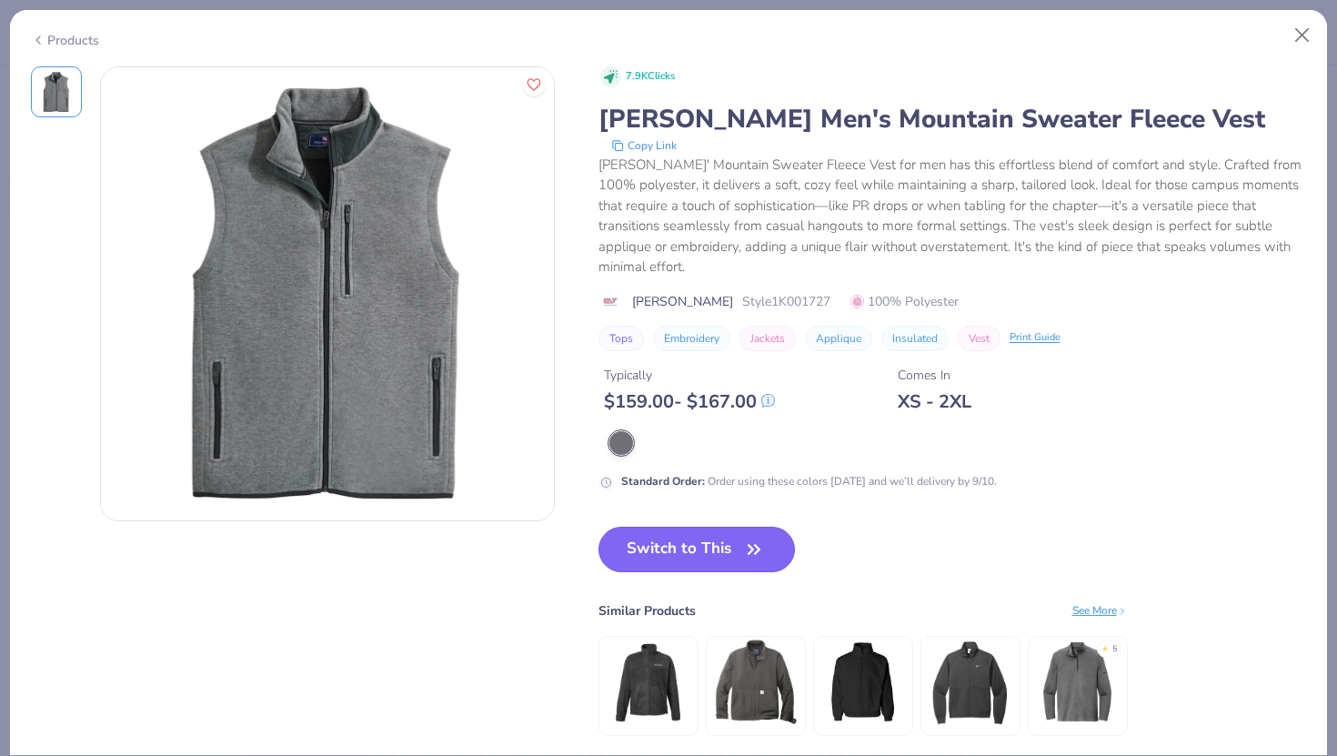
click at [680, 543] on button "Switch to This" at bounding box center [696, 549] width 197 height 45
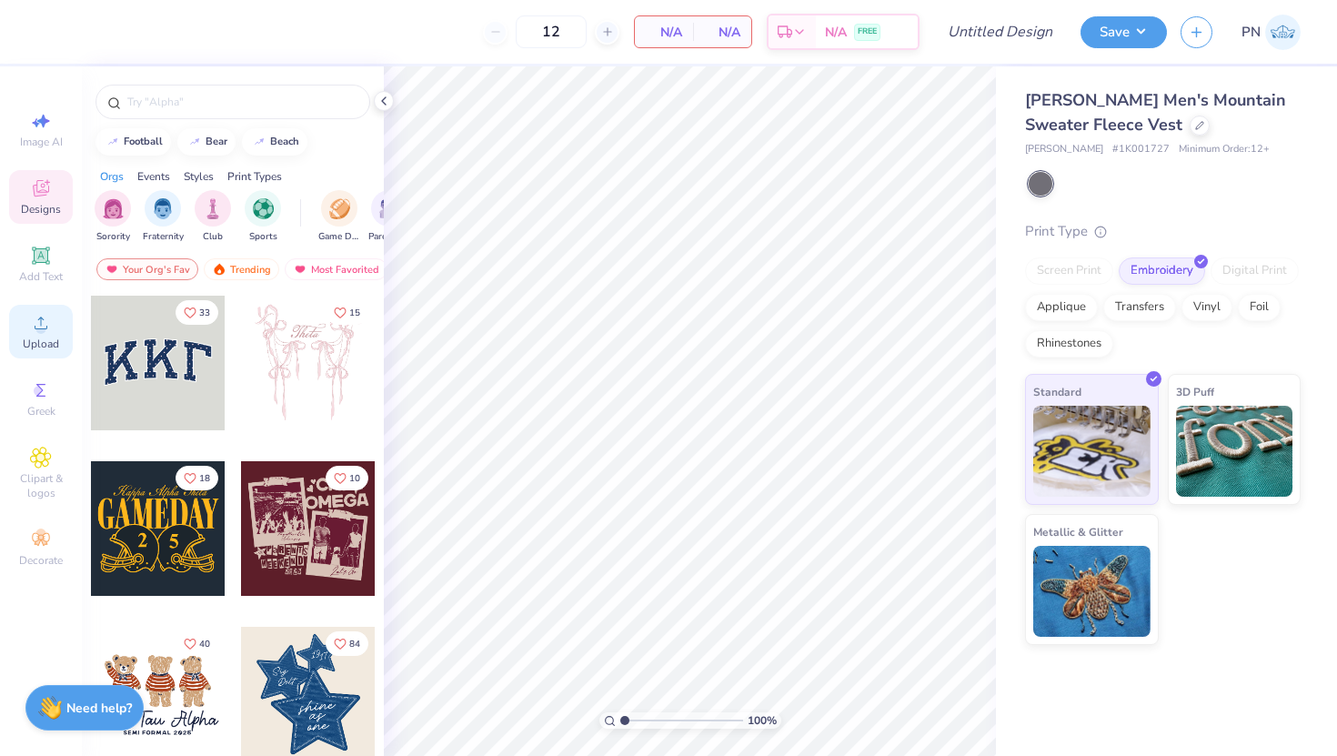
click at [30, 332] on icon at bounding box center [41, 323] width 22 height 22
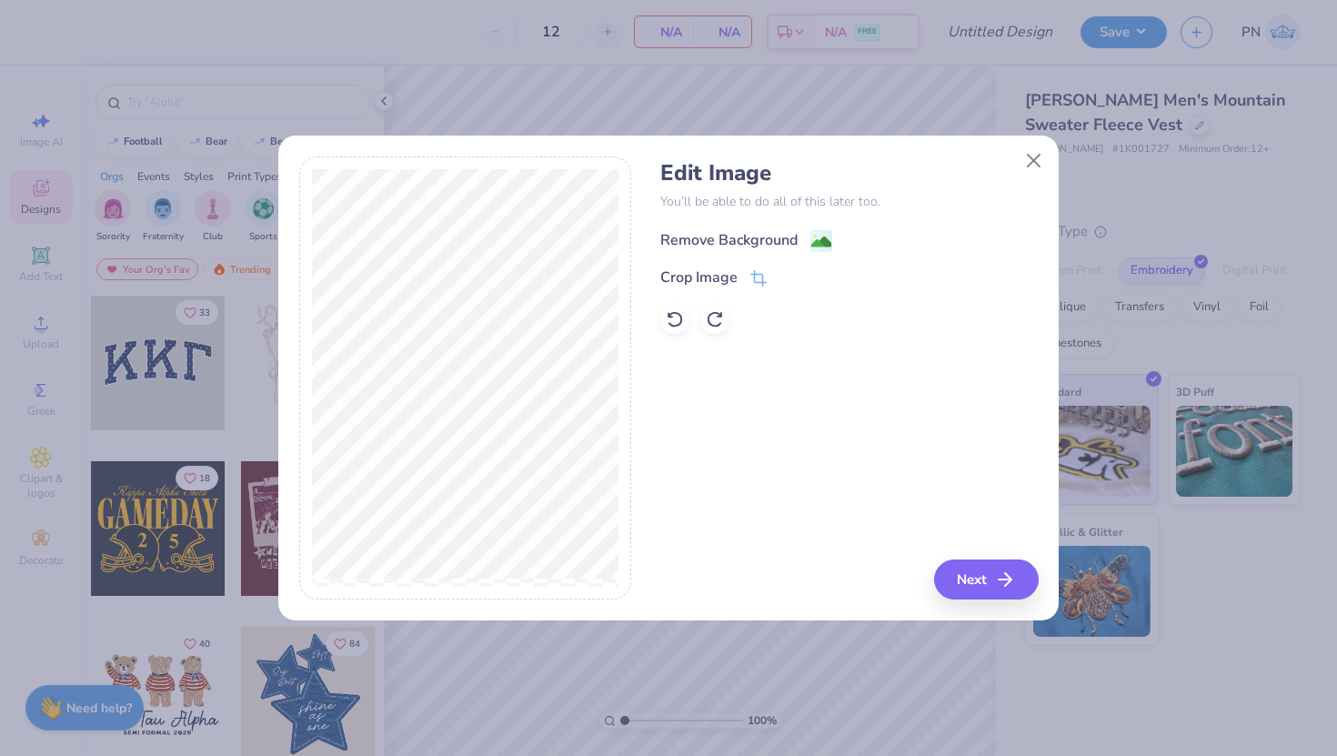
click at [754, 240] on div "Remove Background" at bounding box center [728, 240] width 137 height 22
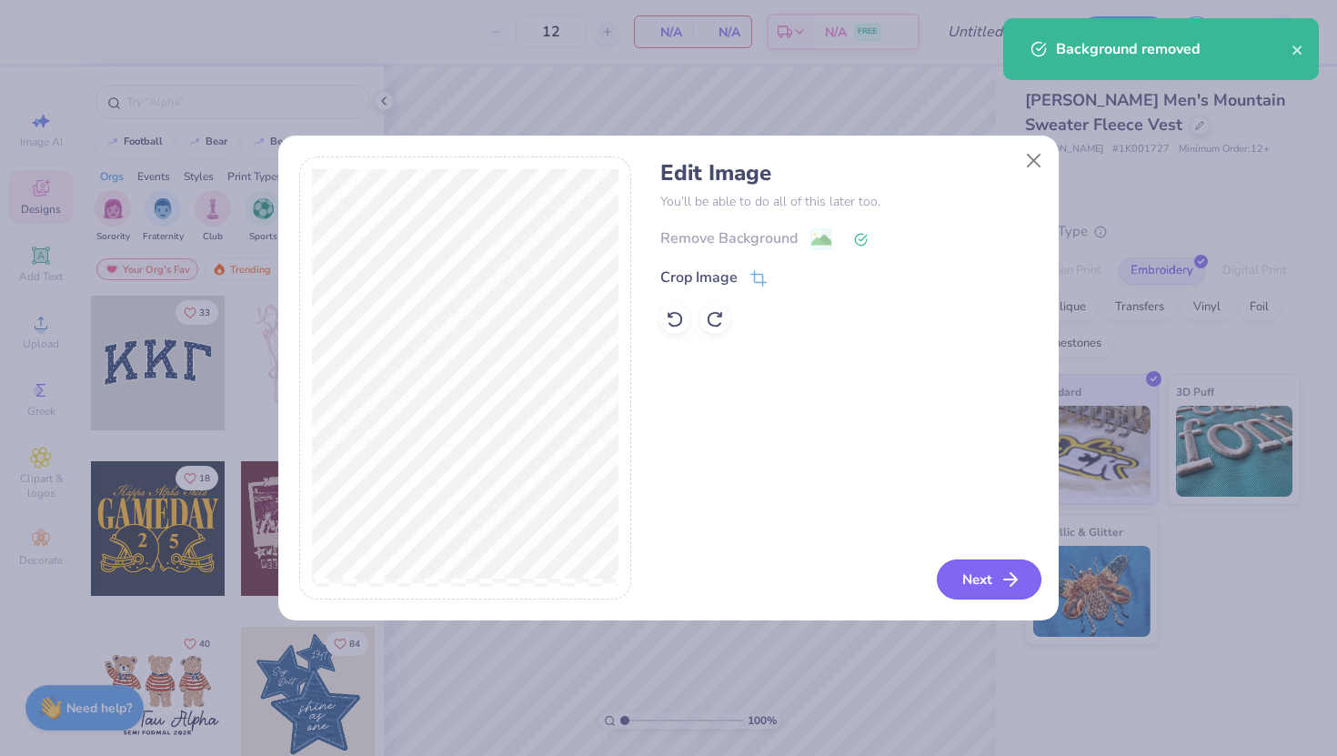
click at [965, 571] on button "Next" at bounding box center [989, 579] width 105 height 40
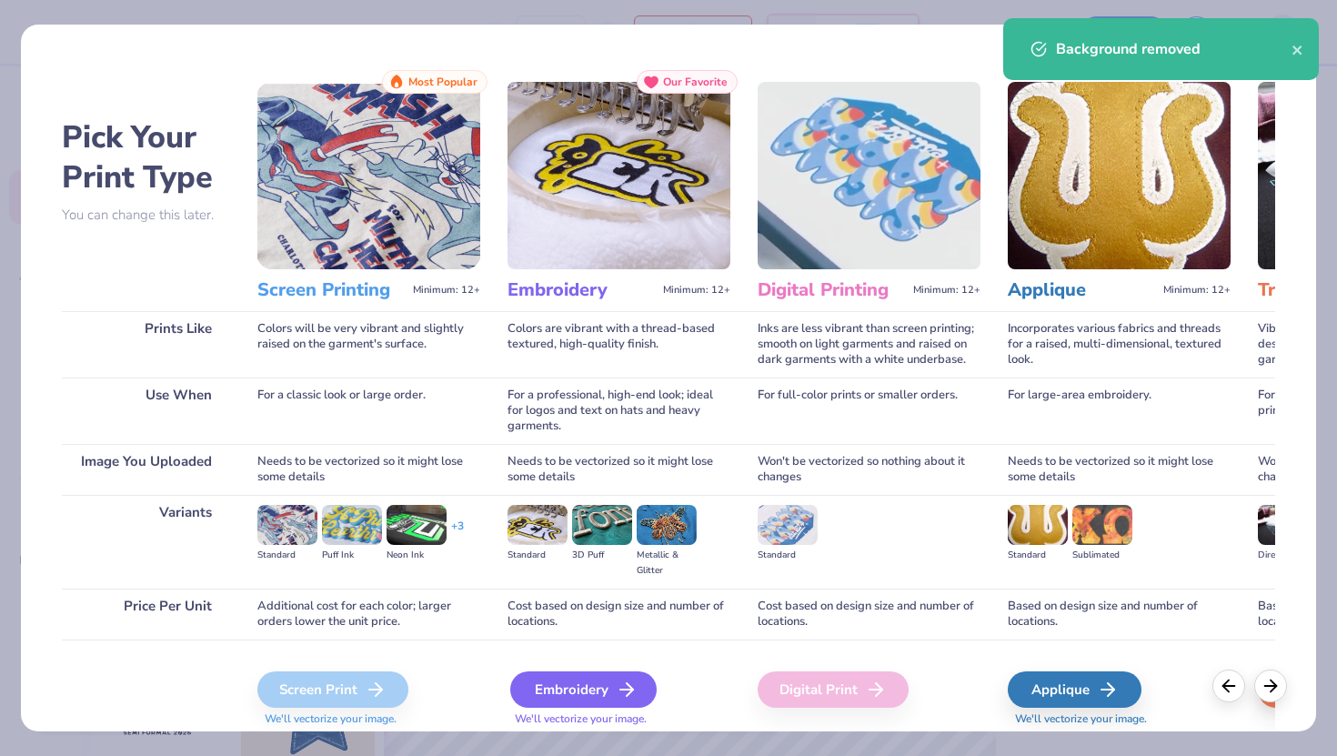
click at [571, 688] on div "Embroidery" at bounding box center [583, 689] width 146 height 36
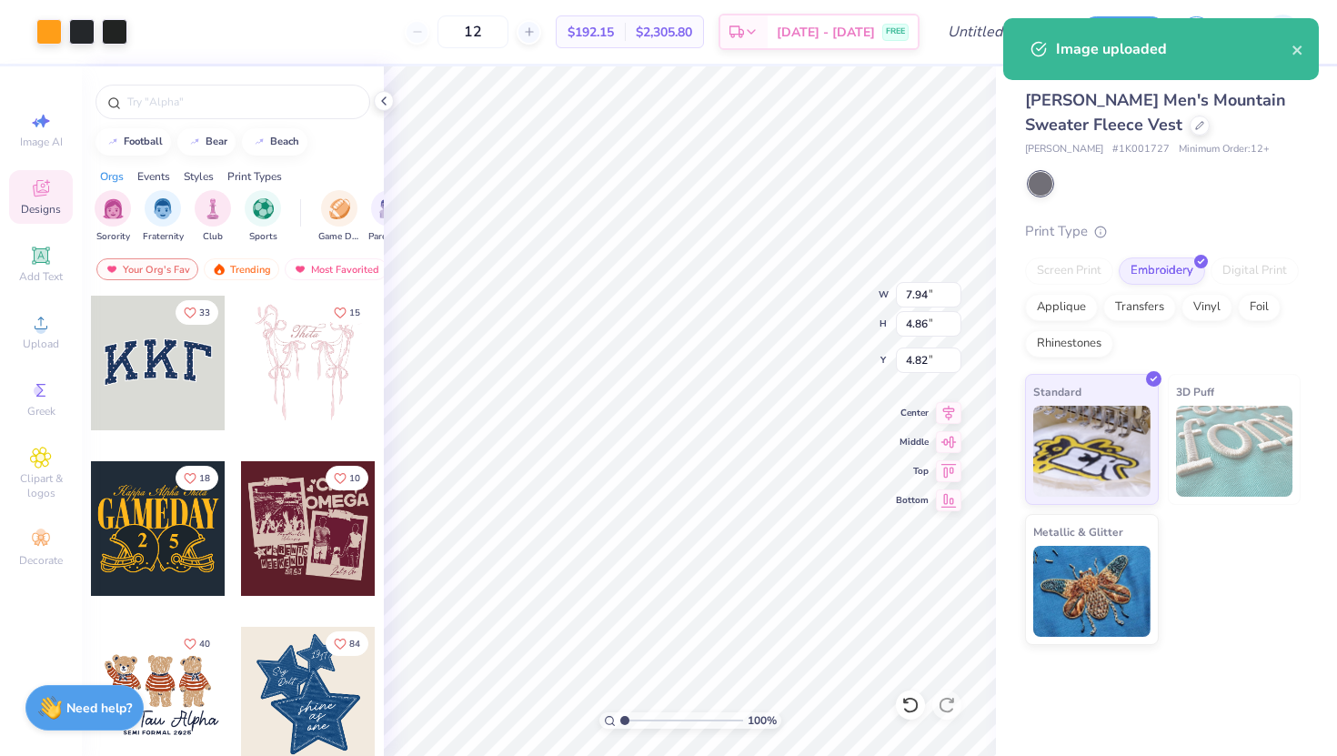
type input "4.58"
type input "2.80"
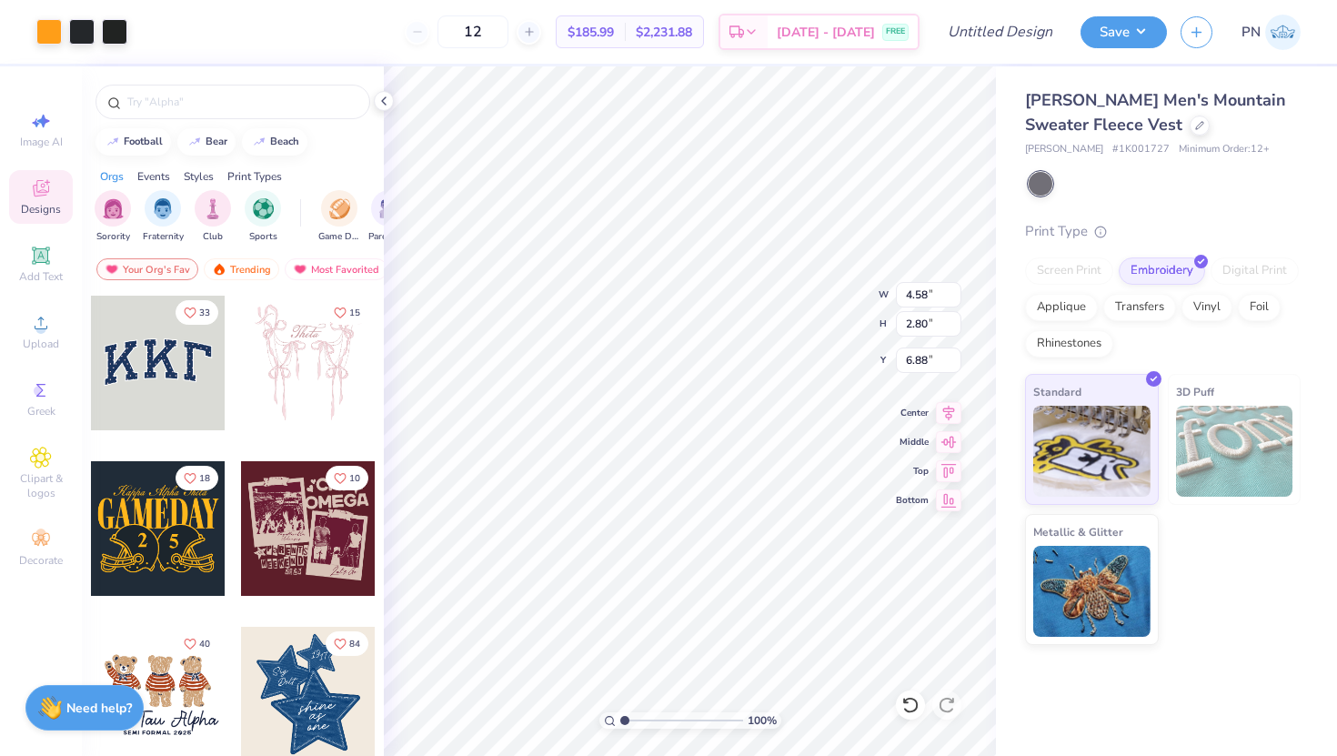
type input "4.80"
type input "4.87"
type input "2.98"
type input "4.27"
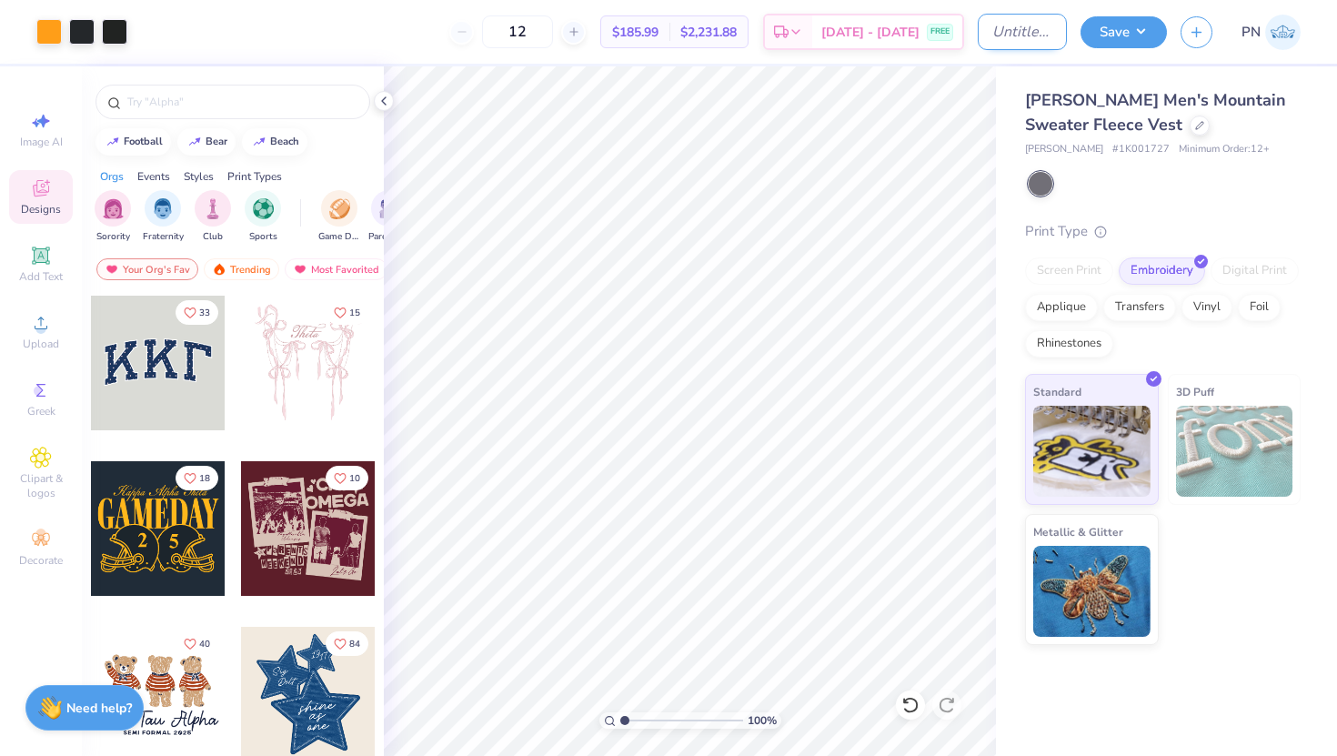
click at [1000, 26] on input "Design Title" at bounding box center [1022, 32] width 89 height 36
type input "CC Vest"
click at [1130, 28] on button "Save" at bounding box center [1123, 30] width 86 height 32
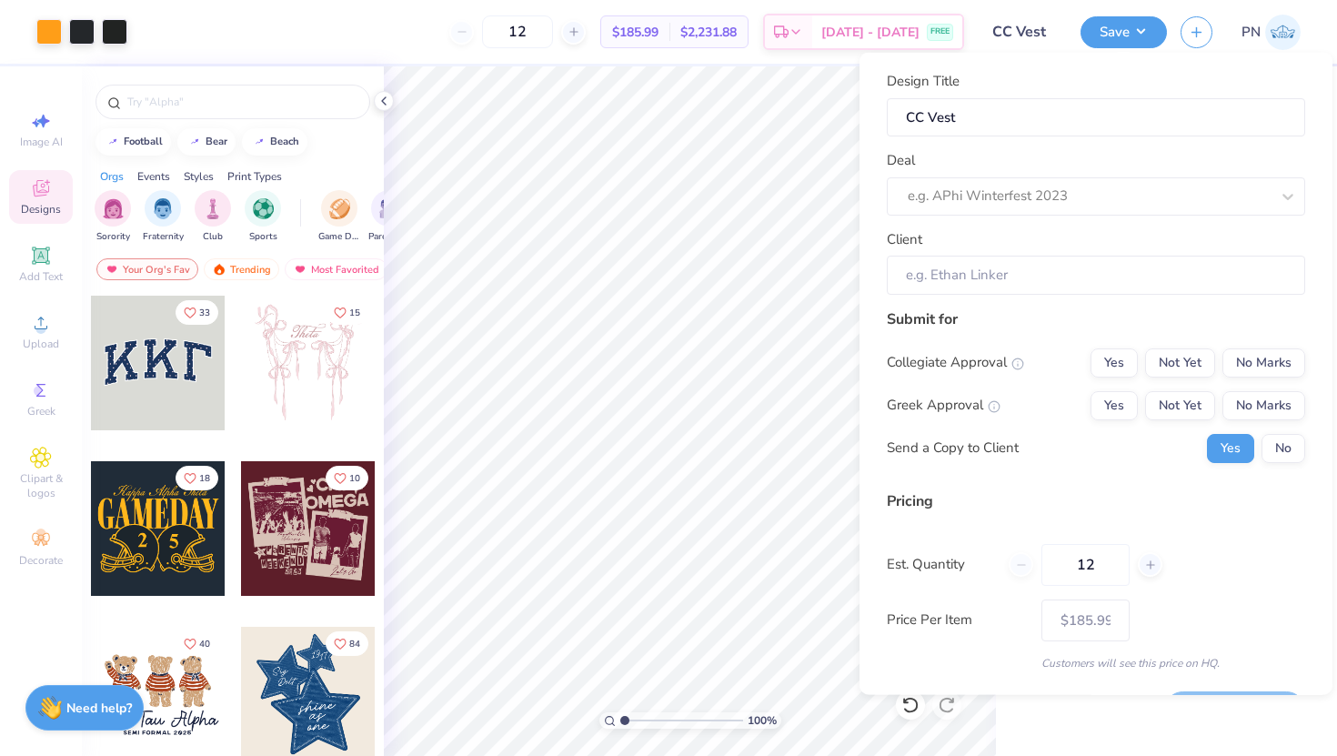
click at [1125, 166] on div "Deal e.g. APhi Winterfest 2023" at bounding box center [1096, 182] width 418 height 65
click at [1074, 201] on div at bounding box center [1089, 196] width 362 height 25
click at [1000, 240] on div "[PERSON_NAME] Construction Merch" at bounding box center [1096, 244] width 404 height 30
type input "[PERSON_NAME]"
click at [1275, 366] on button "No Marks" at bounding box center [1263, 361] width 83 height 29
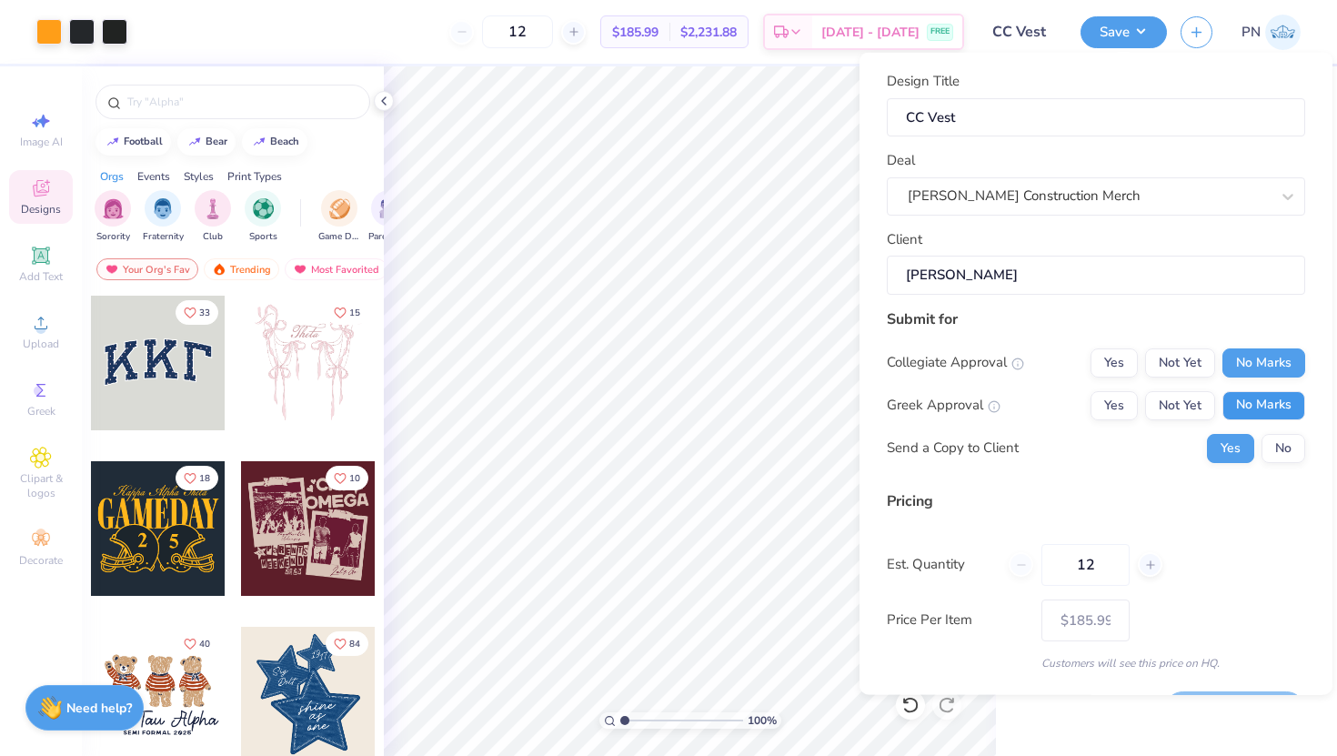
click at [1271, 404] on button "No Marks" at bounding box center [1263, 404] width 83 height 29
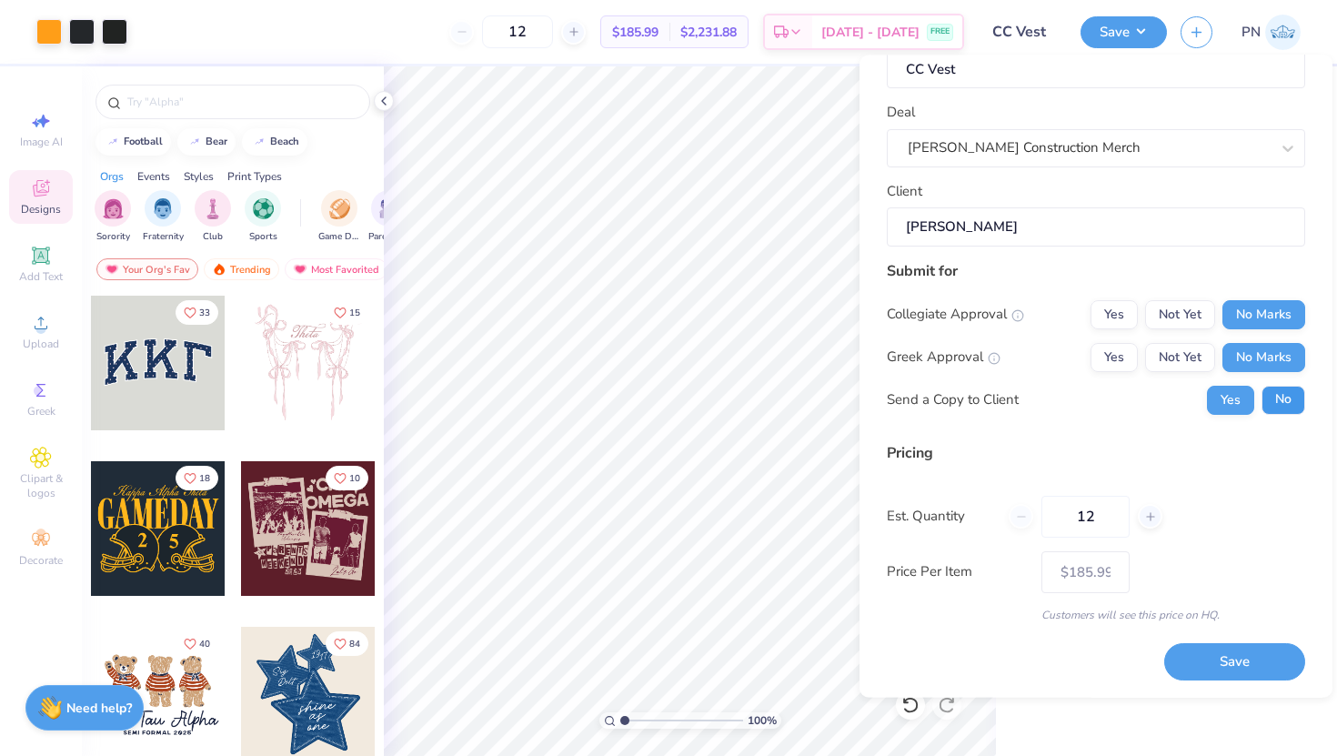
click at [1289, 400] on button "No" at bounding box center [1283, 399] width 44 height 29
click at [1227, 395] on button "Yes" at bounding box center [1230, 399] width 47 height 29
click at [1257, 669] on button "Save" at bounding box center [1234, 661] width 141 height 37
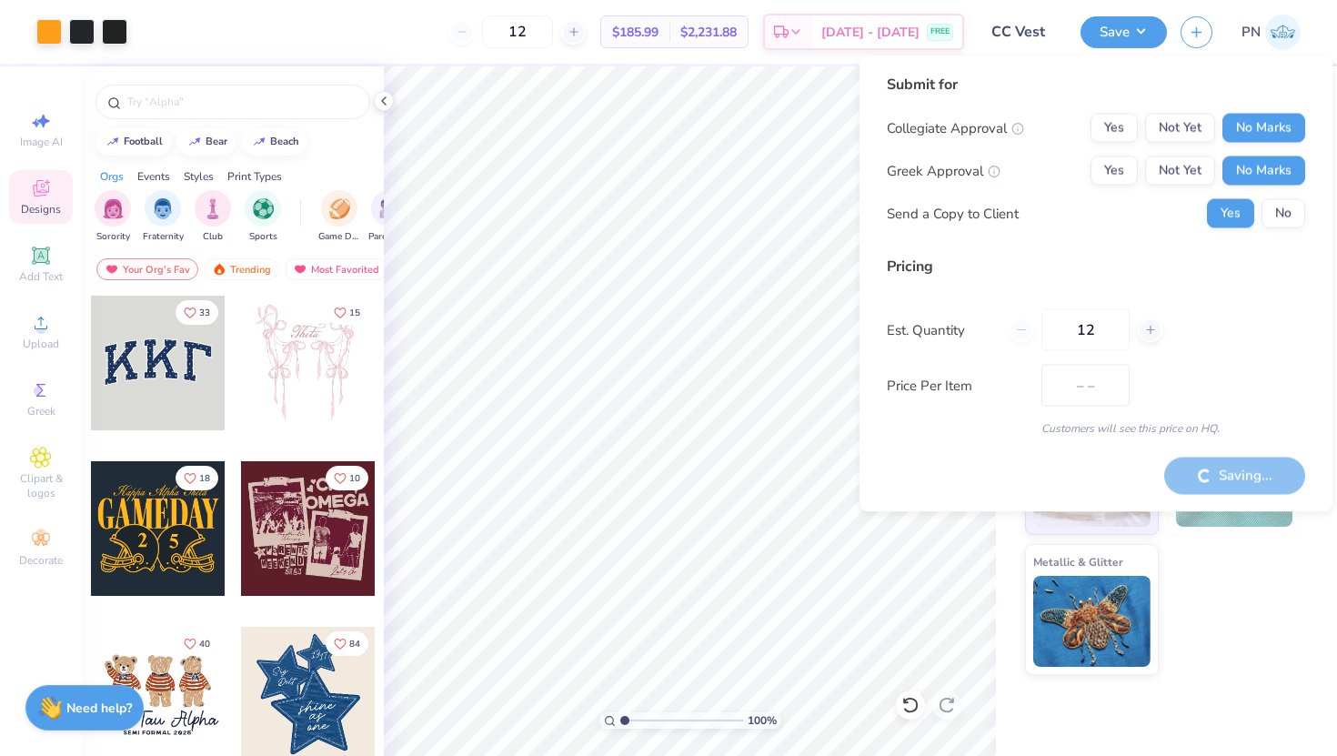
type input "$185.99"
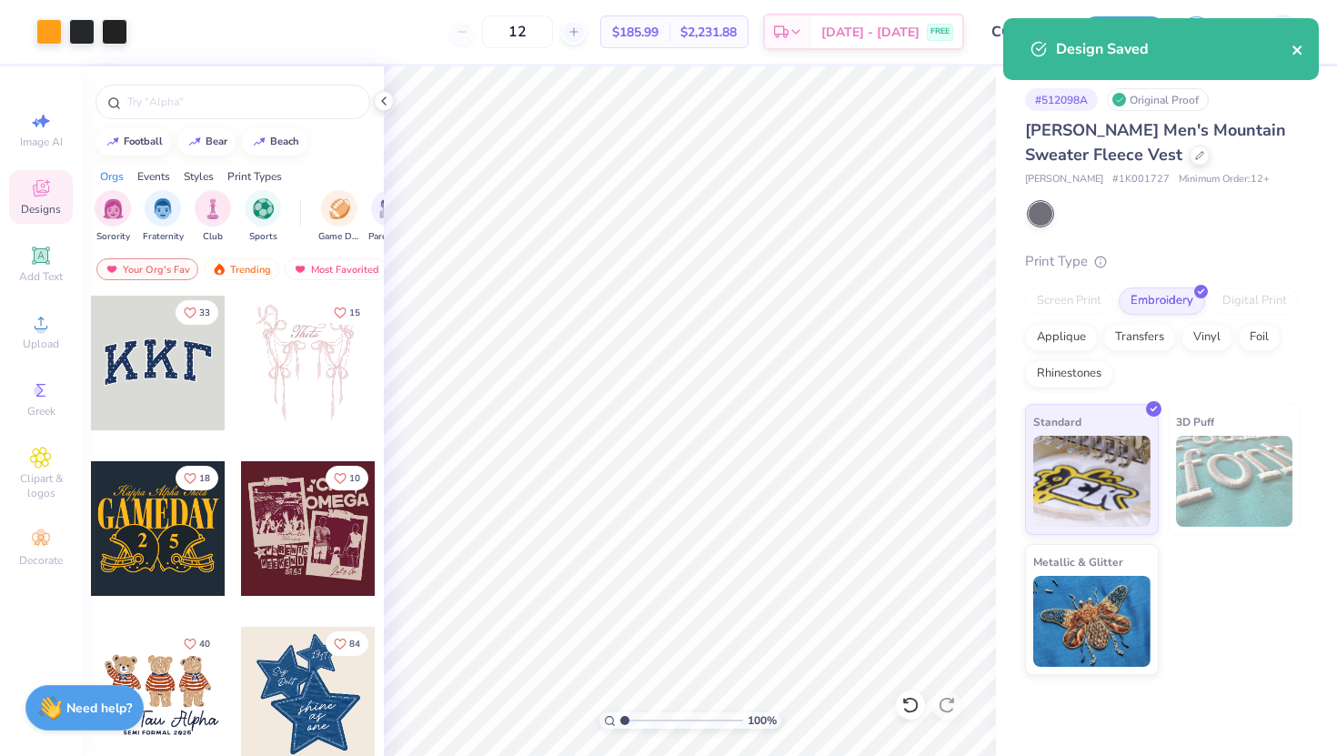
click at [1300, 54] on icon "close" at bounding box center [1296, 49] width 9 height 9
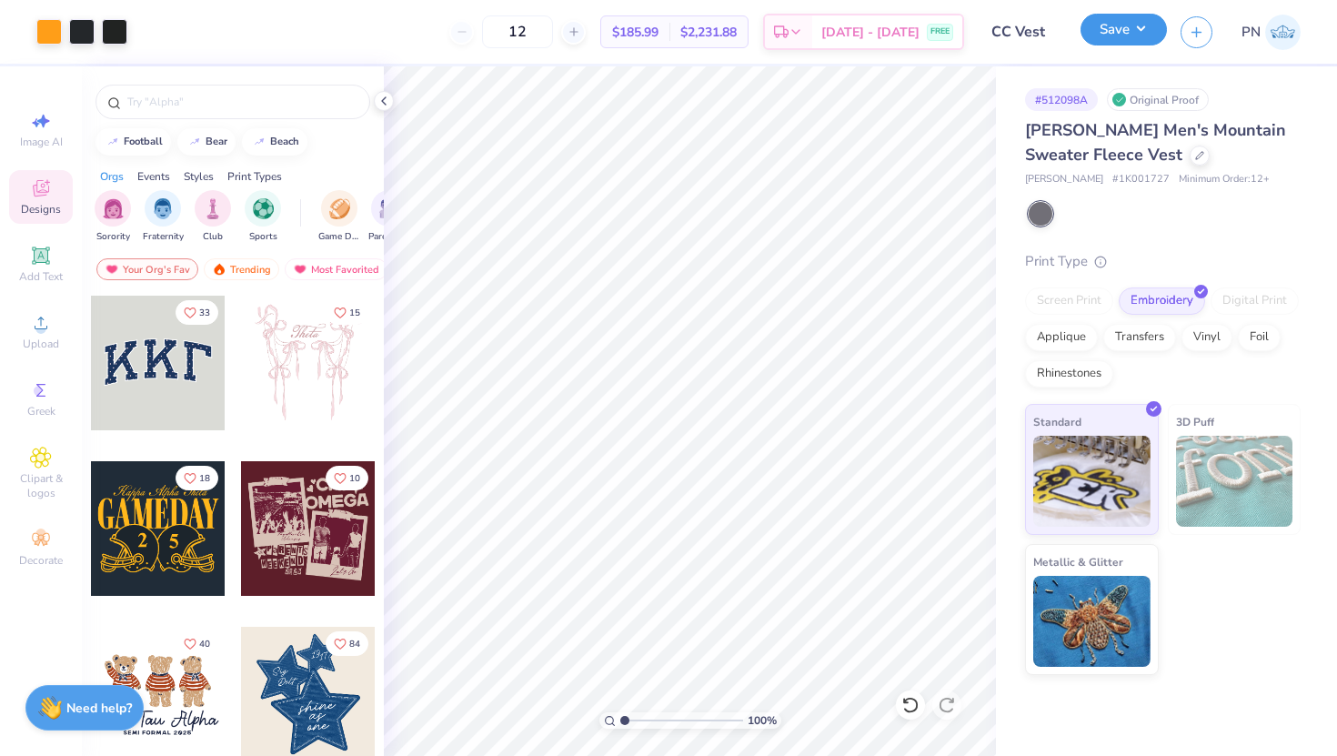
click at [1100, 35] on button "Save" at bounding box center [1123, 30] width 86 height 32
click at [1243, 34] on span "PN" at bounding box center [1250, 32] width 19 height 21
